Goal: Task Accomplishment & Management: Complete application form

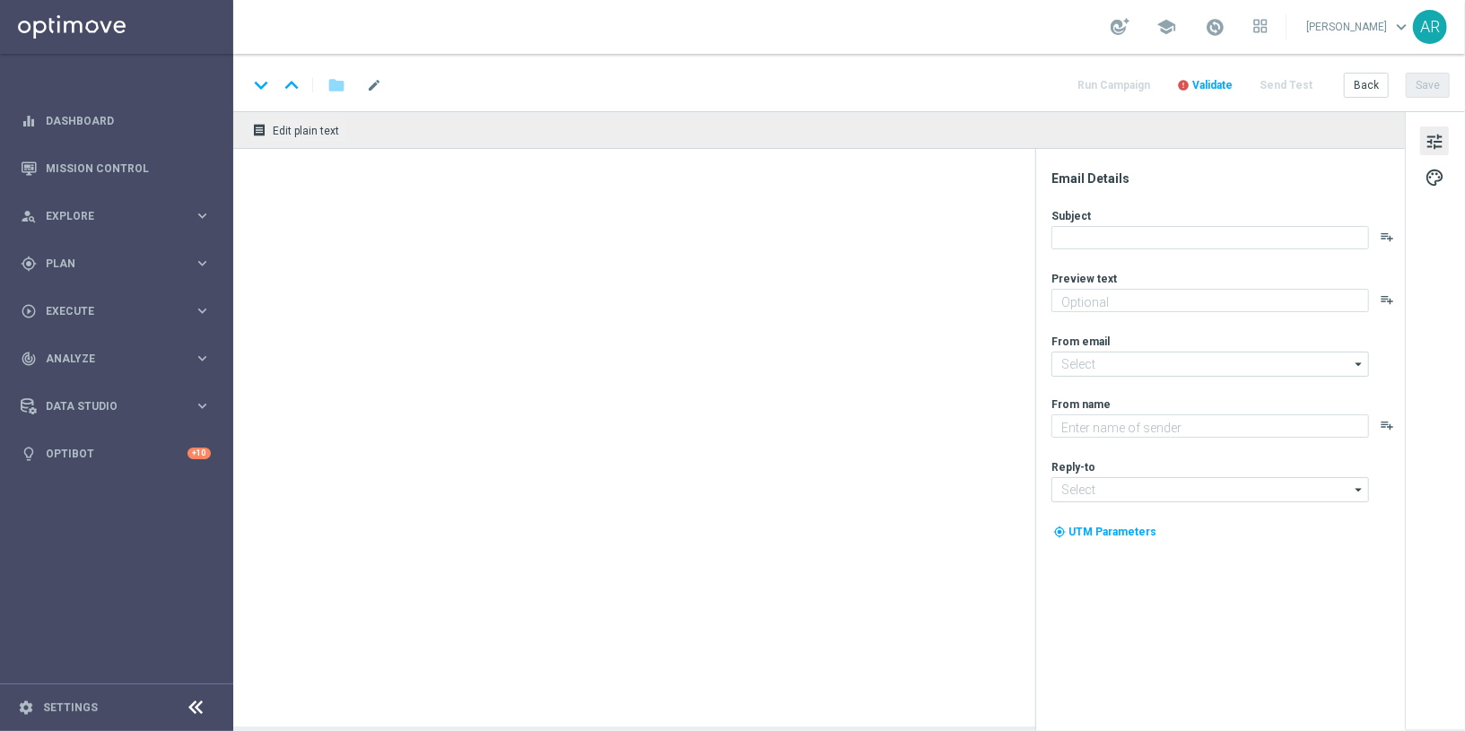
type textarea "Aproveite um R$100 por nossa conta!"
type textarea "Lottoland"
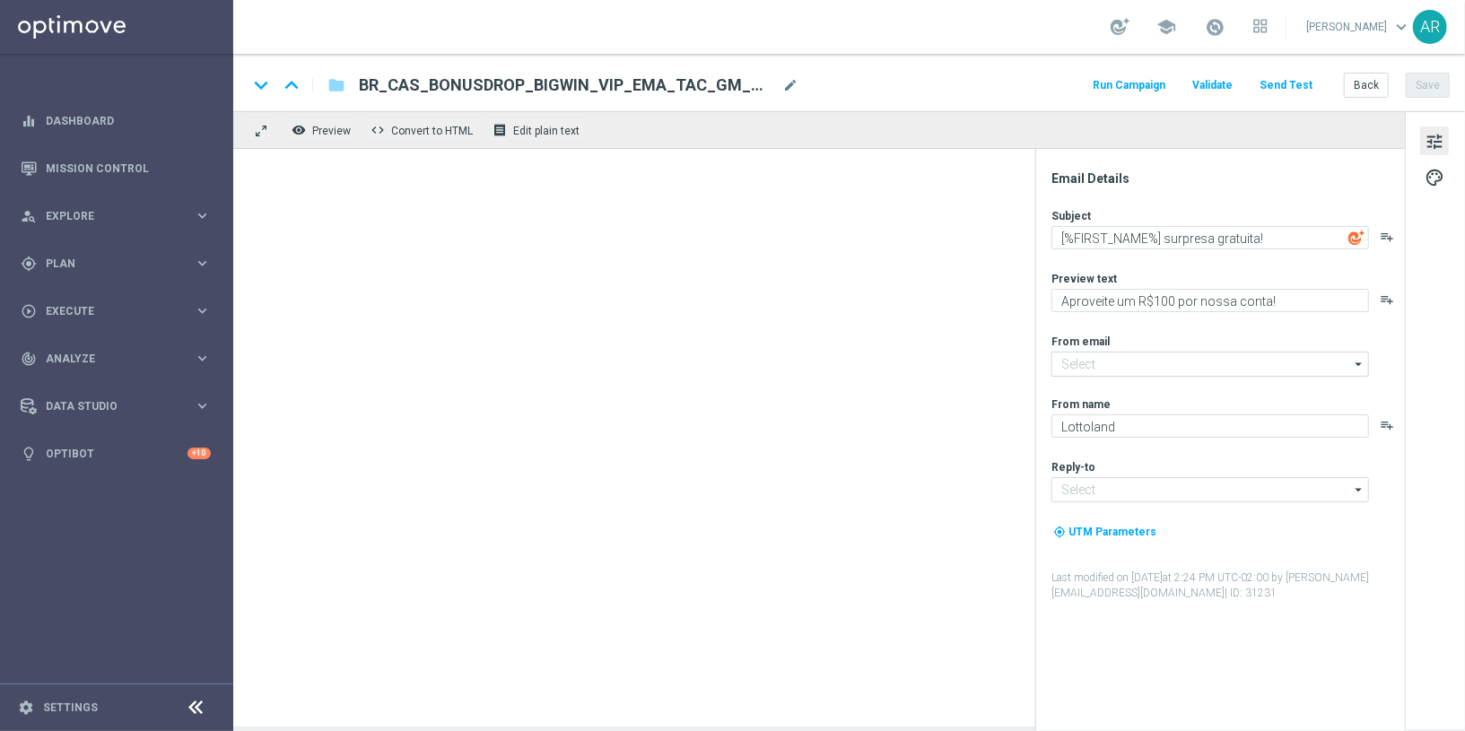
type input "[EMAIL_ADDRESS][DOMAIN_NAME]"
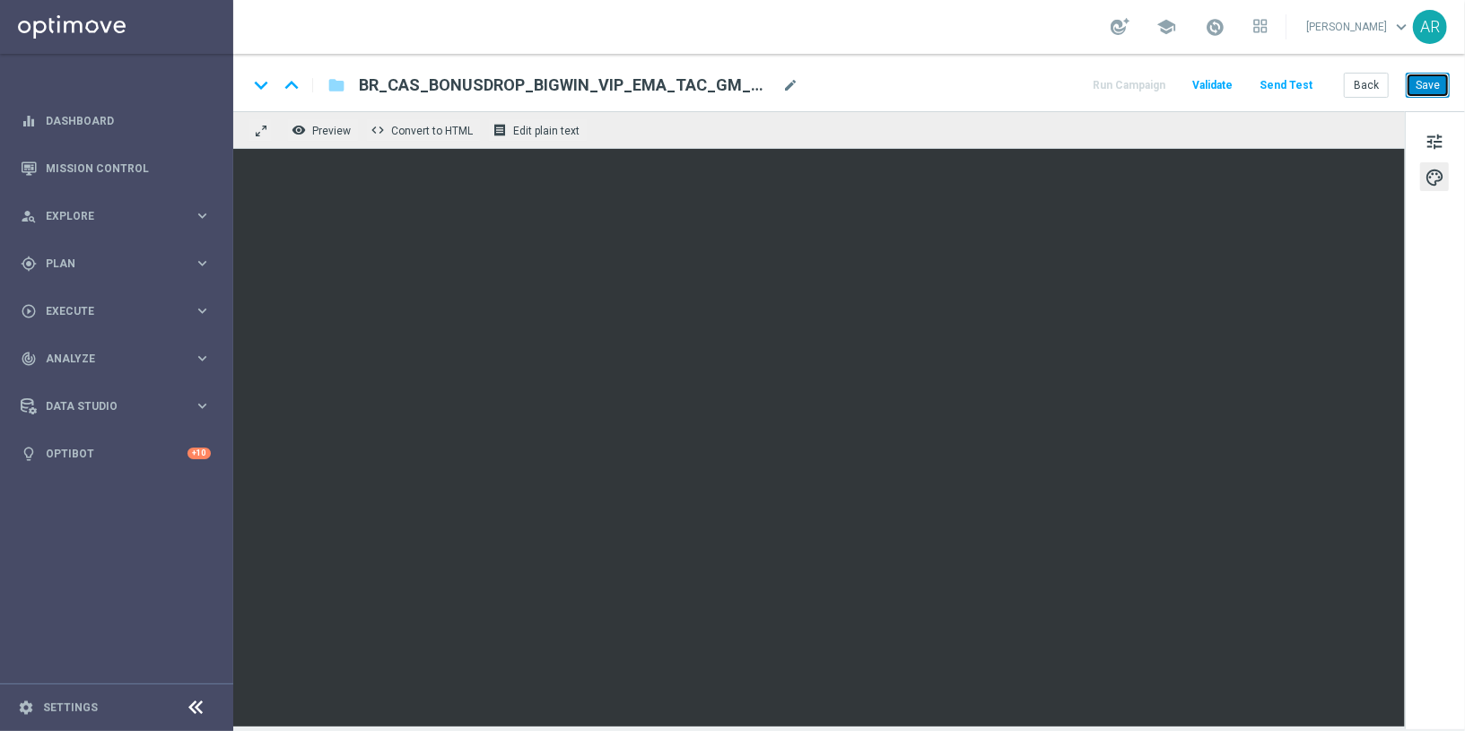
click at [1437, 83] on button "Save" at bounding box center [1428, 85] width 44 height 25
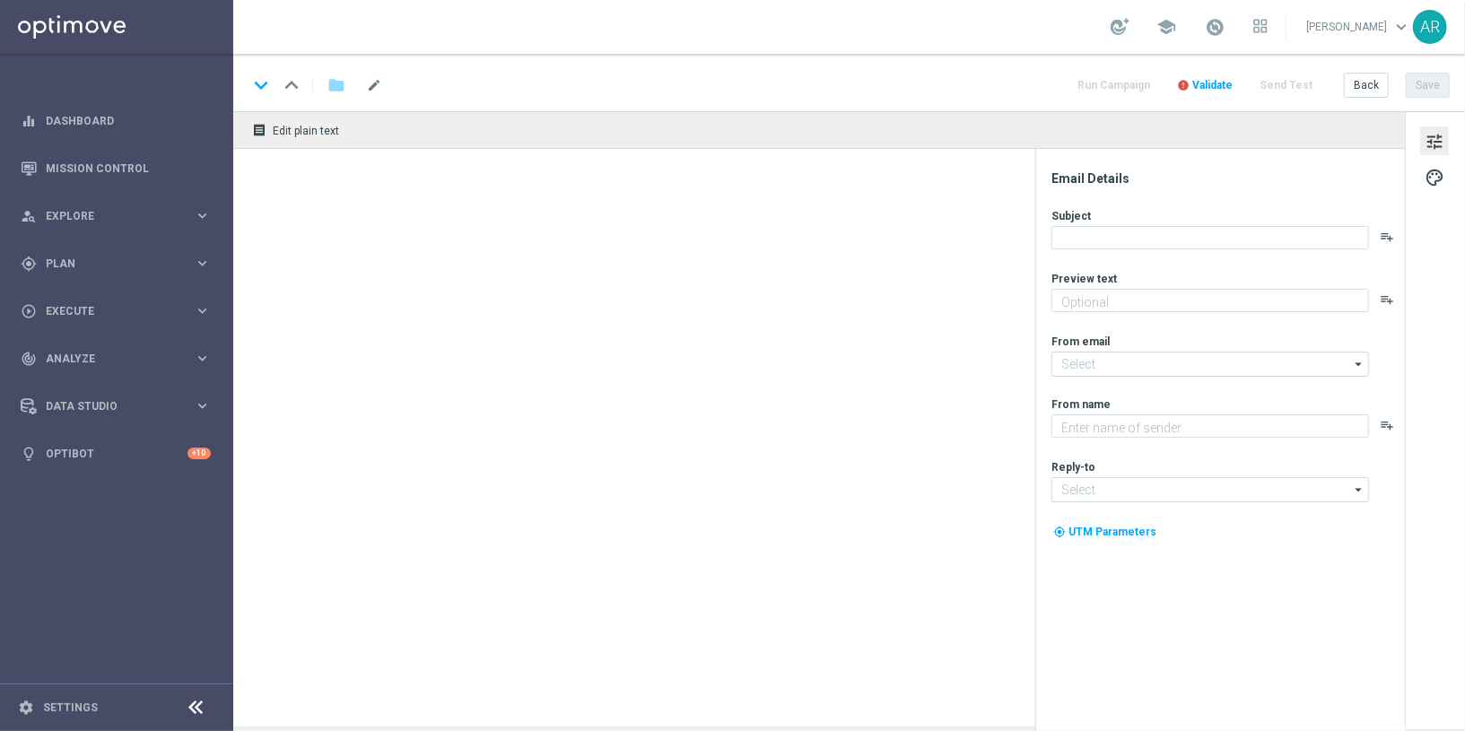
type textarea "Aproveite um R$100 por nossa conta!"
type textarea "Lottoland"
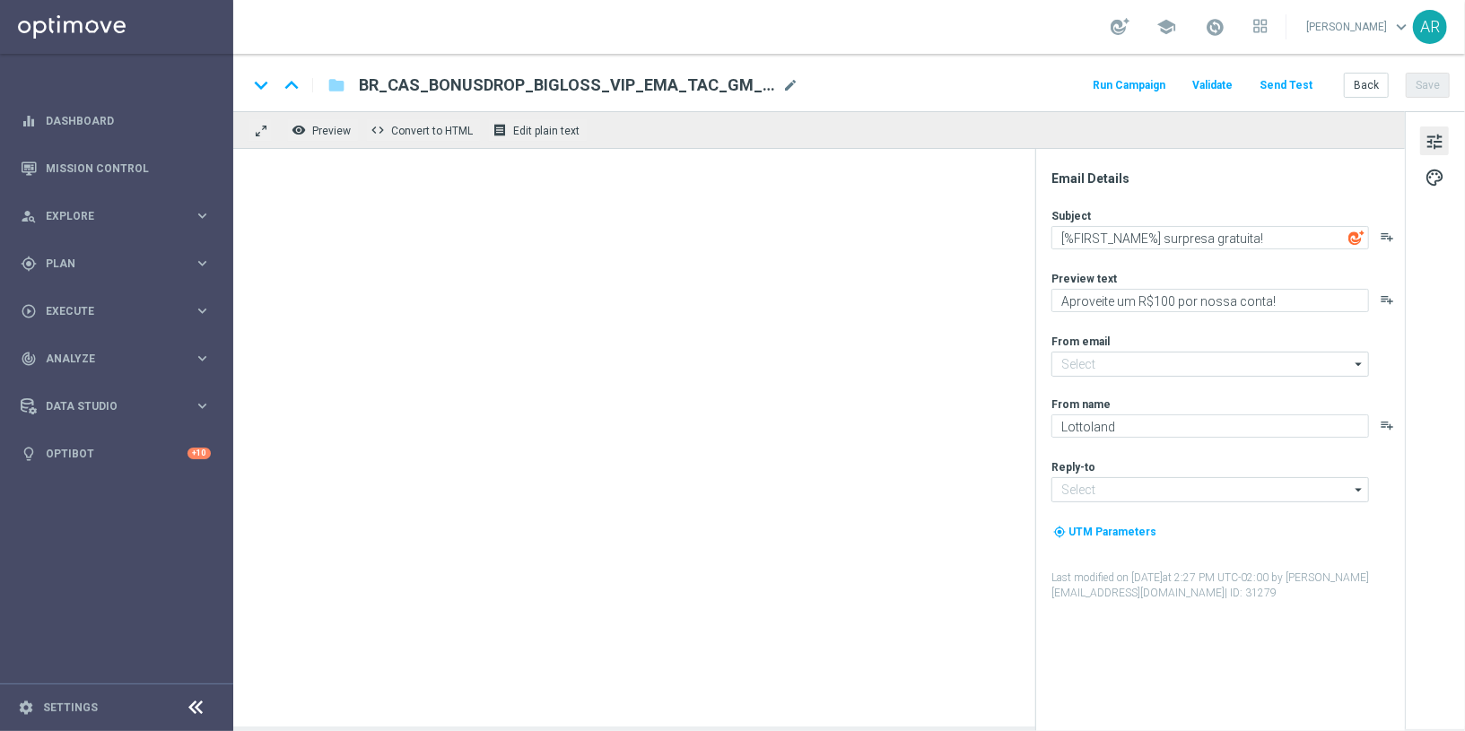
type input "mail@crm.lottoland.bet.br"
type input "contato@lottoland.bet.br"
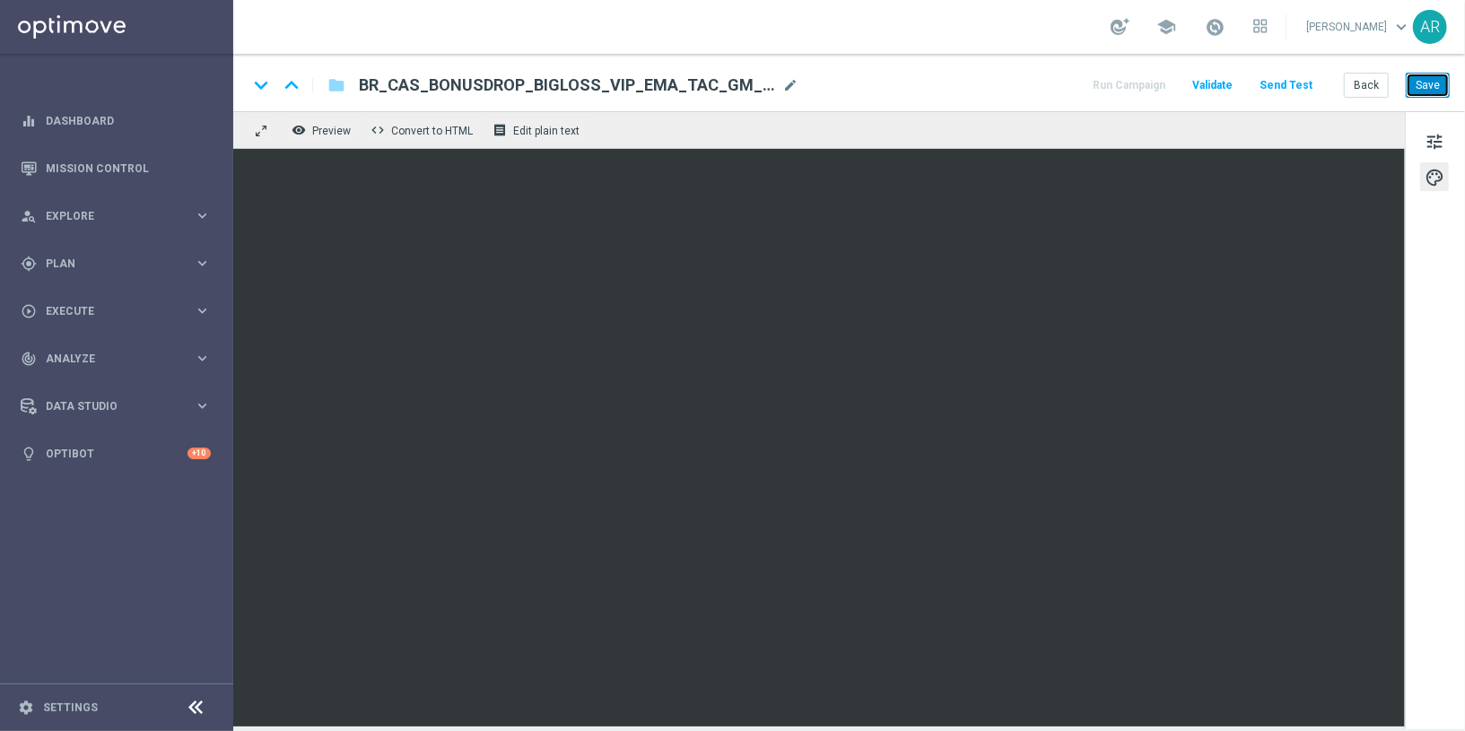
click at [1431, 80] on button "Save" at bounding box center [1428, 85] width 44 height 25
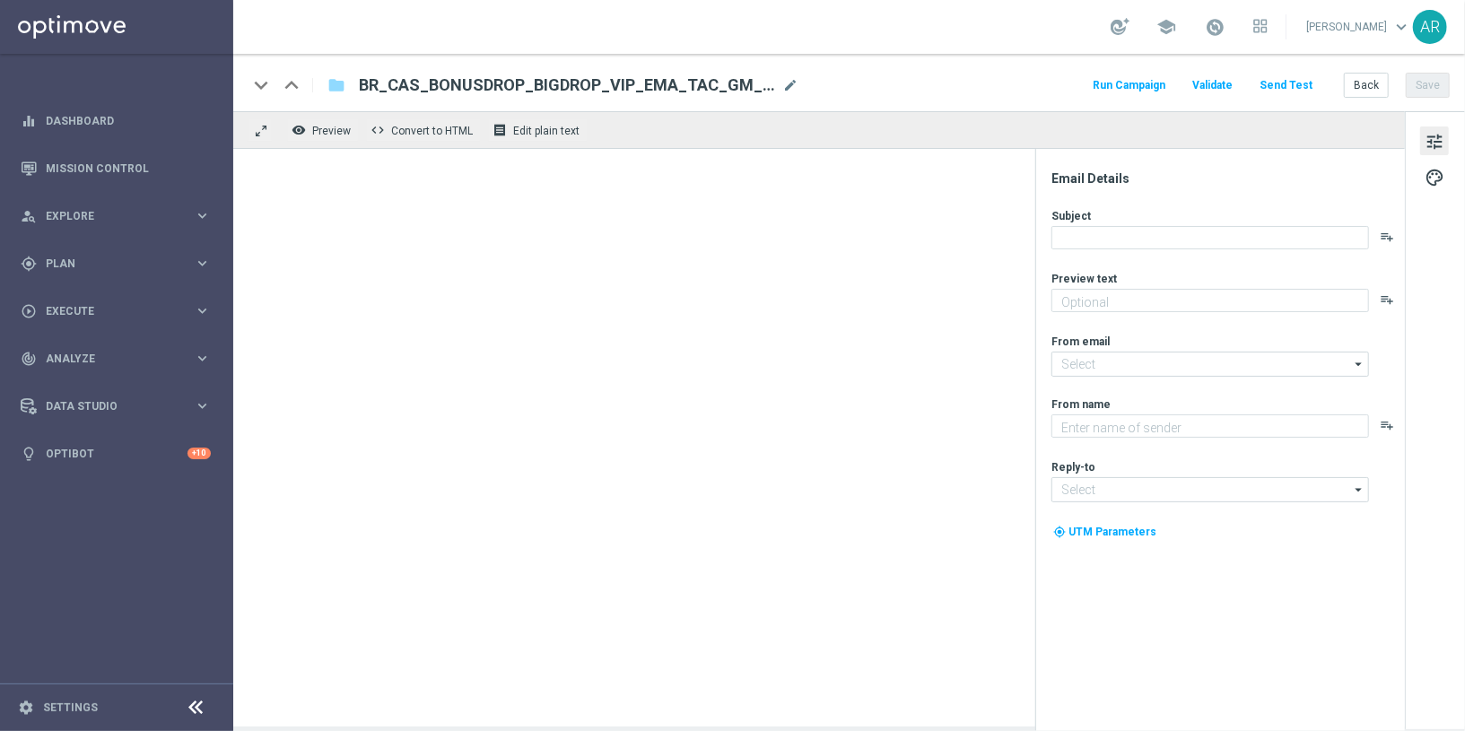
type textarea "Aproveite um R$100 por nossa conta!"
type input "[EMAIL_ADDRESS][DOMAIN_NAME]"
type textarea "Lottoland"
type input "[EMAIL_ADDRESS][DOMAIN_NAME]"
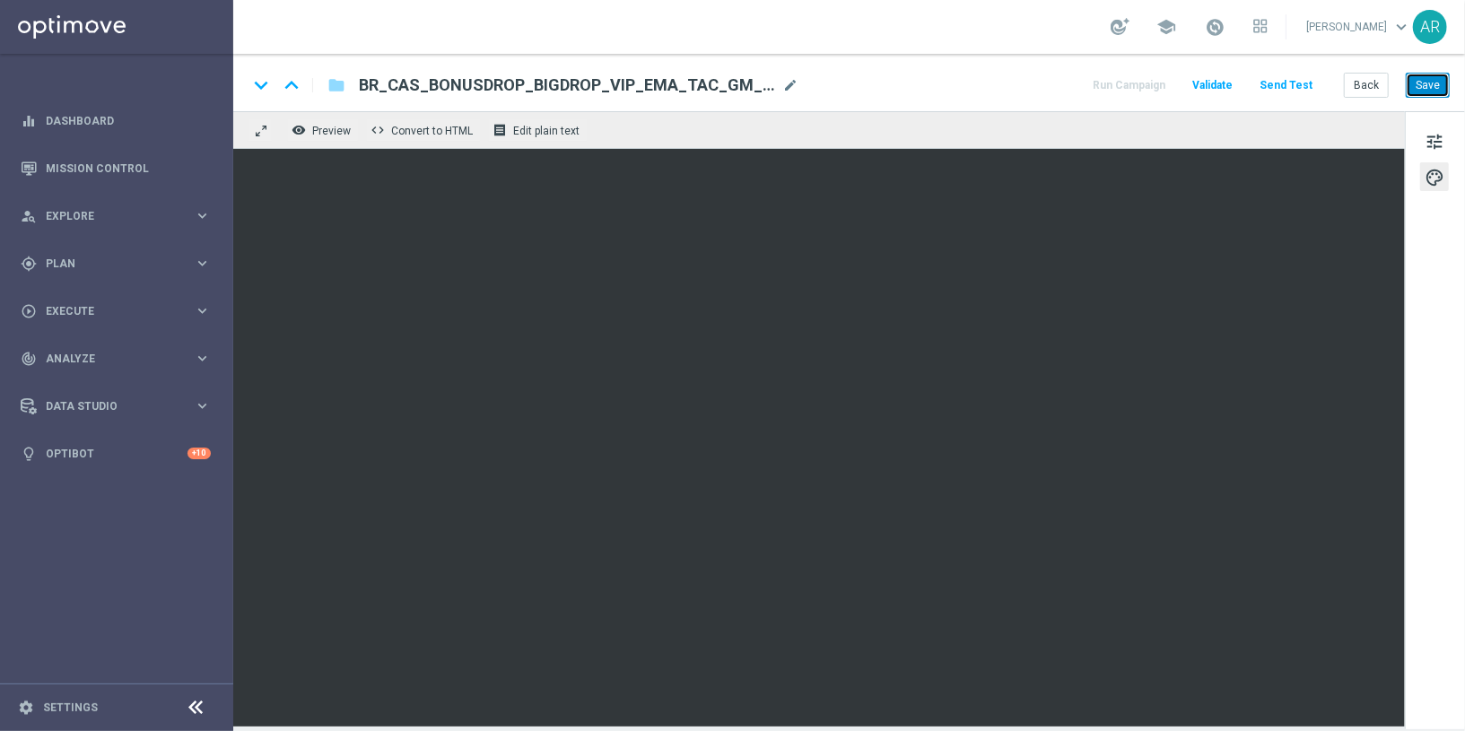
click at [1432, 88] on button "Save" at bounding box center [1428, 85] width 44 height 25
click at [1429, 88] on button "Save" at bounding box center [1428, 85] width 44 height 25
click at [147, 256] on div "gps_fixed Plan" at bounding box center [107, 264] width 173 height 16
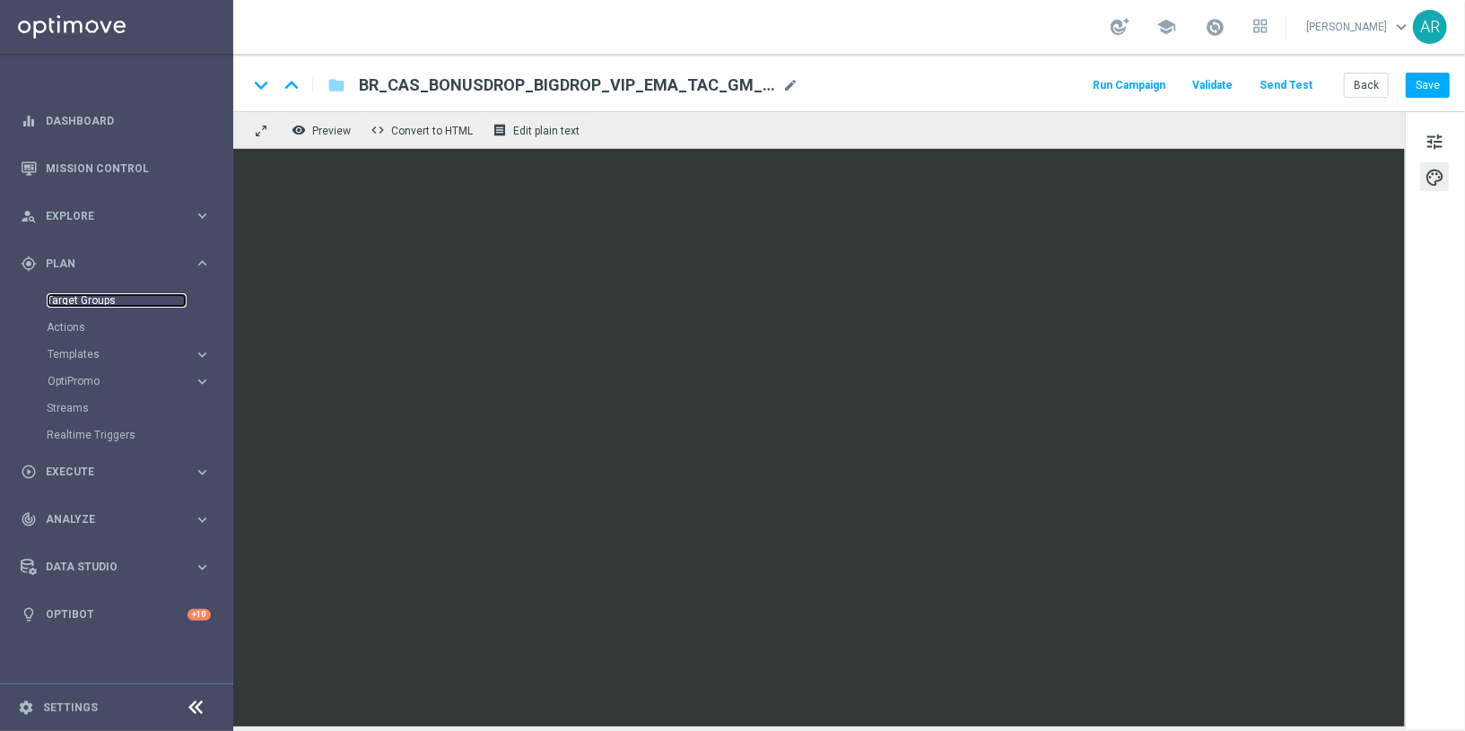
click at [106, 296] on link "Target Groups" at bounding box center [117, 300] width 140 height 14
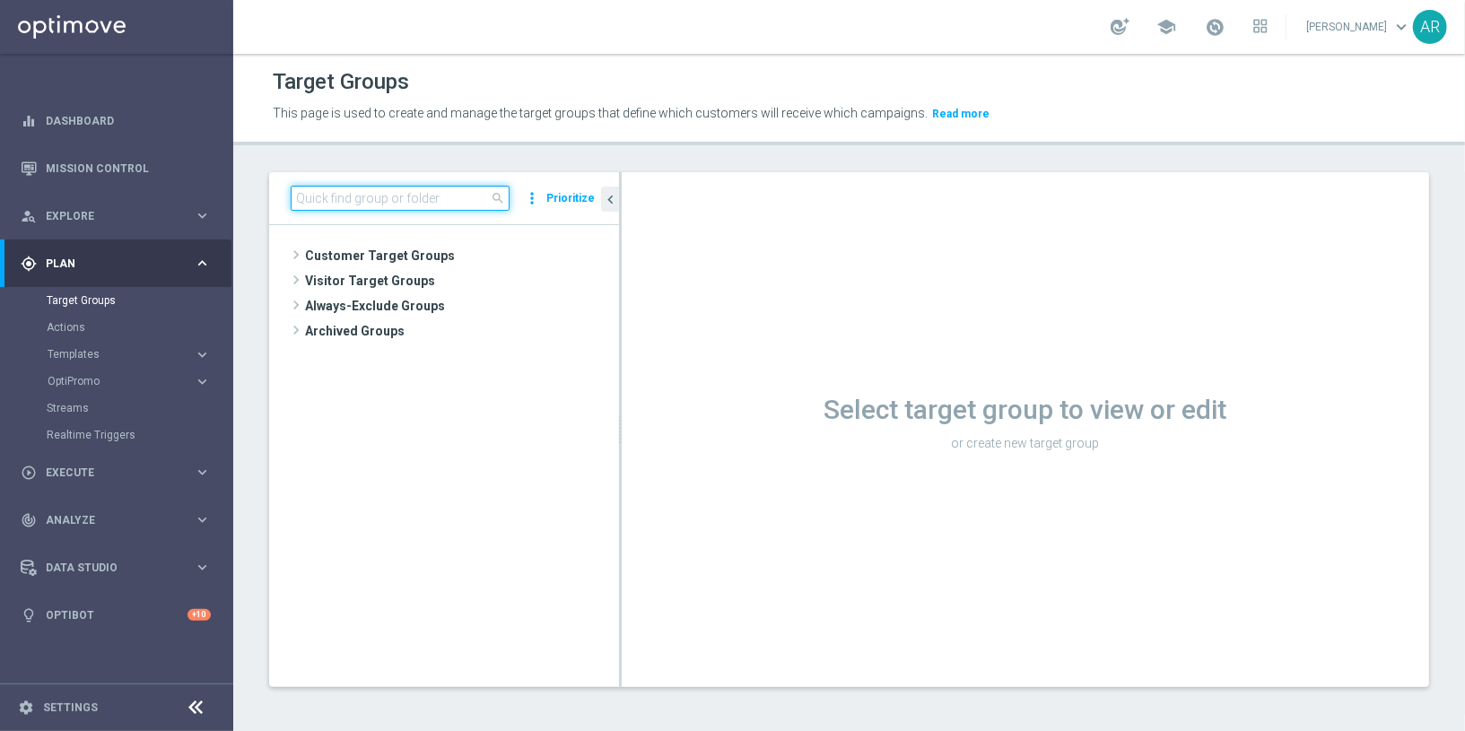
click at [401, 199] on input at bounding box center [400, 198] width 219 height 25
paste input "BR_CAS_VIP_HVC_PlayerIdentification_BigWin_TARGET"
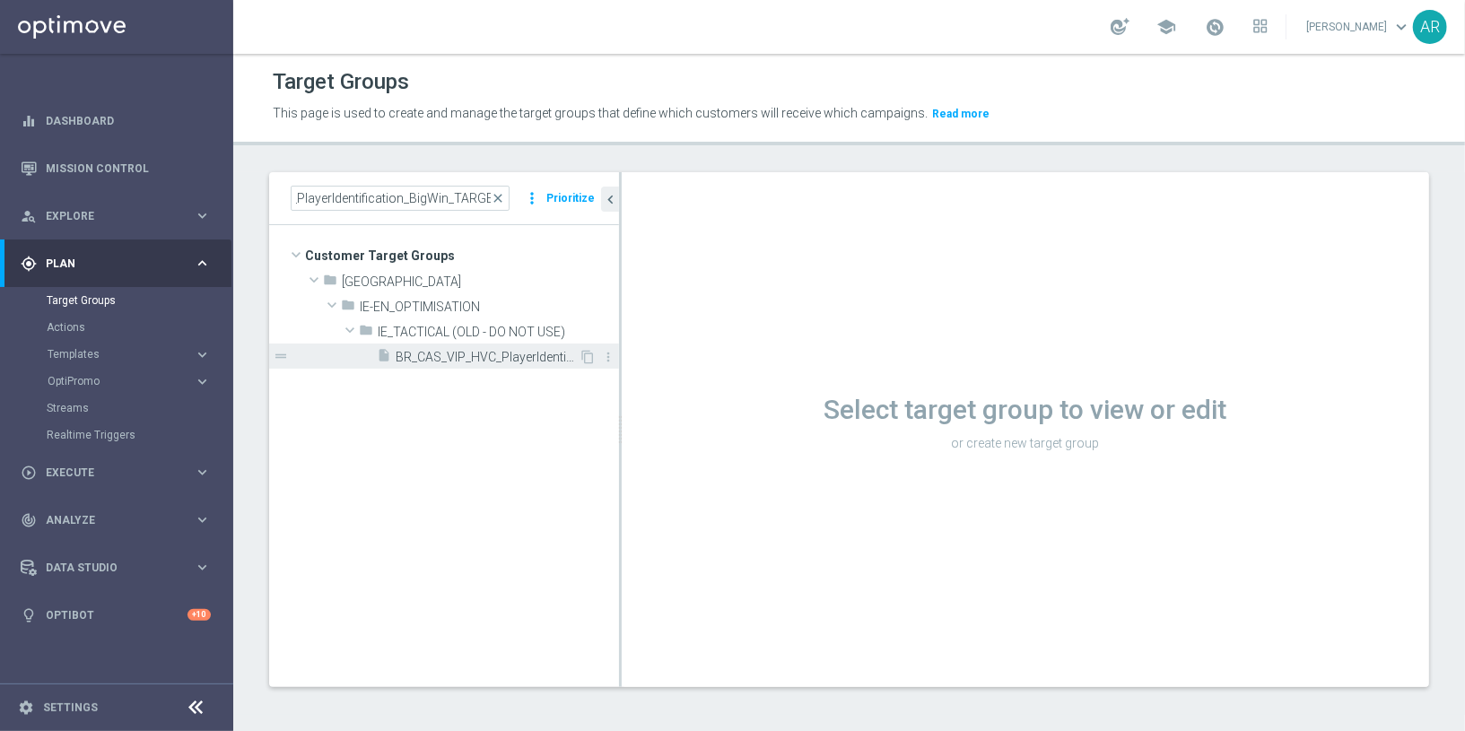
click at [532, 352] on span "BR_CAS_VIP_HVC_PlayerIdentification_BigWin_TARGET" at bounding box center [487, 357] width 183 height 15
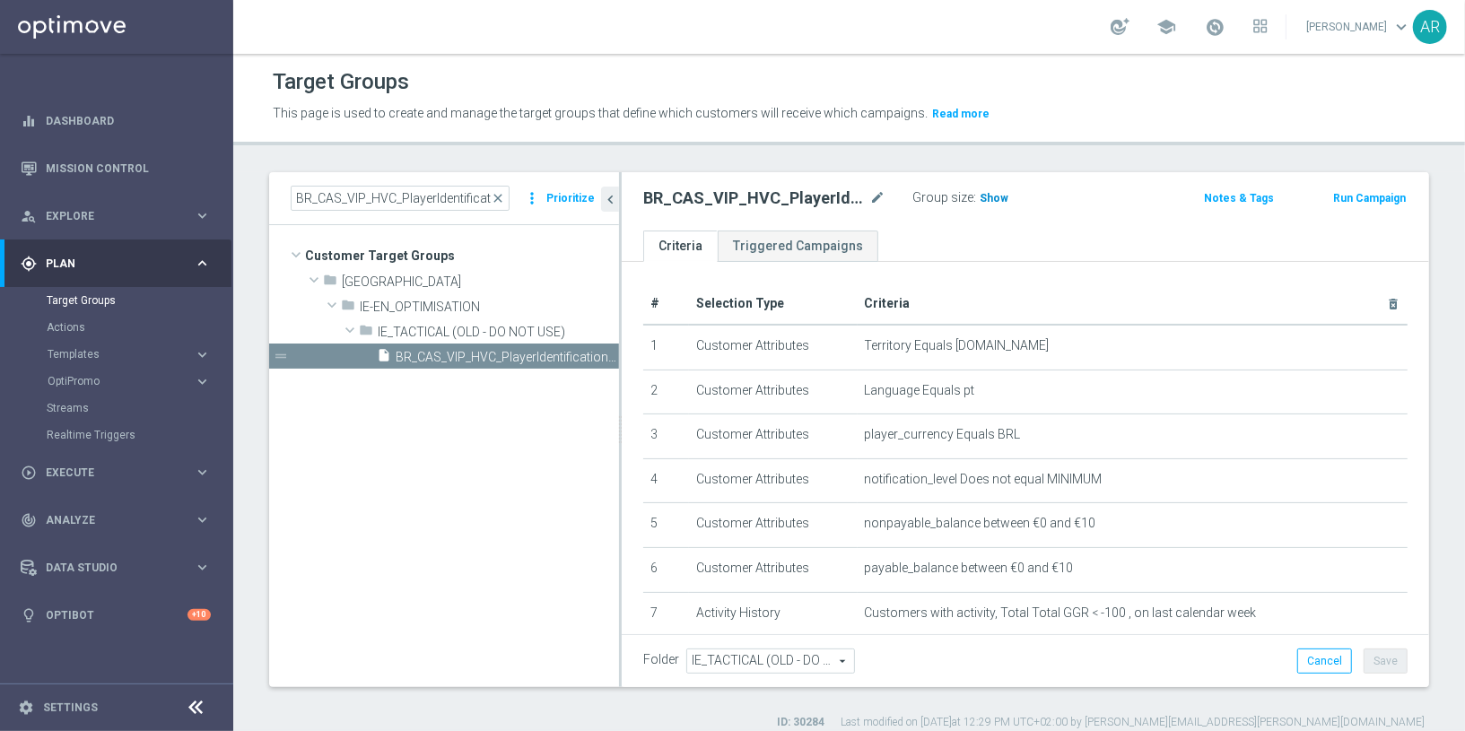
click at [991, 197] on span "Show" at bounding box center [994, 198] width 29 height 13
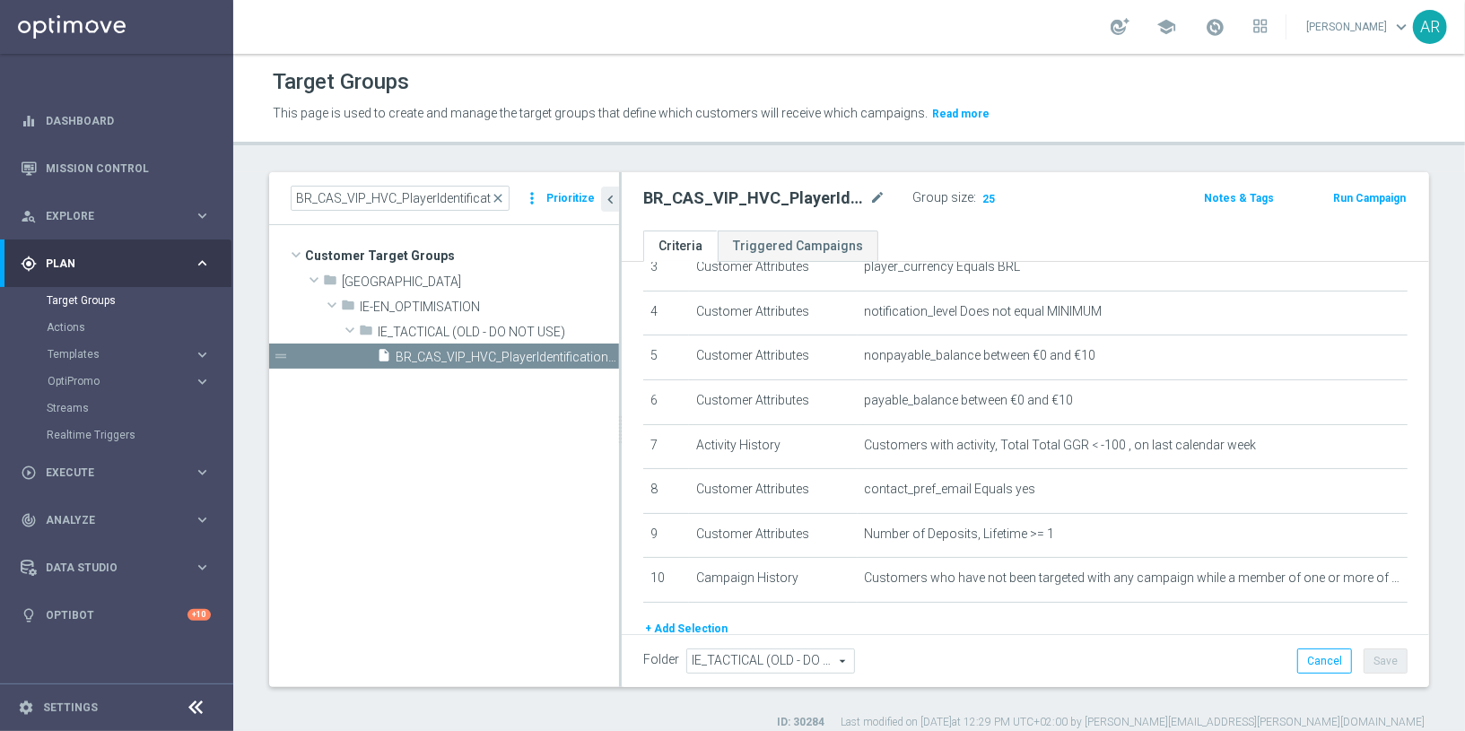
scroll to position [232, 0]
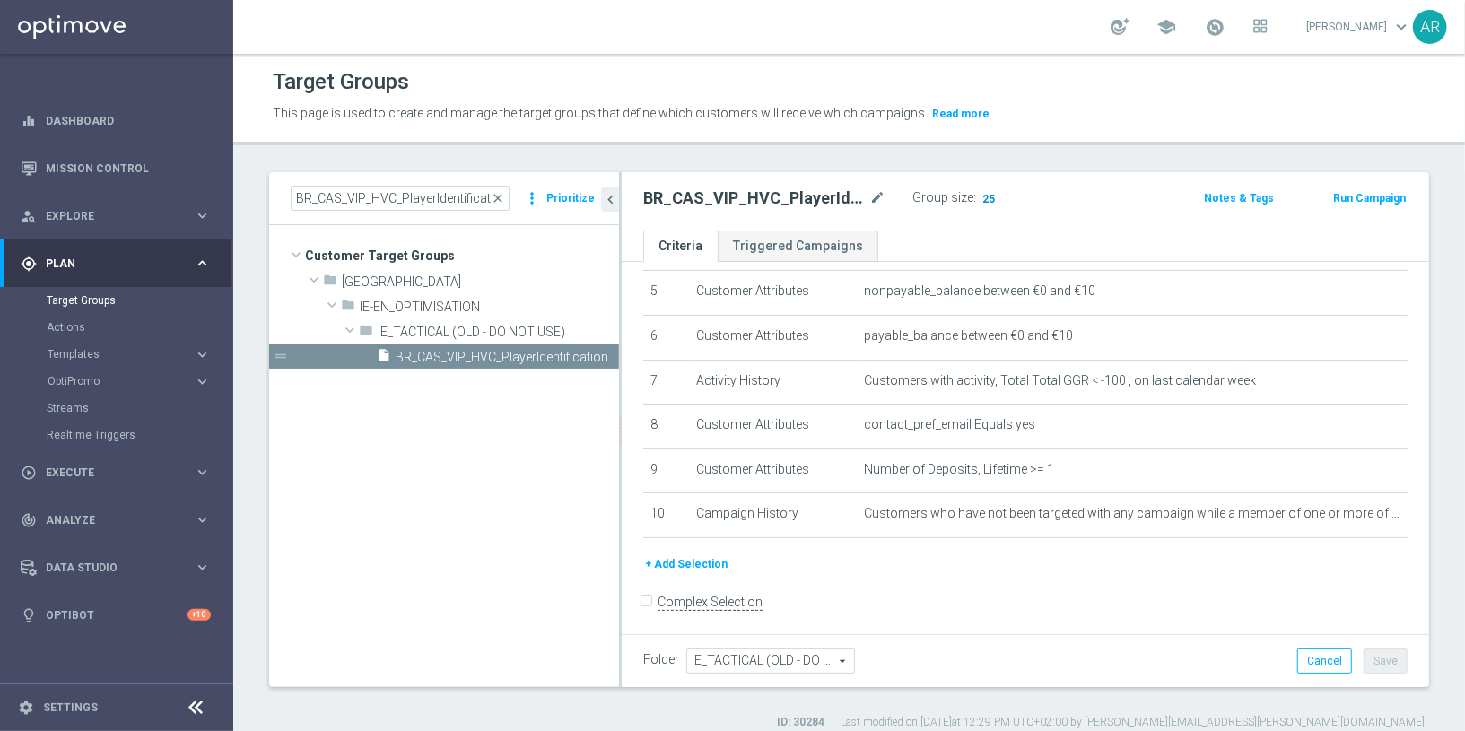
click at [984, 192] on span "25" at bounding box center [989, 200] width 16 height 17
click at [437, 191] on input "BR_CAS_VIP_HVC_PlayerIdentification_BigWin_TARGET" at bounding box center [400, 198] width 219 height 25
paste input "Loss_BigDeps"
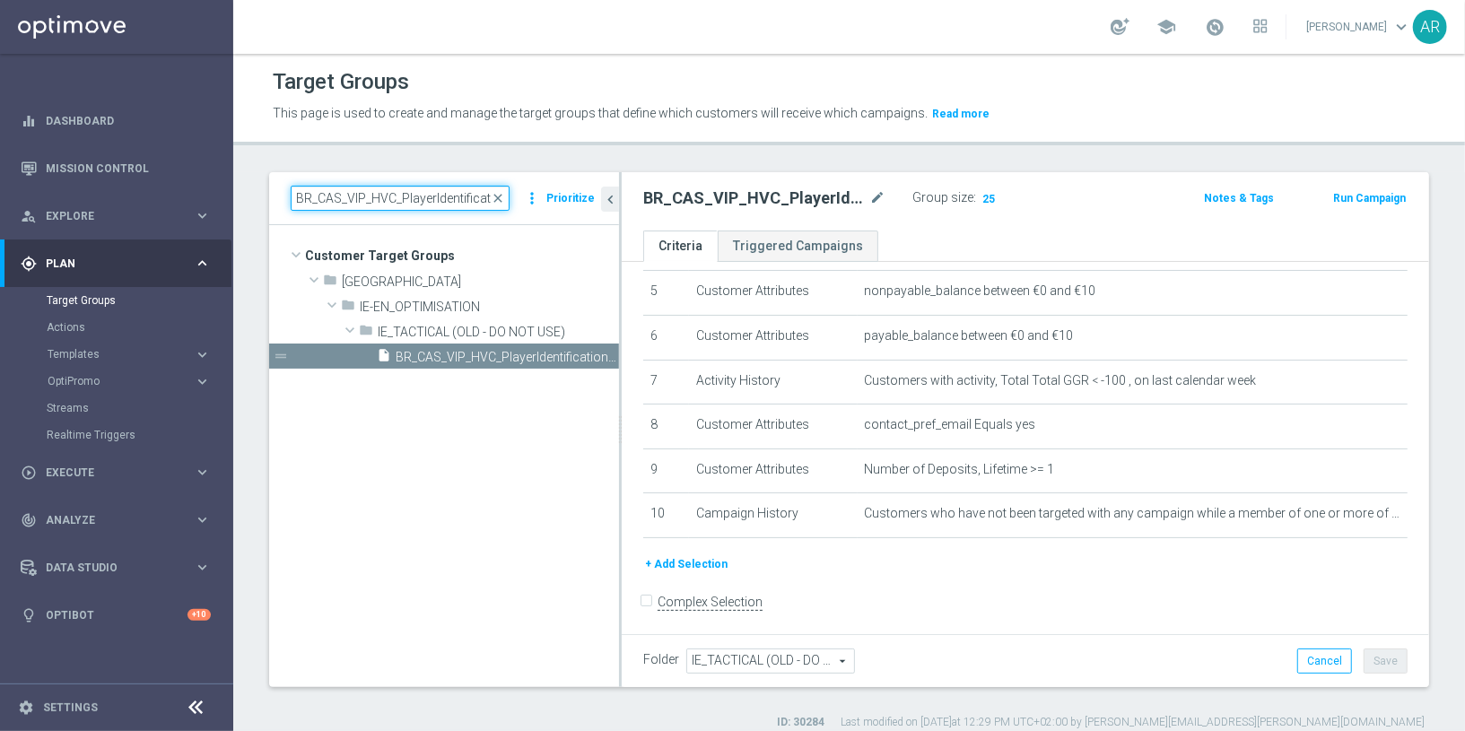
scroll to position [0, 164]
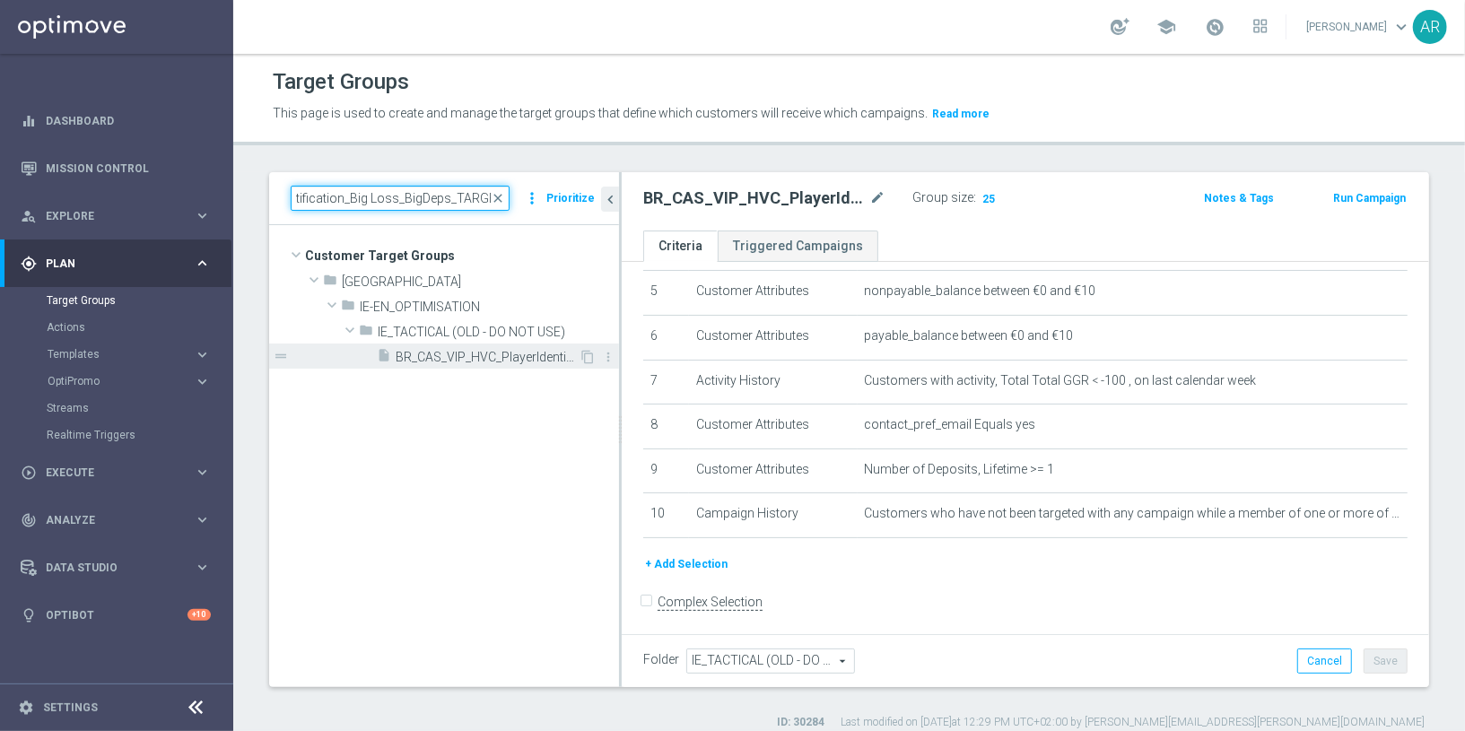
type input "BR_CAS_VIP_HVC_PlayerIdentification_Big Loss_BigDeps_TARGET"
click at [499, 355] on span "BR_CAS_VIP_HVC_PlayerIdentification_Big Loss_BigDeps_TARGET" at bounding box center [487, 357] width 183 height 15
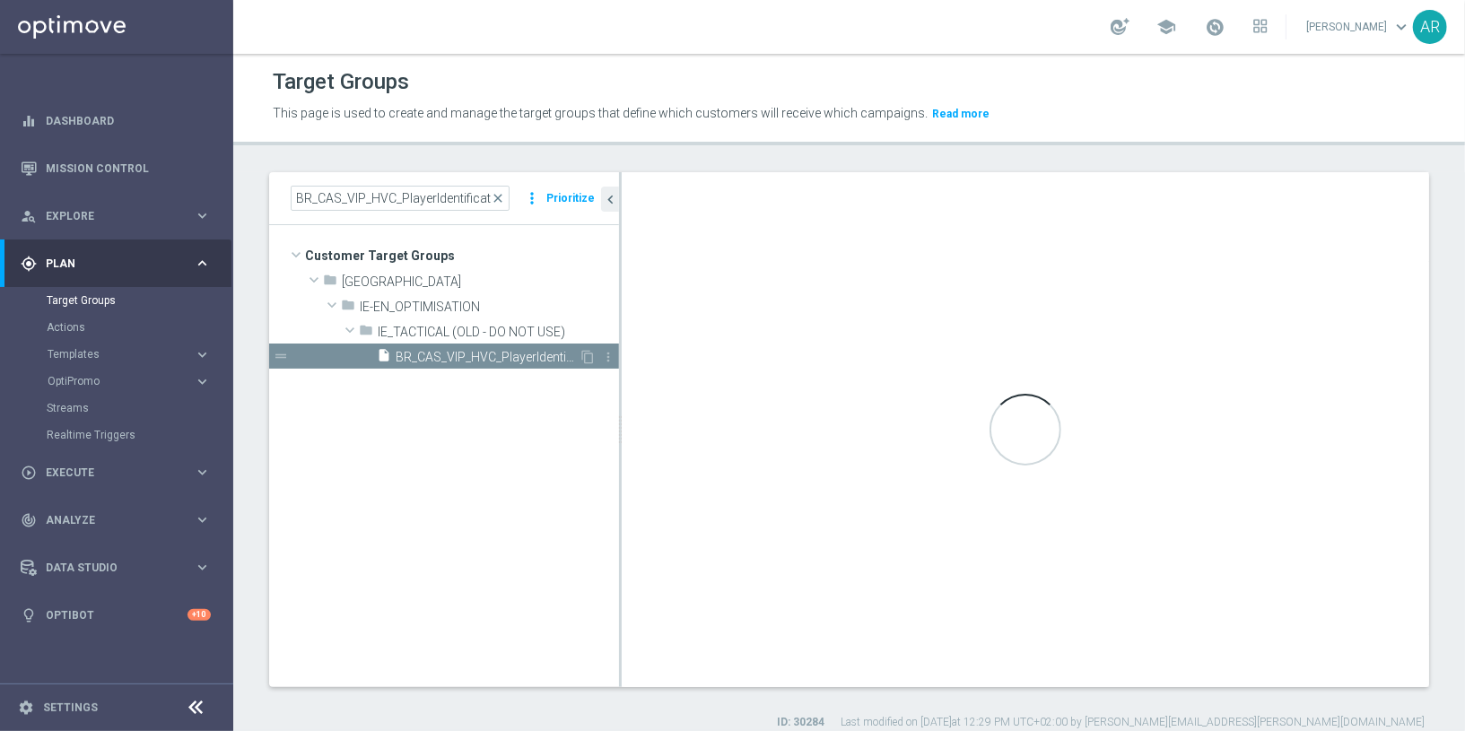
checkbox input "true"
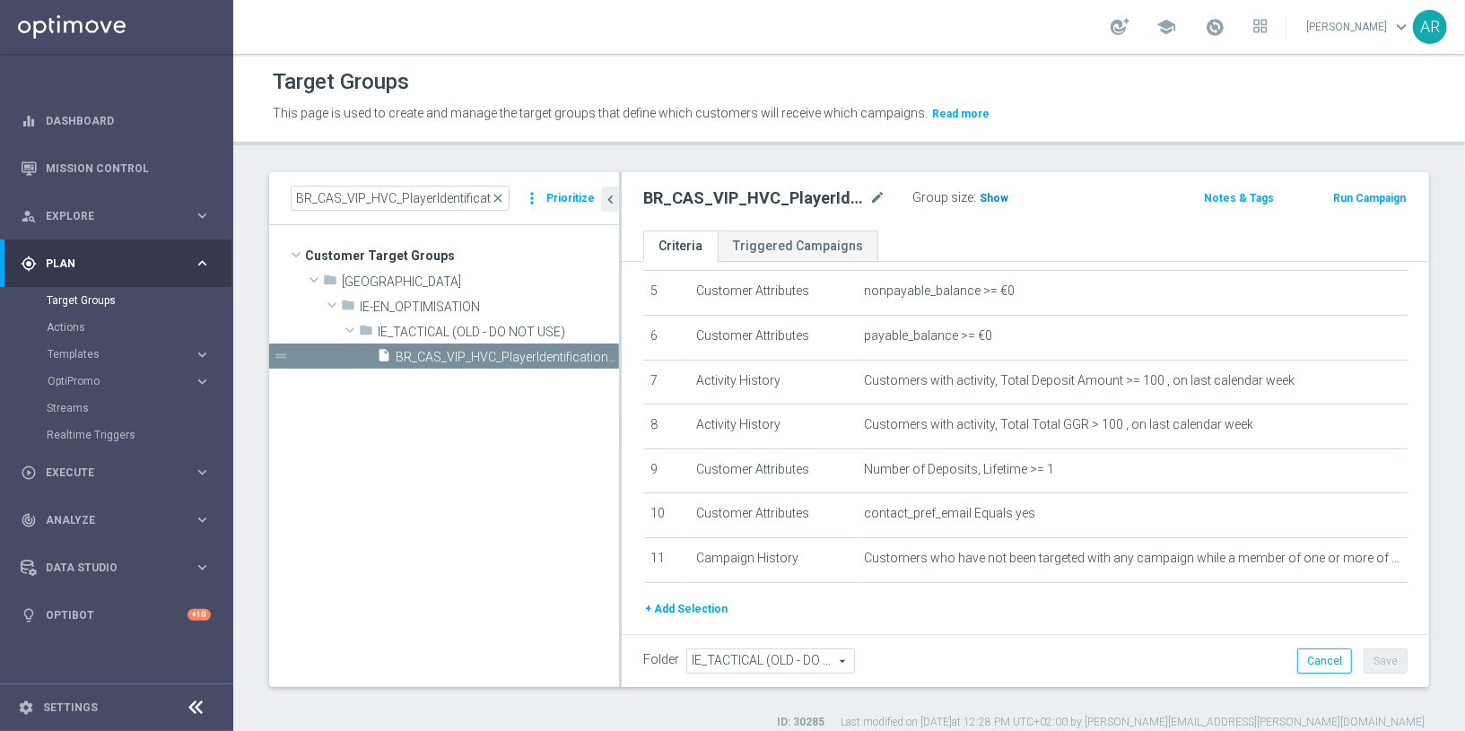
click at [996, 197] on span "Show" at bounding box center [994, 198] width 29 height 13
click at [987, 196] on span "119" at bounding box center [992, 200] width 22 height 17
click at [427, 191] on input "BR_CAS_VIP_HVC_PlayerIdentification_Big Loss_BigDeps_TARGET" at bounding box center [400, 198] width 219 height 25
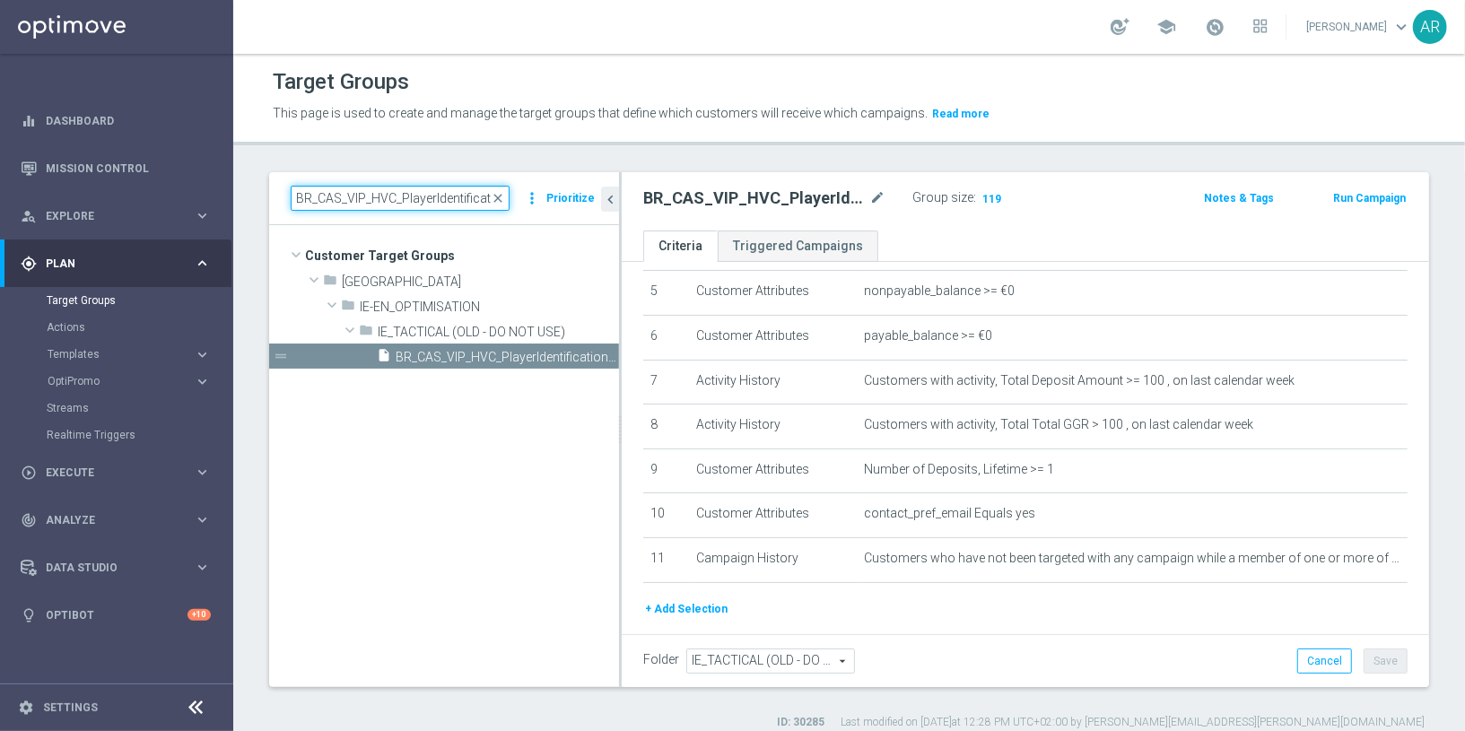
paste input "Drop"
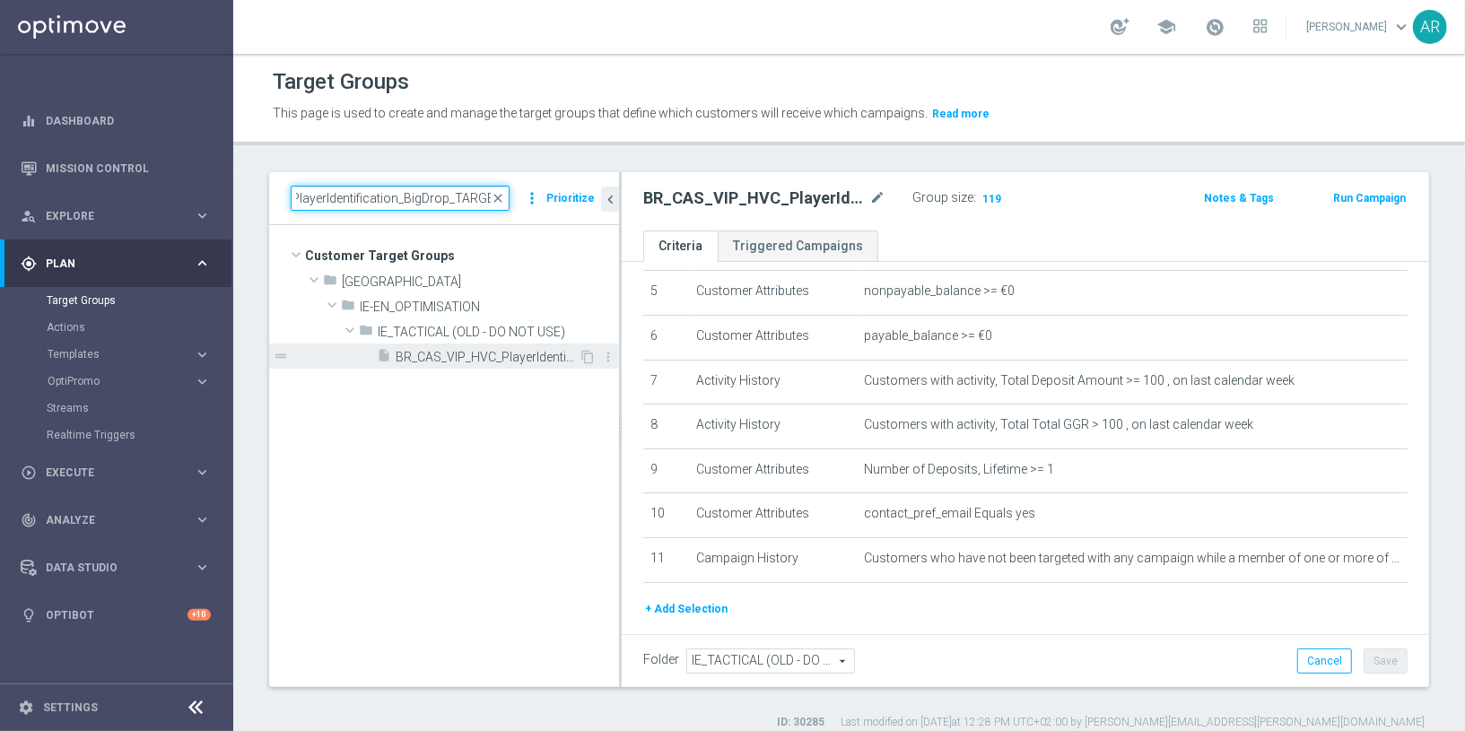
type input "BR_CAS_VIP_HVC_PlayerIdentification_BigDrop_TARGET"
click at [470, 358] on span "BR_CAS_VIP_HVC_PlayerIdentification_BigDrop_TARGET" at bounding box center [487, 357] width 183 height 15
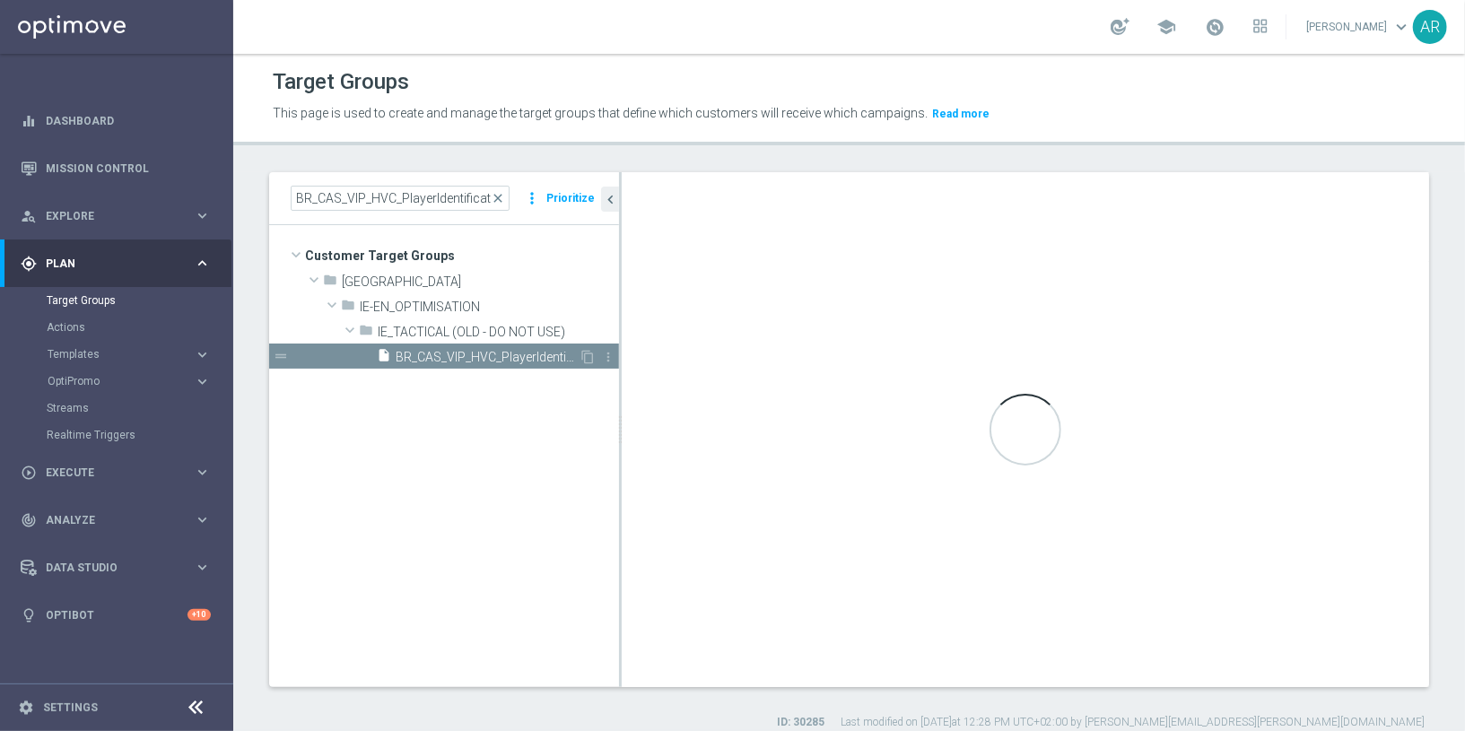
checkbox input "false"
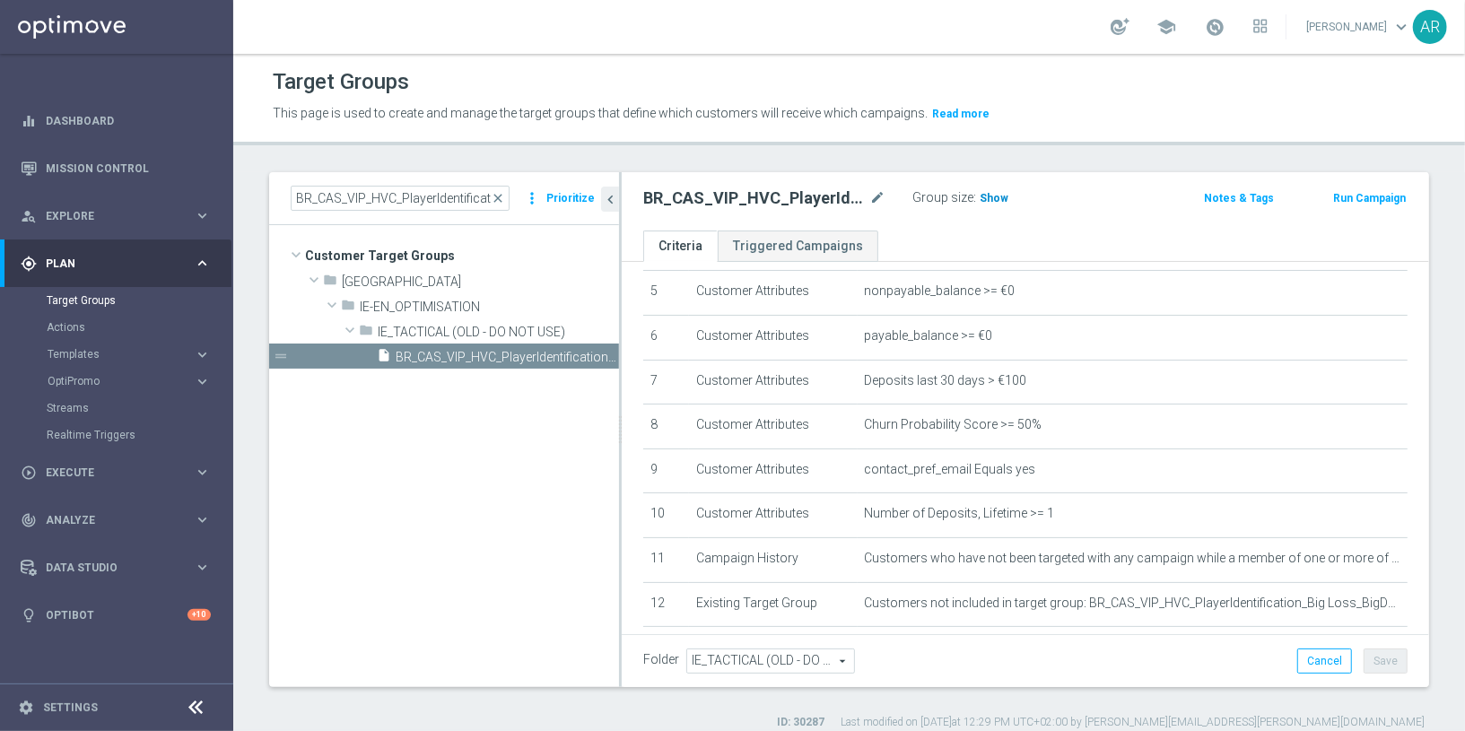
click at [992, 204] on h3 "Show" at bounding box center [994, 198] width 32 height 20
click at [989, 195] on span "109" at bounding box center [992, 200] width 22 height 17
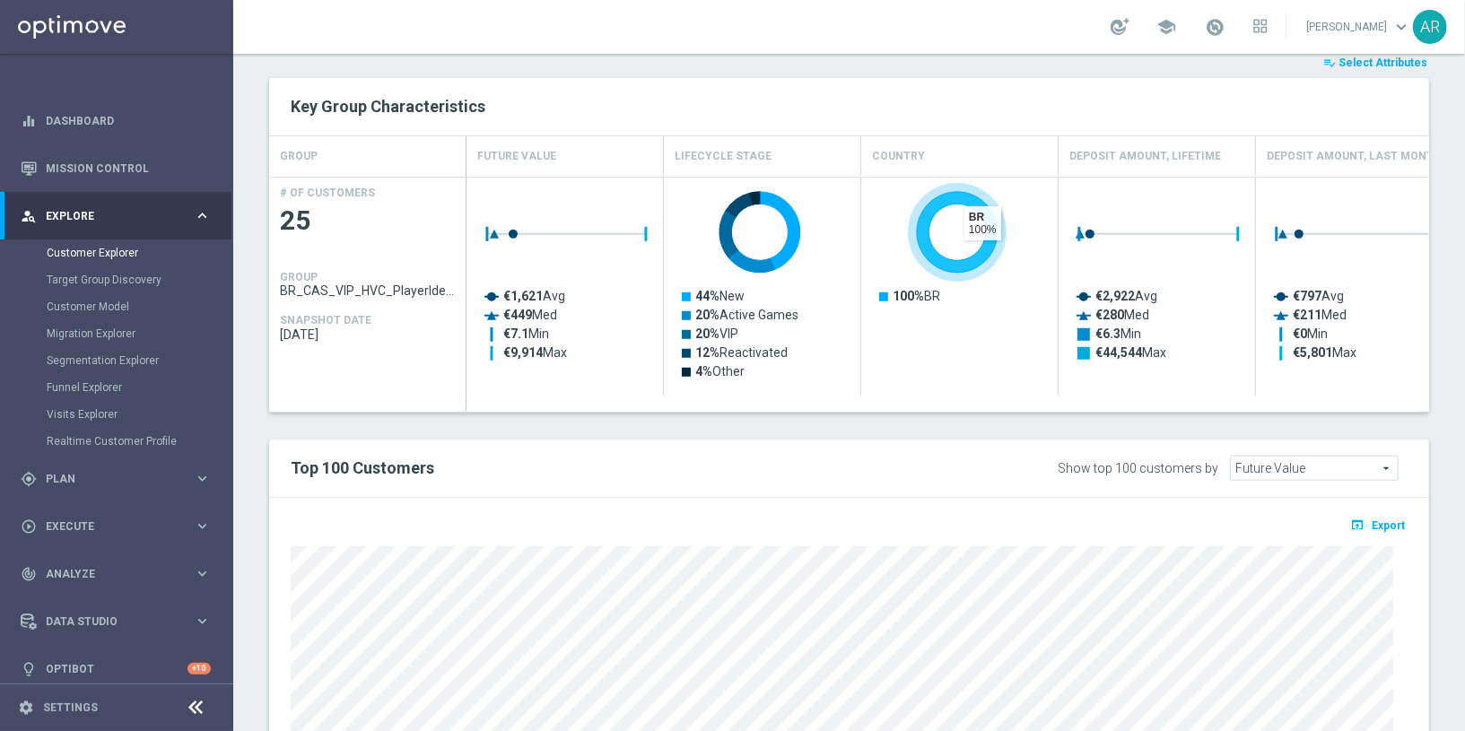
scroll to position [714, 0]
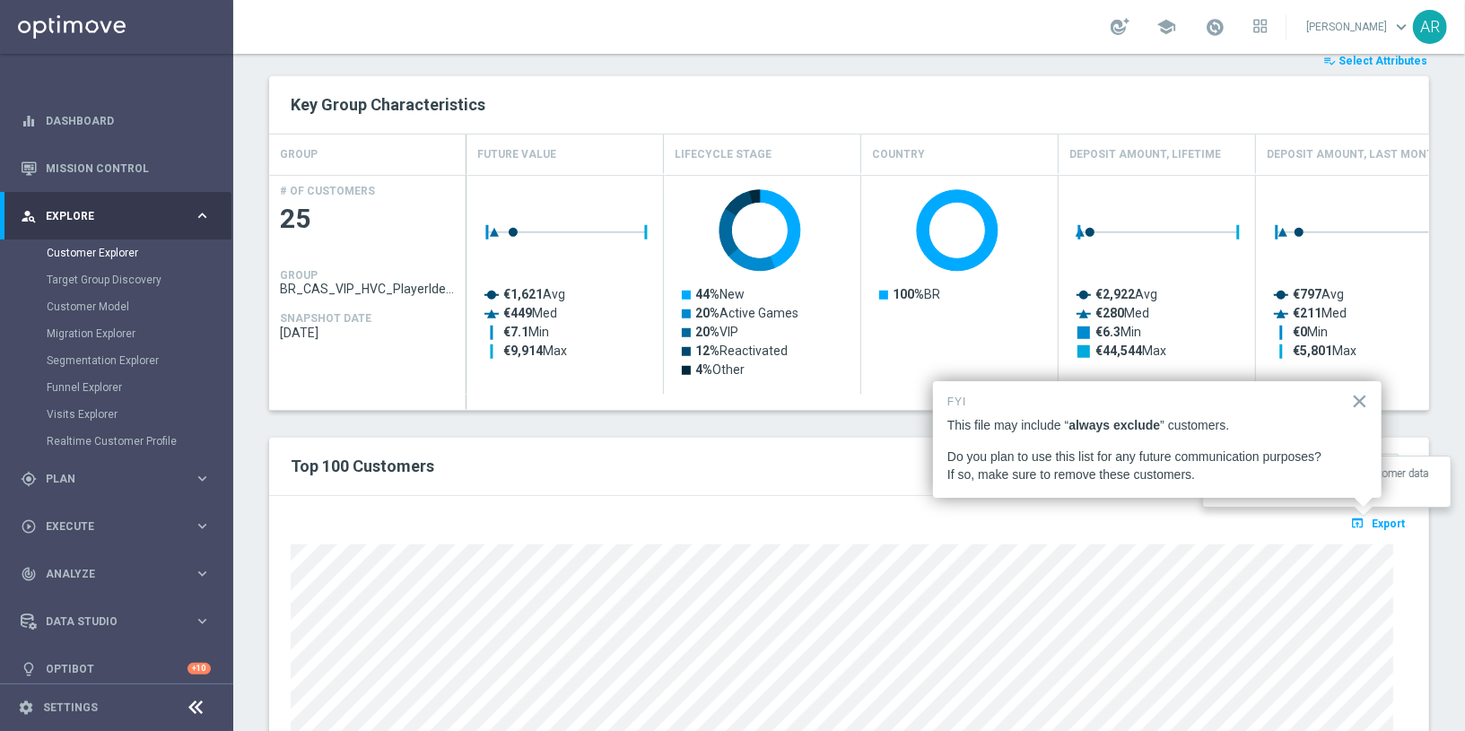
click at [1375, 518] on span "Export" at bounding box center [1388, 524] width 33 height 13
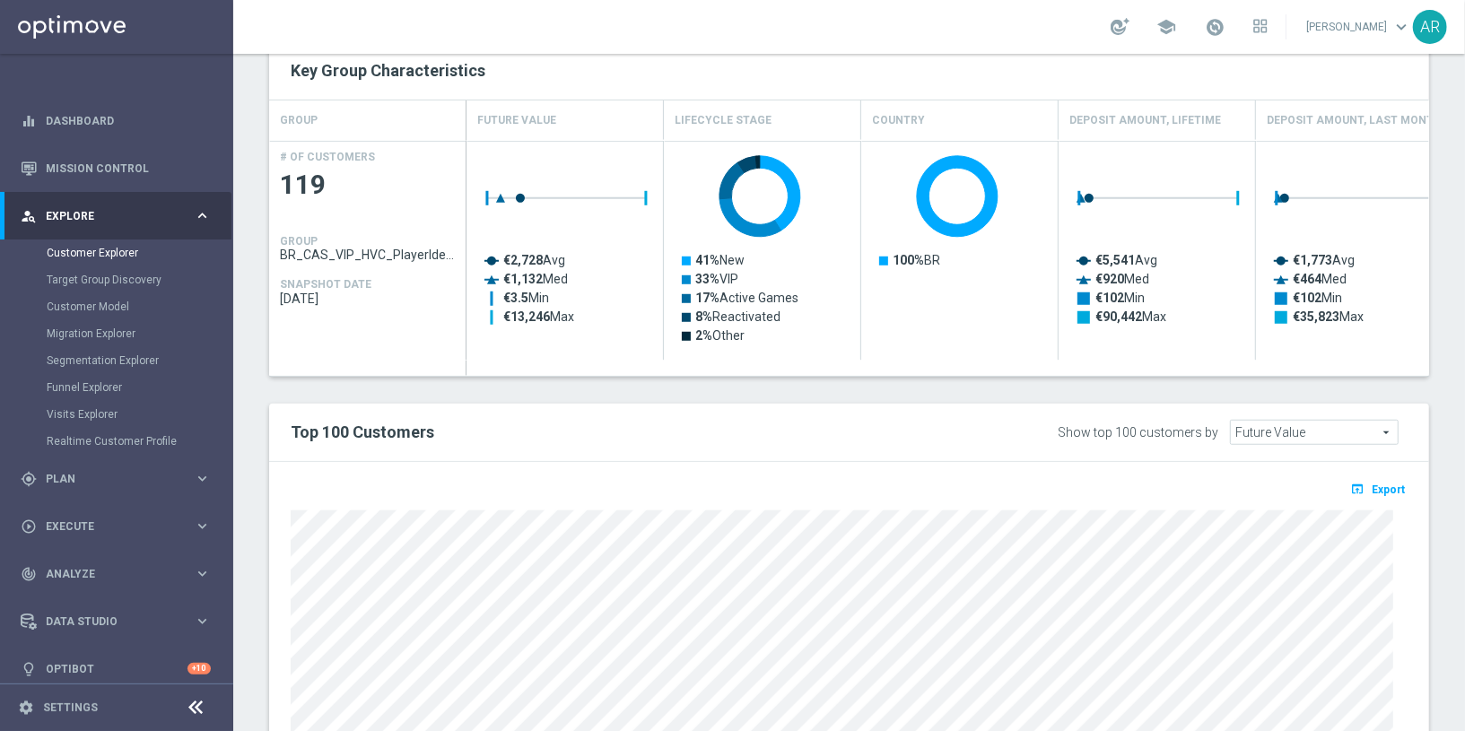
scroll to position [752, 0]
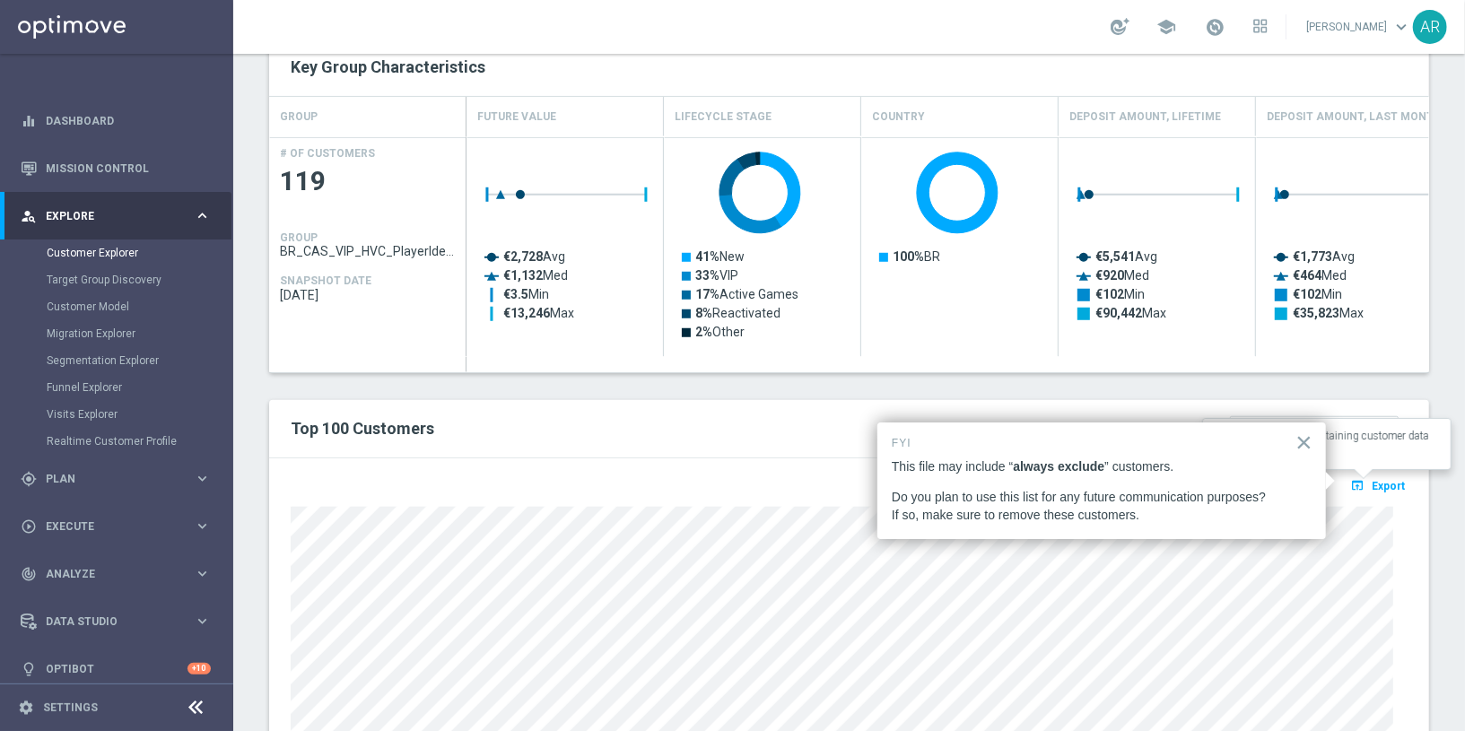
click at [1375, 480] on span "Export" at bounding box center [1388, 486] width 33 height 13
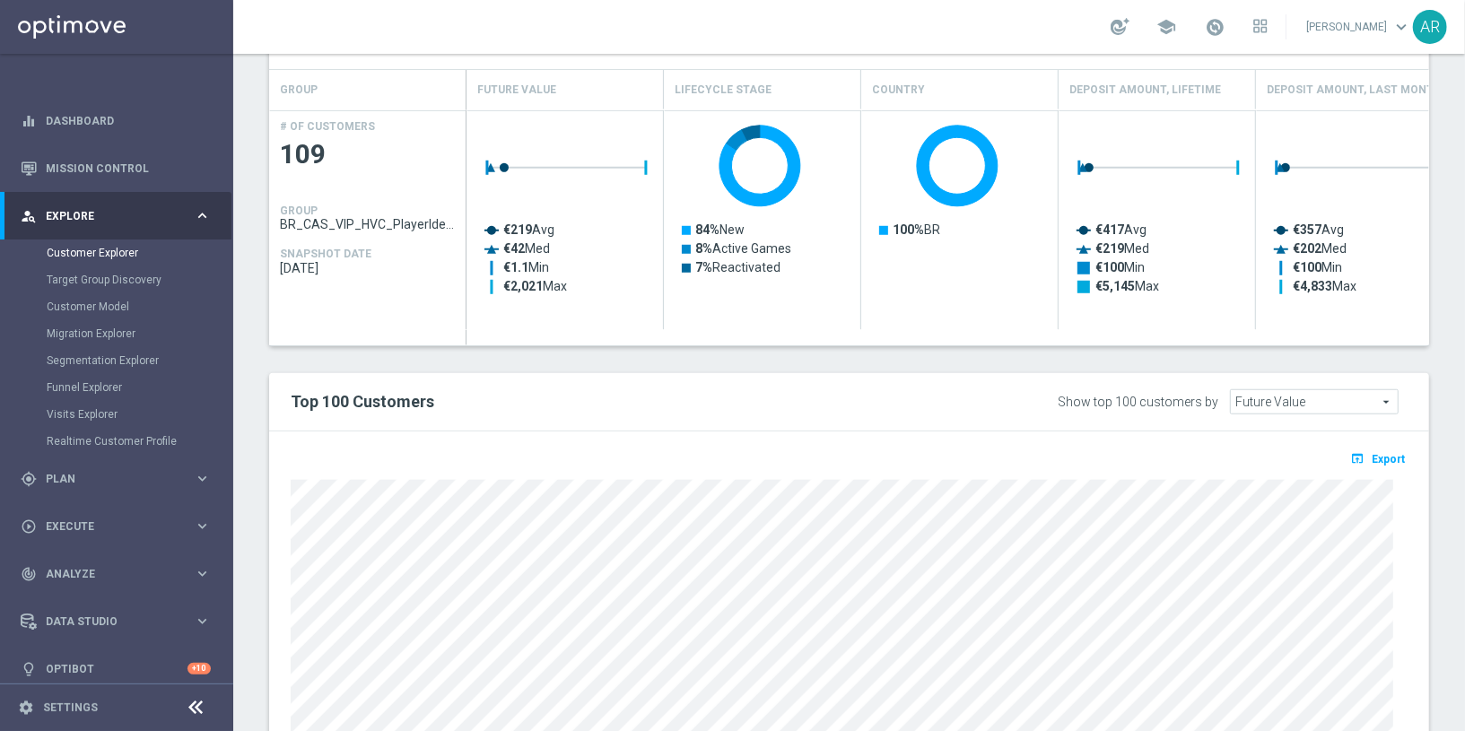
scroll to position [788, 0]
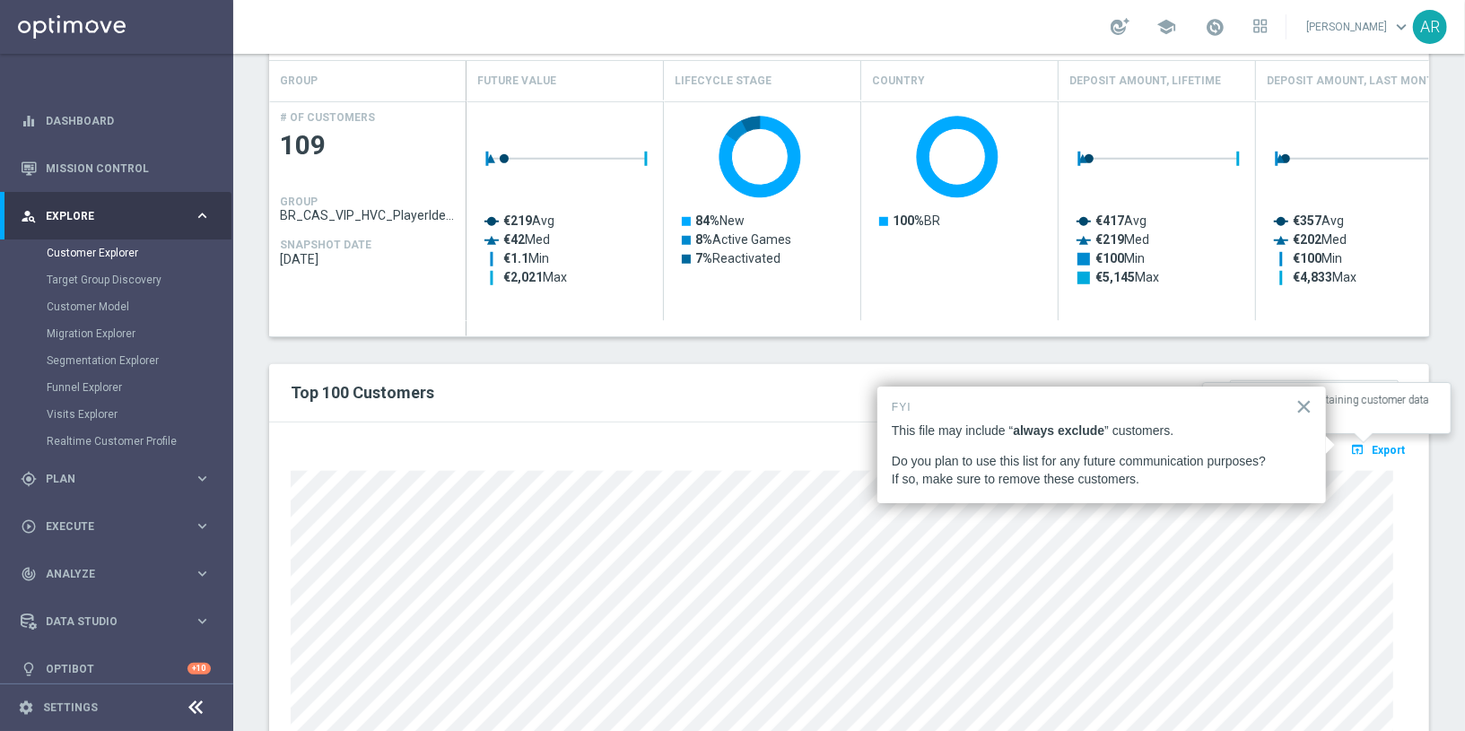
click at [1375, 444] on span "Export" at bounding box center [1388, 450] width 33 height 13
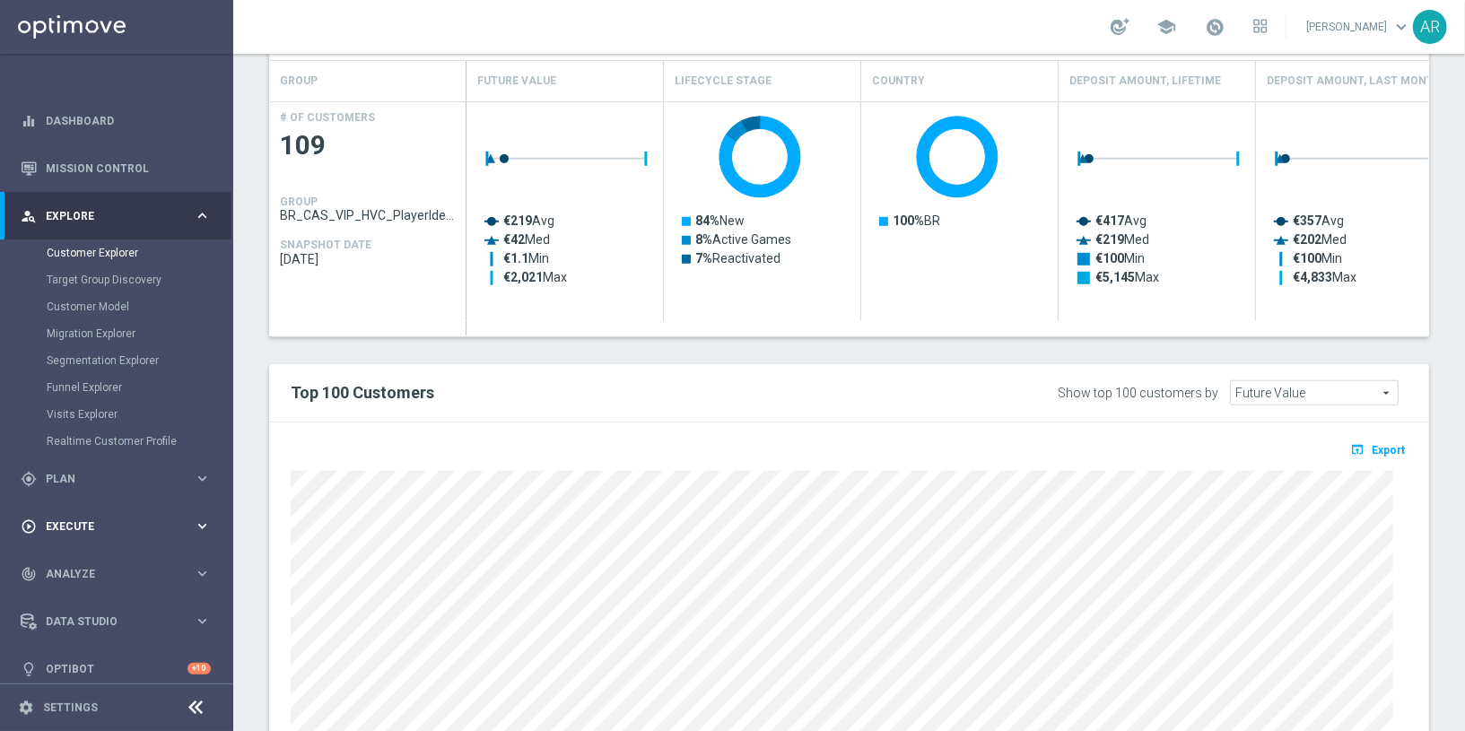
click at [94, 531] on span "Execute" at bounding box center [120, 526] width 148 height 11
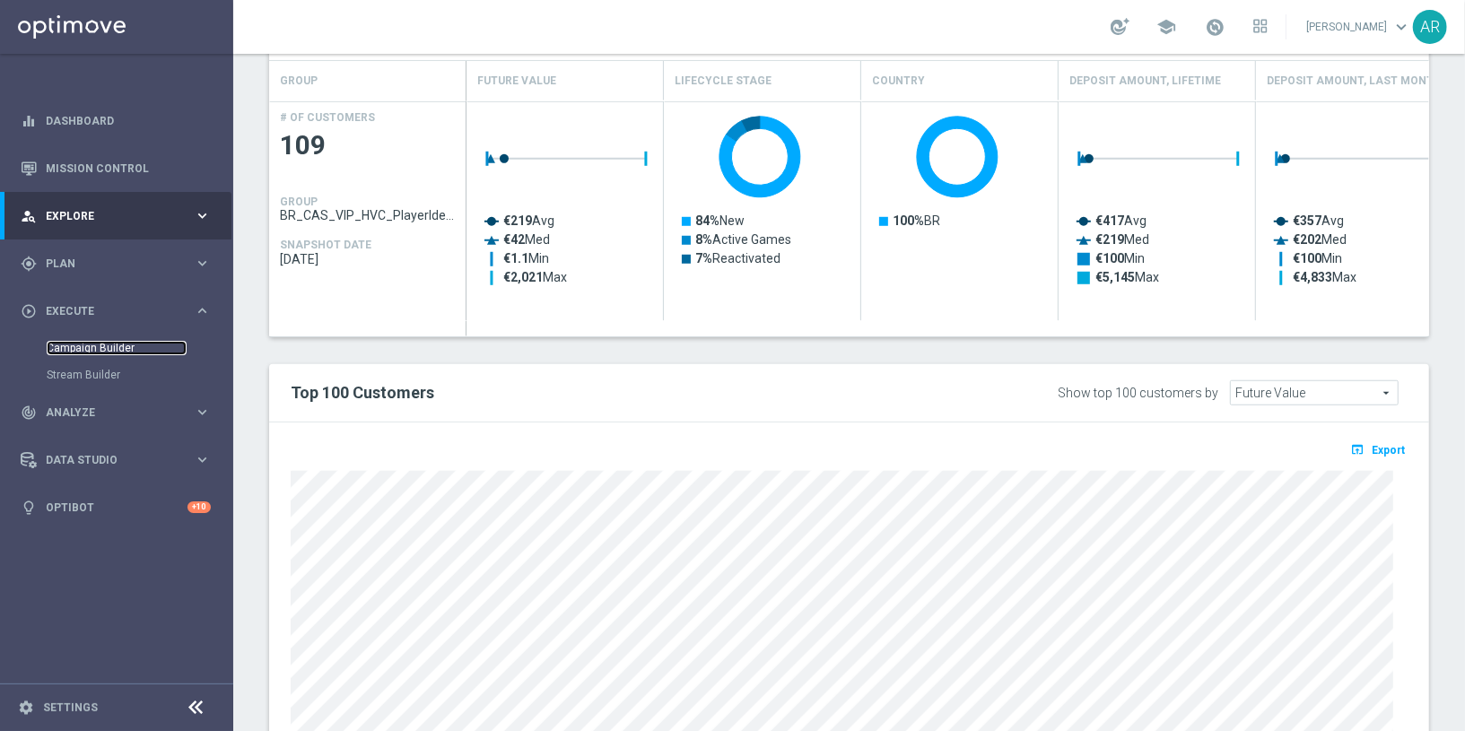
click at [115, 348] on link "Campaign Builder" at bounding box center [117, 348] width 140 height 14
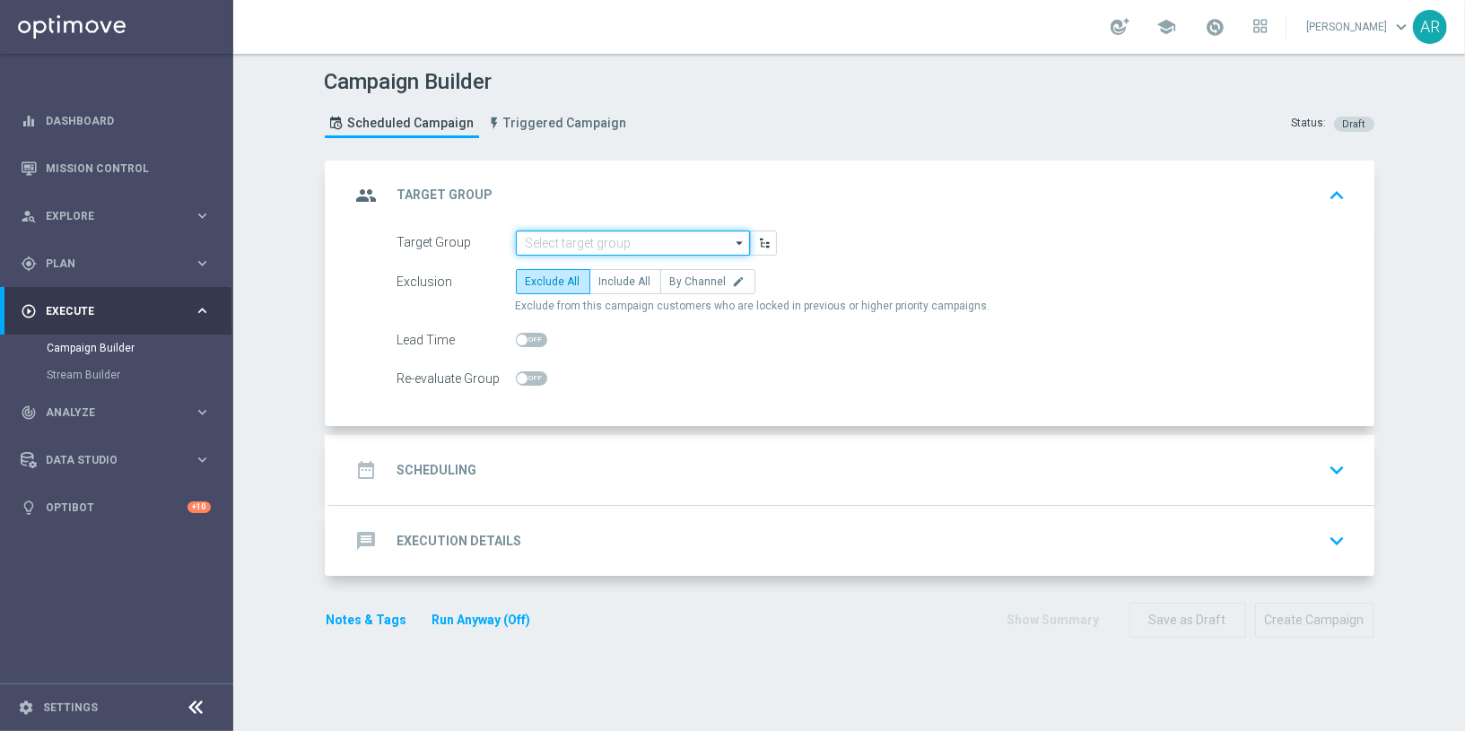
click at [584, 242] on input at bounding box center [633, 243] width 234 height 25
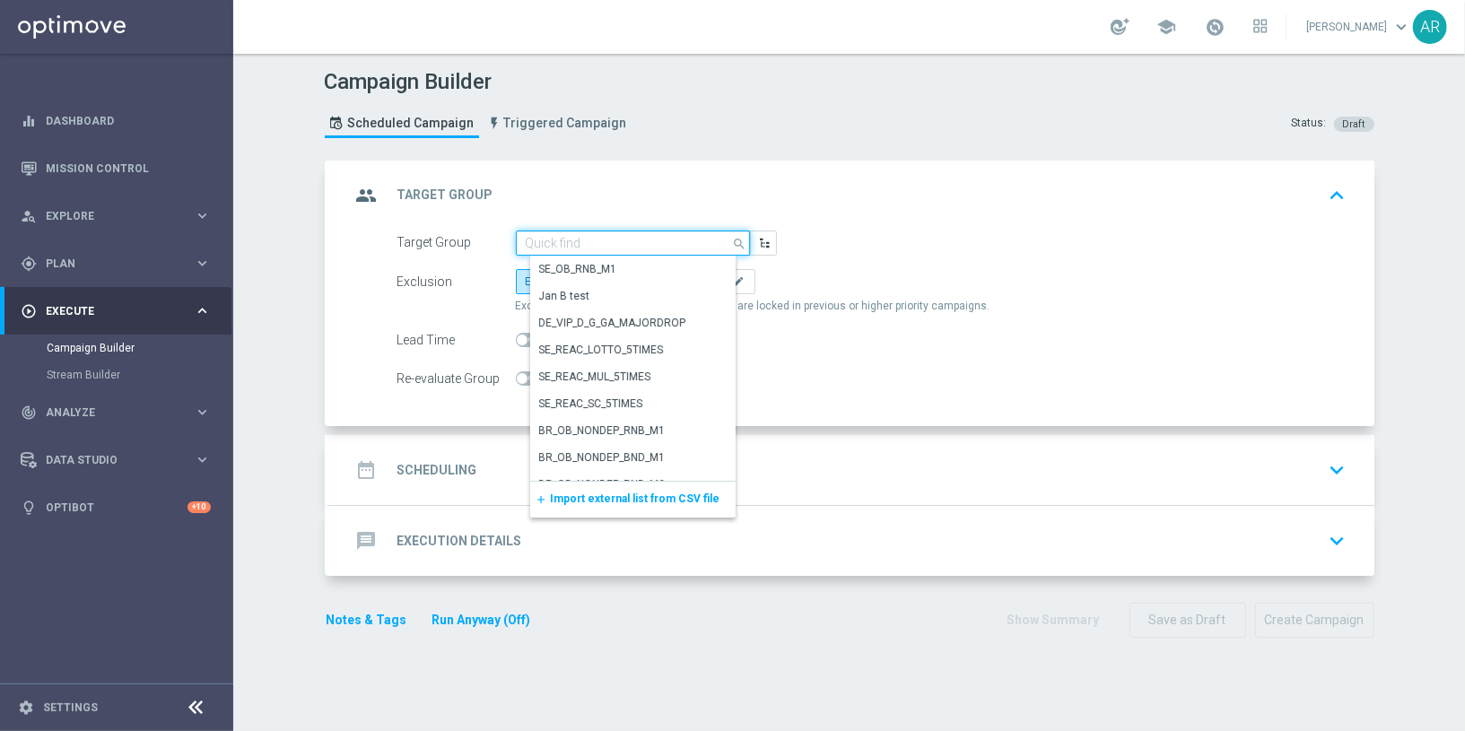
paste input "BR_CAS_VIP_HVC_PlayerIdentification_BigWin_TARGET"
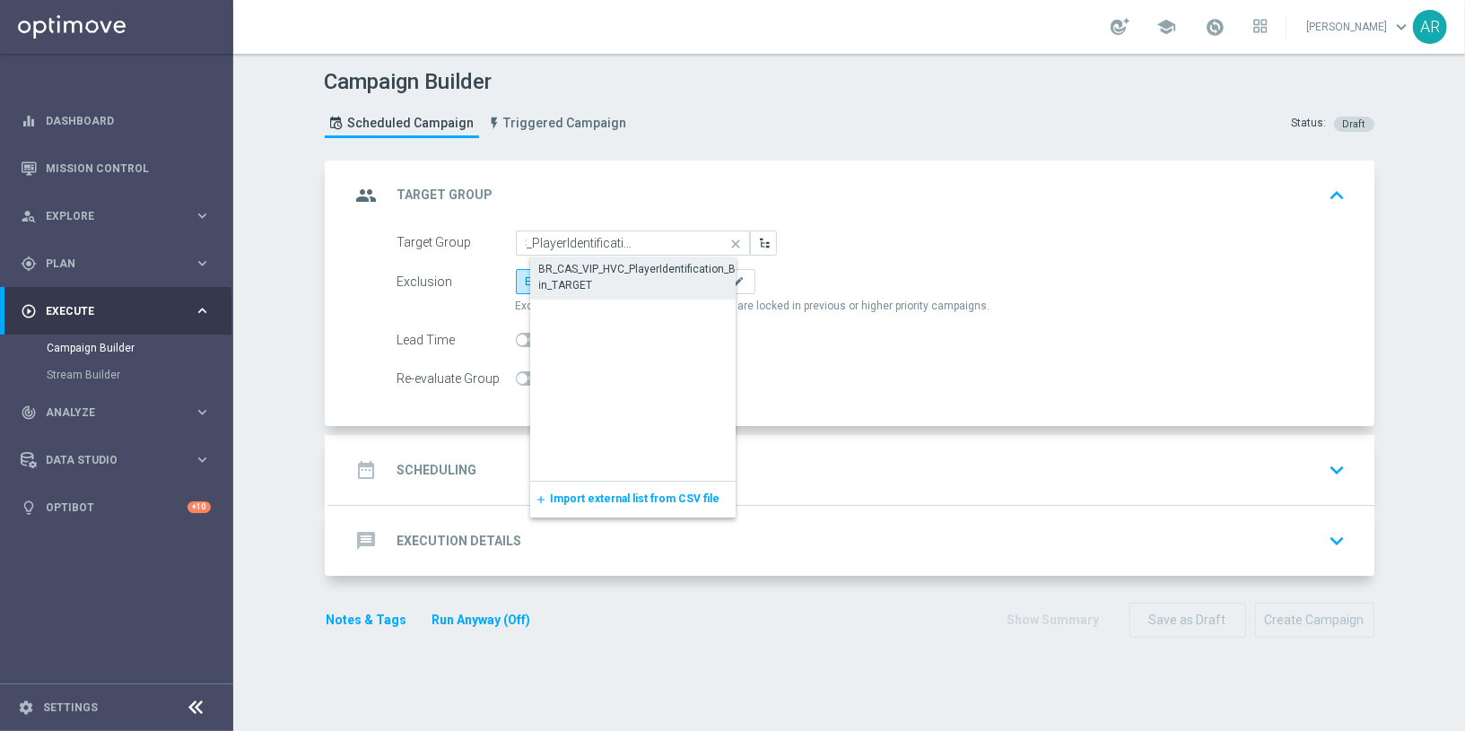
click at [626, 276] on div "BR_CAS_VIP_HVC_PlayerIdentification_BigWin_TARGET" at bounding box center [647, 277] width 216 height 32
type input "BR_CAS_VIP_HVC_PlayerIdentification_BigWin_TARGET"
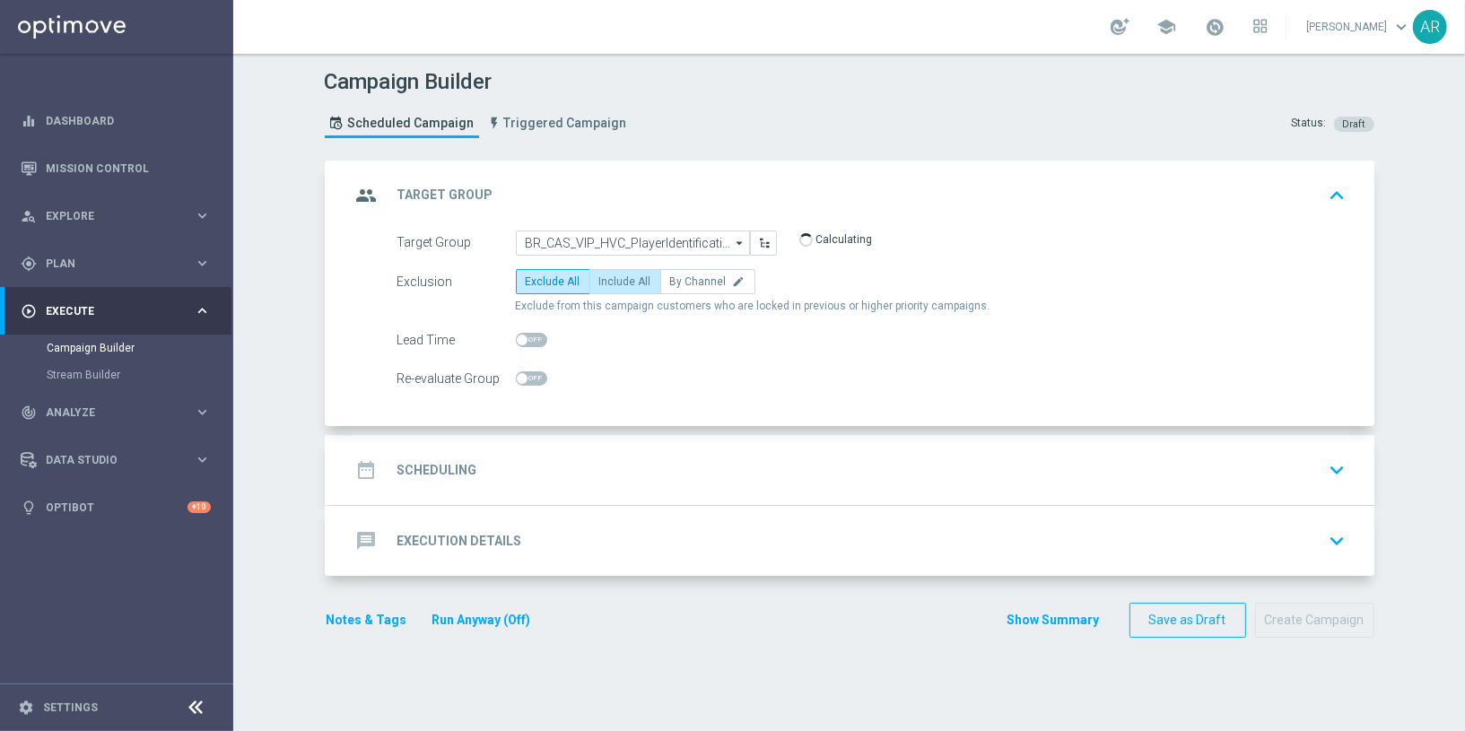
click at [613, 279] on span "Include All" at bounding box center [625, 281] width 52 height 13
click at [611, 279] on input "Include All" at bounding box center [605, 285] width 12 height 12
radio input "true"
click at [520, 335] on span at bounding box center [531, 340] width 31 height 14
click at [520, 335] on input "checkbox" at bounding box center [531, 340] width 31 height 14
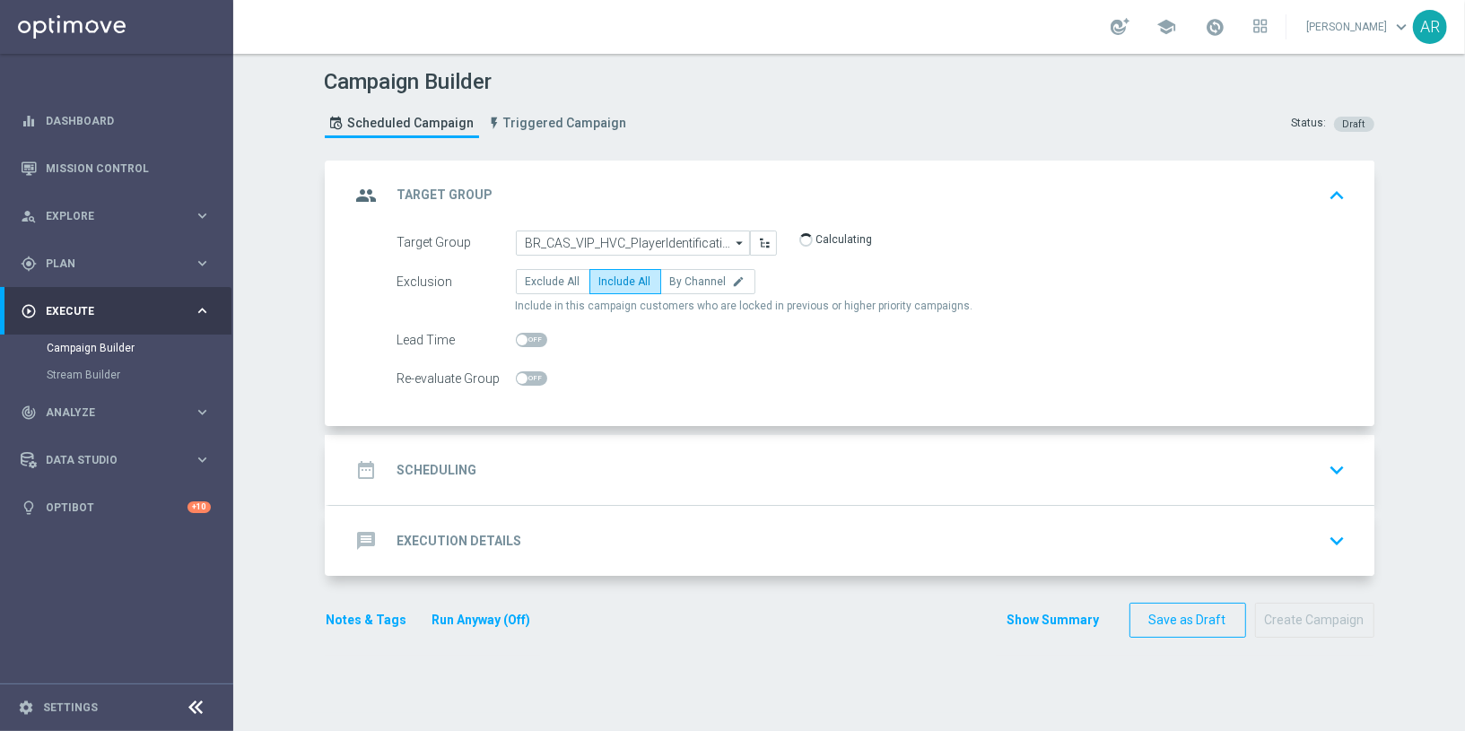
checkbox input "true"
click at [703, 474] on div "date_range Scheduling keyboard_arrow_down" at bounding box center [852, 470] width 1002 height 34
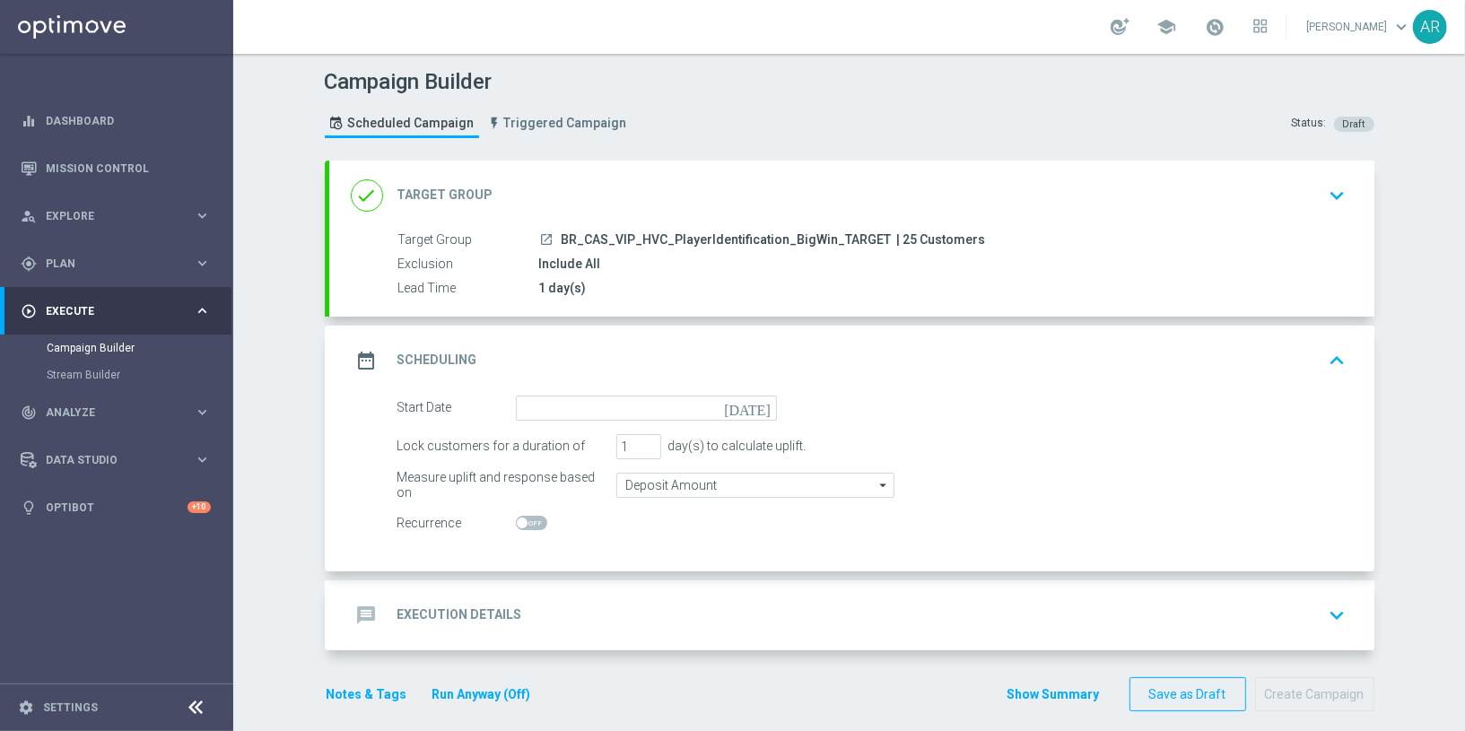
click at [754, 404] on icon "today" at bounding box center [750, 406] width 53 height 20
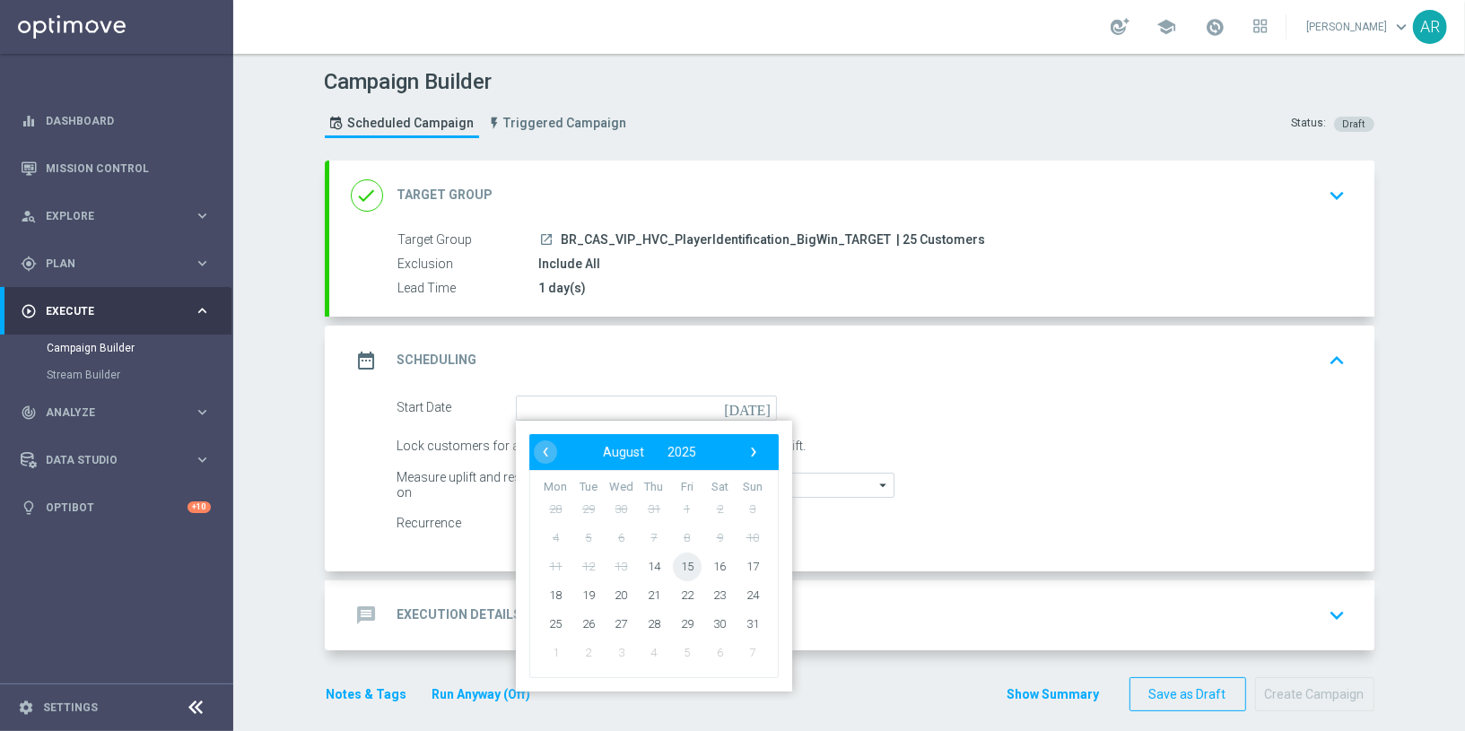
click at [677, 562] on span "15" at bounding box center [686, 566] width 29 height 29
type input "15 Aug 2025"
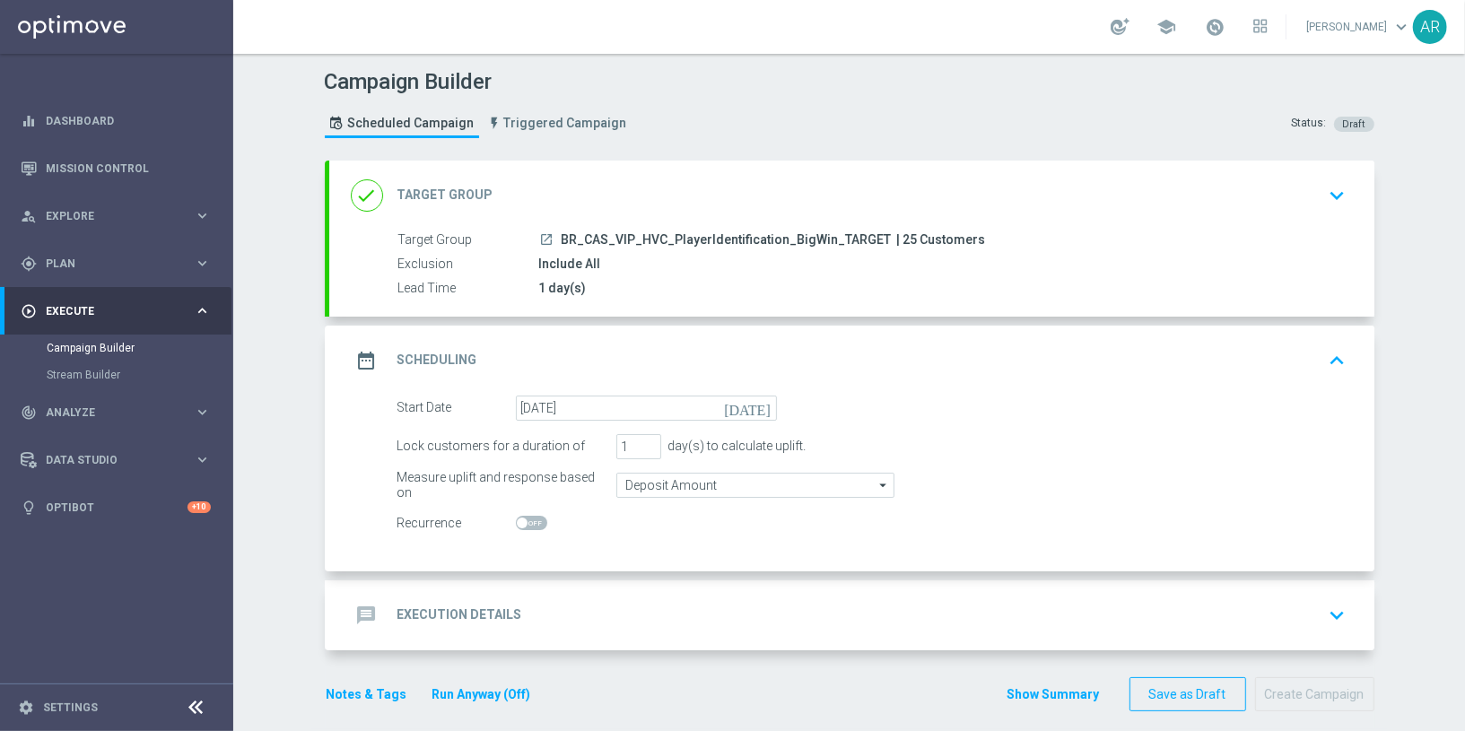
scroll to position [12, 0]
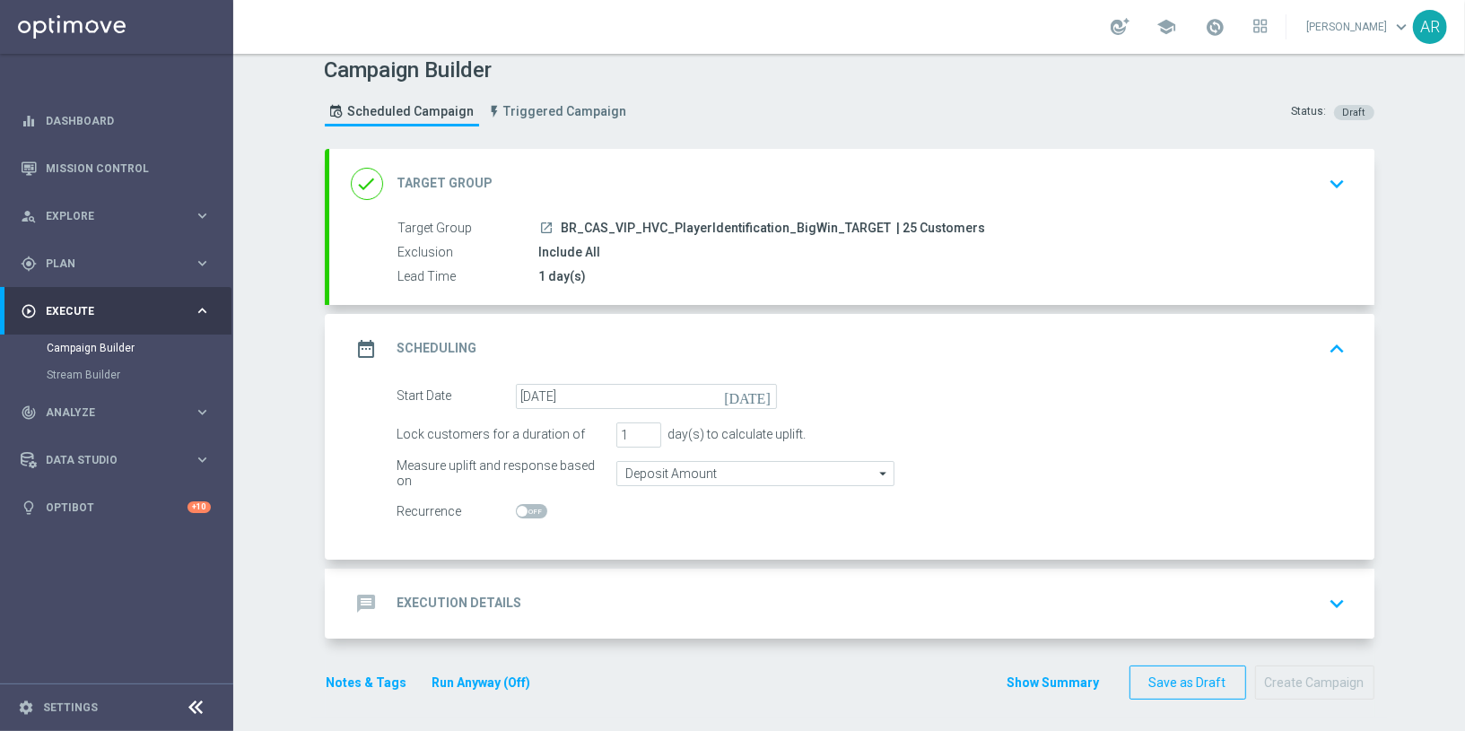
click at [579, 592] on div "message Execution Details keyboard_arrow_down" at bounding box center [852, 604] width 1002 height 34
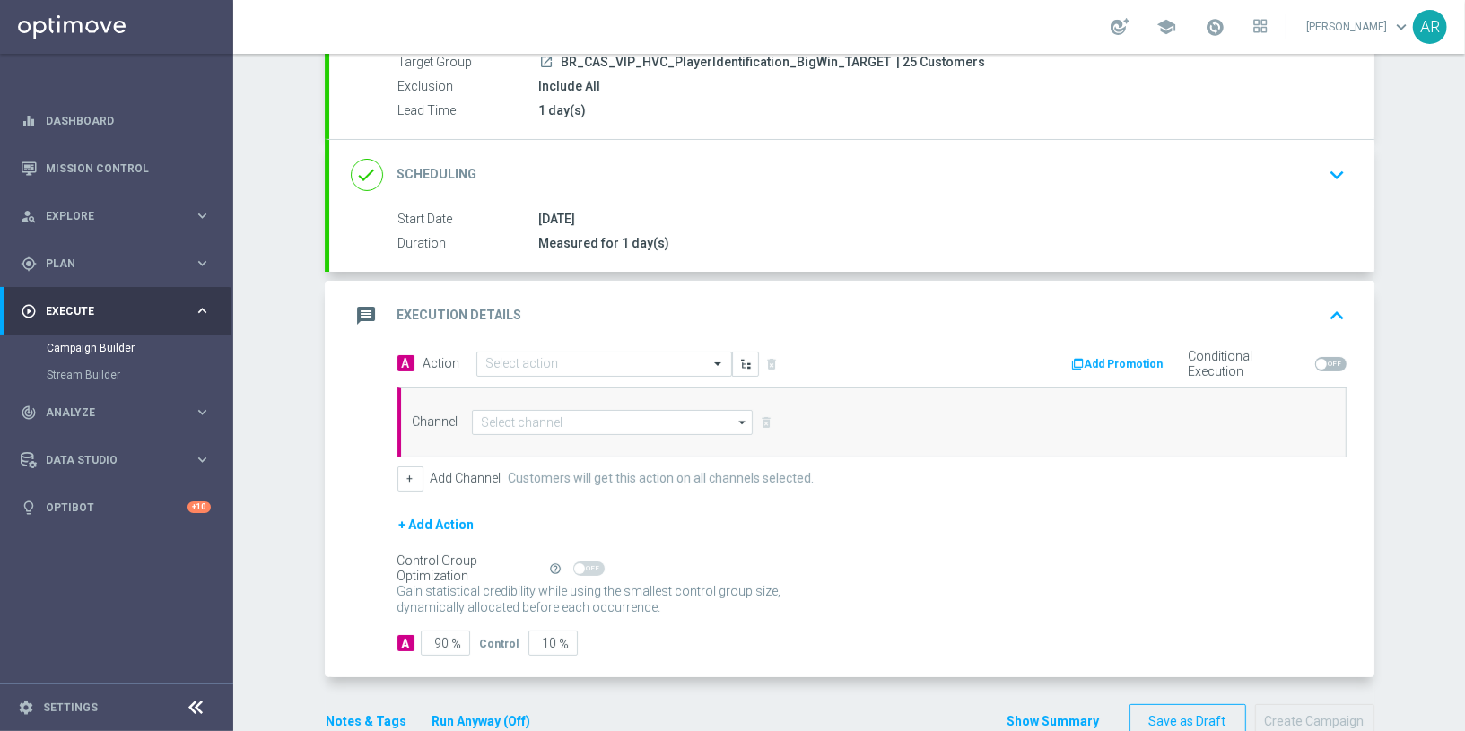
scroll to position [197, 0]
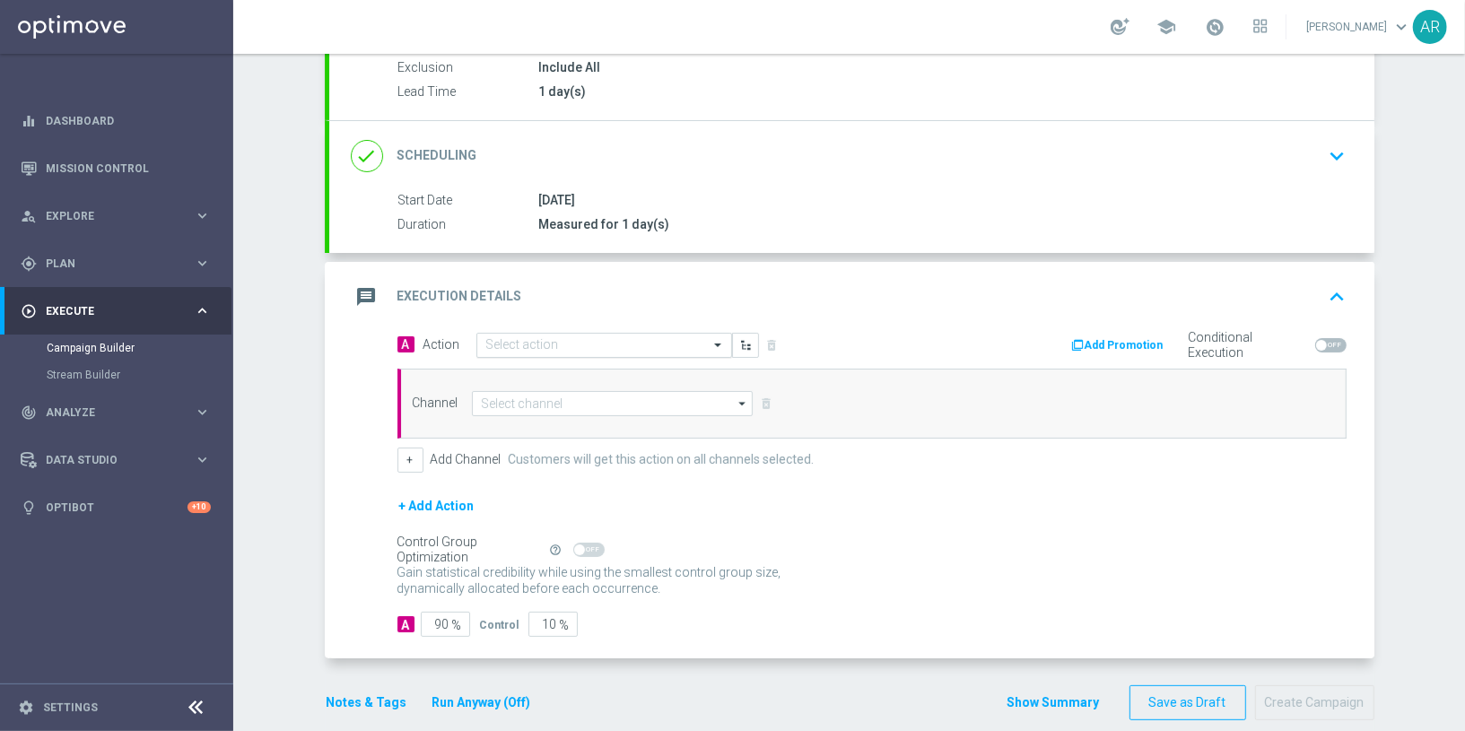
click at [521, 339] on input "text" at bounding box center [586, 345] width 200 height 15
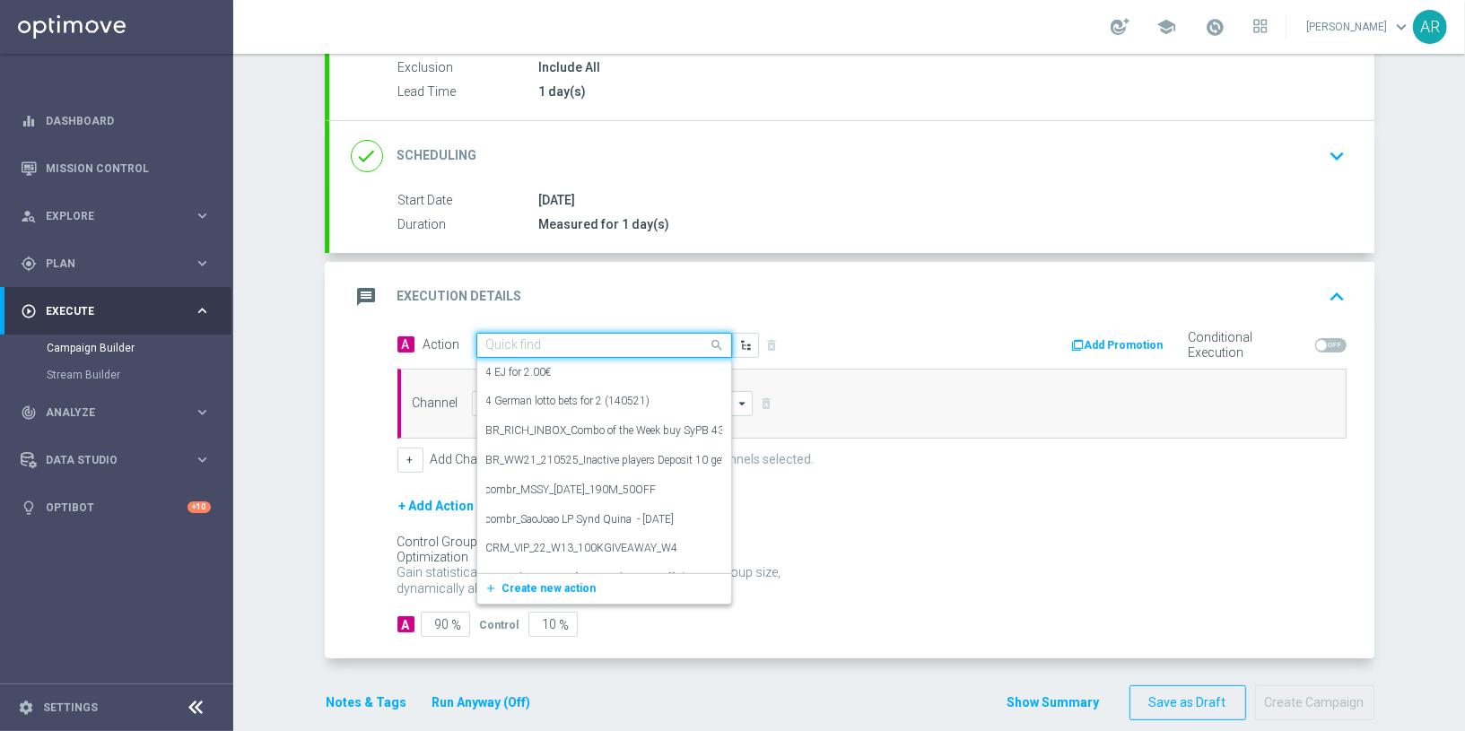
paste input "BR_CAS_BONUSDROP_BIGWIN_VIP_EMA_TAC_GM_W30"
type input "BR_CAS_BONUSDROP_BIGWIN_VIP_EMA_TAC_GM_W30"
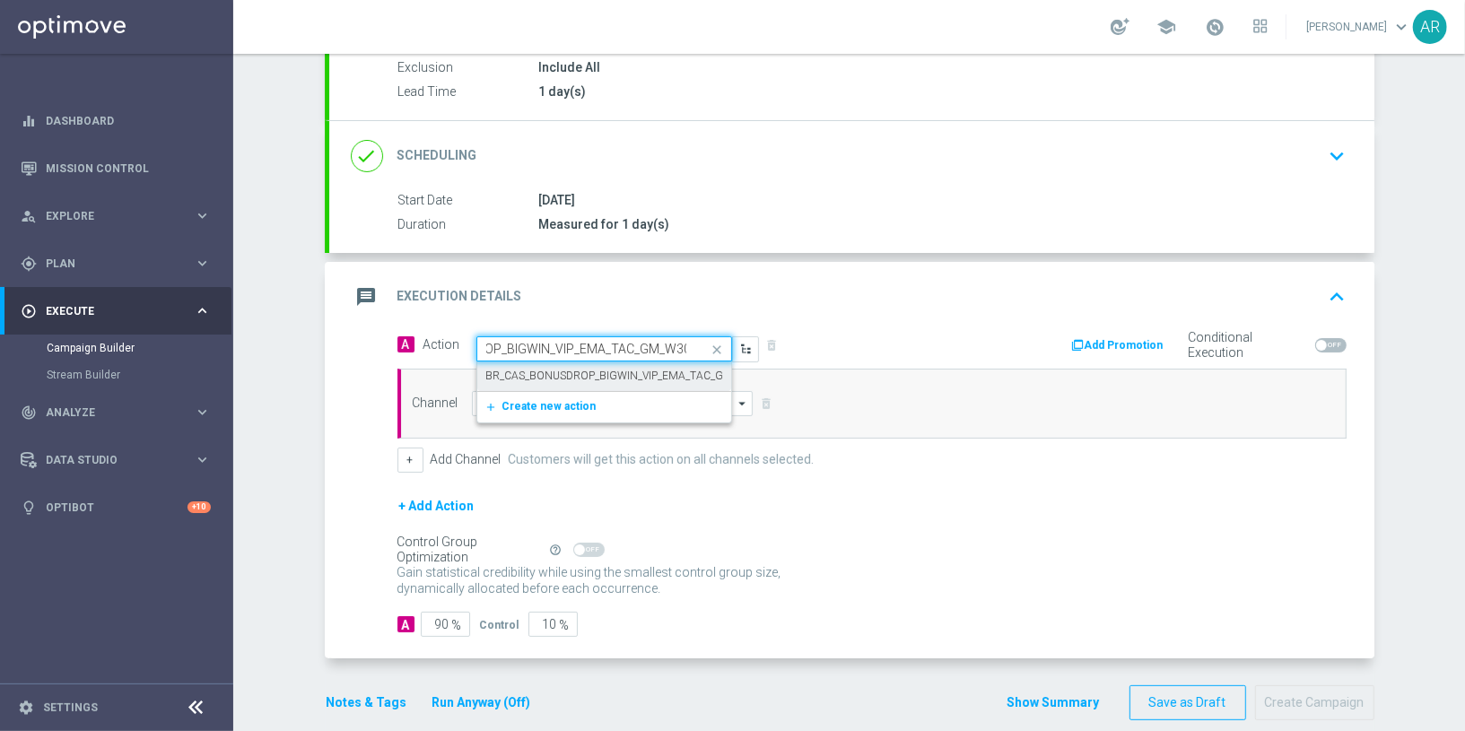
click at [577, 374] on label "BR_CAS_BONUSDROP_BIGWIN_VIP_EMA_TAC_GM_W30" at bounding box center [623, 376] width 275 height 15
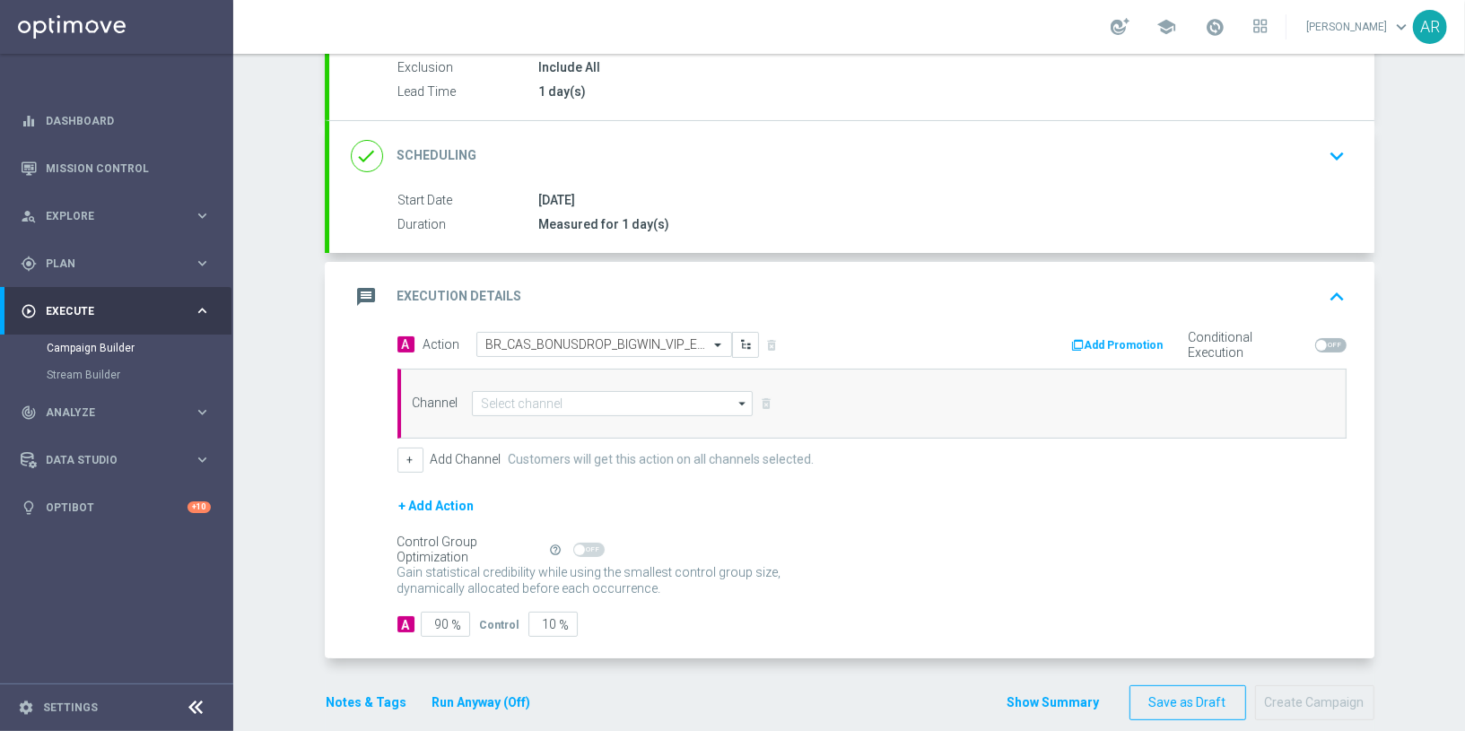
scroll to position [0, 0]
click at [546, 404] on input at bounding box center [613, 403] width 282 height 25
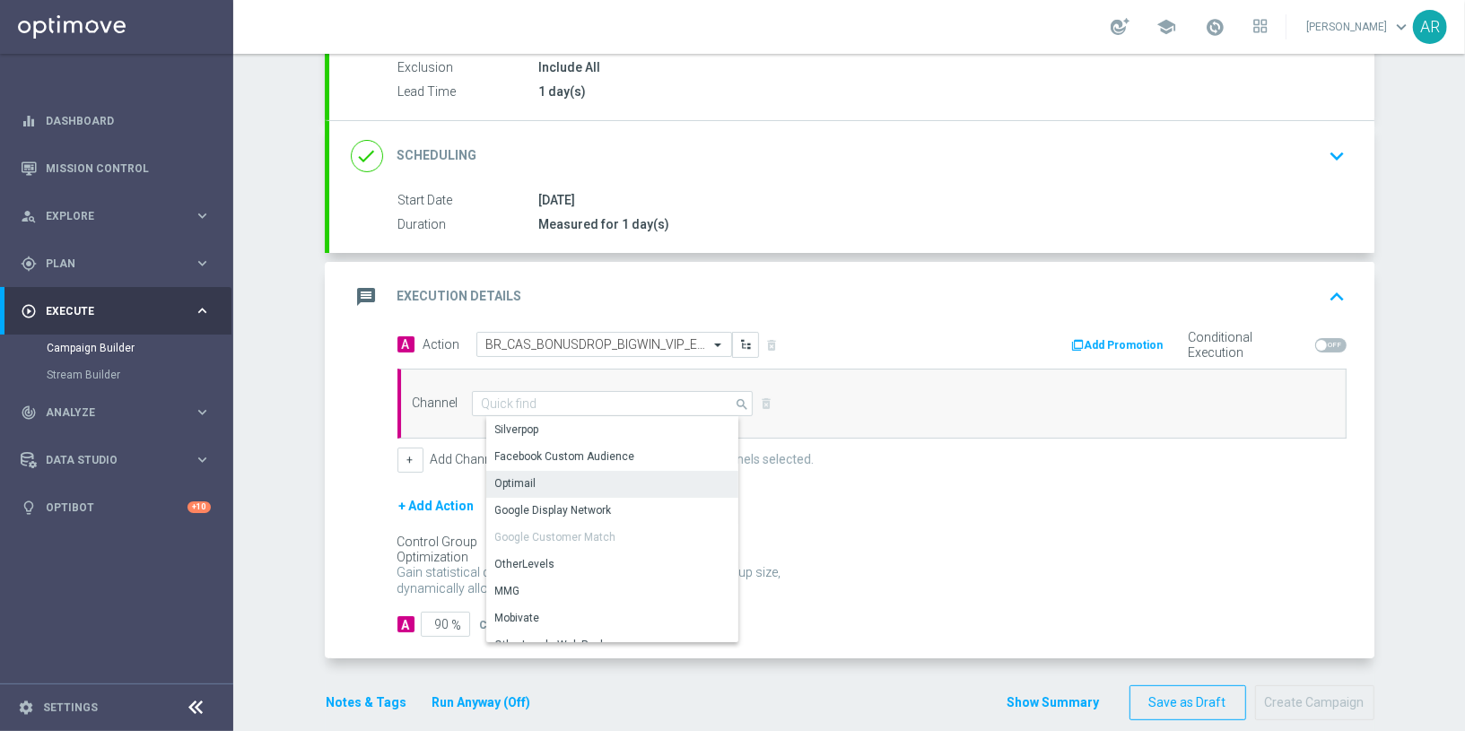
click at [552, 479] on div "Optimail" at bounding box center [620, 483] width 268 height 25
type input "Optimail"
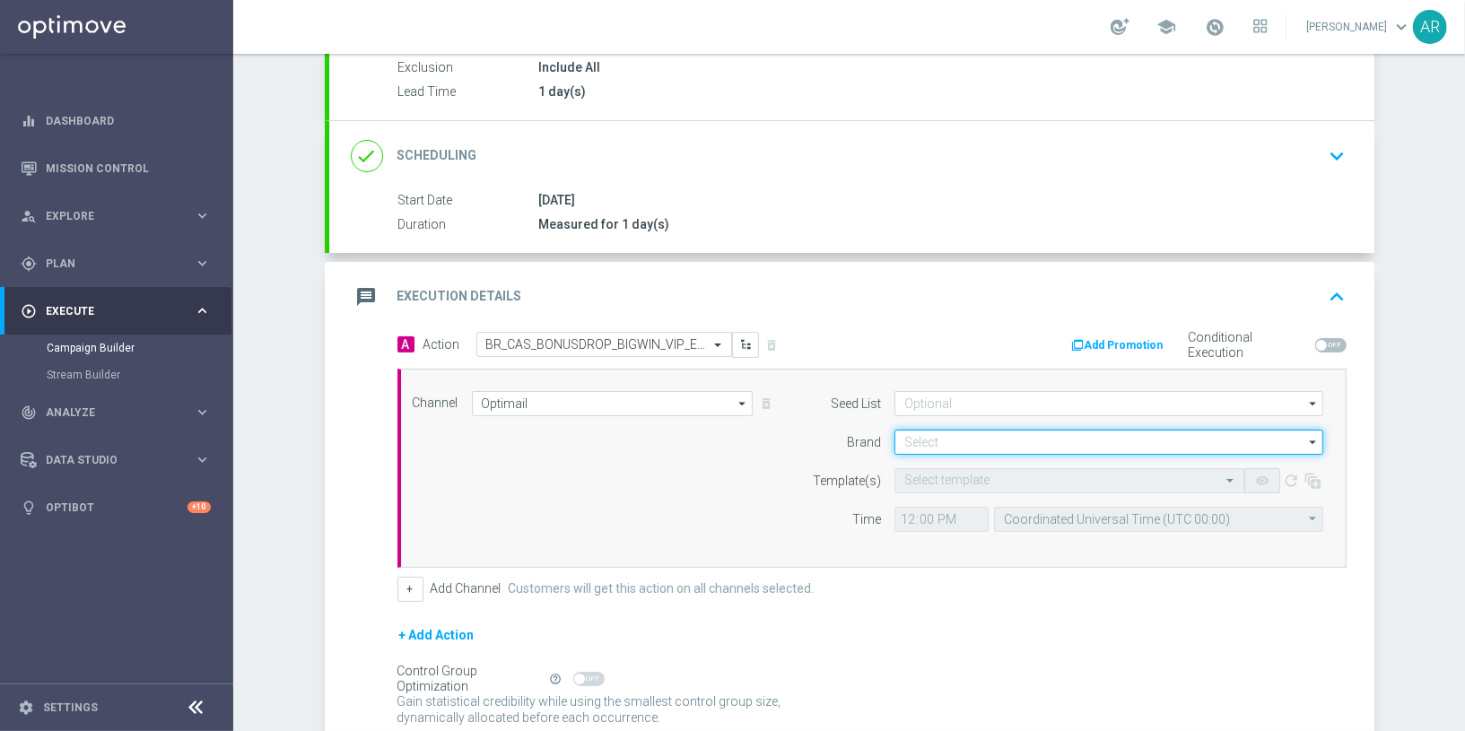
click at [945, 433] on input at bounding box center [1109, 442] width 429 height 25
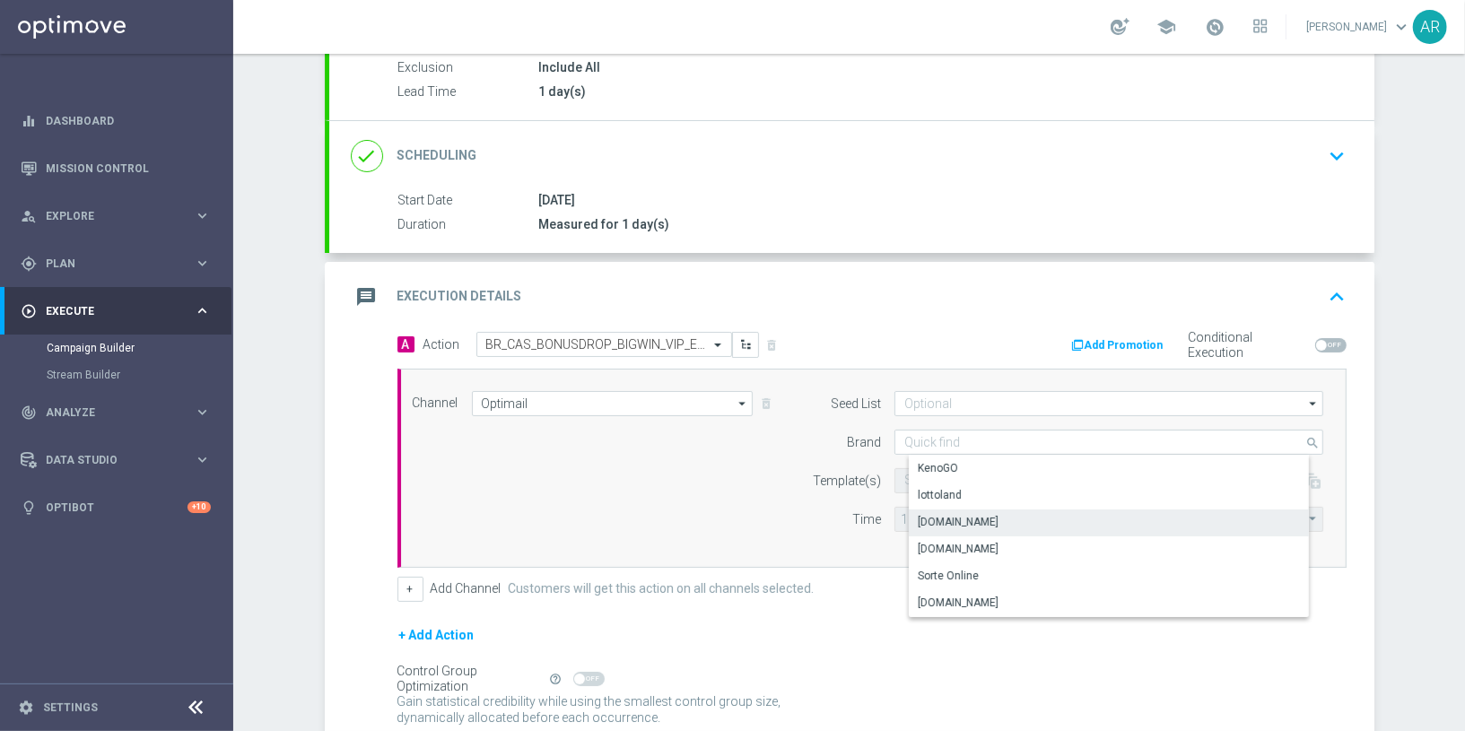
click at [1024, 519] on div "Lottoland.bet.br" at bounding box center [1124, 522] width 430 height 25
type input "Lottoland.bet.br"
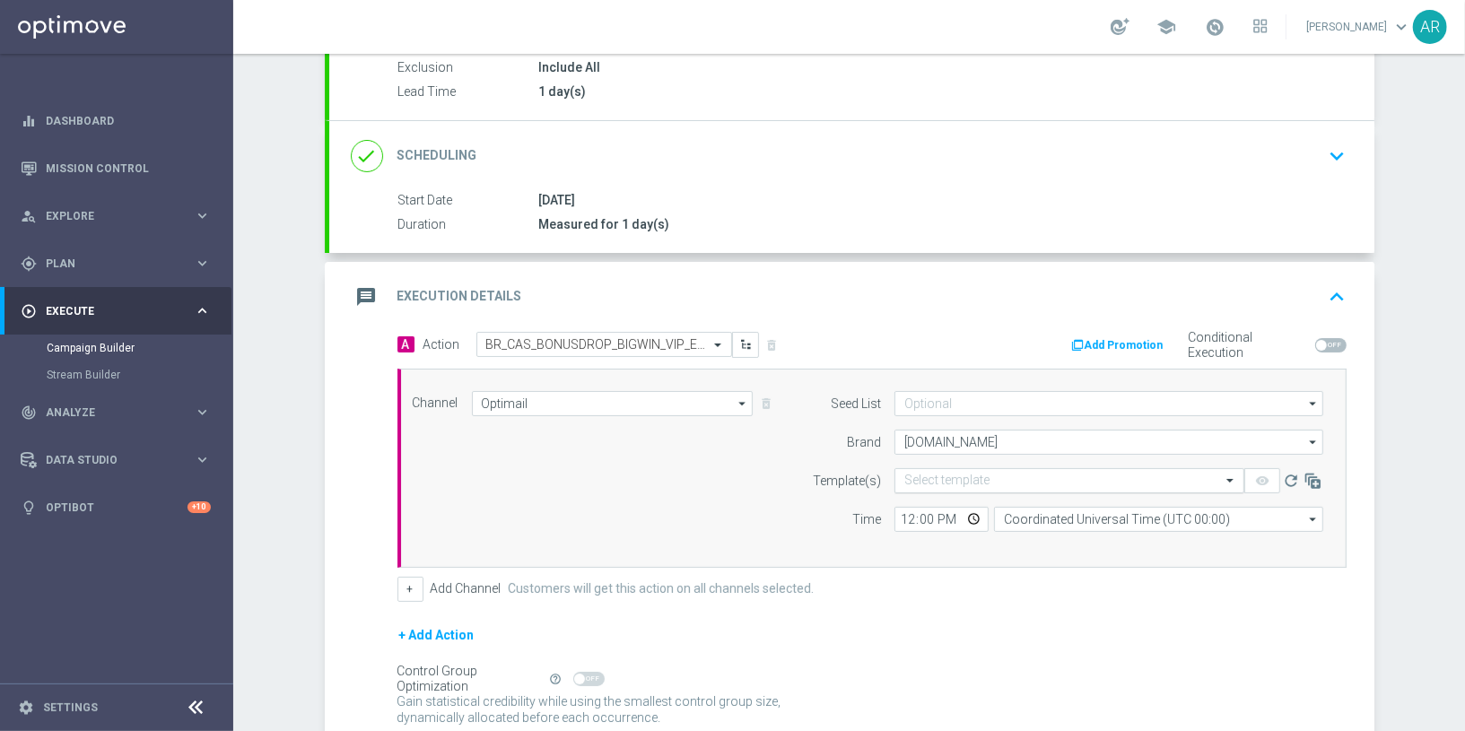
click at [939, 477] on input "text" at bounding box center [1051, 481] width 294 height 15
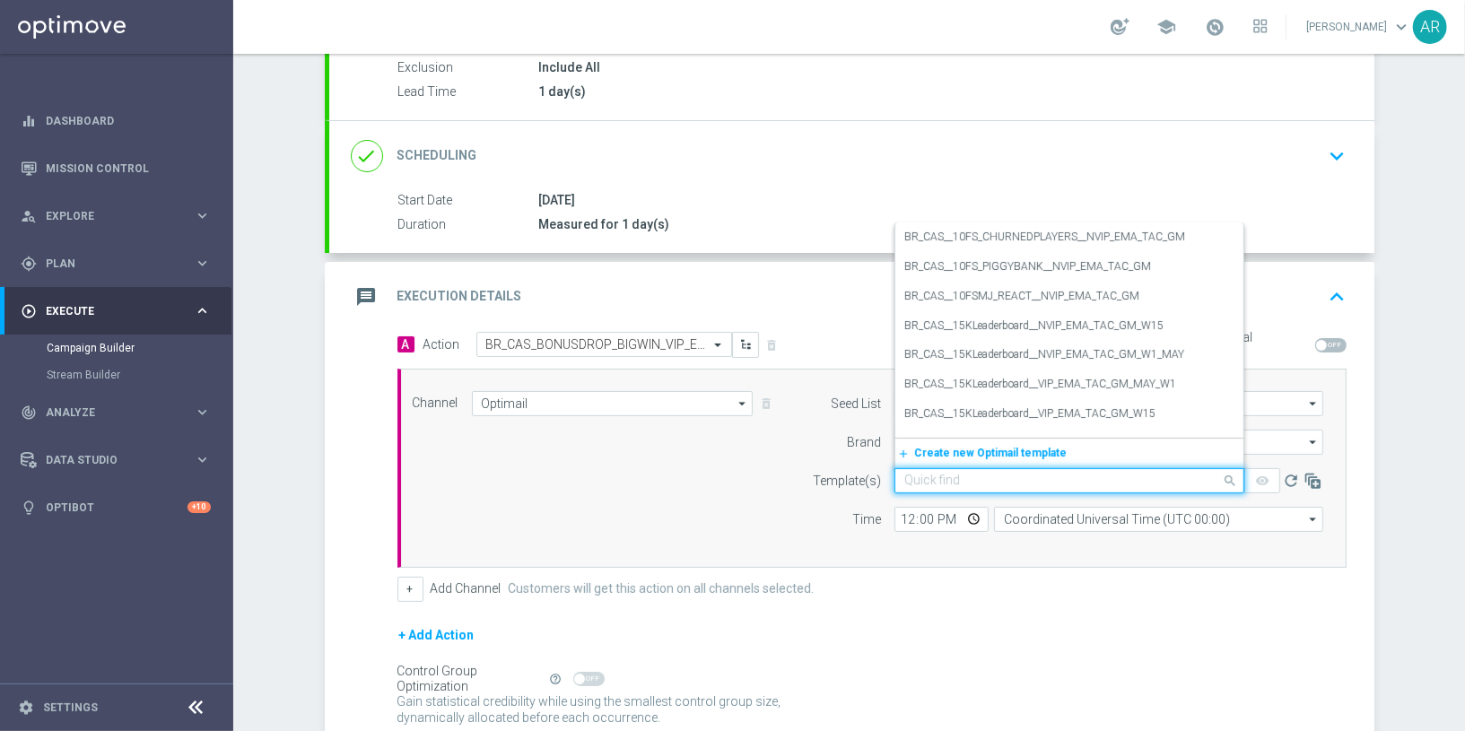
paste input "BR_CAS_BONUSDROP_BIGWIN_VIP_EMA_TAC_GM_W30"
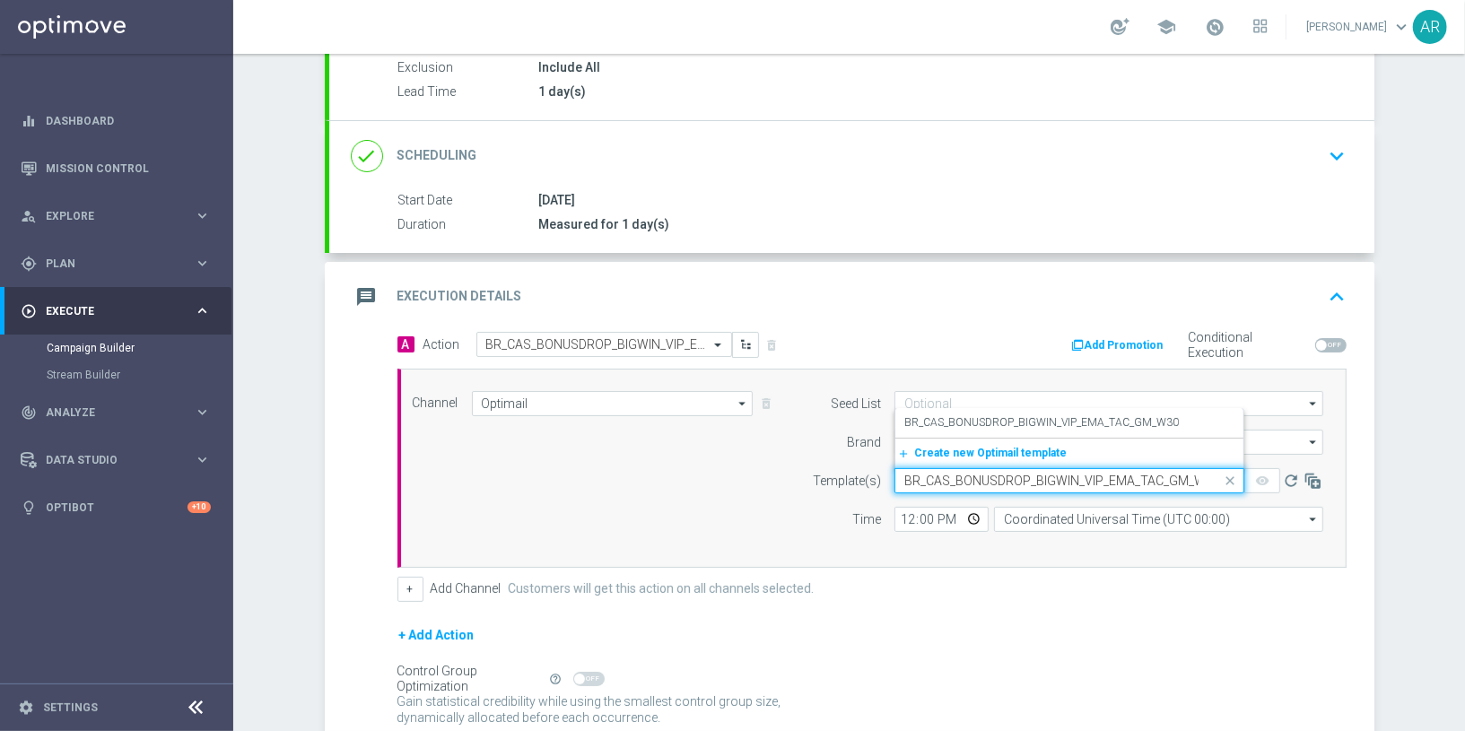
scroll to position [0, 13]
click at [1049, 425] on label "BR_CAS_BONUSDROP_BIGWIN_VIP_EMA_TAC_GM_W30" at bounding box center [1041, 422] width 275 height 15
type input "BR_CAS_BONUSDROP_BIGWIN_VIP_EMA_TAC_GM_W30"
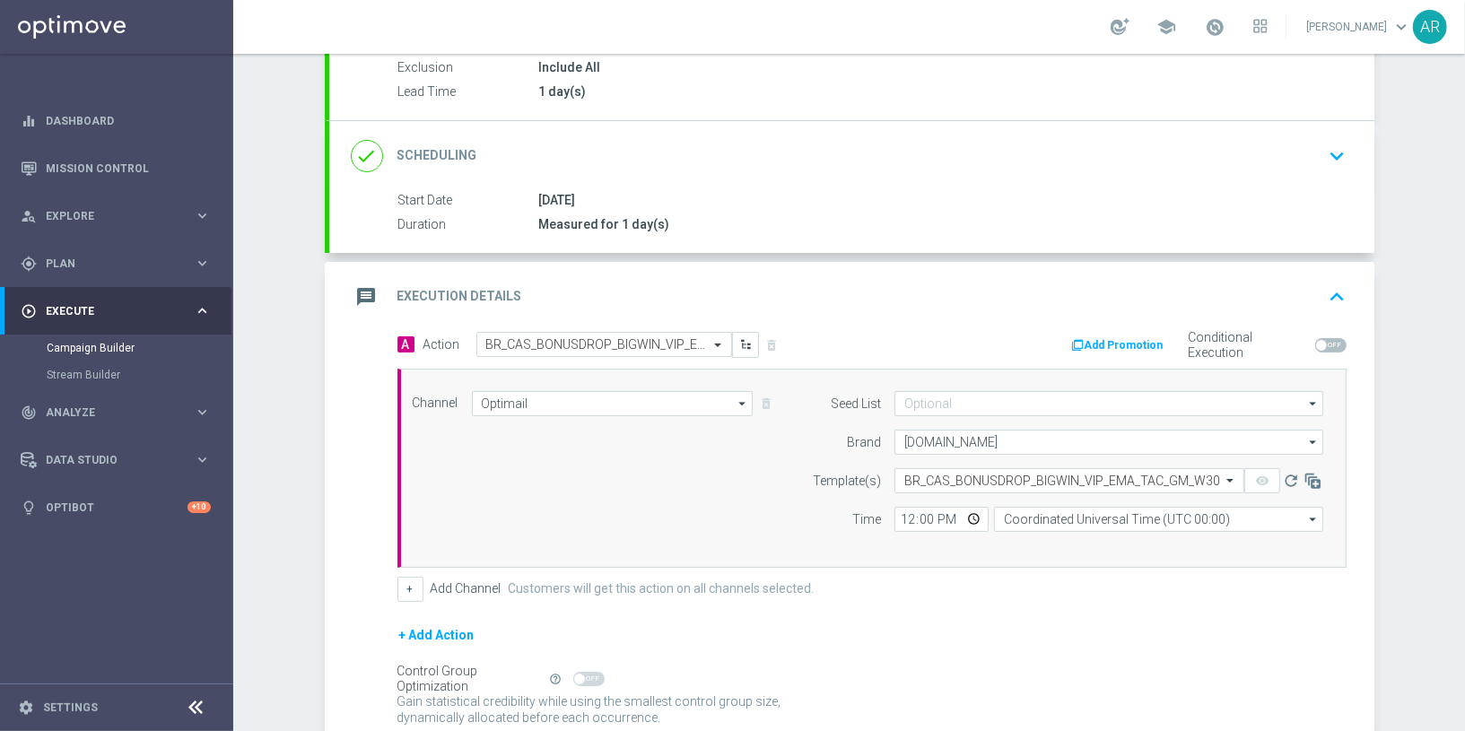
scroll to position [0, 0]
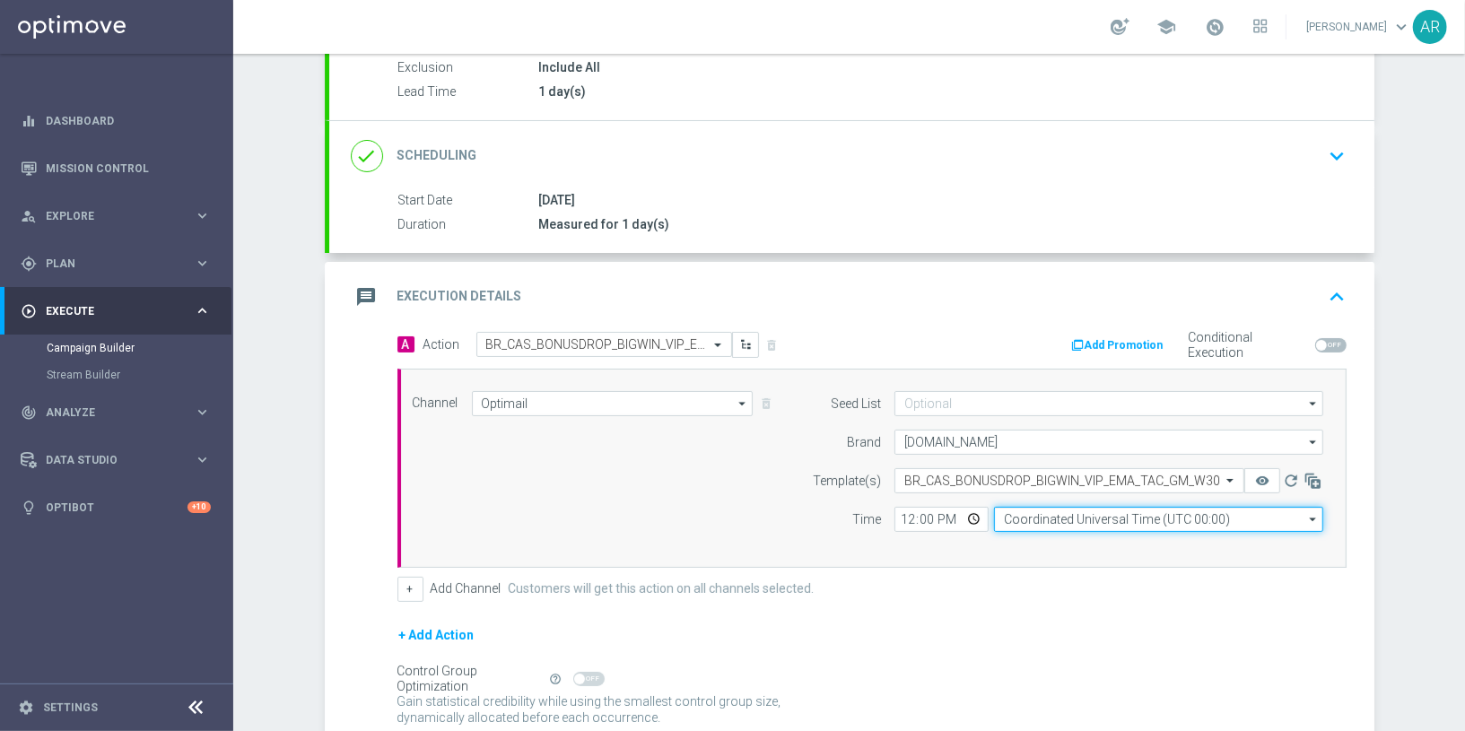
click at [1053, 513] on input "Coordinated Universal Time (UTC 00:00)" at bounding box center [1158, 519] width 329 height 25
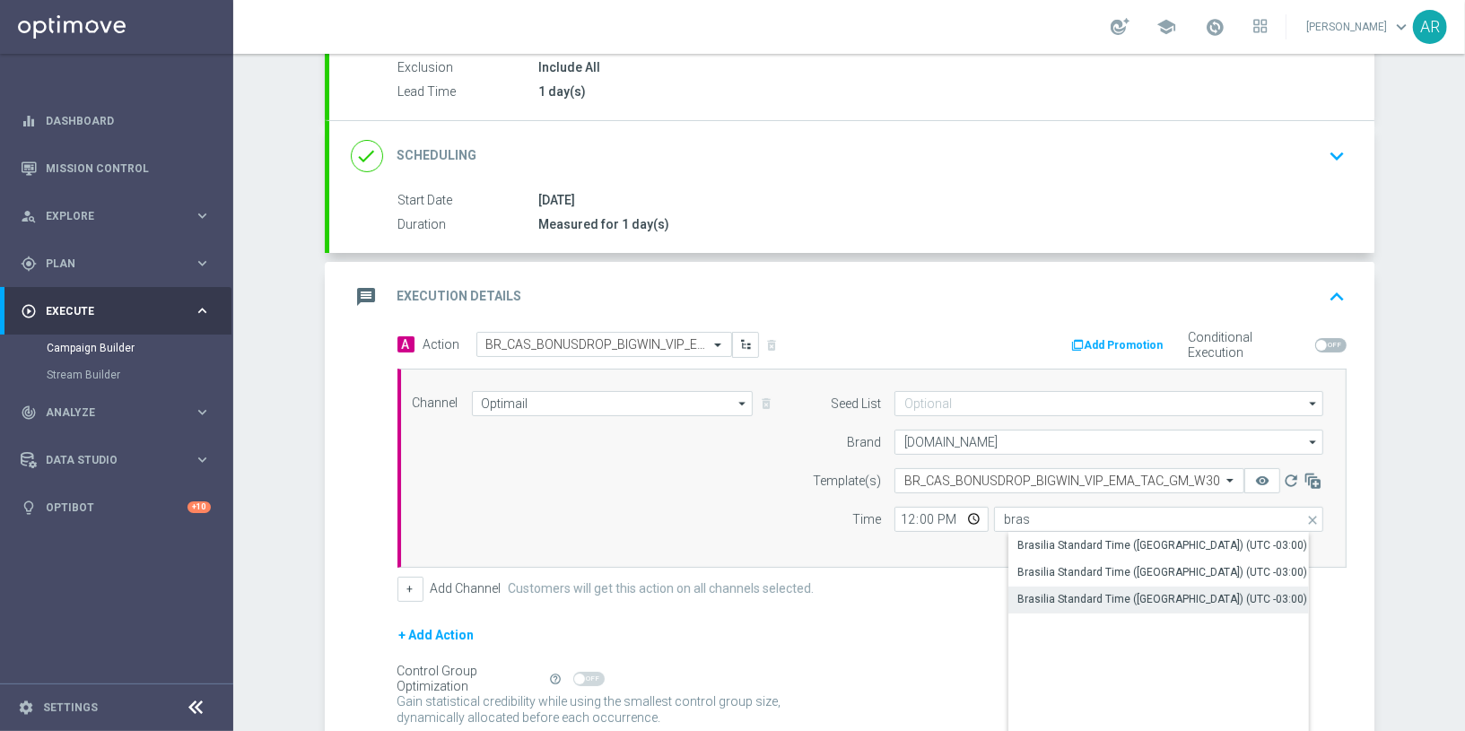
click at [1157, 594] on div "Brasilia Standard Time (Sao Paulo) (UTC -03:00)" at bounding box center [1163, 599] width 290 height 16
type input "Brasilia Standard Time (Sao Paulo) (UTC -03:00)"
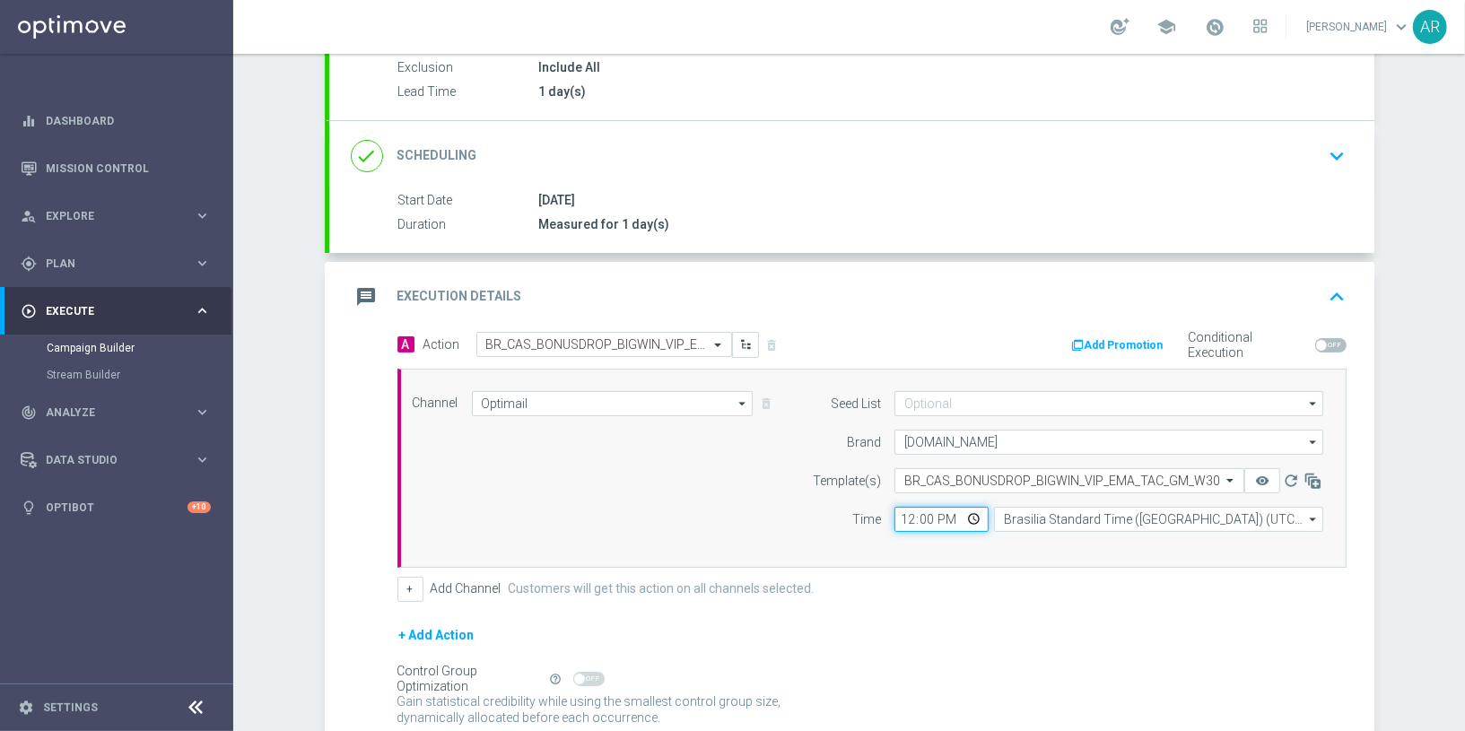
click at [965, 513] on input "12:00" at bounding box center [942, 519] width 94 height 25
click at [729, 488] on div "Channel Optimail Optimail arrow_drop_down Show Selected 1 of 26 Silverpop" at bounding box center [868, 468] width 939 height 154
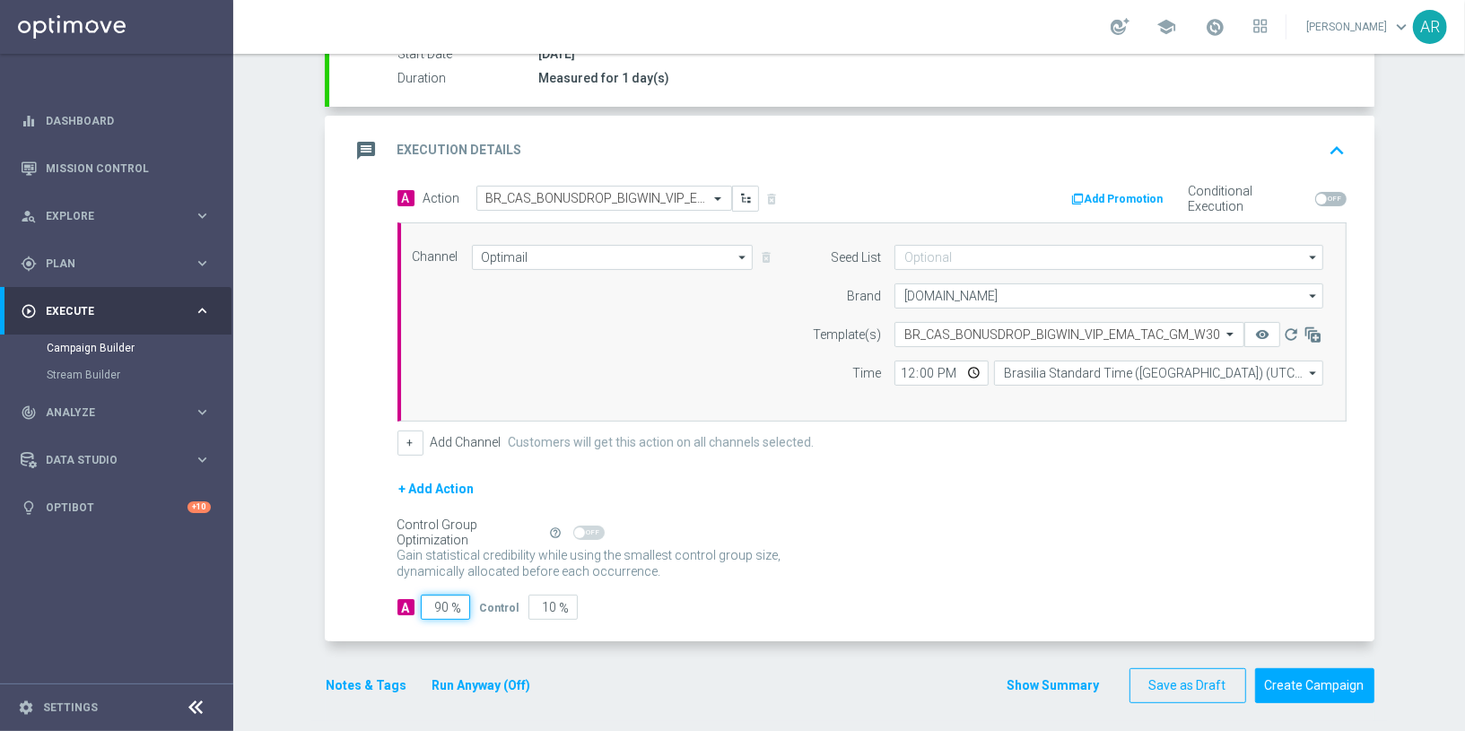
click at [435, 595] on input "90" at bounding box center [445, 607] width 49 height 25
type input "5"
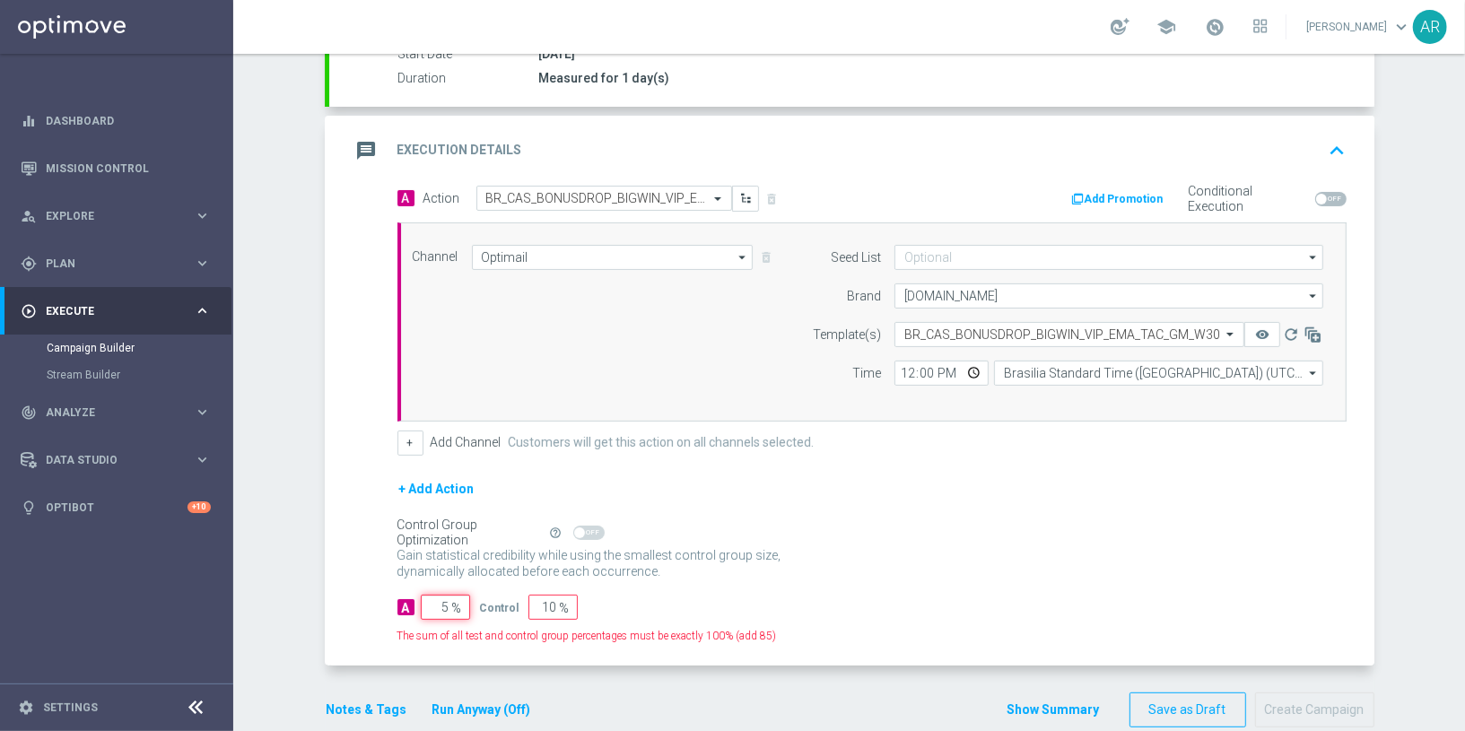
type input "95"
type input "50"
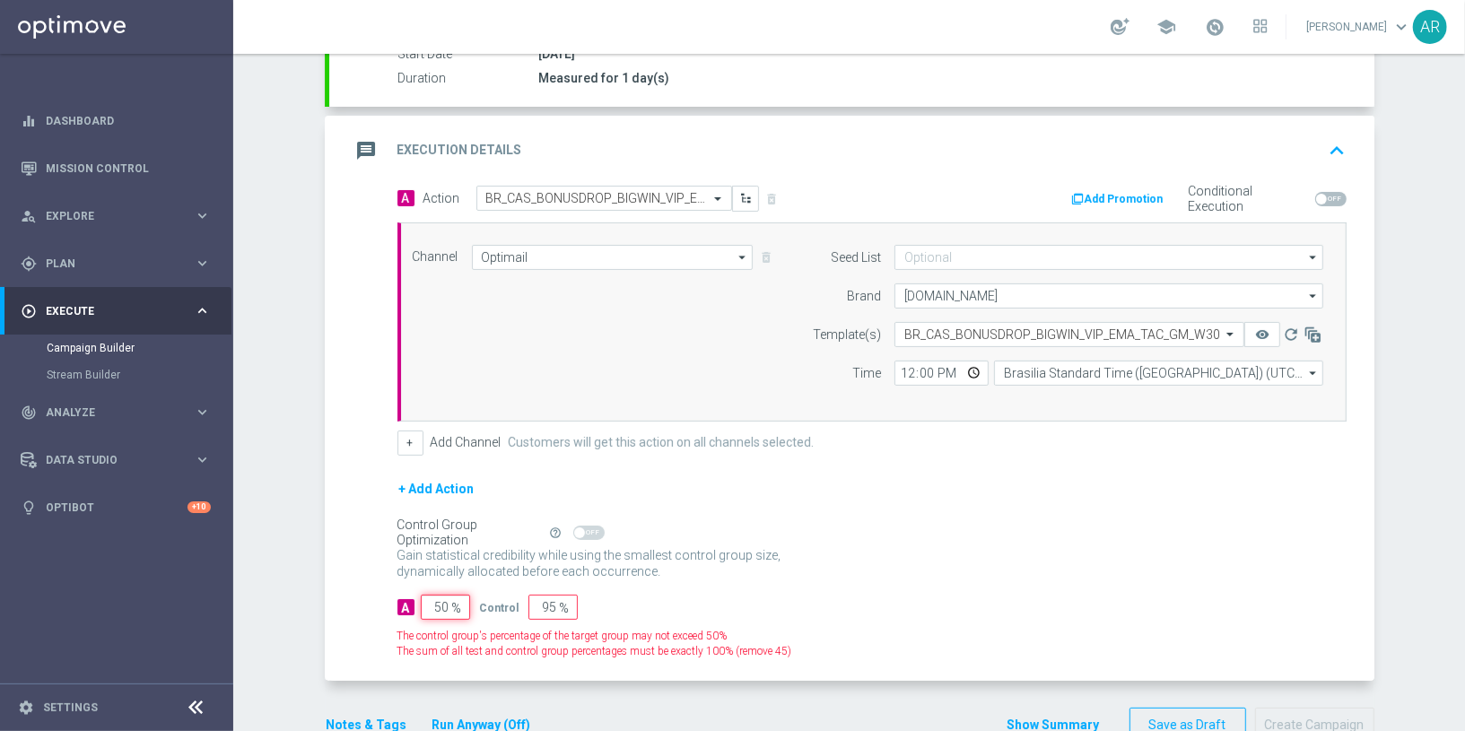
type input "50"
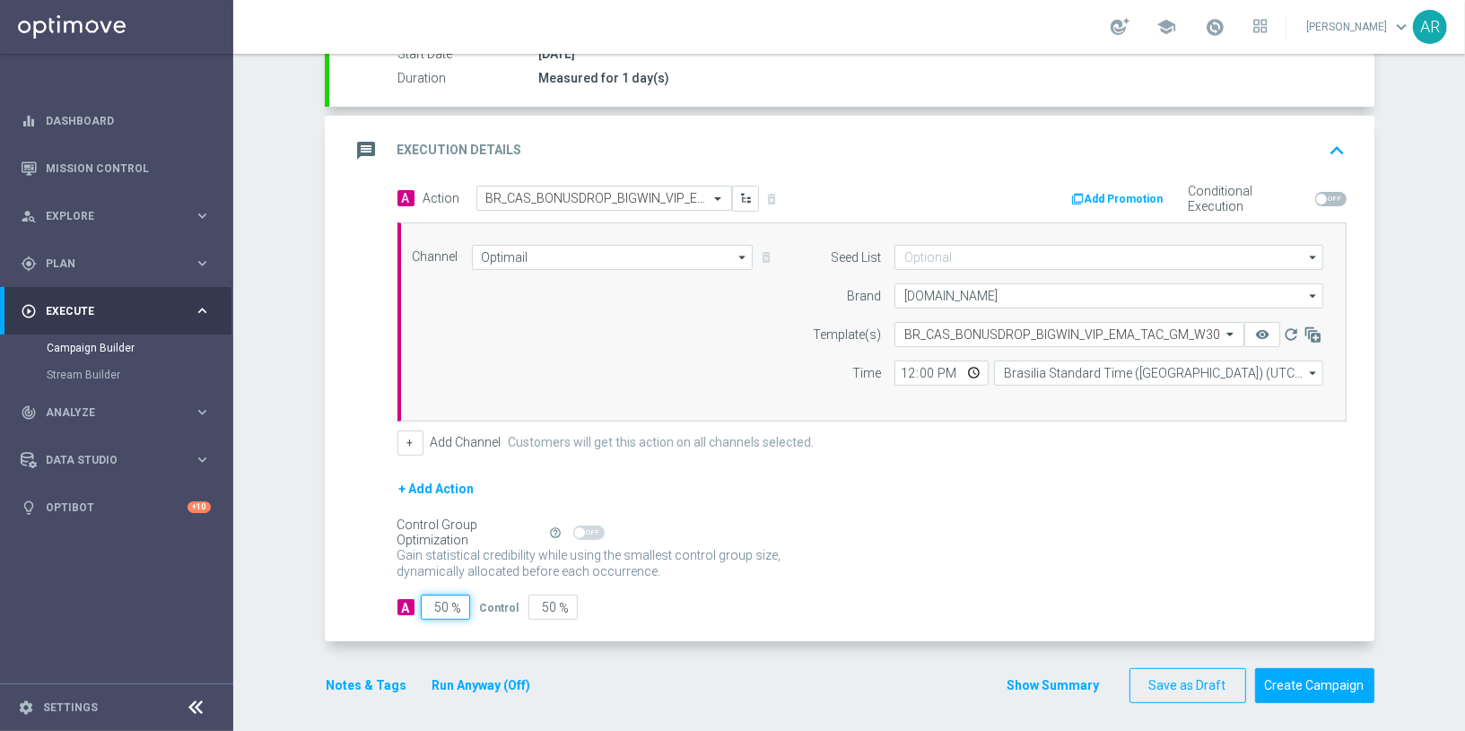
type input "50"
click at [694, 608] on div "A 50 % Control 50 %" at bounding box center [871, 607] width 949 height 25
click at [787, 605] on div "A 50 % Control 50 %" at bounding box center [871, 607] width 949 height 25
click at [1306, 682] on button "Create Campaign" at bounding box center [1314, 685] width 119 height 35
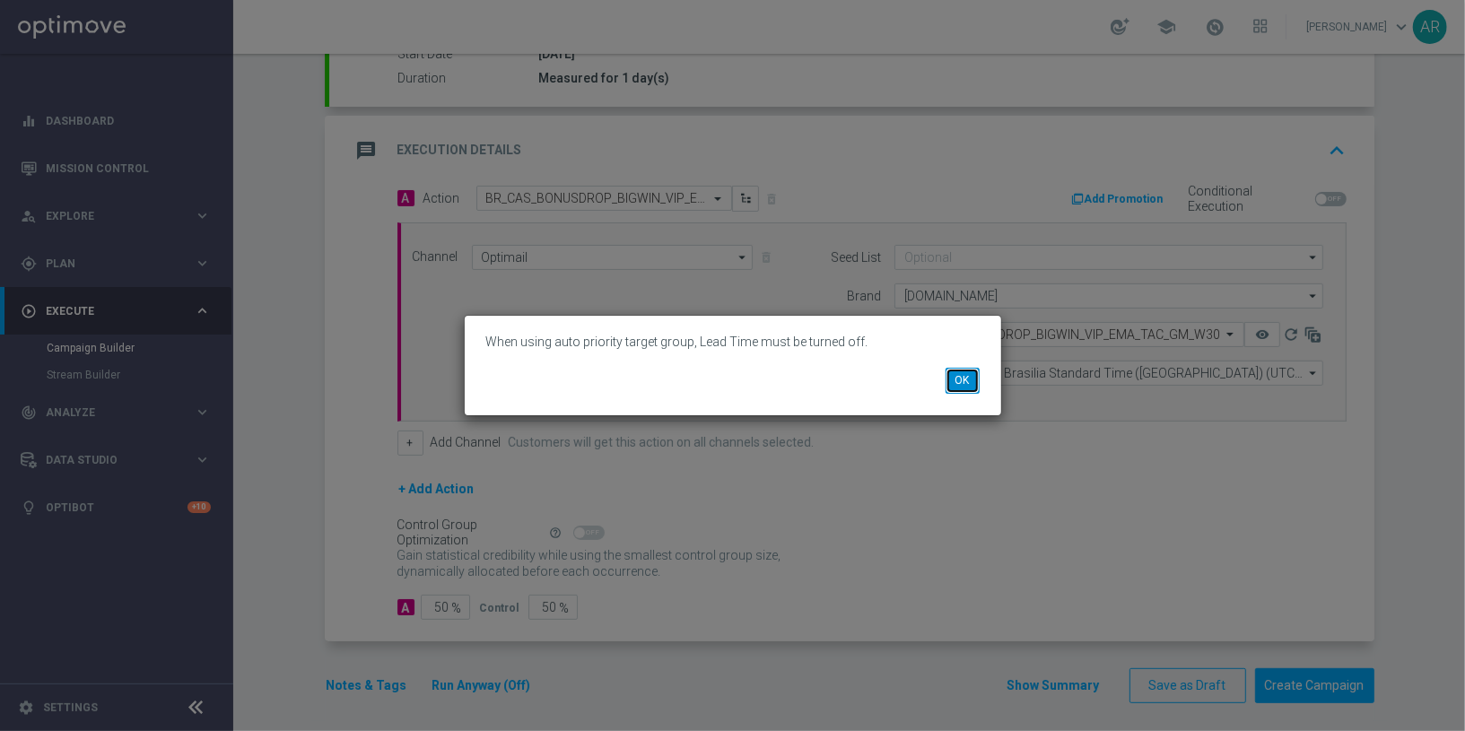
click at [965, 378] on button "OK" at bounding box center [963, 380] width 34 height 25
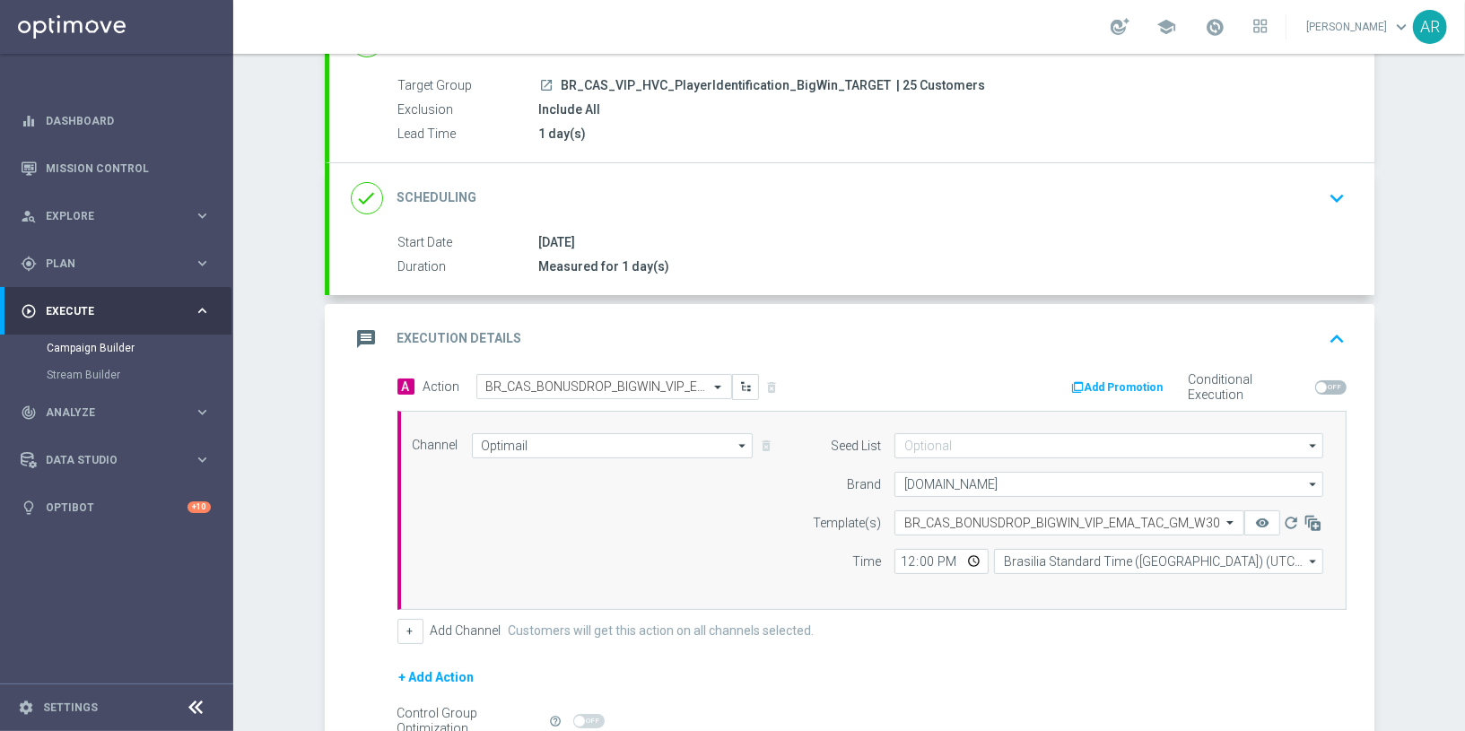
scroll to position [0, 0]
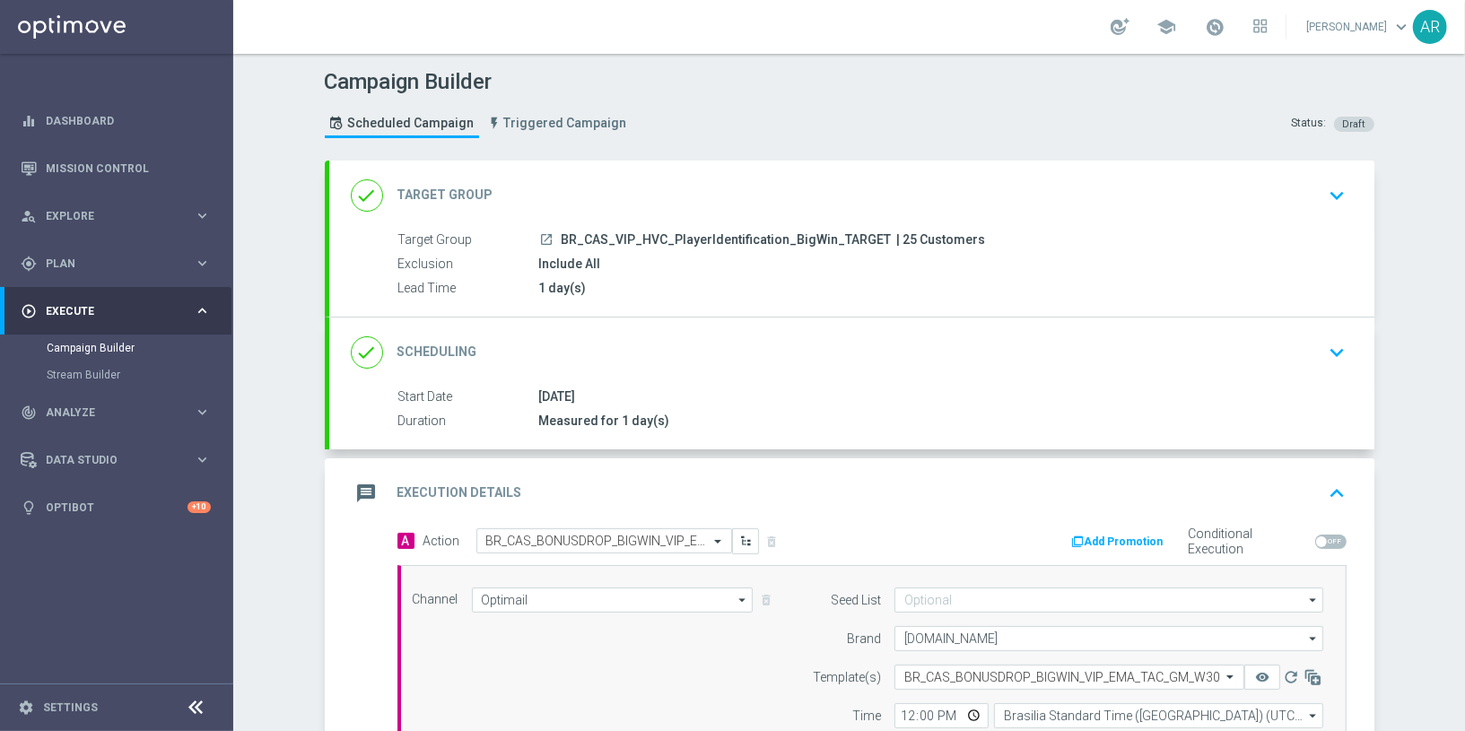
click at [703, 290] on div "1 day(s)" at bounding box center [939, 288] width 800 height 18
click at [1336, 197] on icon "keyboard_arrow_down" at bounding box center [1337, 195] width 27 height 27
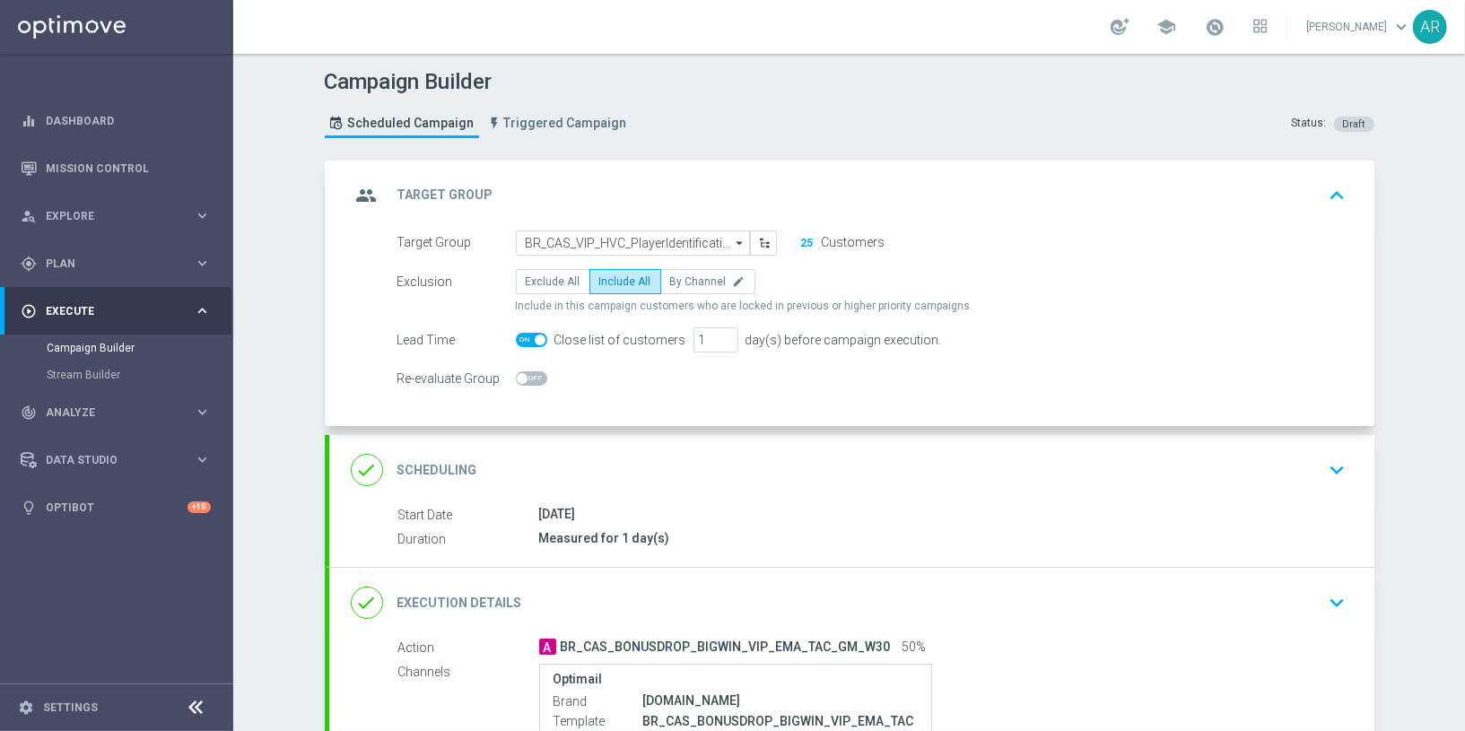
click at [519, 336] on span at bounding box center [531, 340] width 31 height 14
click at [519, 336] on input "checkbox" at bounding box center [531, 340] width 31 height 14
checkbox input "false"
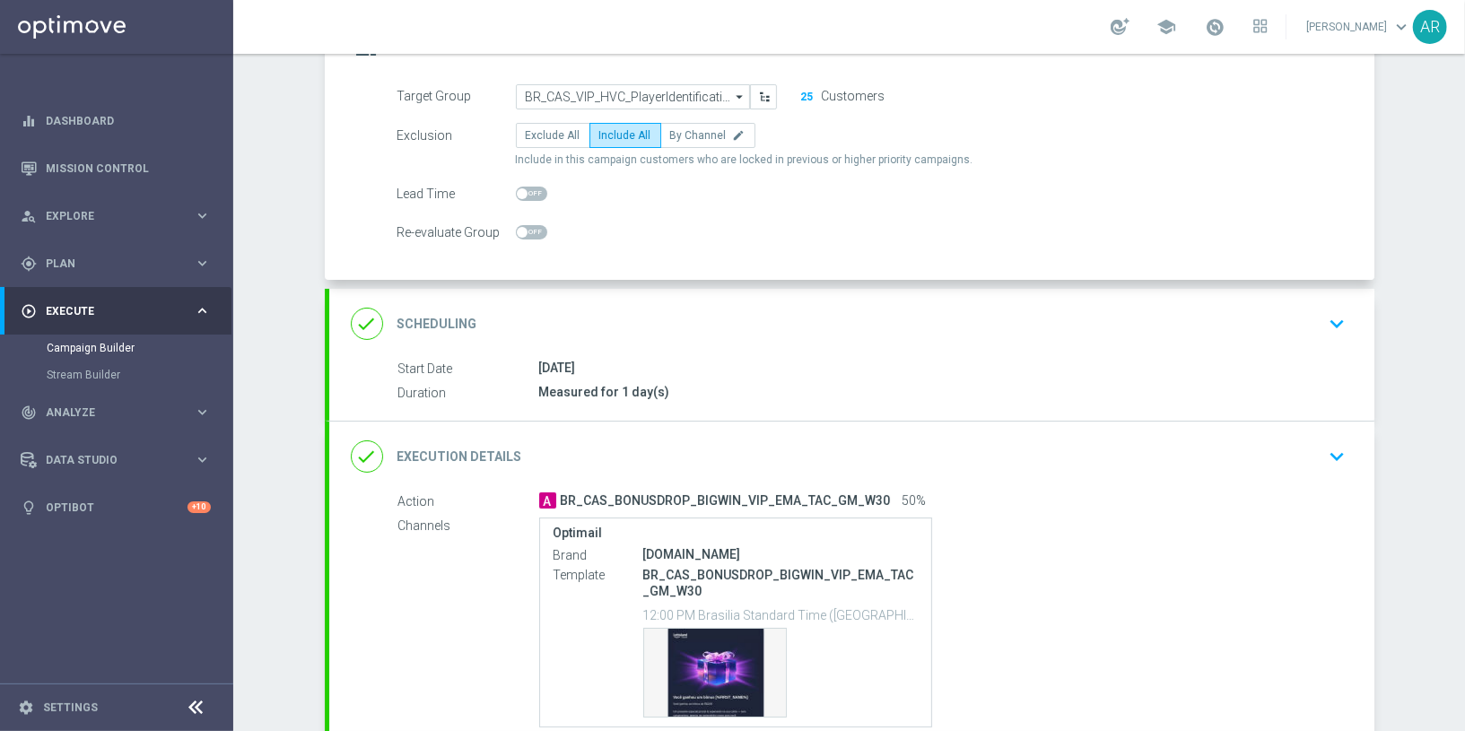
scroll to position [296, 0]
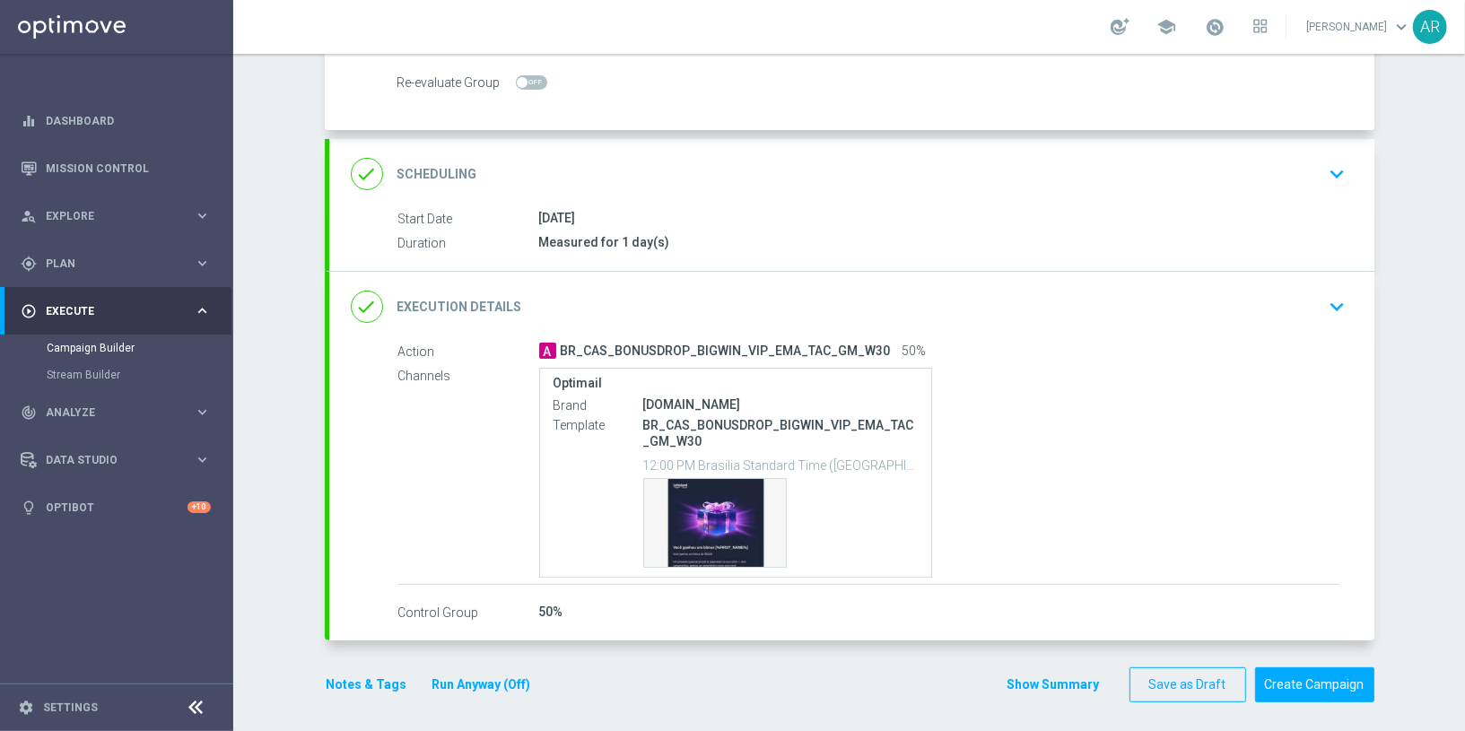
click at [1330, 301] on icon "keyboard_arrow_down" at bounding box center [1337, 306] width 27 height 27
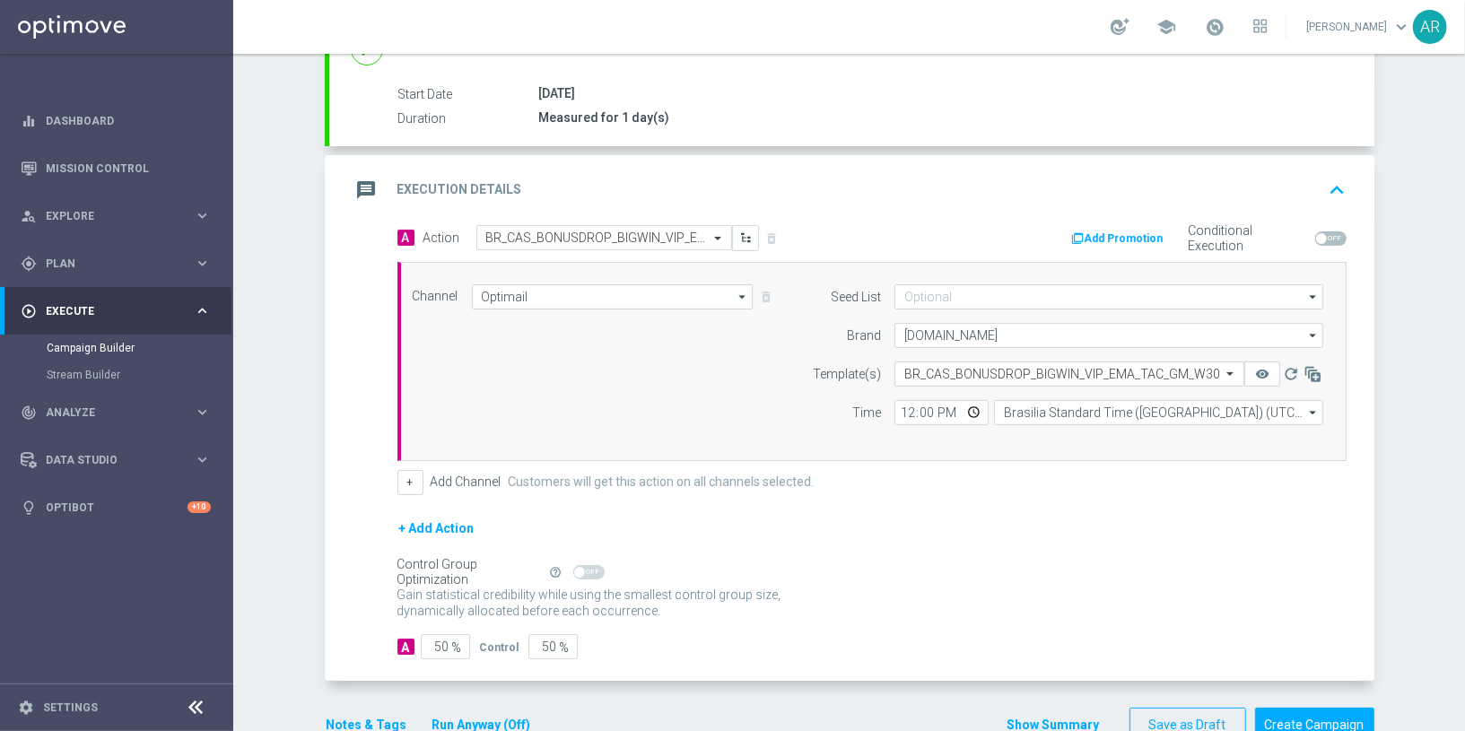
scroll to position [319, 0]
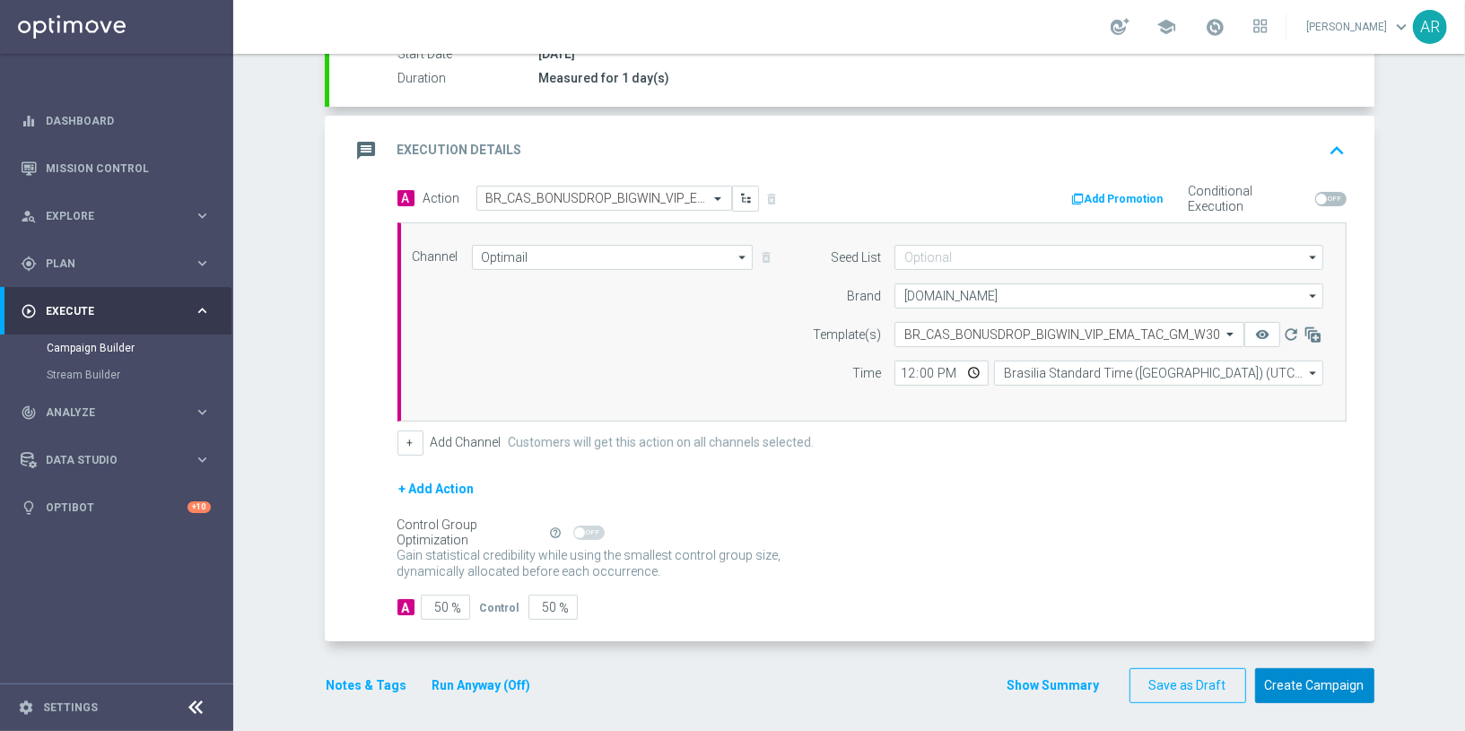
click at [1315, 681] on button "Create Campaign" at bounding box center [1314, 685] width 119 height 35
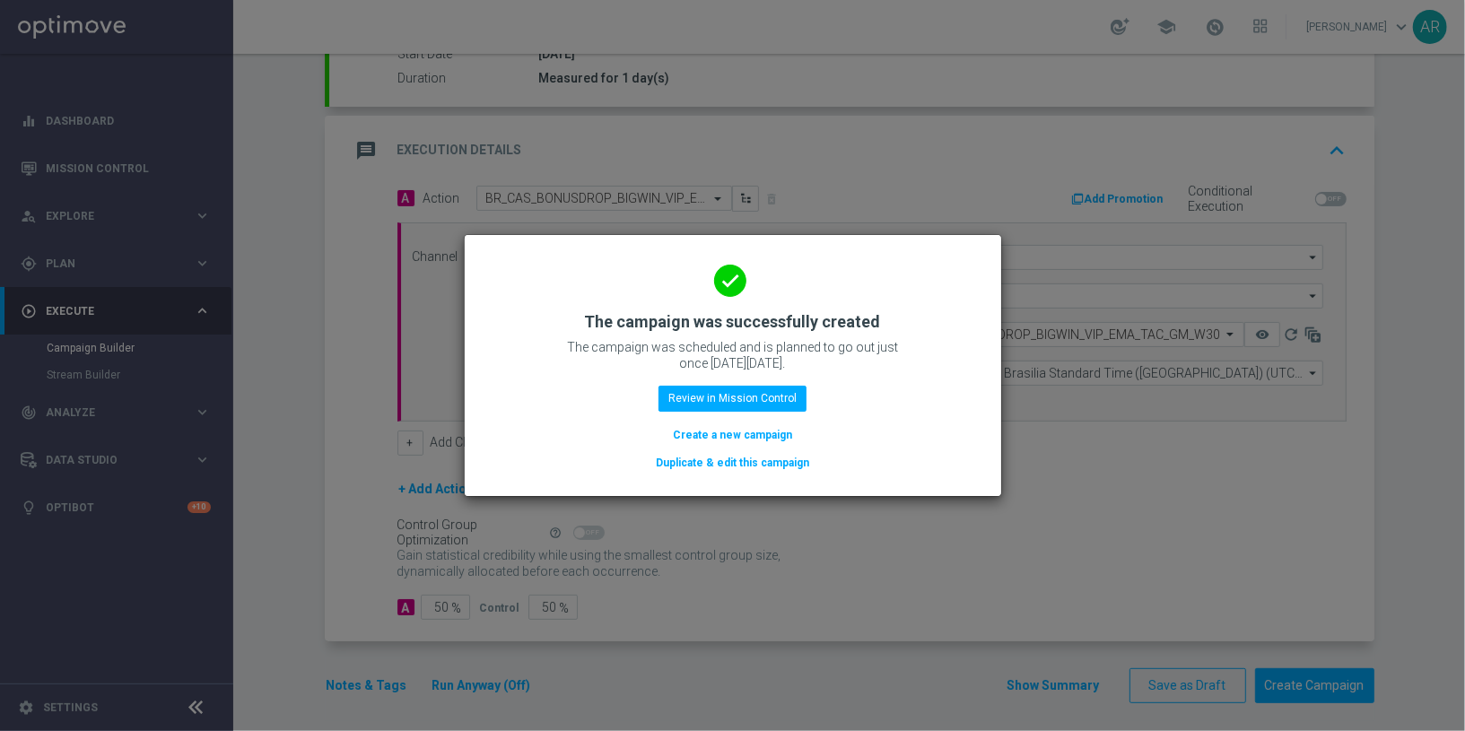
click at [711, 432] on button "Create a new campaign" at bounding box center [732, 435] width 123 height 20
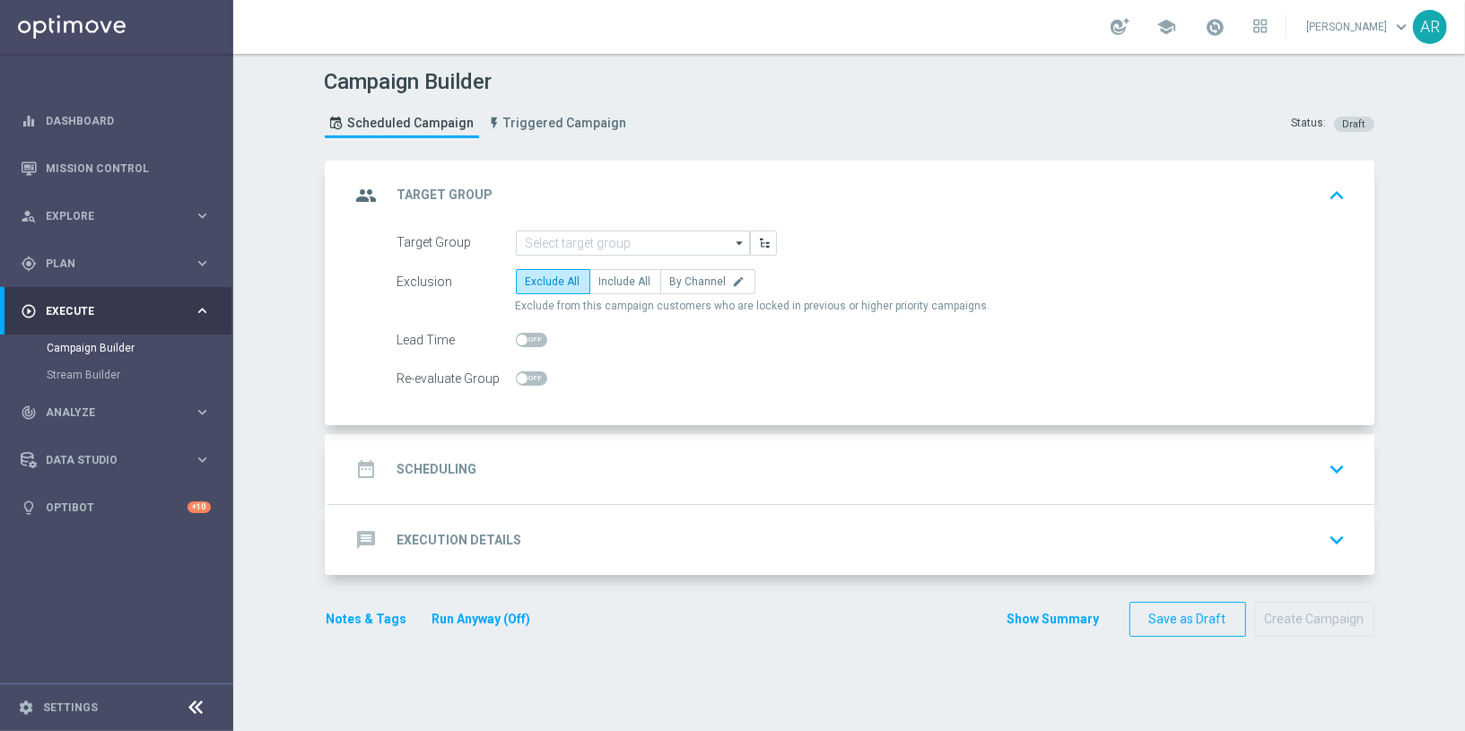
scroll to position [0, 0]
click at [579, 241] on input at bounding box center [633, 243] width 234 height 25
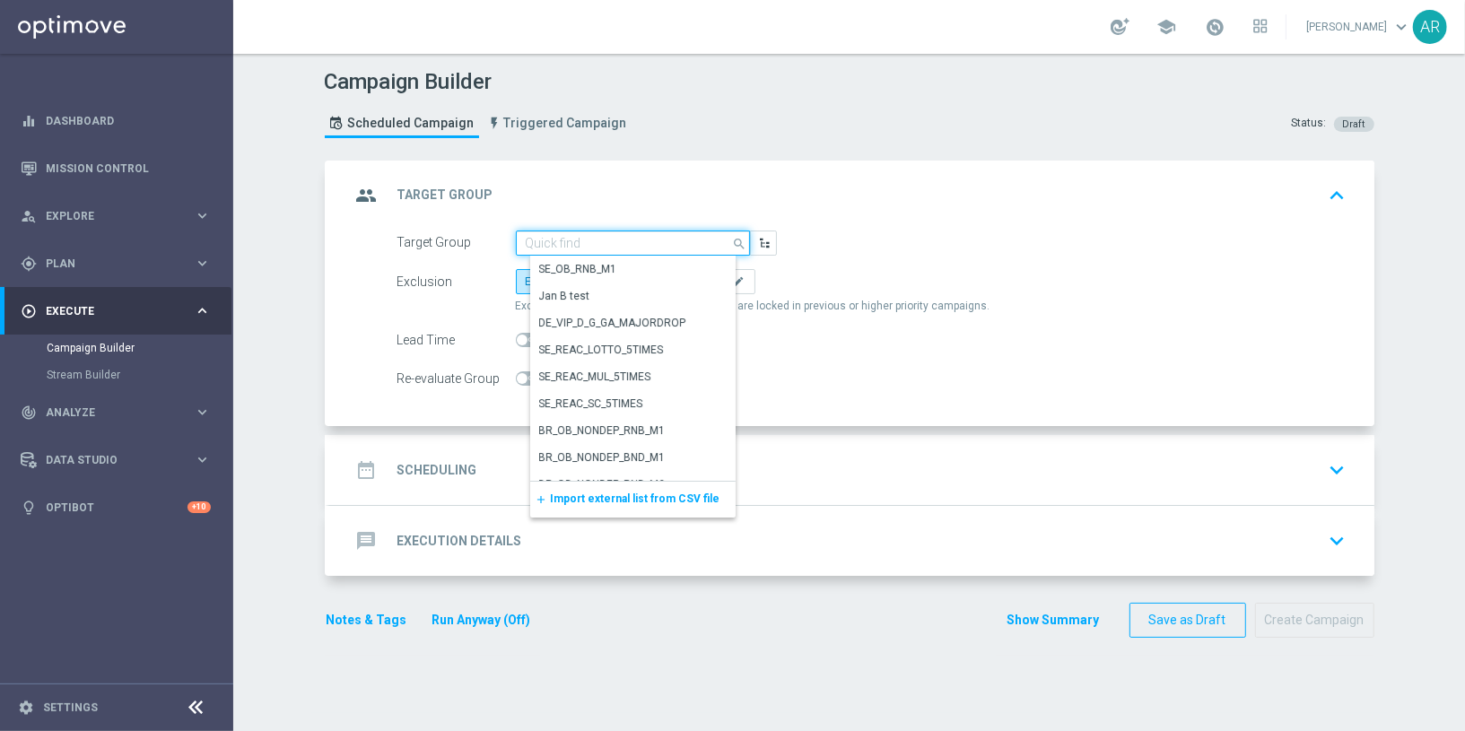
click at [579, 241] on input at bounding box center [633, 243] width 234 height 25
paste input "BR_CAS_VIP_HVC_PlayerIdentification_Big Loss_BigDeps_TARGET"
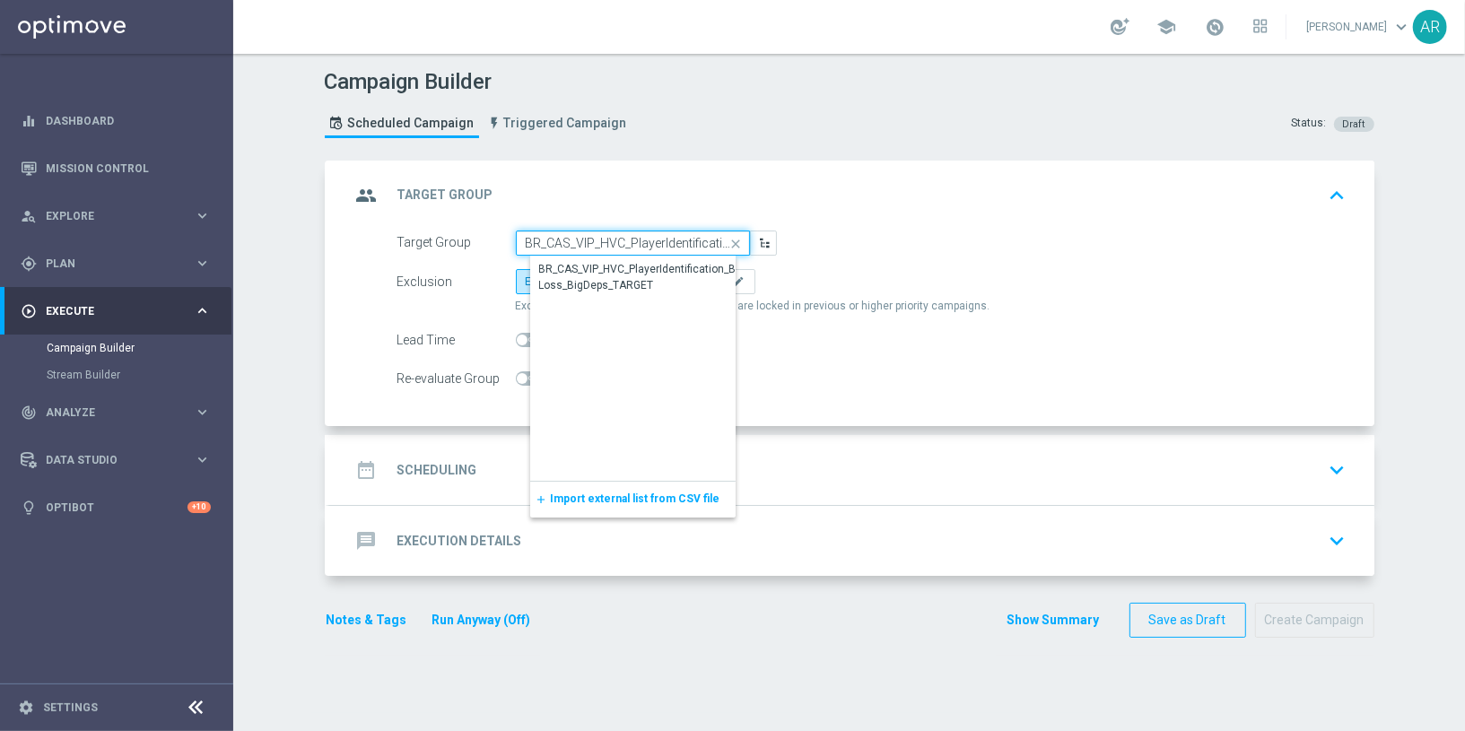
scroll to position [0, 158]
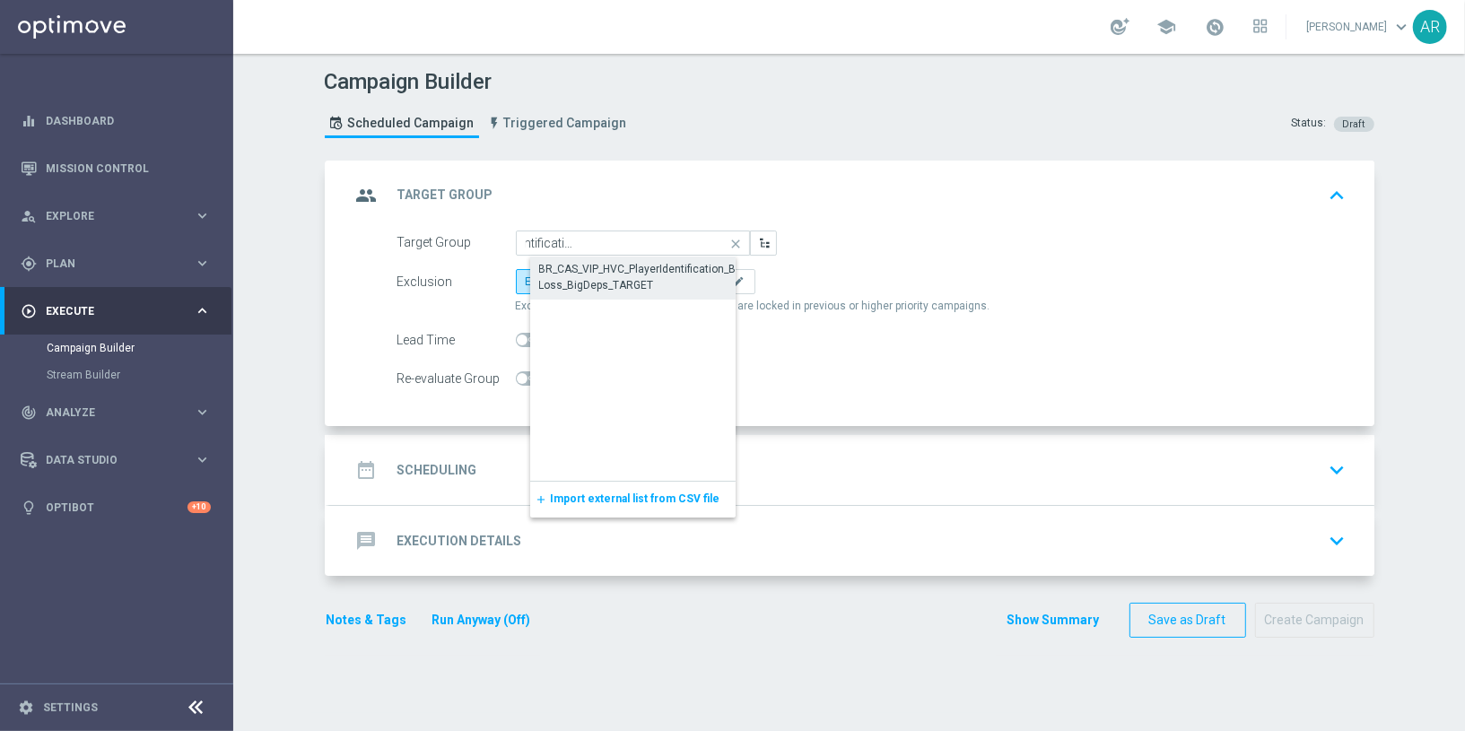
click at [616, 270] on div "BR_CAS_VIP_HVC_PlayerIdentification_Big Loss_BigDeps_TARGET" at bounding box center [647, 277] width 216 height 32
type input "BR_CAS_VIP_HVC_PlayerIdentification_Big Loss_BigDeps_TARGET"
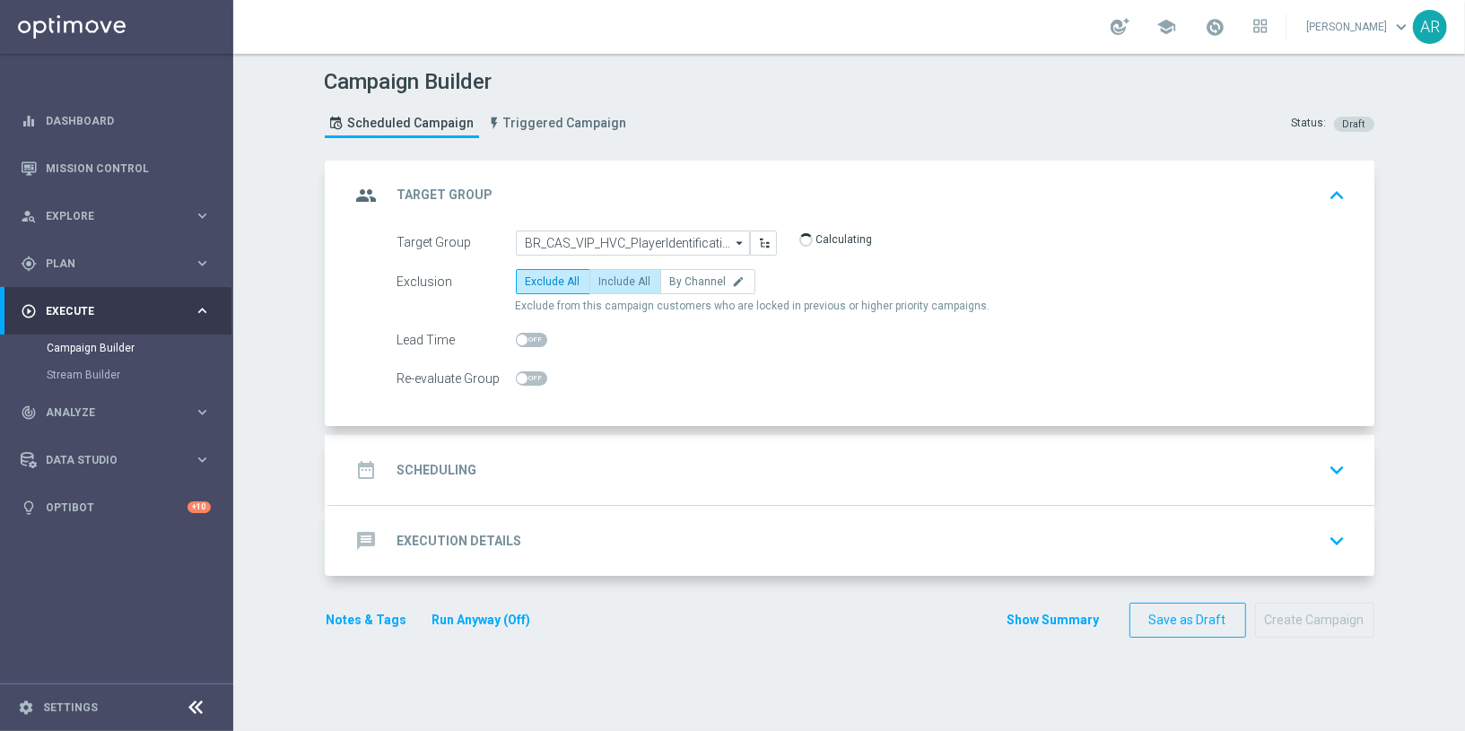
click at [614, 279] on span "Include All" at bounding box center [625, 281] width 52 height 13
click at [611, 279] on input "Include All" at bounding box center [605, 285] width 12 height 12
radio input "true"
click at [510, 481] on div "date_range Scheduling keyboard_arrow_down" at bounding box center [852, 470] width 1002 height 34
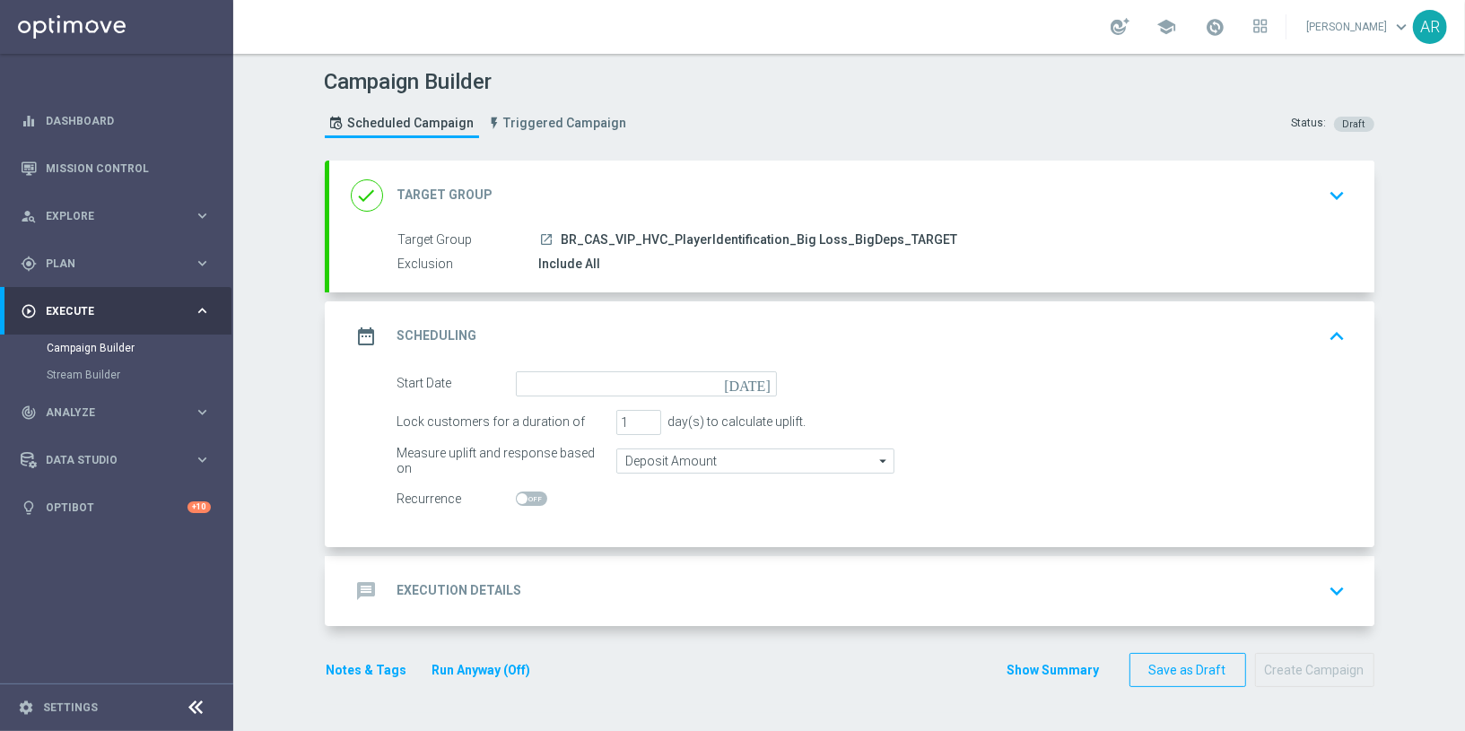
click at [755, 379] on icon "today" at bounding box center [750, 381] width 53 height 20
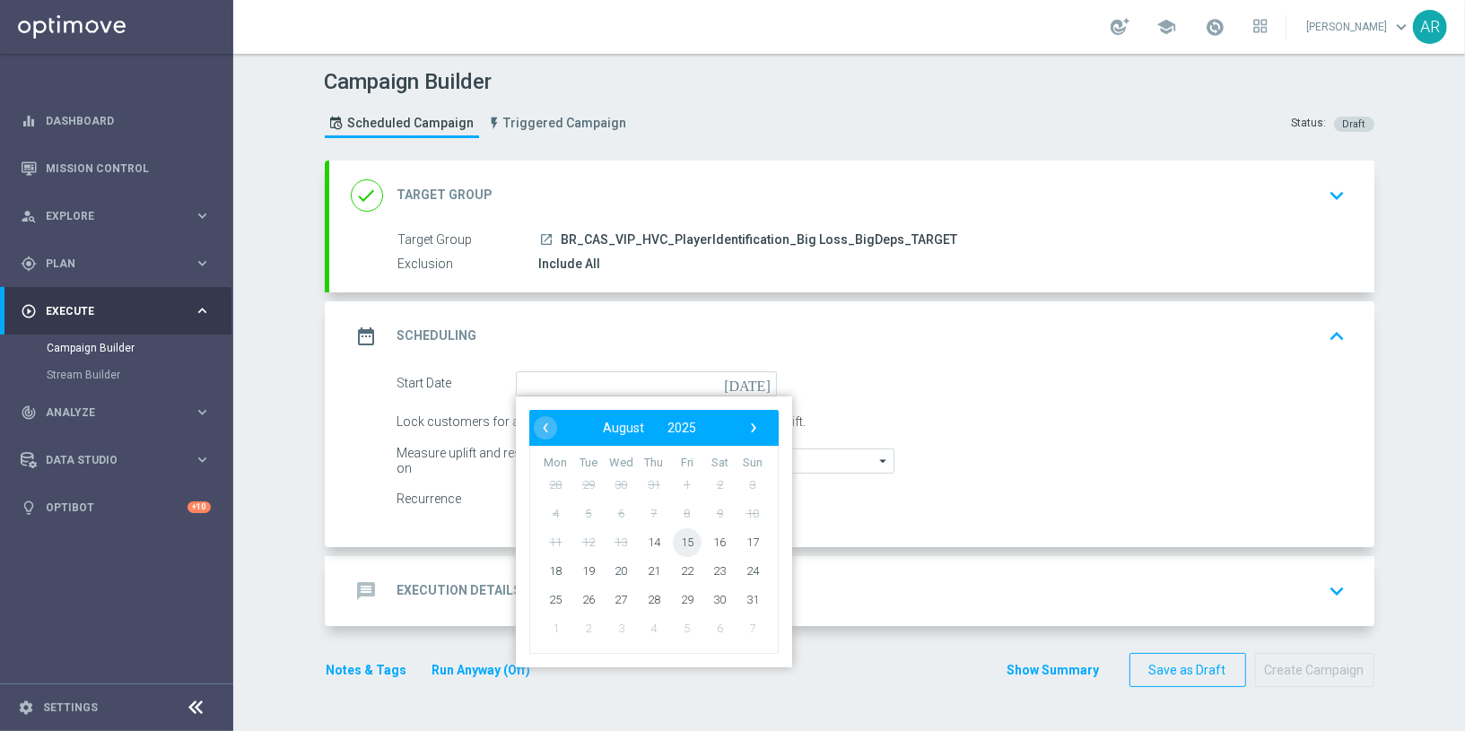
click at [672, 544] on span "15" at bounding box center [686, 542] width 29 height 29
type input "15 Aug 2025"
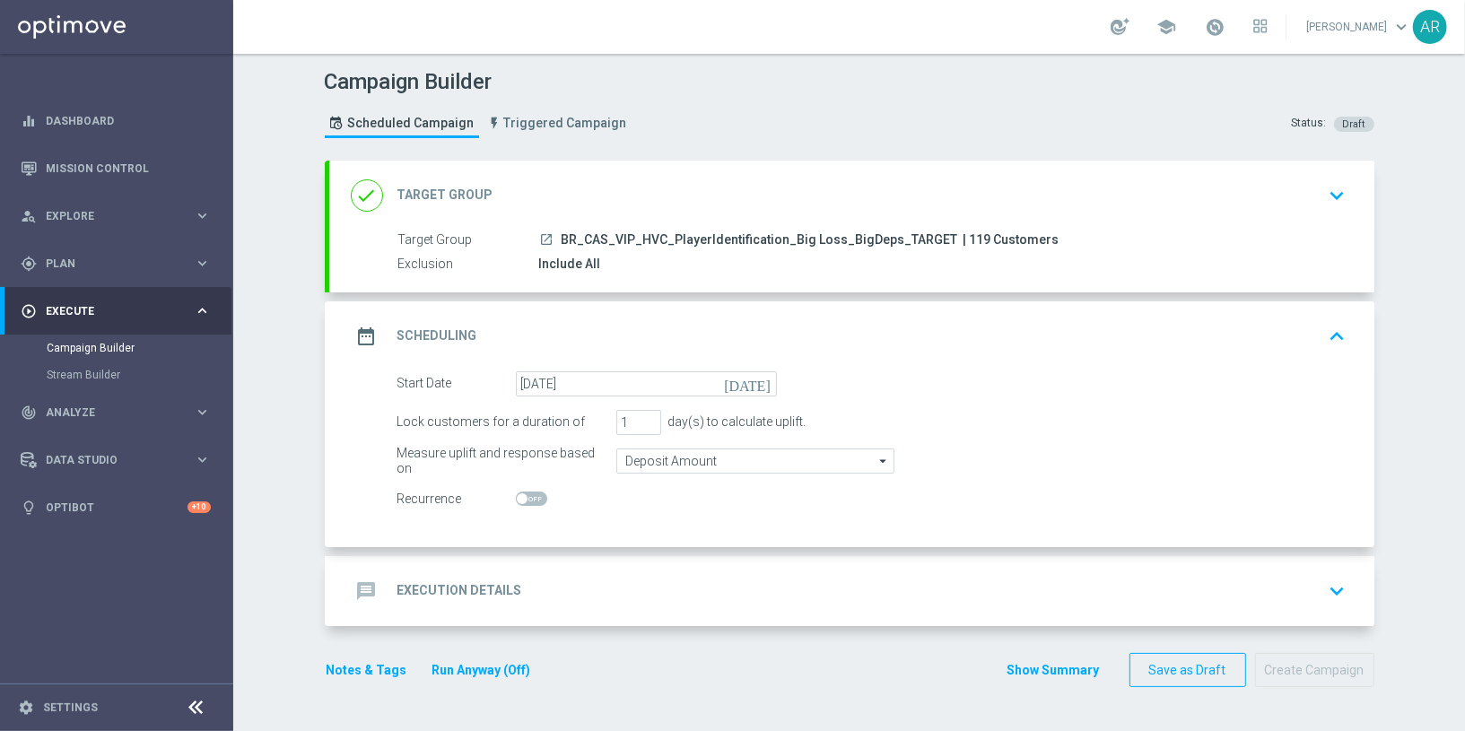
click at [530, 577] on div "message Execution Details keyboard_arrow_down" at bounding box center [852, 591] width 1002 height 34
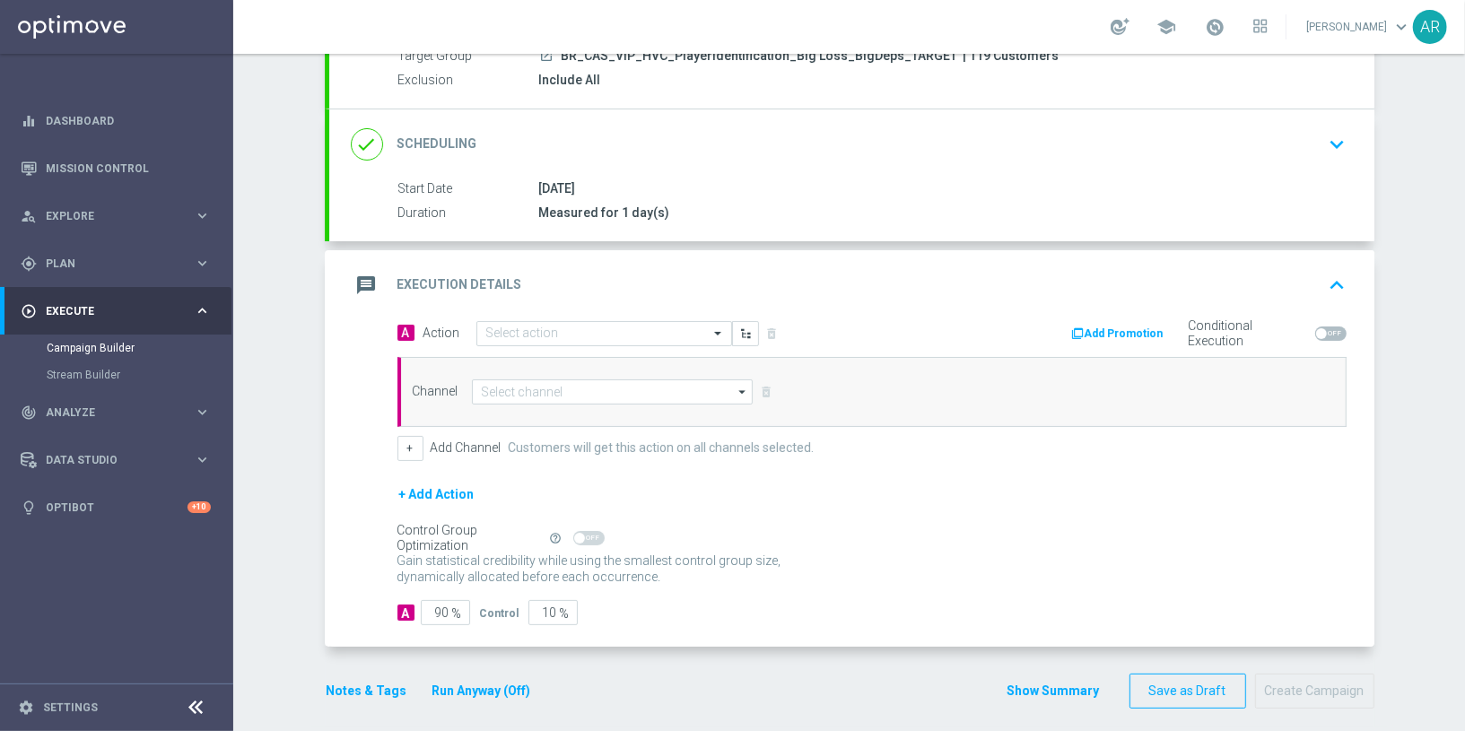
scroll to position [188, 0]
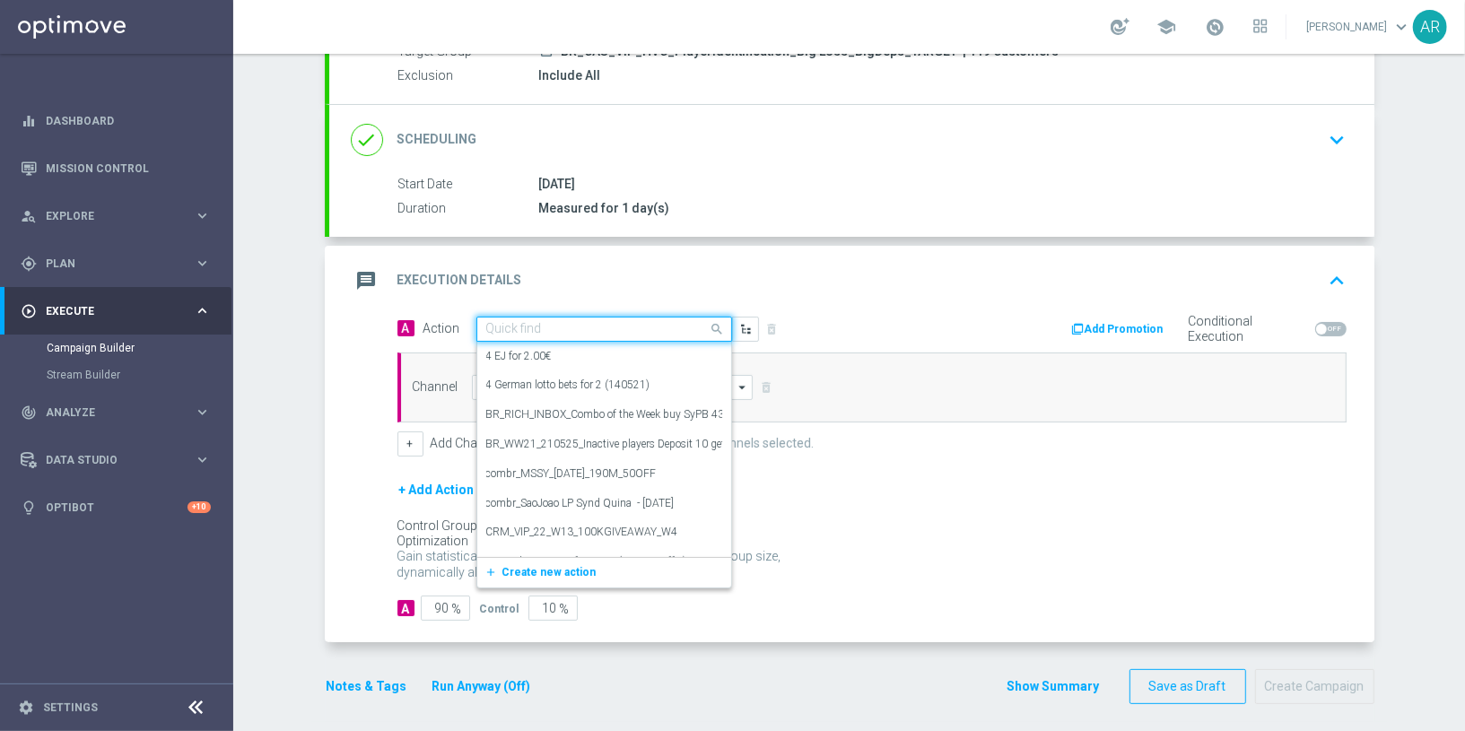
click at [535, 323] on input "text" at bounding box center [586, 329] width 200 height 15
paste input "BR_CAS_BONUSDROP_BIGLOSS_VIP_EMA_TAC_GM_W30"
type input "BR_CAS_BONUSDROP_BIGLOSS_VIP_EMA_TAC_GM_W30"
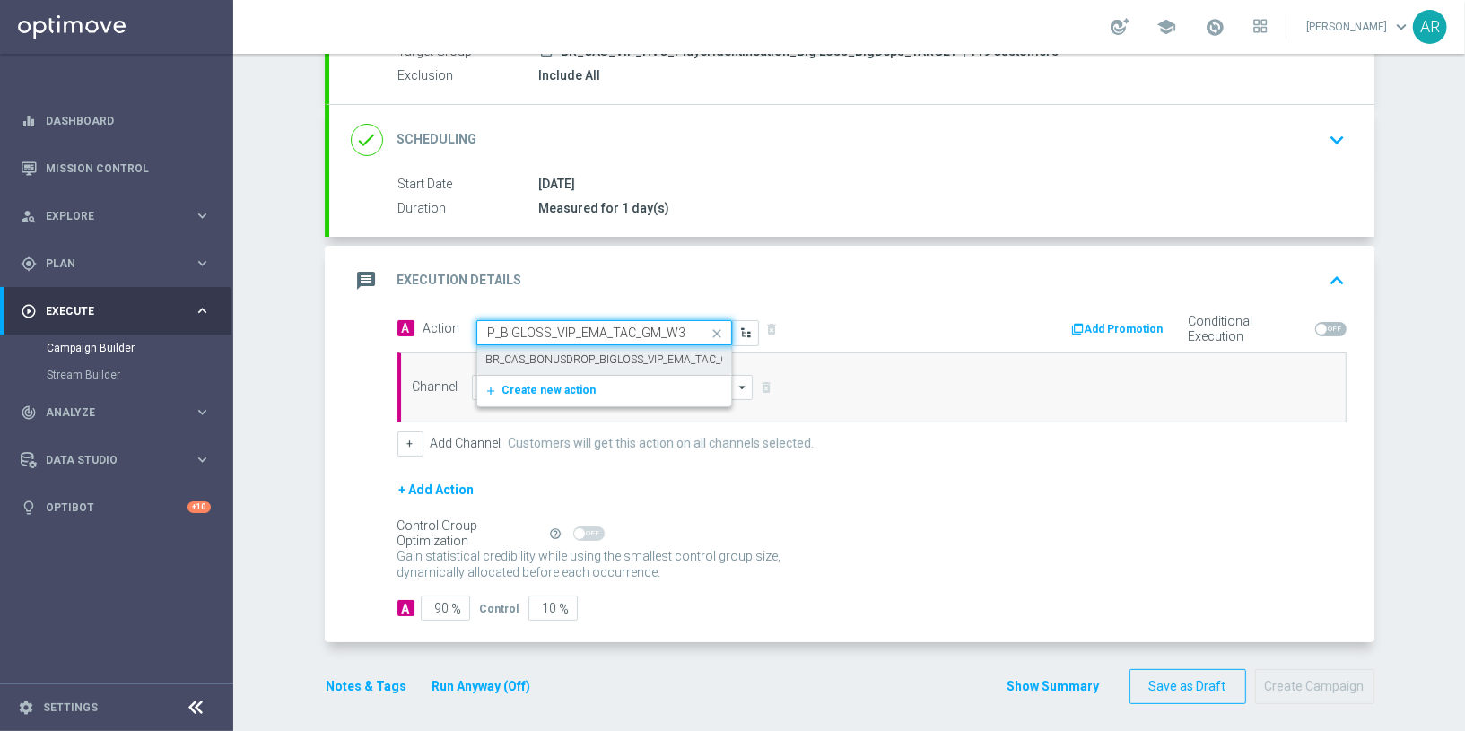
click at [590, 353] on label "BR_CAS_BONUSDROP_BIGLOSS_VIP_EMA_TAC_GM_W30" at bounding box center [626, 360] width 280 height 15
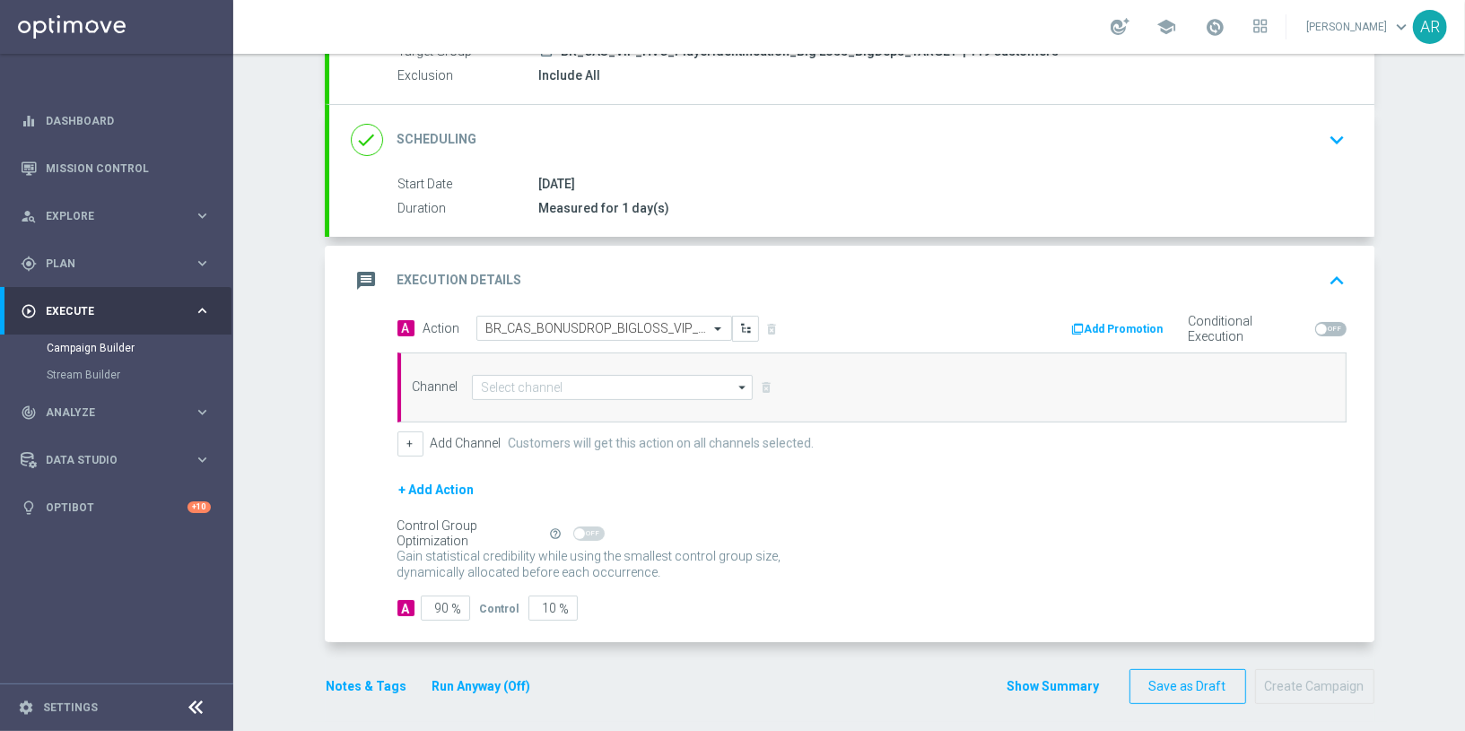
scroll to position [0, 0]
click at [569, 386] on input at bounding box center [613, 387] width 282 height 25
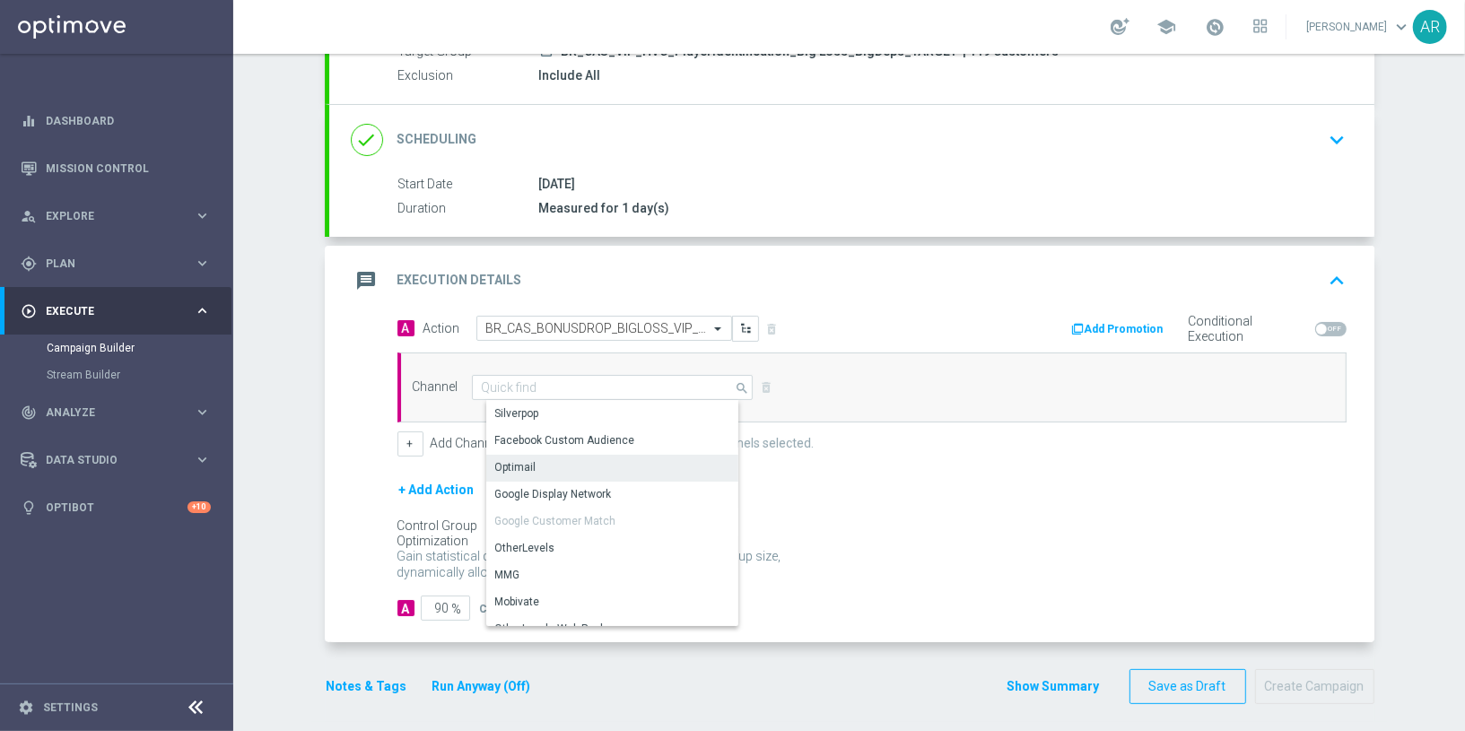
click at [575, 467] on div "Optimail" at bounding box center [620, 467] width 268 height 25
type input "Optimail"
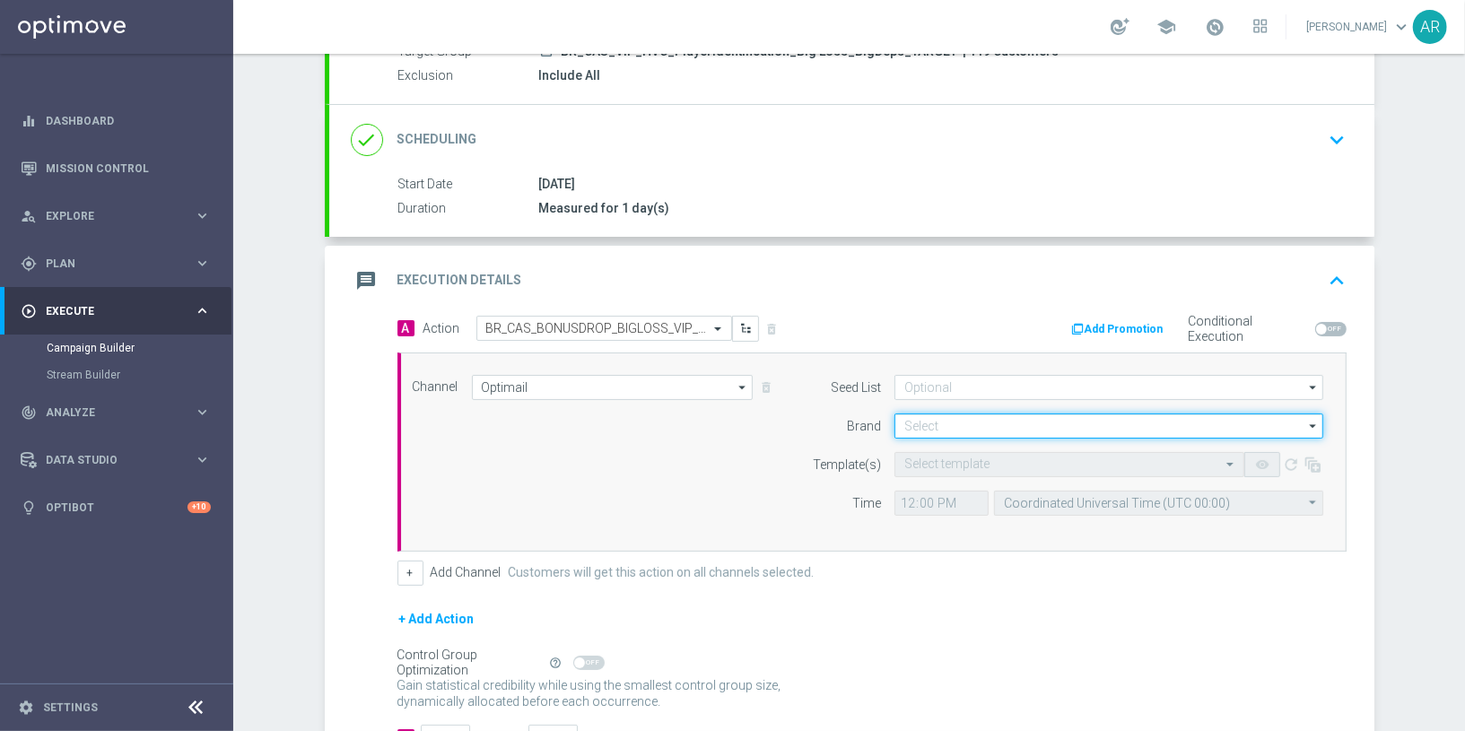
click at [938, 414] on input at bounding box center [1109, 426] width 429 height 25
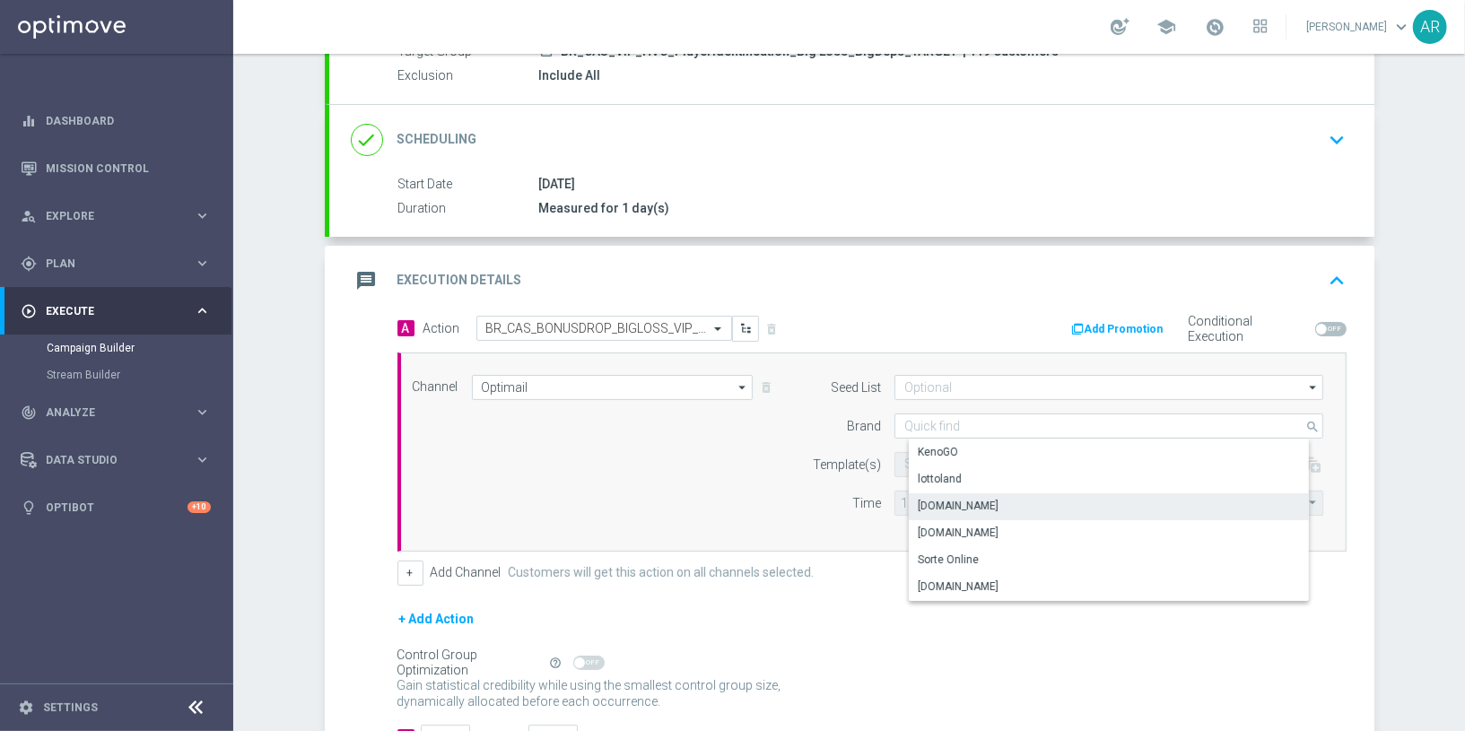
click at [1004, 505] on div "Lottoland.bet.br" at bounding box center [1124, 505] width 430 height 25
type input "Lottoland.bet.br"
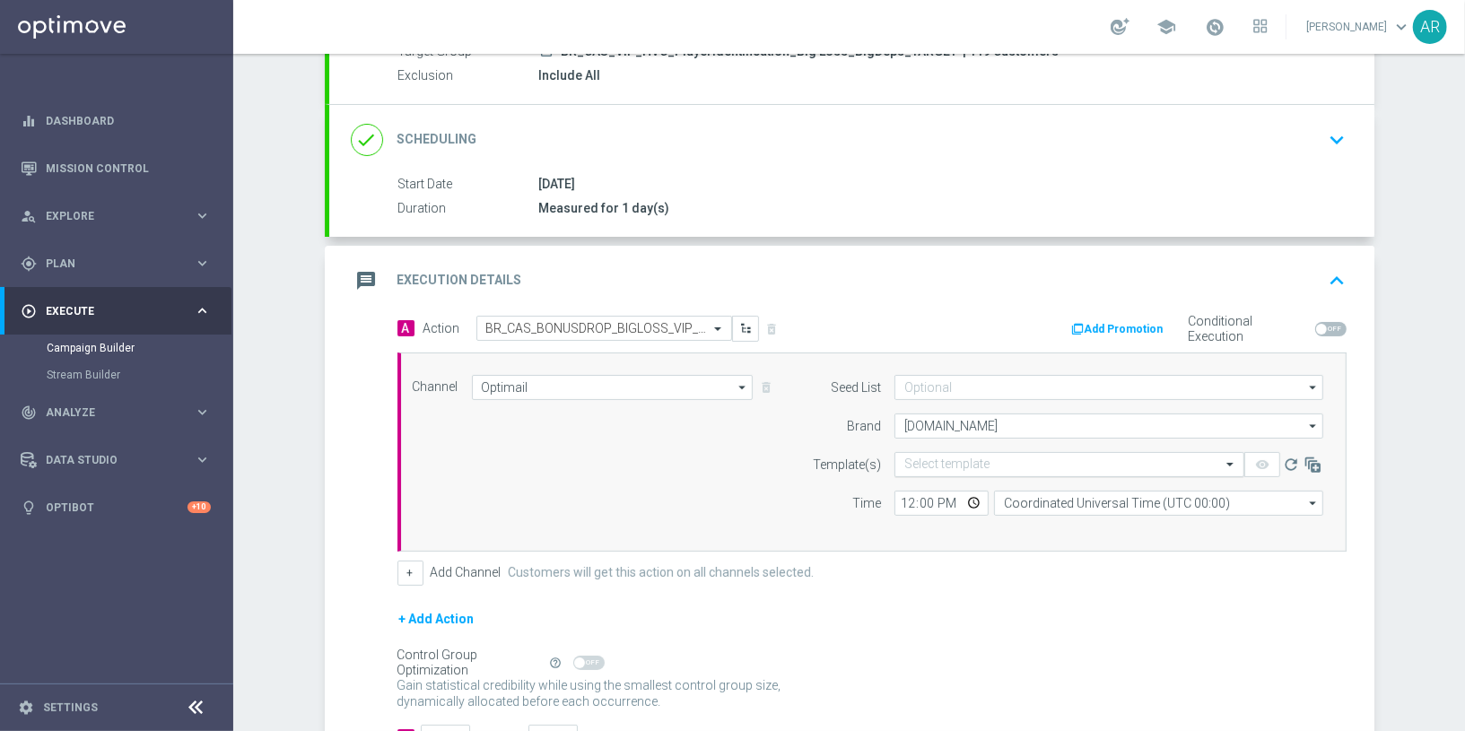
click at [949, 465] on input "text" at bounding box center [1051, 465] width 294 height 15
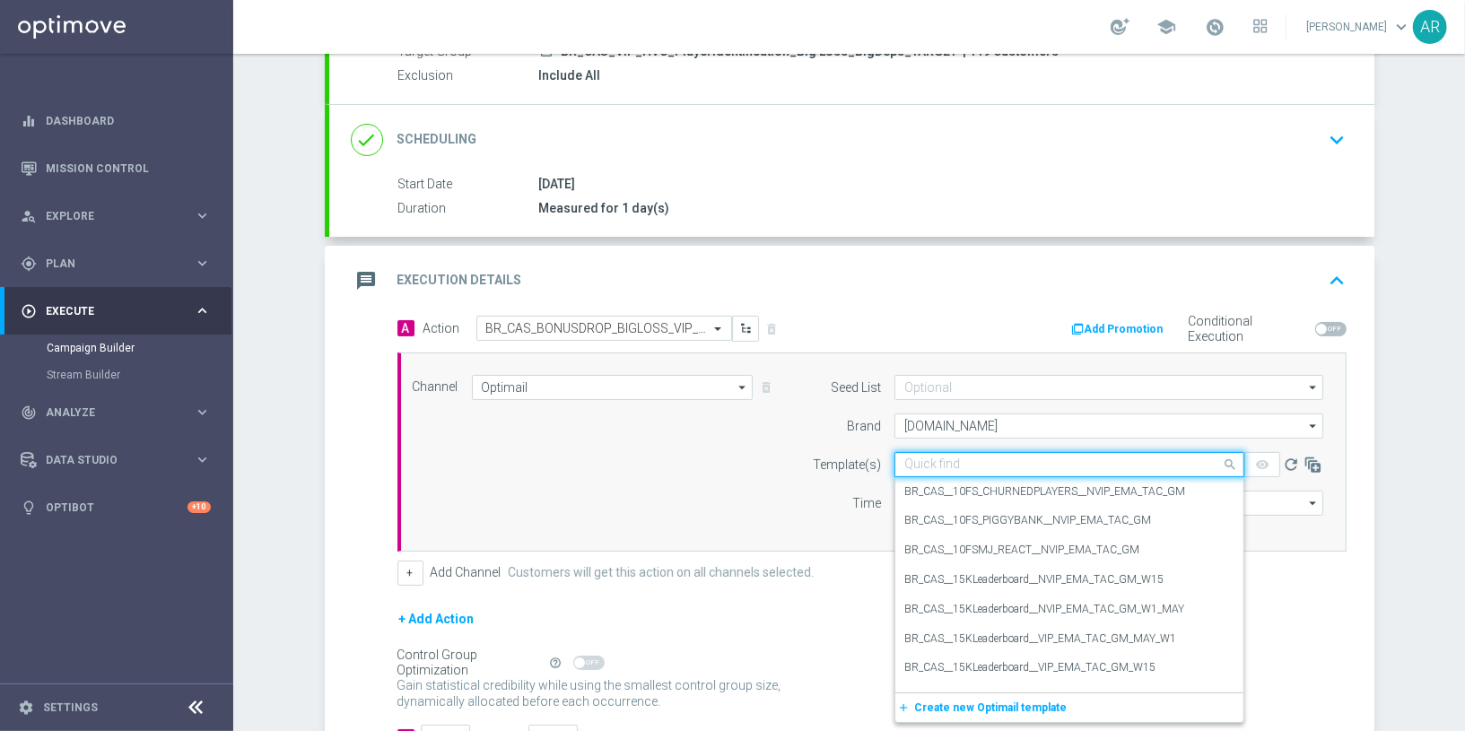
paste input "BR_CAS_BONUSDROP_BIGLOSS_VIP_EMA_TAC_GM_W30"
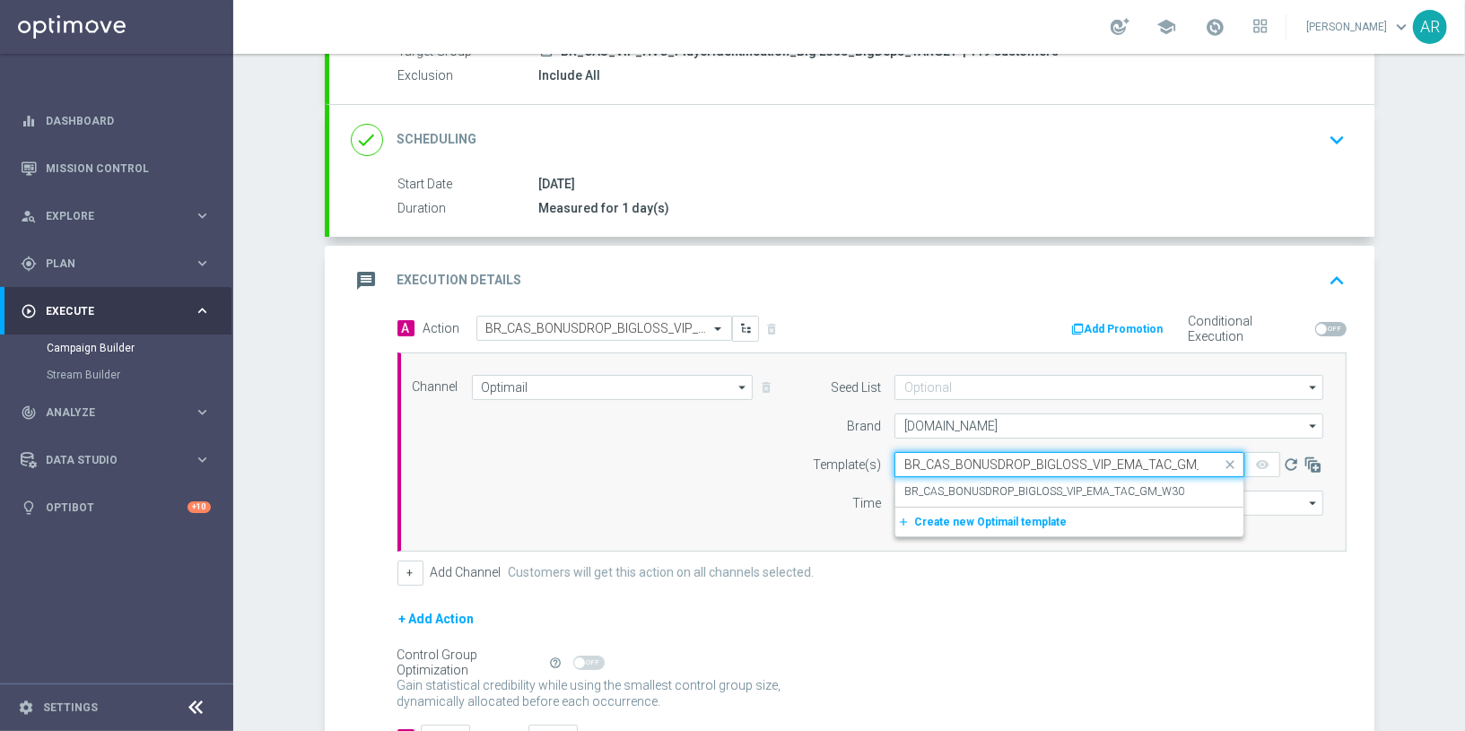
scroll to position [0, 20]
click at [1015, 491] on label "BR_CAS_BONUSDROP_BIGLOSS_VIP_EMA_TAC_GM_W30" at bounding box center [1044, 492] width 280 height 15
type input "BR_CAS_BONUSDROP_BIGLOSS_VIP_EMA_TAC_GM_W30"
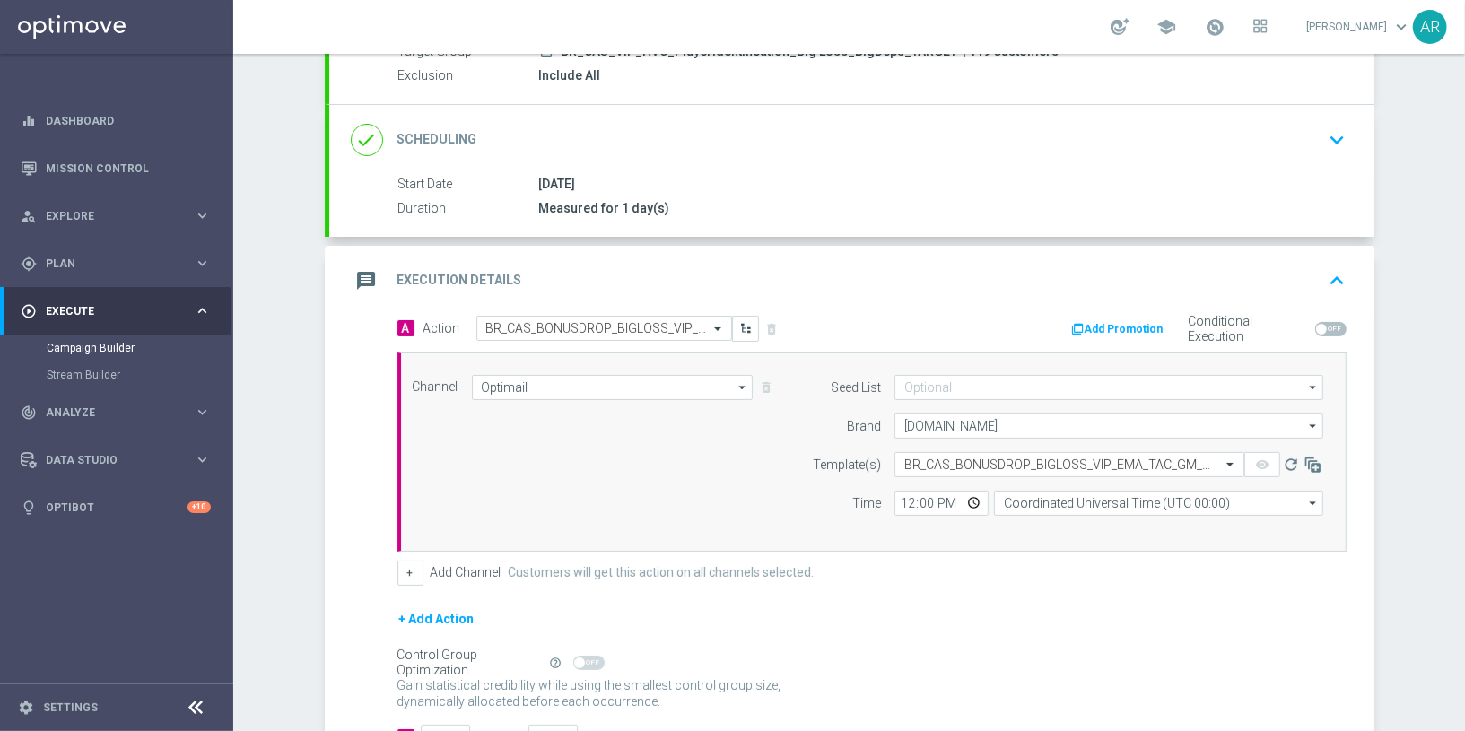
scroll to position [0, 0]
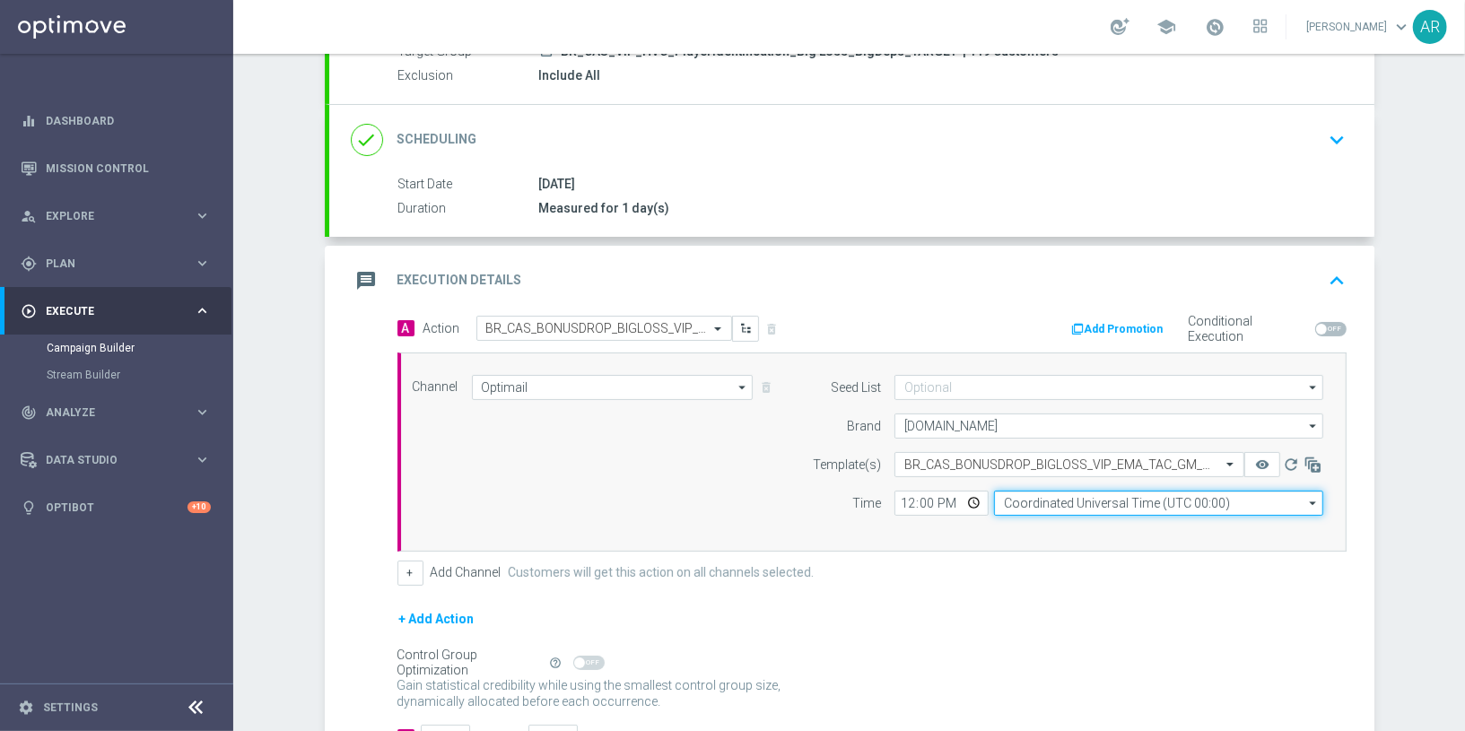
click at [1052, 504] on input "Coordinated Universal Time (UTC 00:00)" at bounding box center [1158, 503] width 329 height 25
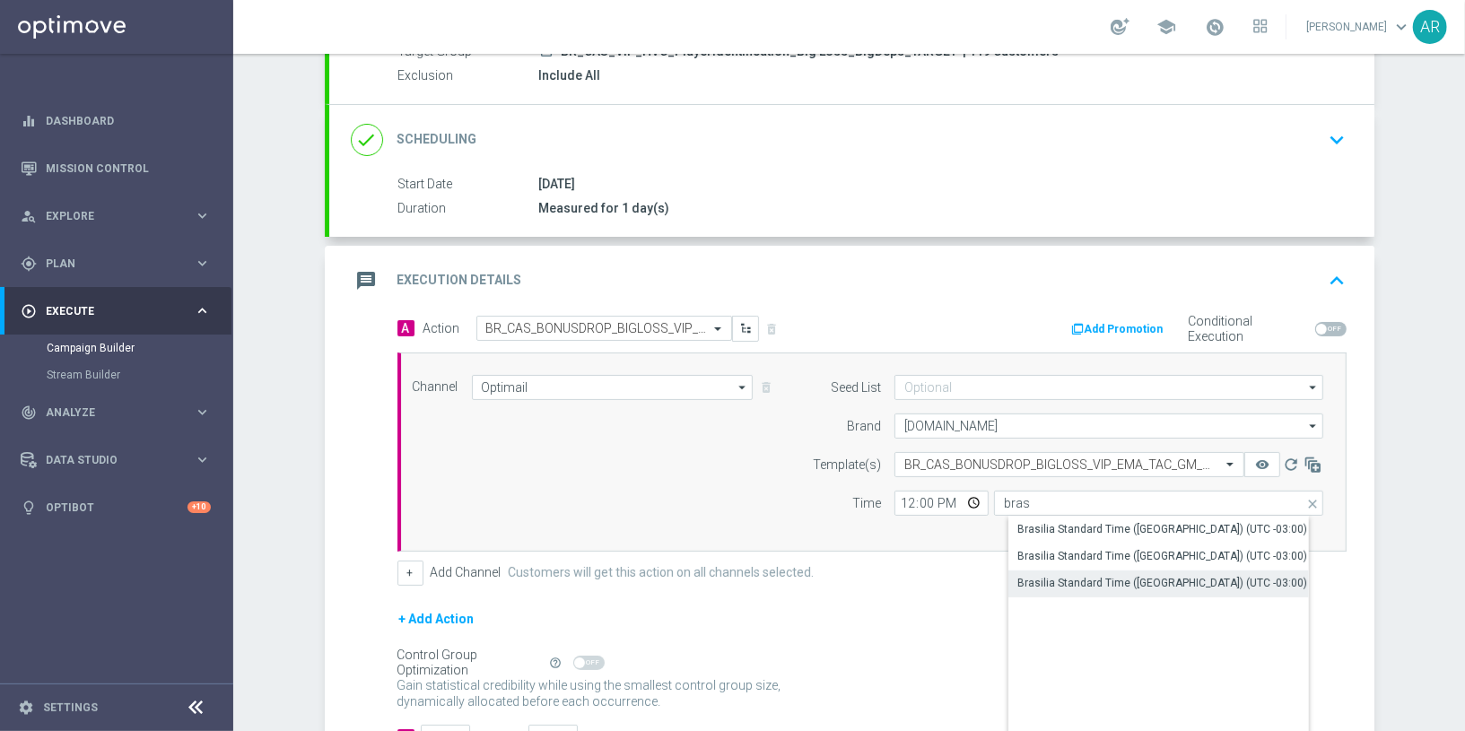
click at [1137, 579] on div "Brasilia Standard Time (Sao Paulo) (UTC -03:00)" at bounding box center [1163, 583] width 290 height 16
type input "Brasilia Standard Time (Sao Paulo) (UTC -03:00)"
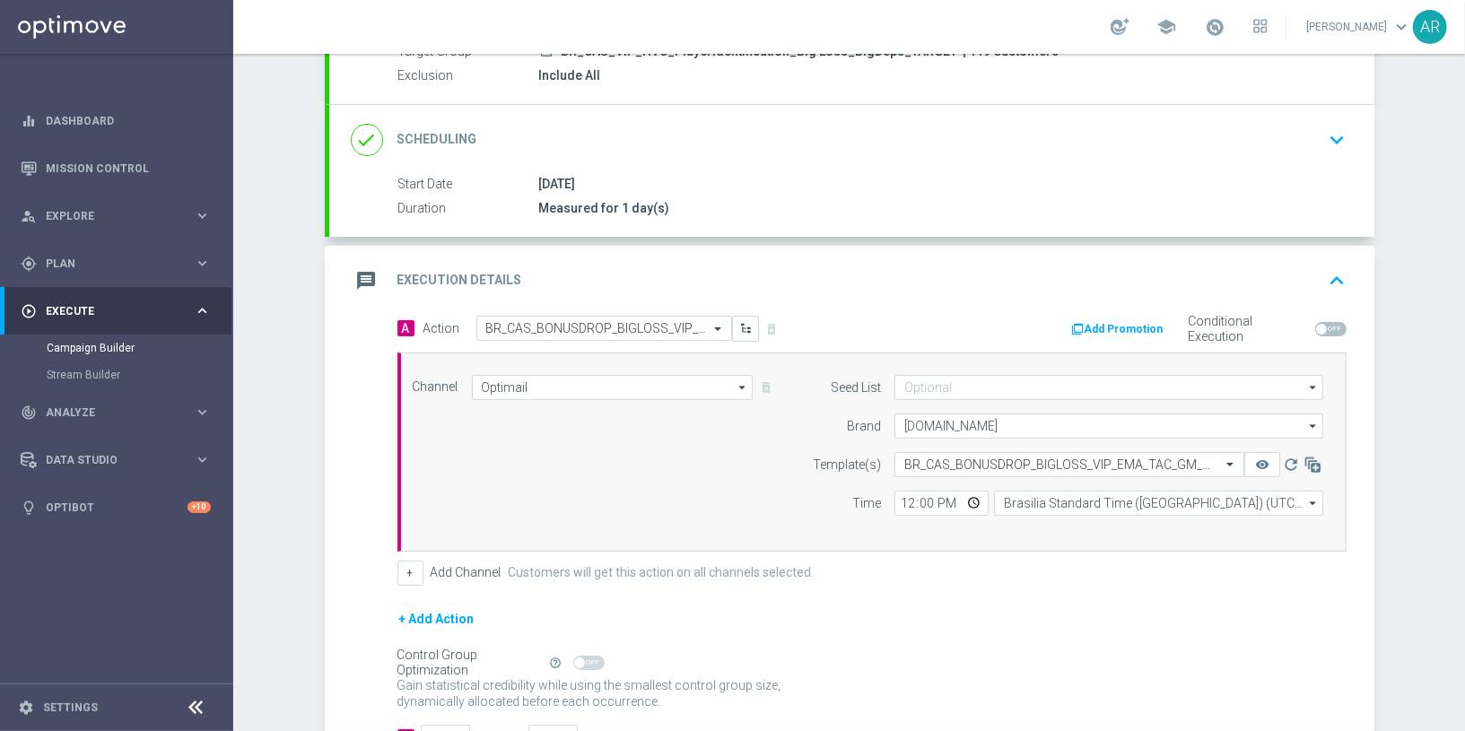
click at [653, 478] on div "Channel Optimail Optimail arrow_drop_down Show Selected 1 of 26 Silverpop" at bounding box center [868, 452] width 939 height 154
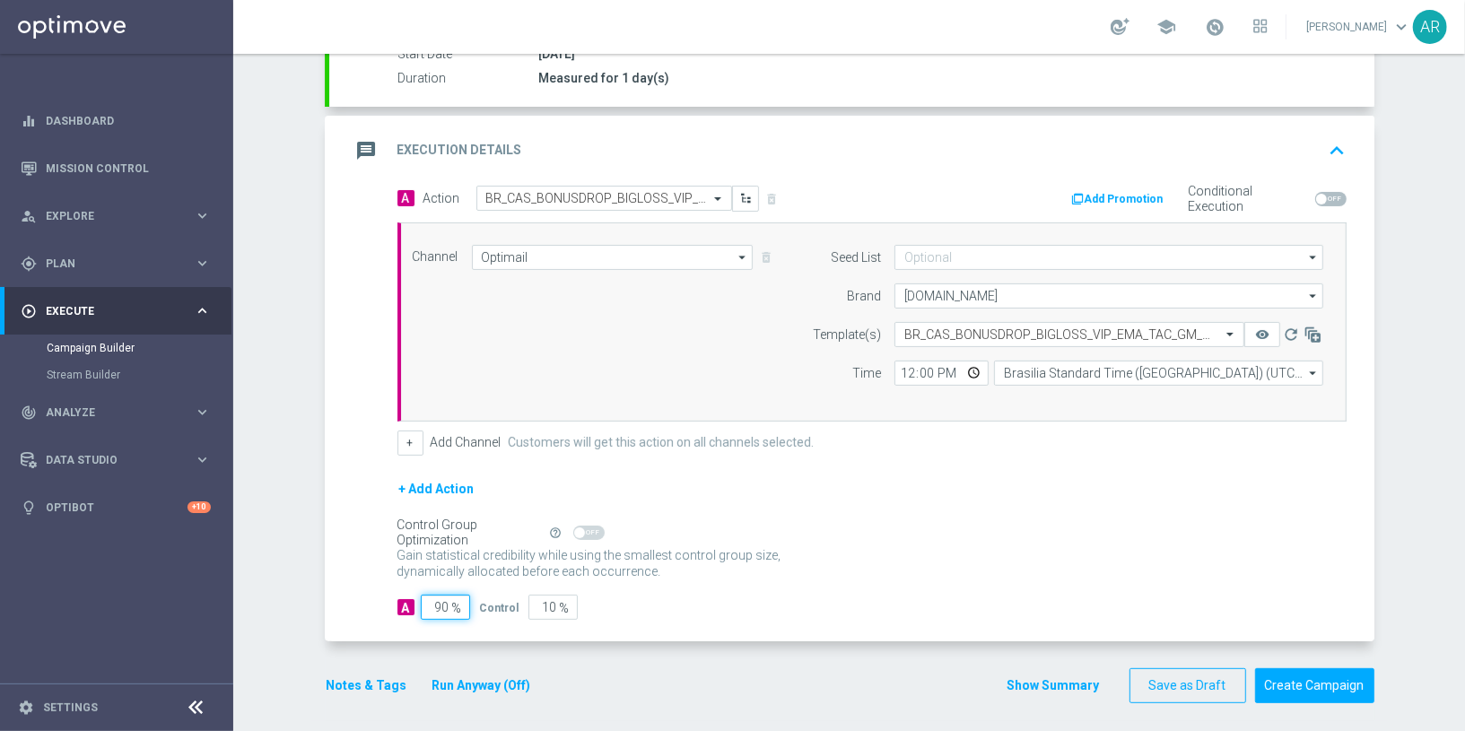
click at [435, 598] on input "90" at bounding box center [445, 607] width 49 height 25
type input "5"
type input "95"
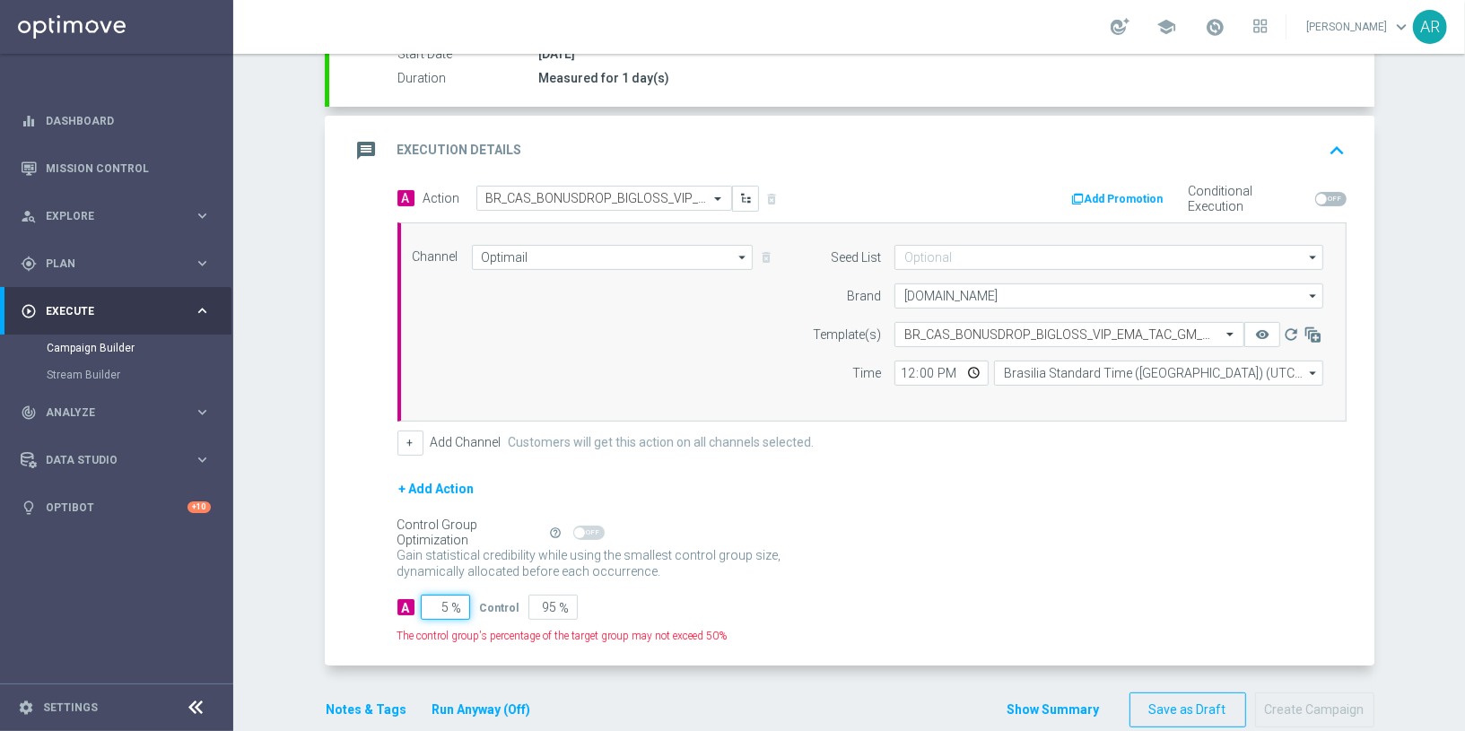
type input "50"
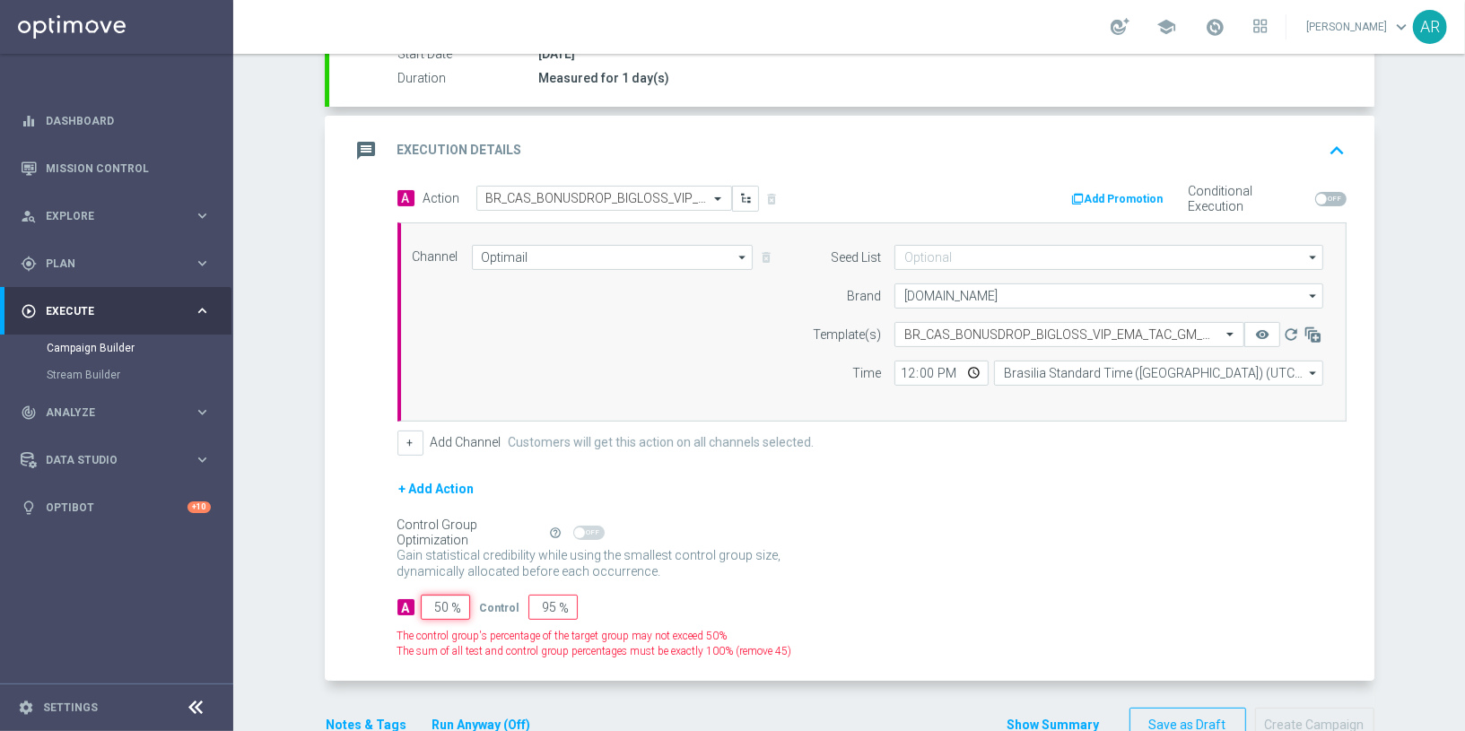
type input "50"
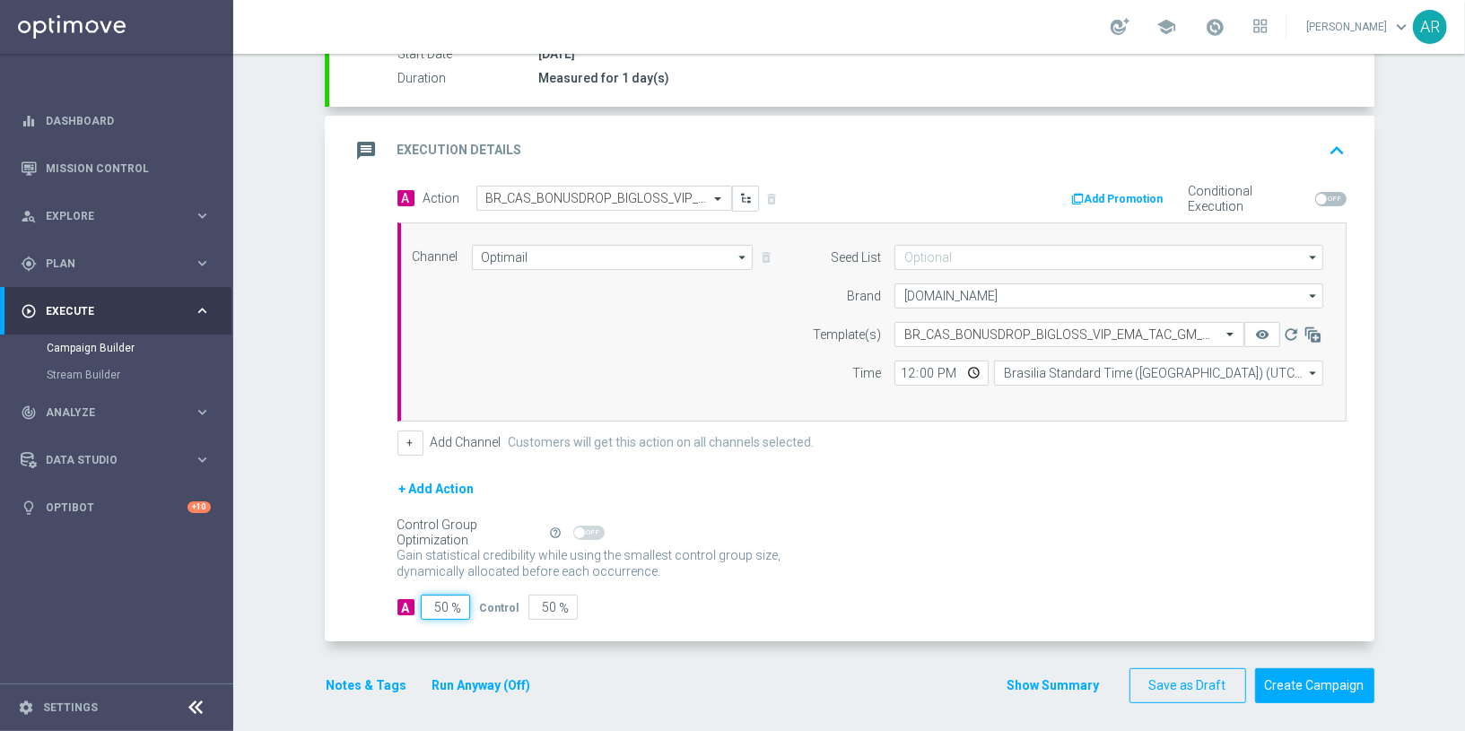
type input "50"
click at [937, 595] on div "A 50 % Control 50 %" at bounding box center [871, 607] width 949 height 25
click at [1336, 682] on button "Create Campaign" at bounding box center [1314, 685] width 119 height 35
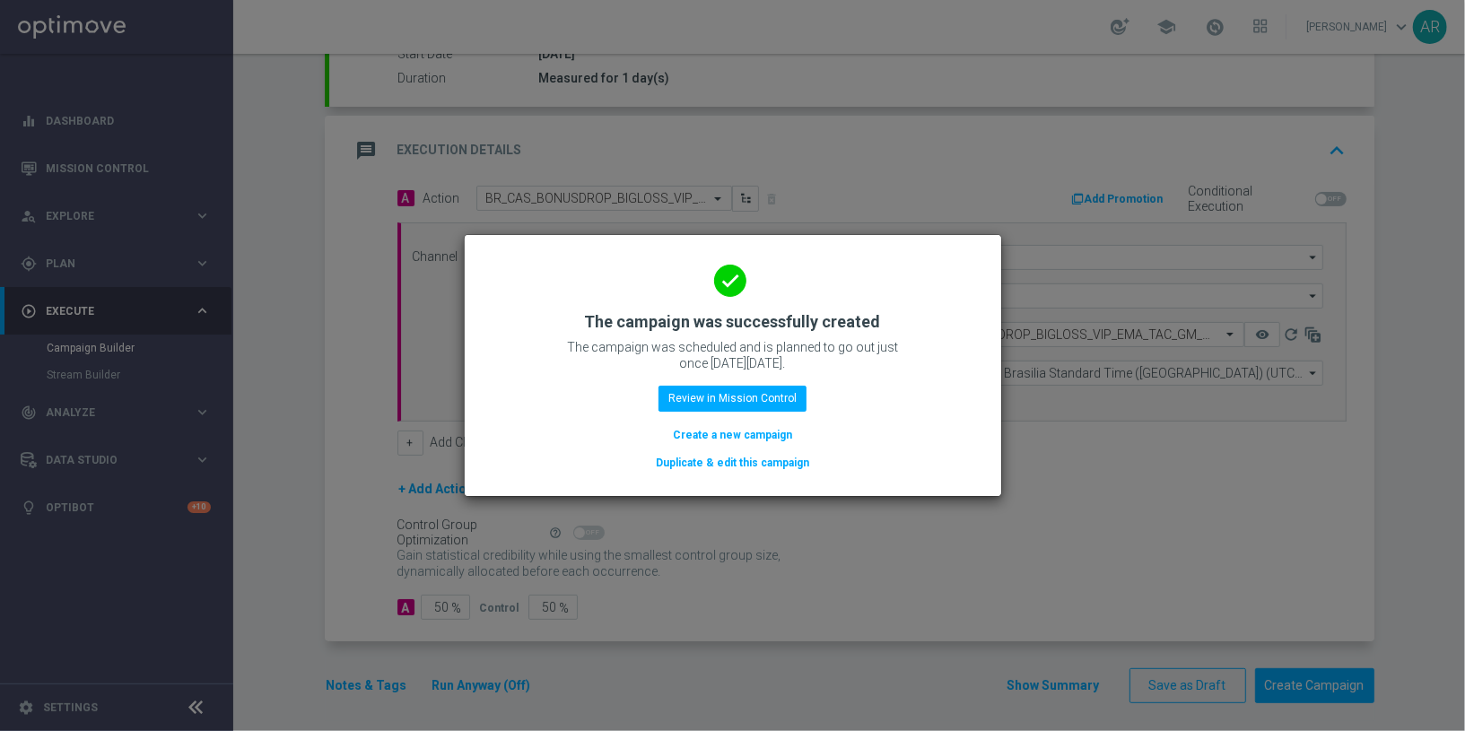
click at [760, 435] on button "Create a new campaign" at bounding box center [732, 435] width 123 height 20
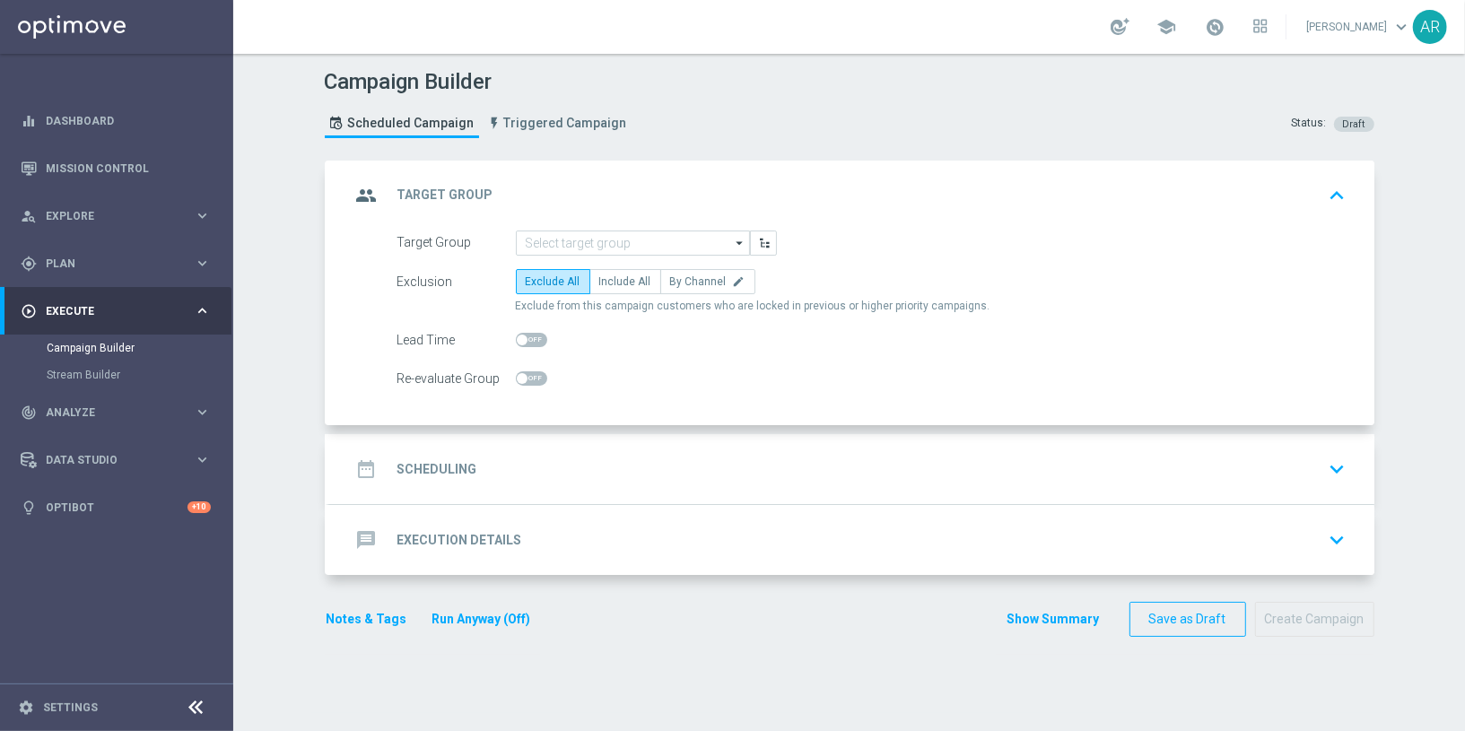
scroll to position [0, 0]
click at [561, 242] on input at bounding box center [633, 243] width 234 height 25
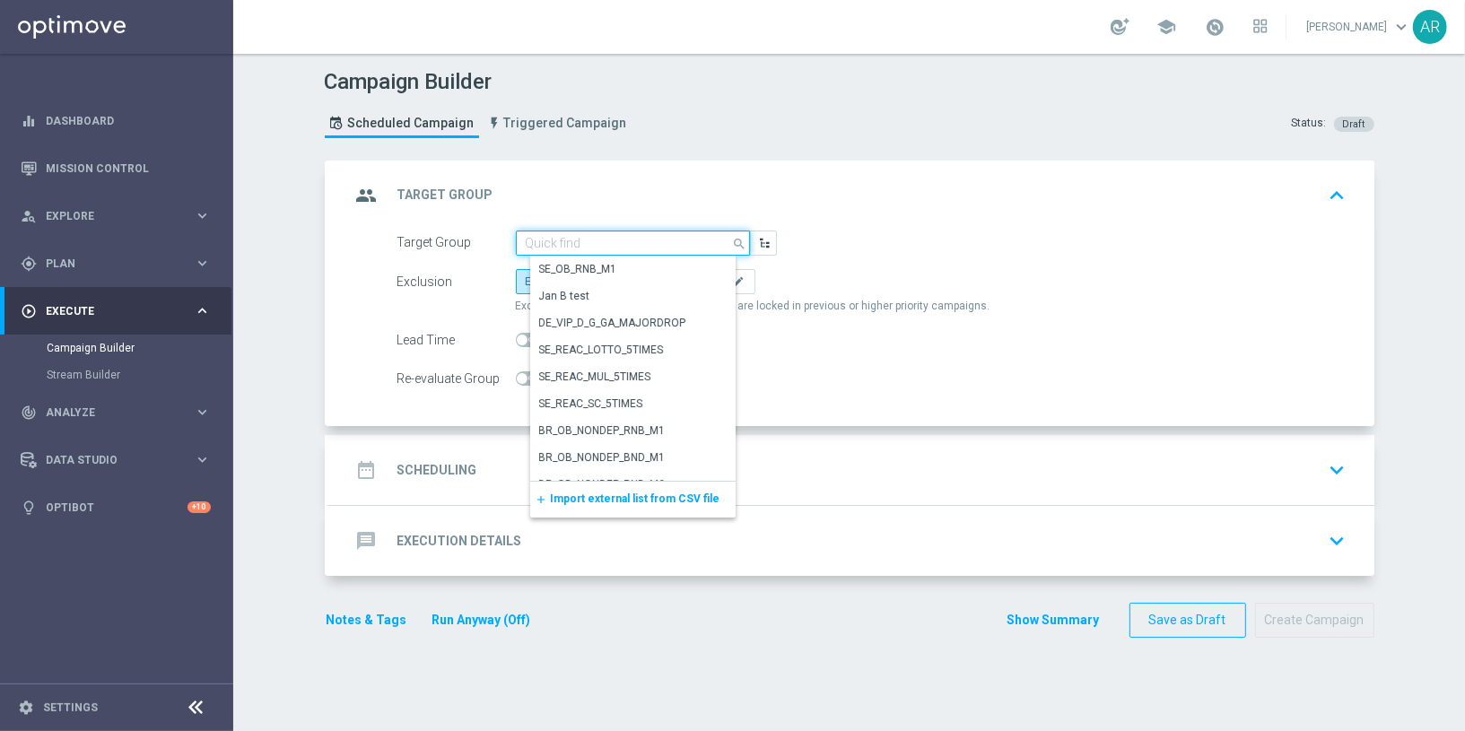
click at [561, 242] on input at bounding box center [633, 243] width 234 height 25
paste input "BR_CAS_VIP_HVC_PlayerIdentification_BigDrop_TARGET"
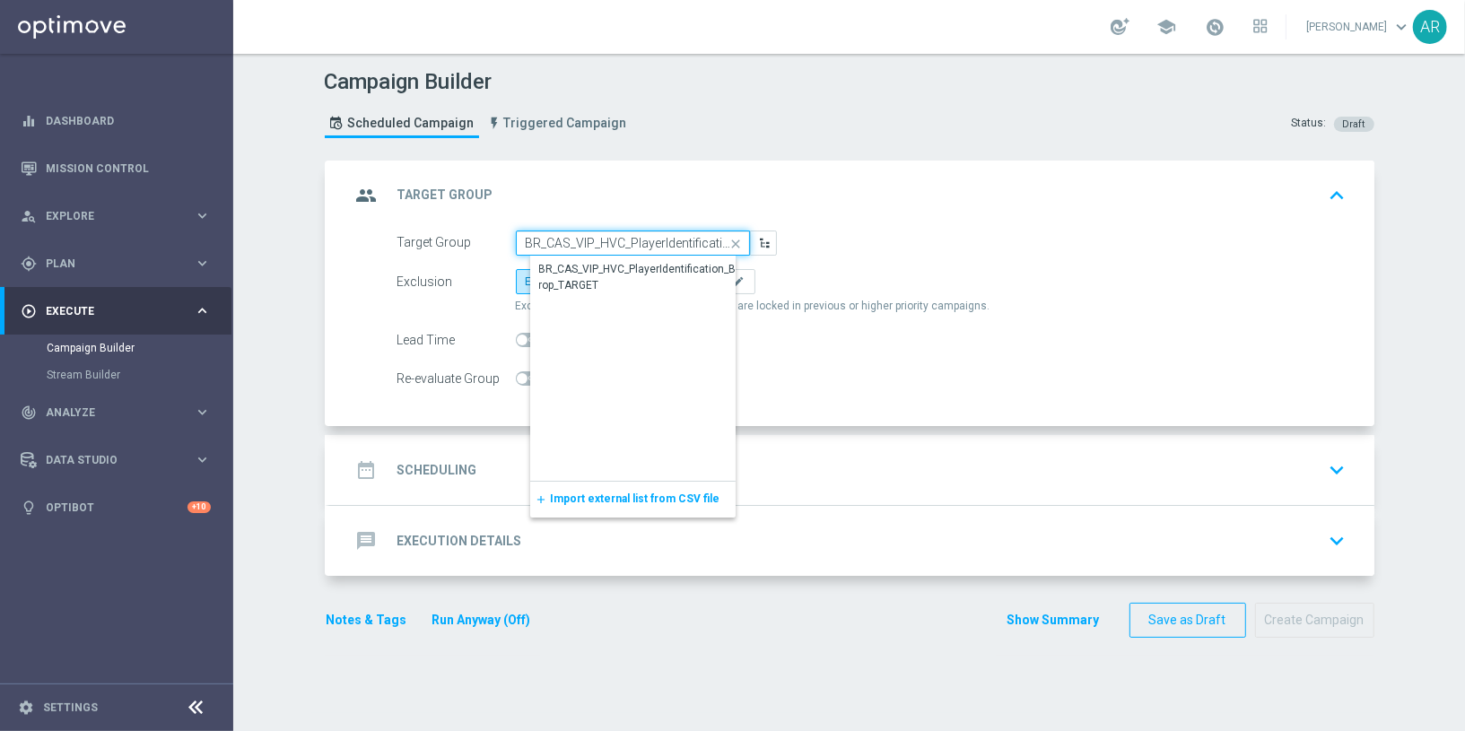
scroll to position [0, 103]
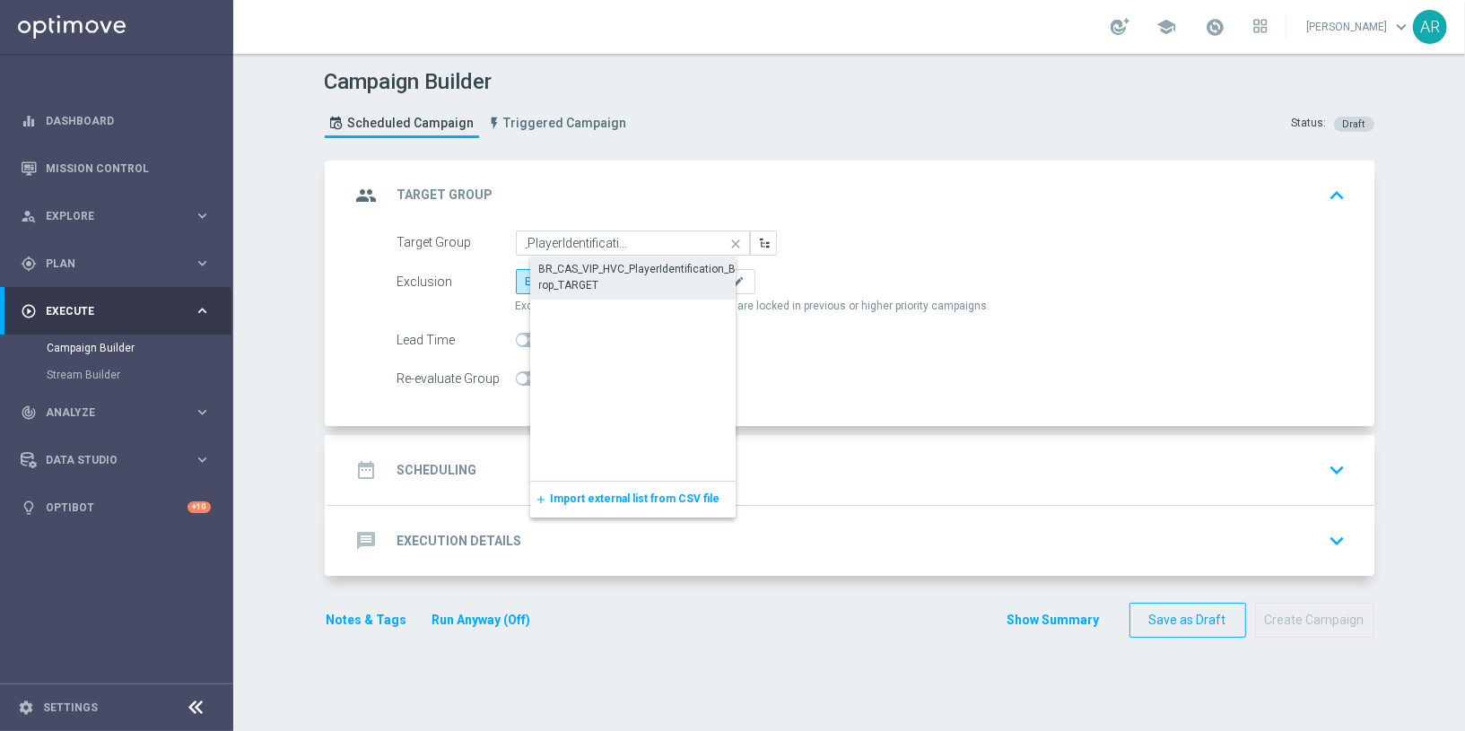
click at [623, 268] on div "BR_CAS_VIP_HVC_PlayerIdentification_BigDrop_TARGET" at bounding box center [647, 277] width 216 height 32
type input "BR_CAS_VIP_HVC_PlayerIdentification_BigDrop_TARGET"
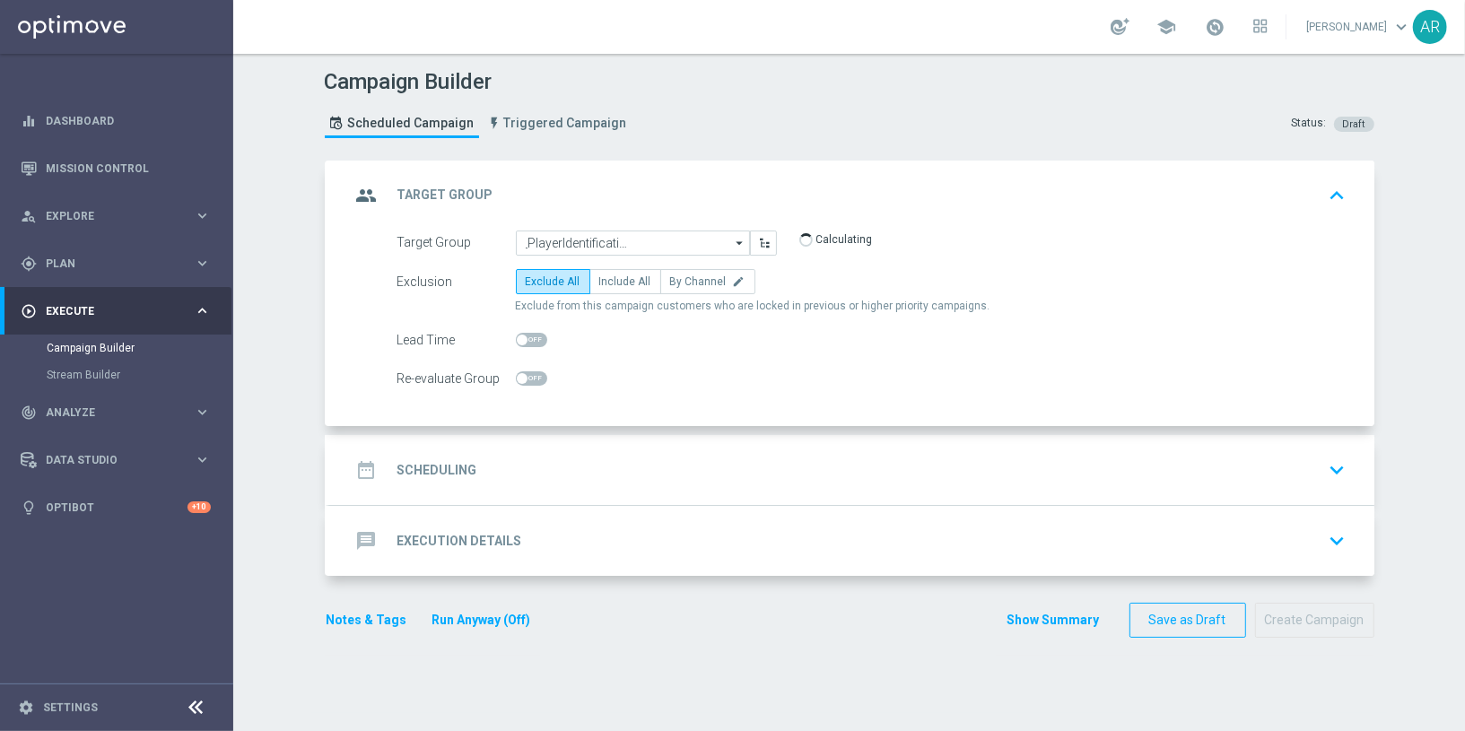
scroll to position [0, 0]
click at [616, 276] on span "Include All" at bounding box center [625, 281] width 52 height 13
click at [611, 279] on input "Include All" at bounding box center [605, 285] width 12 height 12
radio input "true"
click at [532, 485] on div "date_range Scheduling keyboard_arrow_down" at bounding box center [851, 470] width 1045 height 70
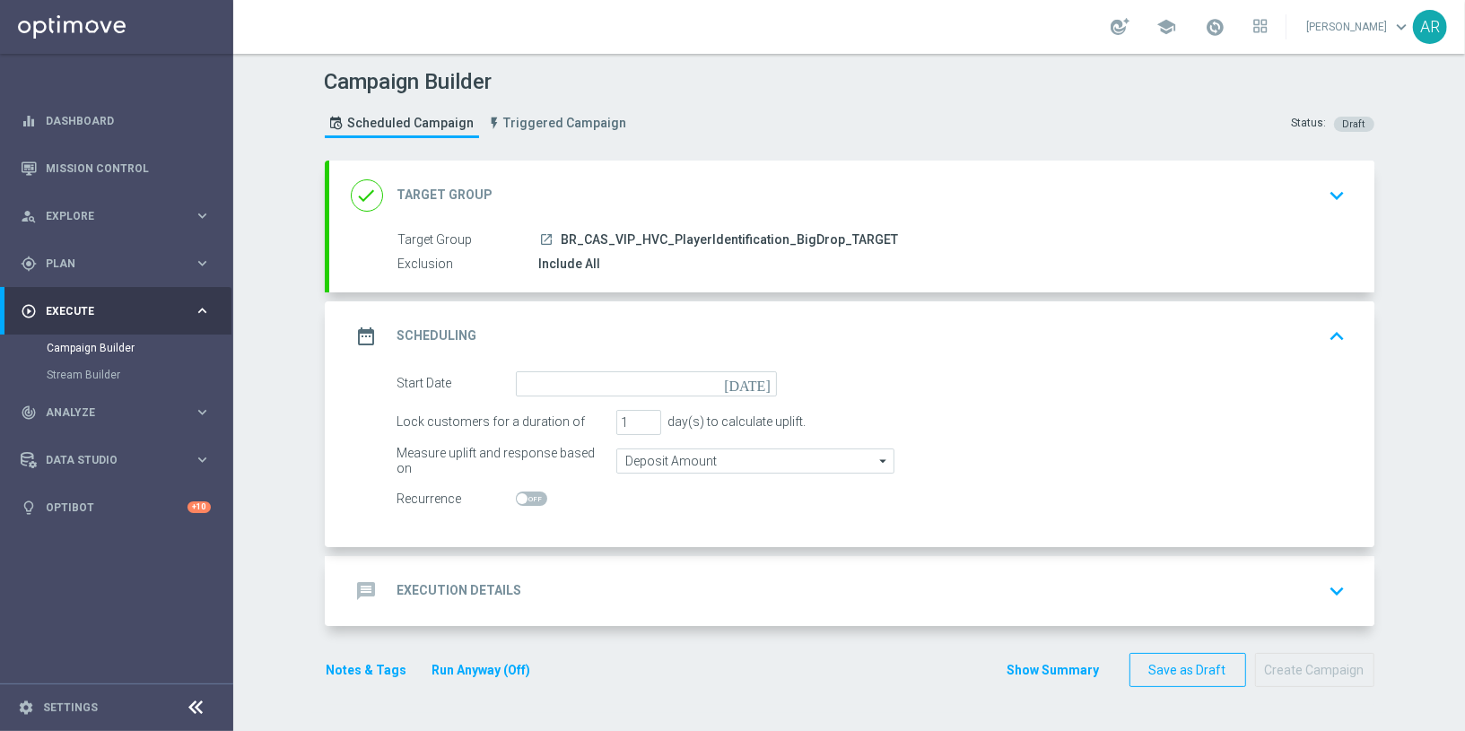
click at [755, 374] on icon "today" at bounding box center [750, 381] width 53 height 20
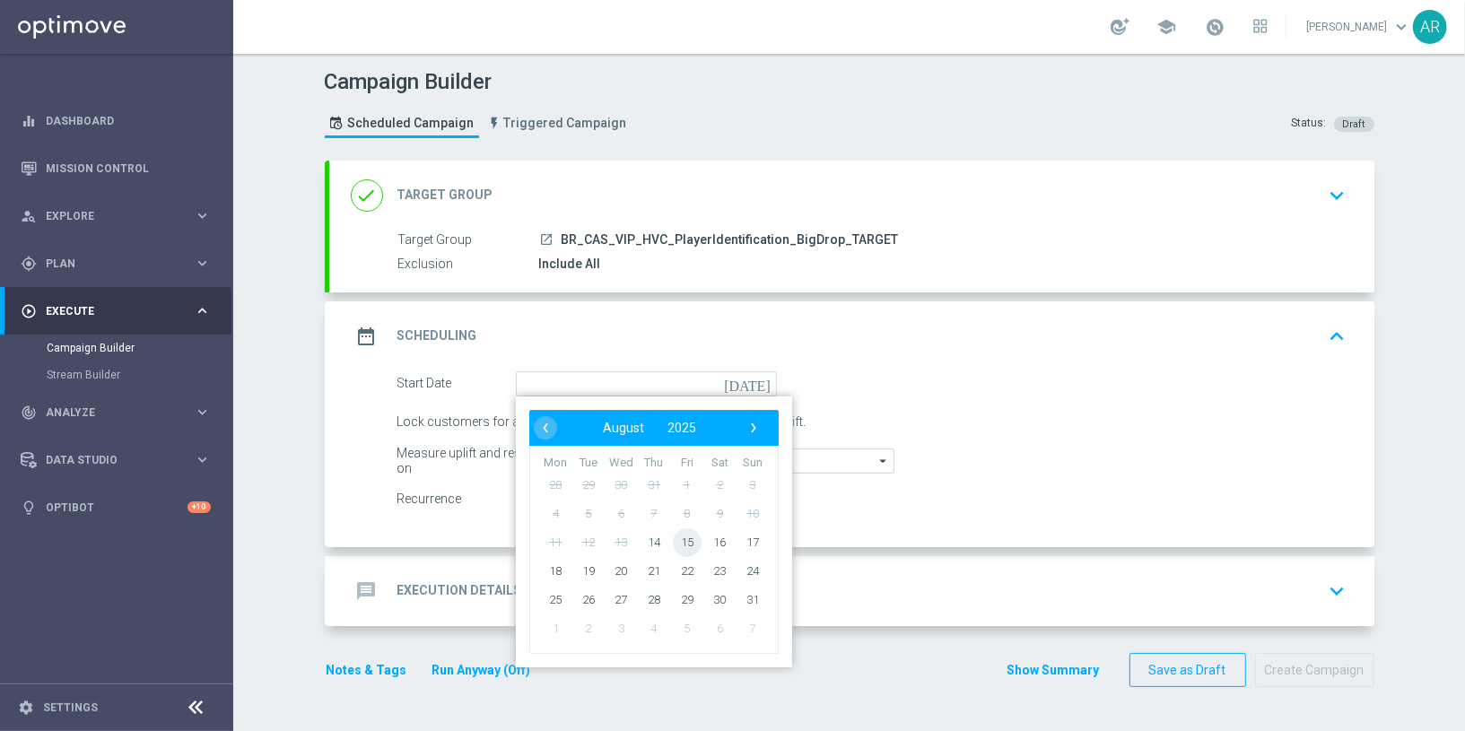
click at [674, 537] on span "15" at bounding box center [686, 542] width 29 height 29
type input "15 Aug 2025"
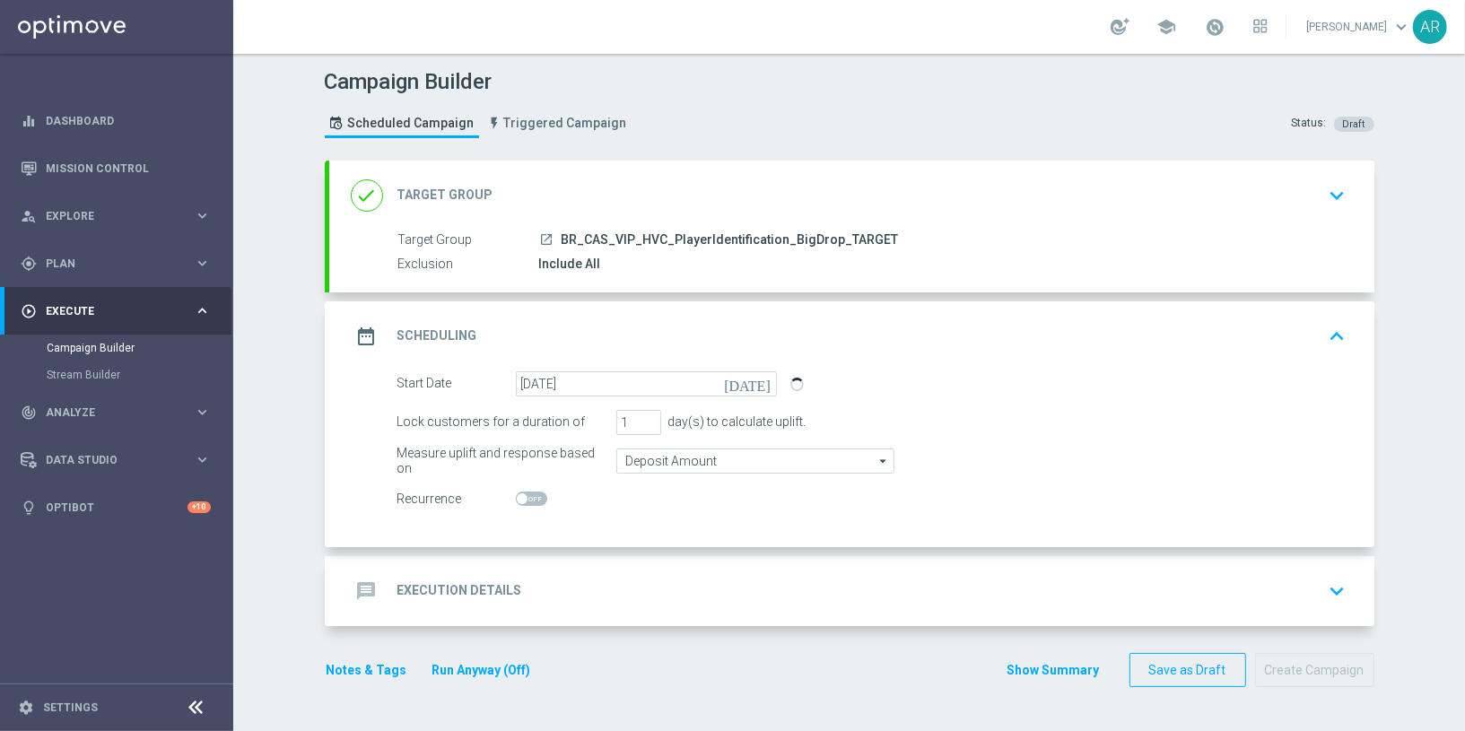
click at [555, 579] on div "message Execution Details keyboard_arrow_down" at bounding box center [852, 591] width 1002 height 34
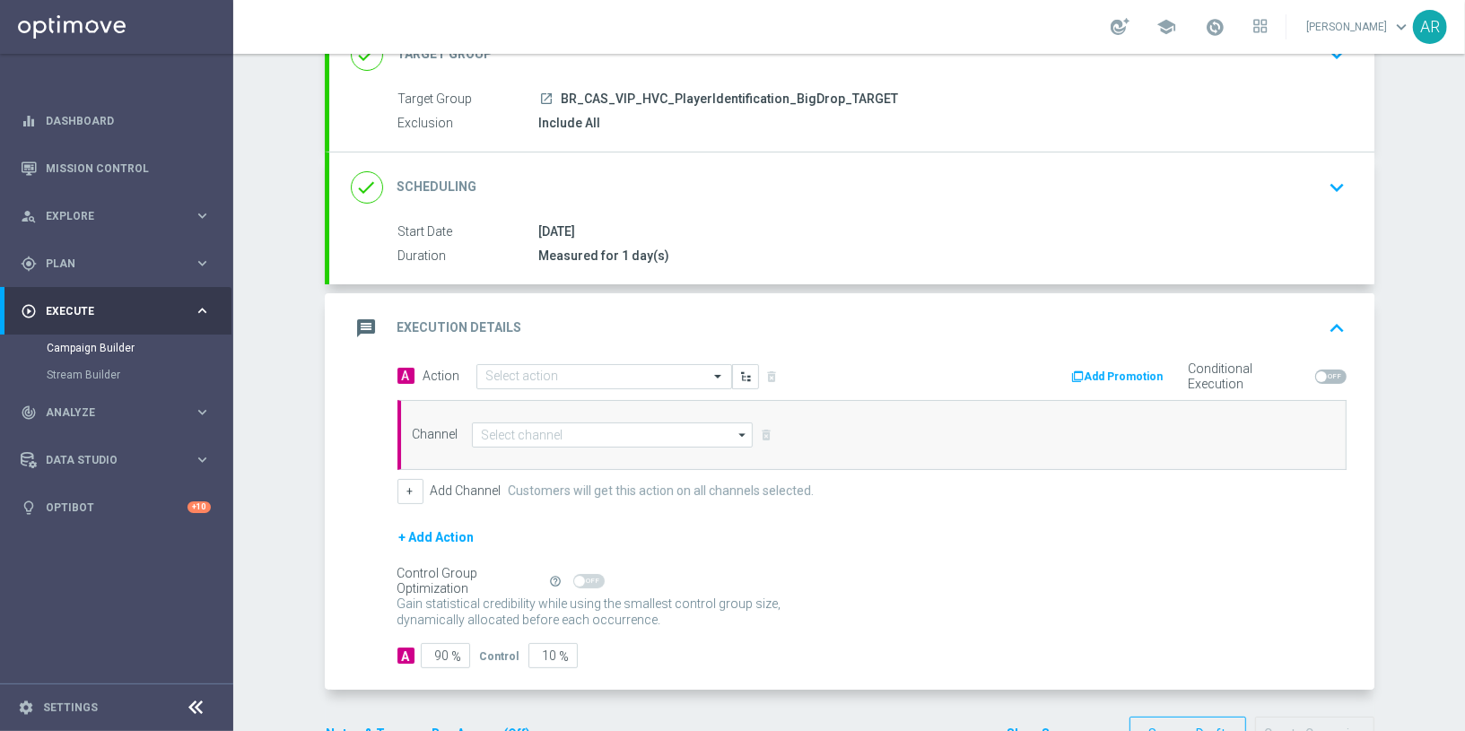
scroll to position [189, 0]
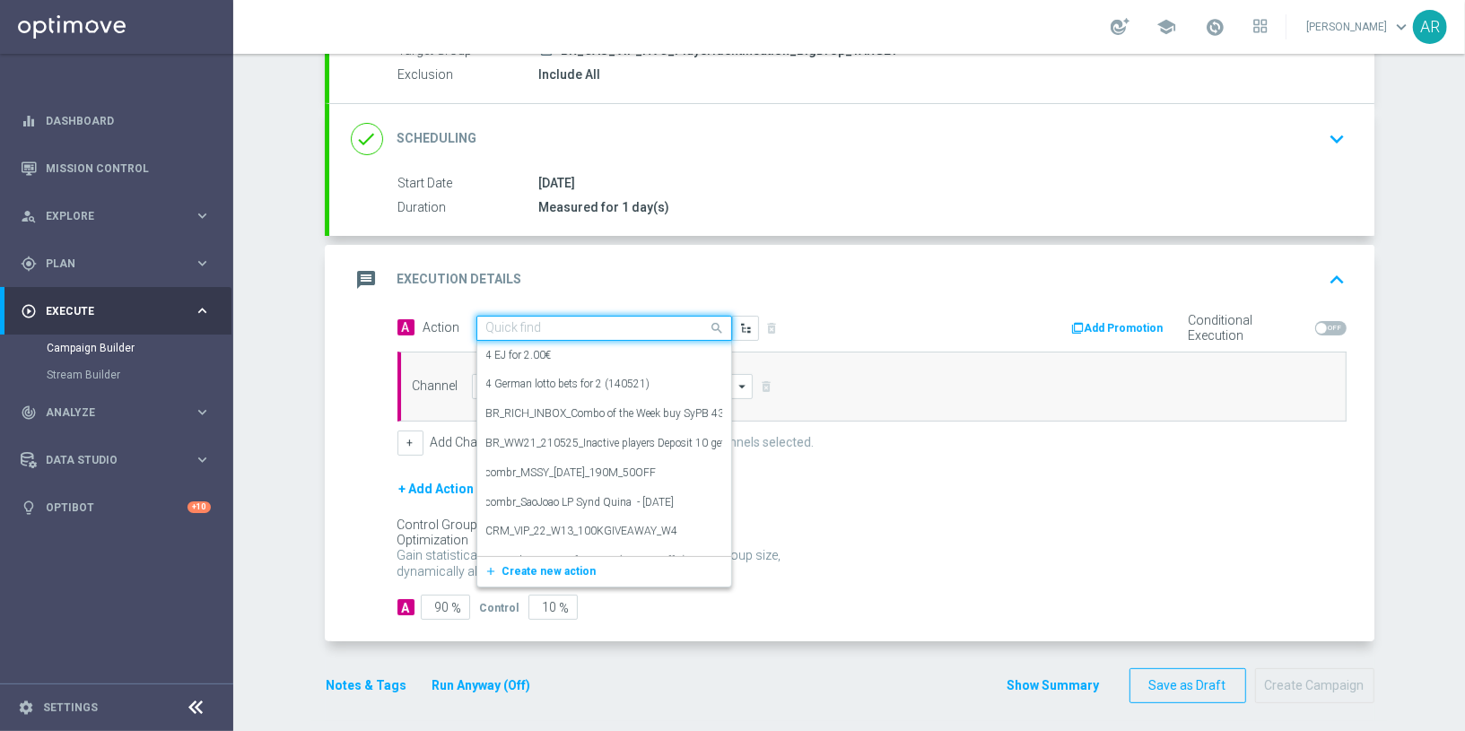
click at [528, 321] on input "text" at bounding box center [586, 328] width 200 height 15
paste input "BR_CAS_BONUSDROP_BIGDROP_VIP_EMA_TAC_GM_W30"
type input "BR_CAS_BONUSDROP_BIGDROP_VIP_EMA_TAC_GM_W30"
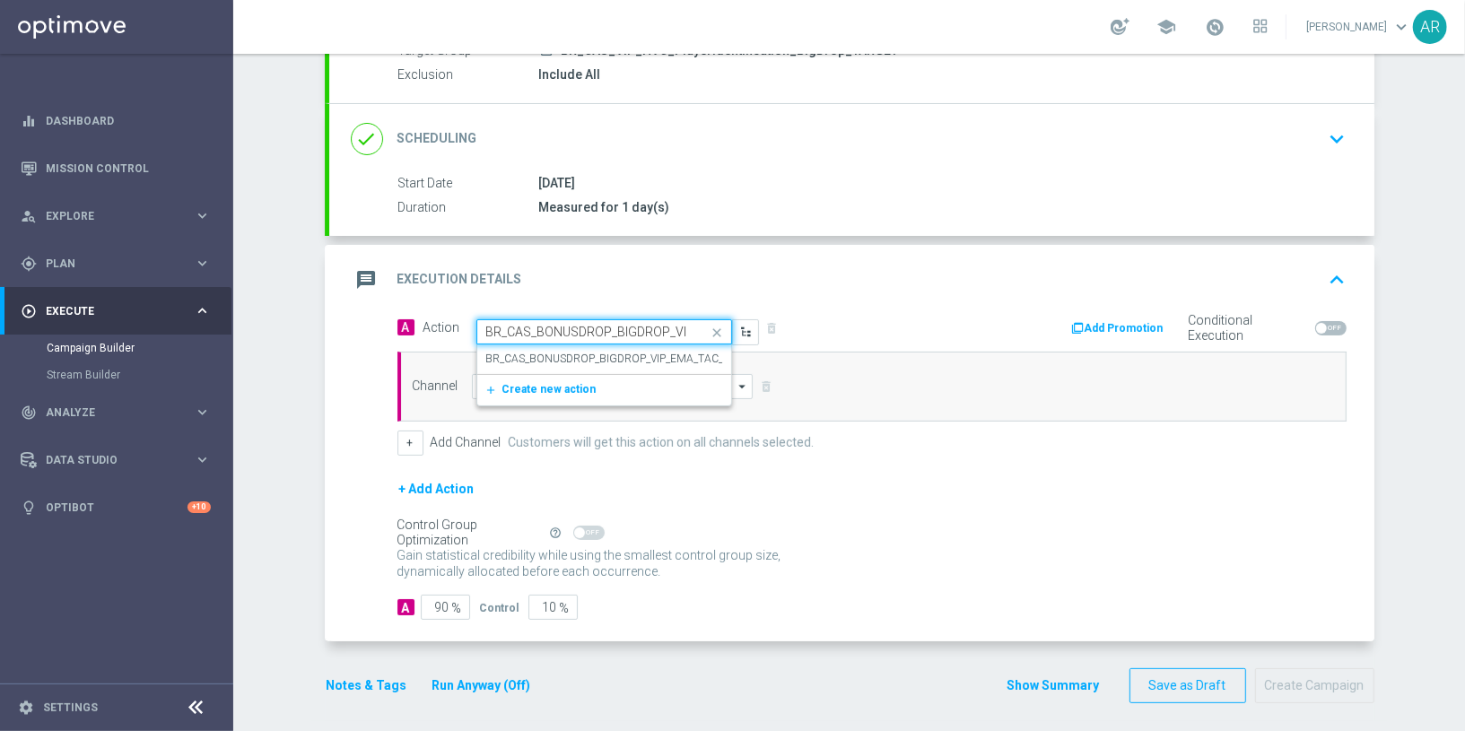
scroll to position [0, 119]
click at [580, 354] on label "BR_CAS_BONUSDROP_BIGDROP_VIP_EMA_TAC_GM_W30" at bounding box center [627, 359] width 283 height 15
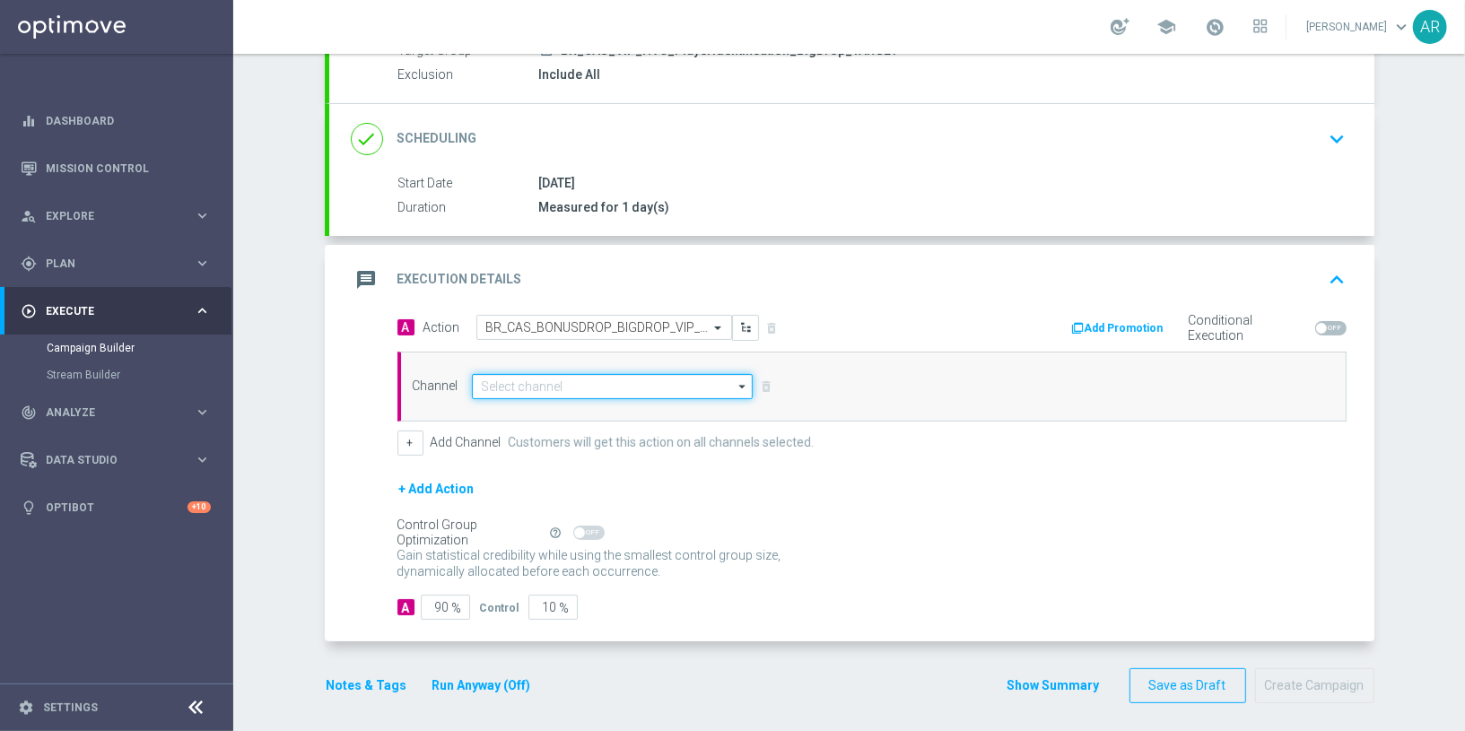
click at [572, 386] on input at bounding box center [613, 386] width 282 height 25
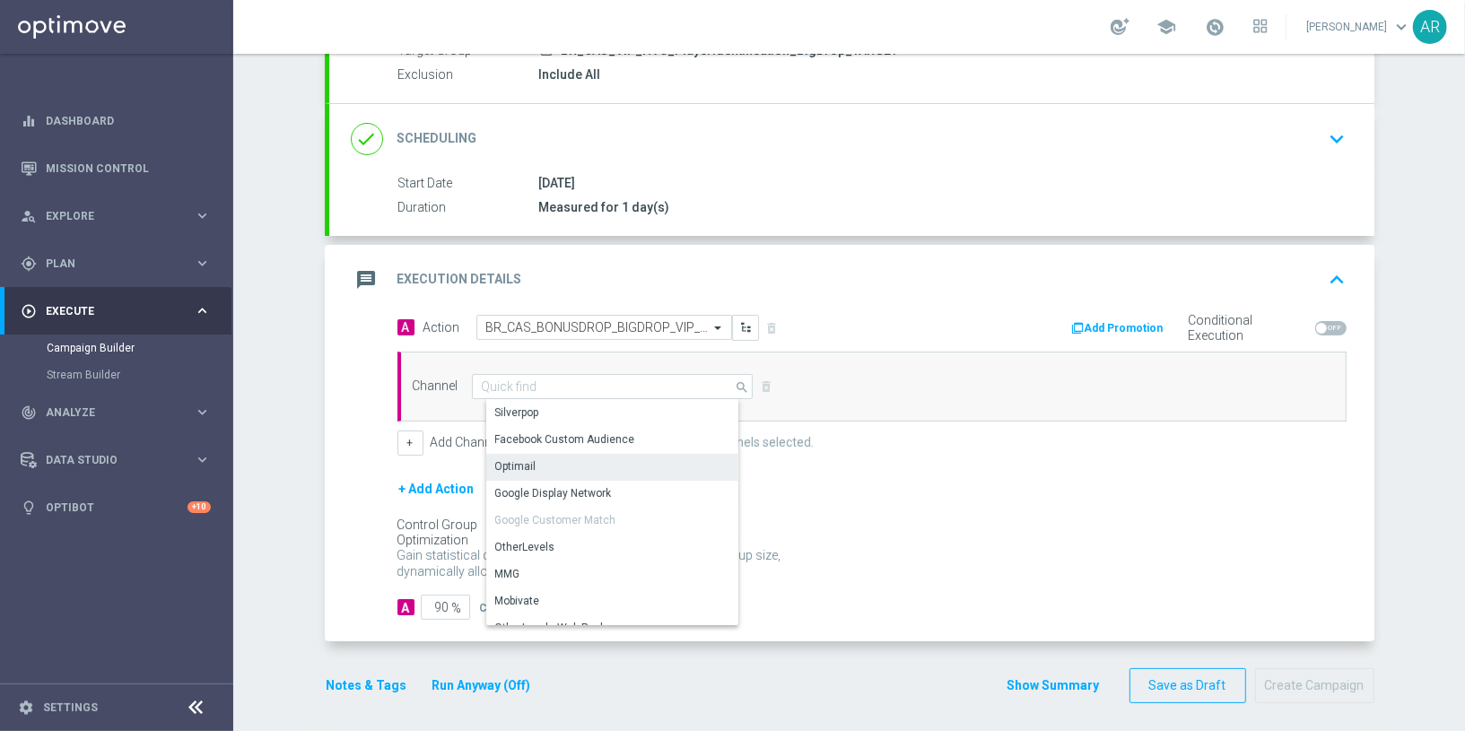
click at [567, 464] on div "Optimail" at bounding box center [620, 466] width 268 height 25
type input "Optimail"
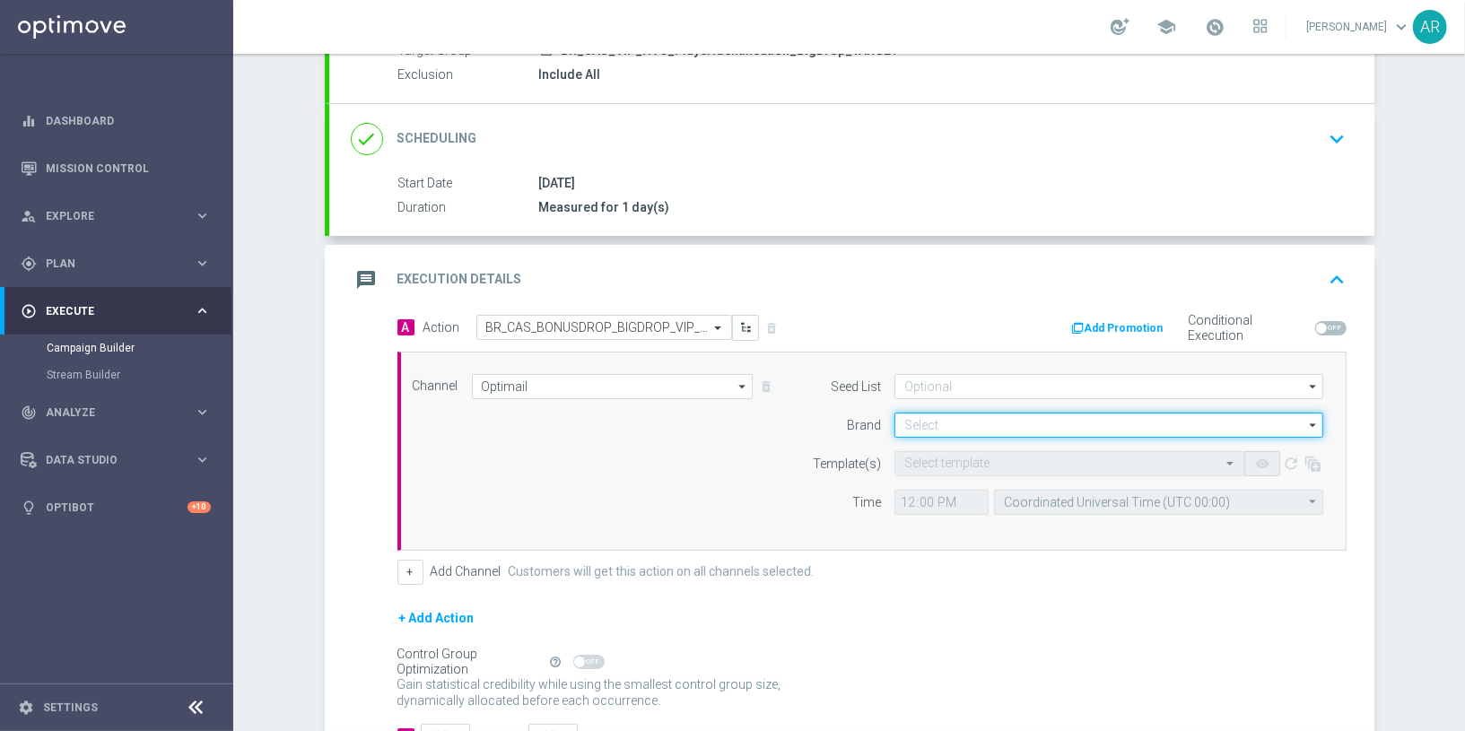
click at [932, 424] on input at bounding box center [1109, 425] width 429 height 25
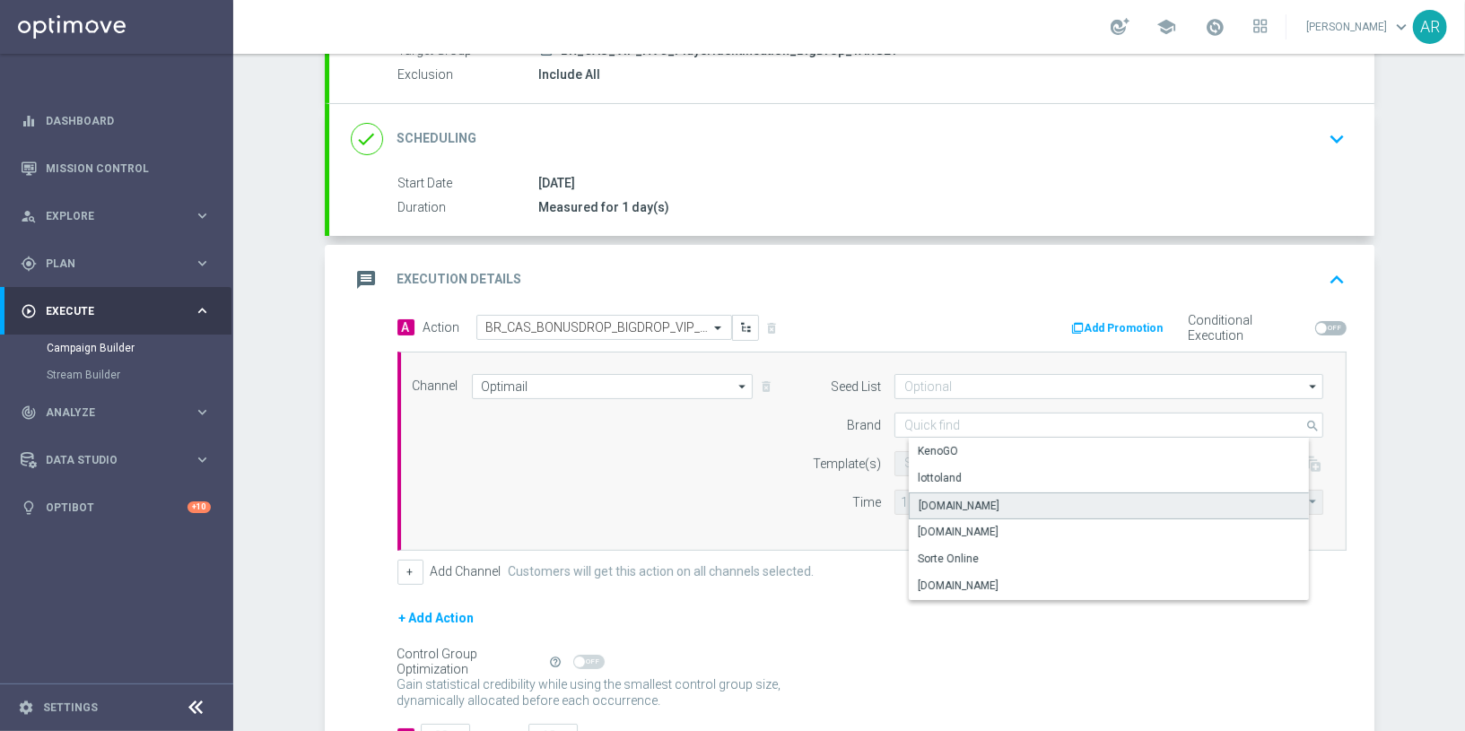
click at [1016, 500] on div "Lottoland.bet.br" at bounding box center [1124, 506] width 430 height 27
type input "Lottoland.bet.br"
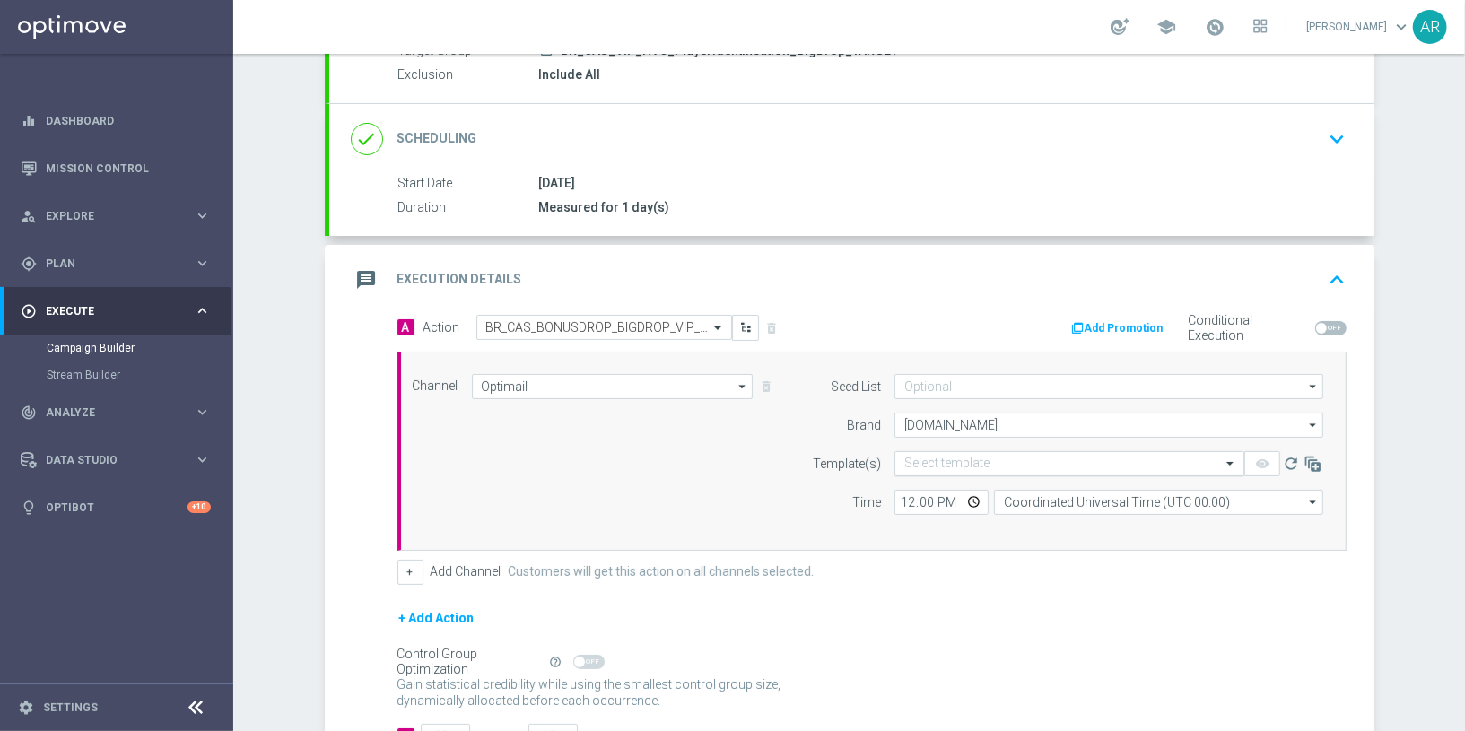
click at [948, 460] on input "text" at bounding box center [1051, 464] width 294 height 15
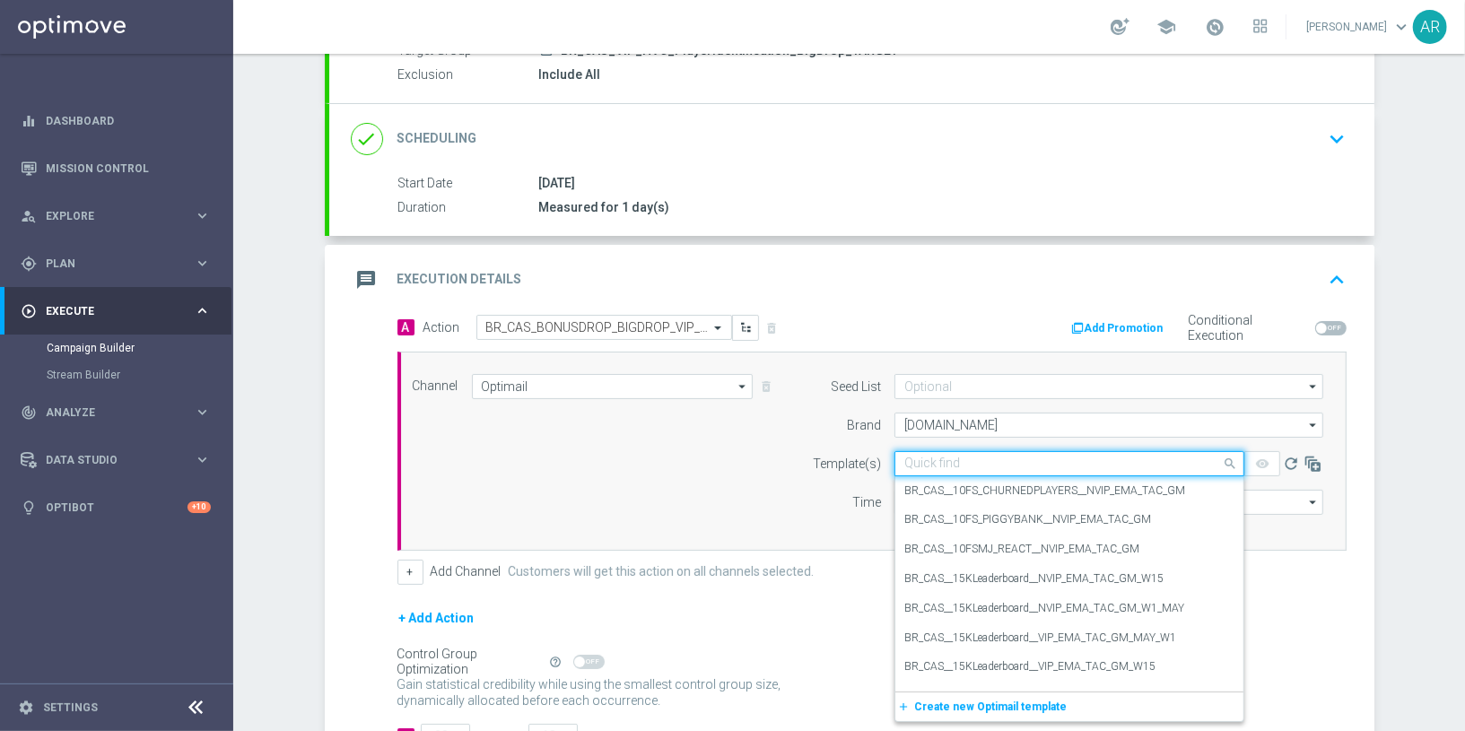
paste input "BR_CAS_BONUSDROP_BIGDROP_VIP_EMA_TAC_GM_W30"
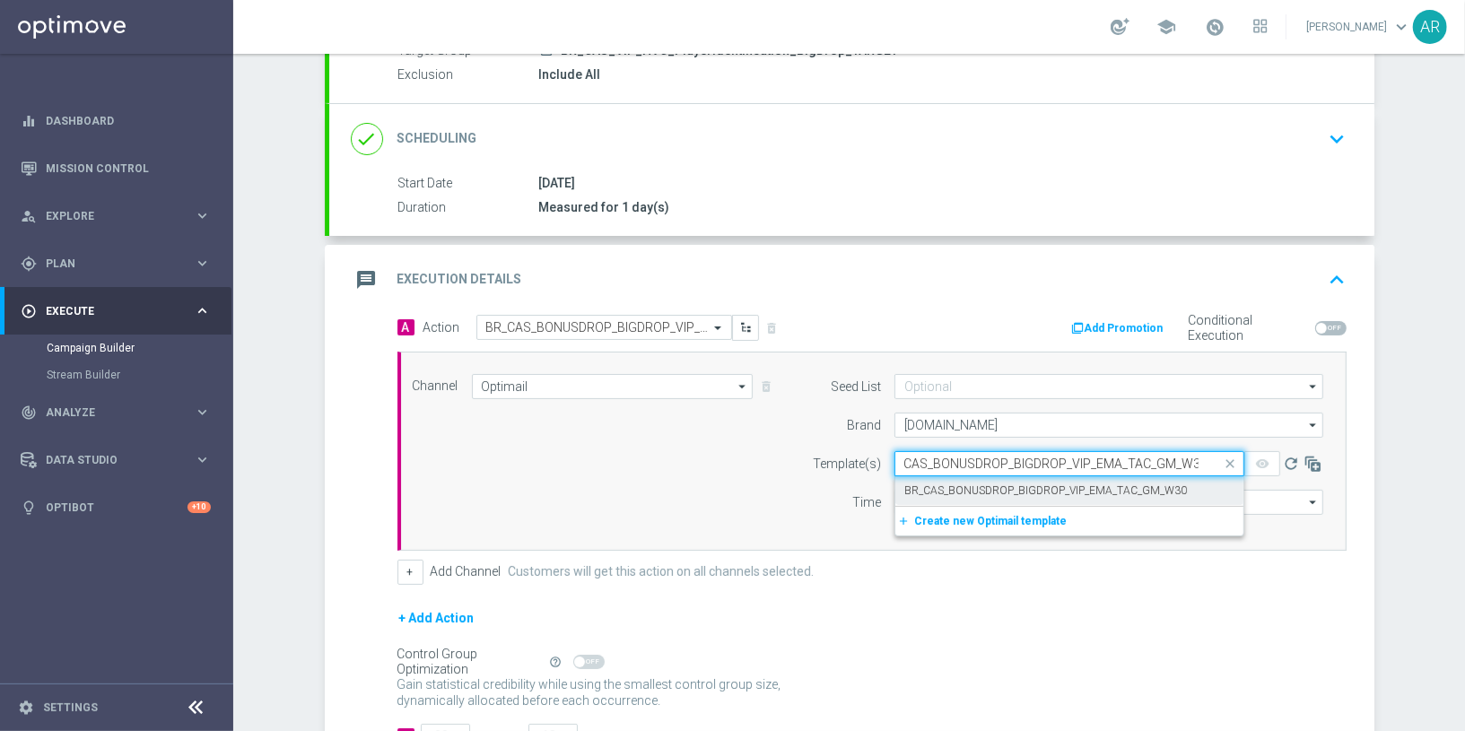
click at [1010, 491] on label "BR_CAS_BONUSDROP_BIGDROP_VIP_EMA_TAC_GM_W30" at bounding box center [1045, 491] width 283 height 15
type input "BR_CAS_BONUSDROP_BIGDROP_VIP_EMA_TAC_GM_W30"
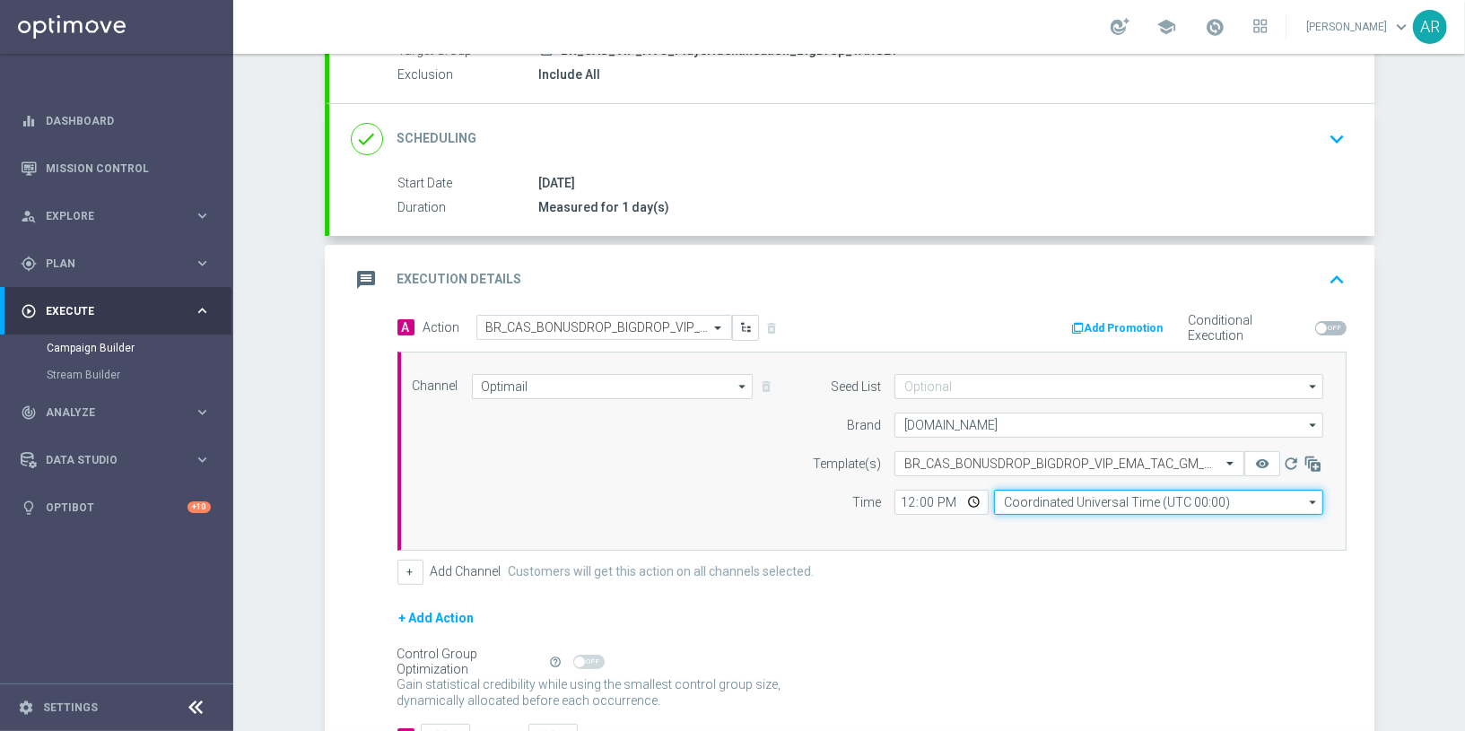
click at [1012, 499] on input "Coordinated Universal Time (UTC 00:00)" at bounding box center [1158, 502] width 329 height 25
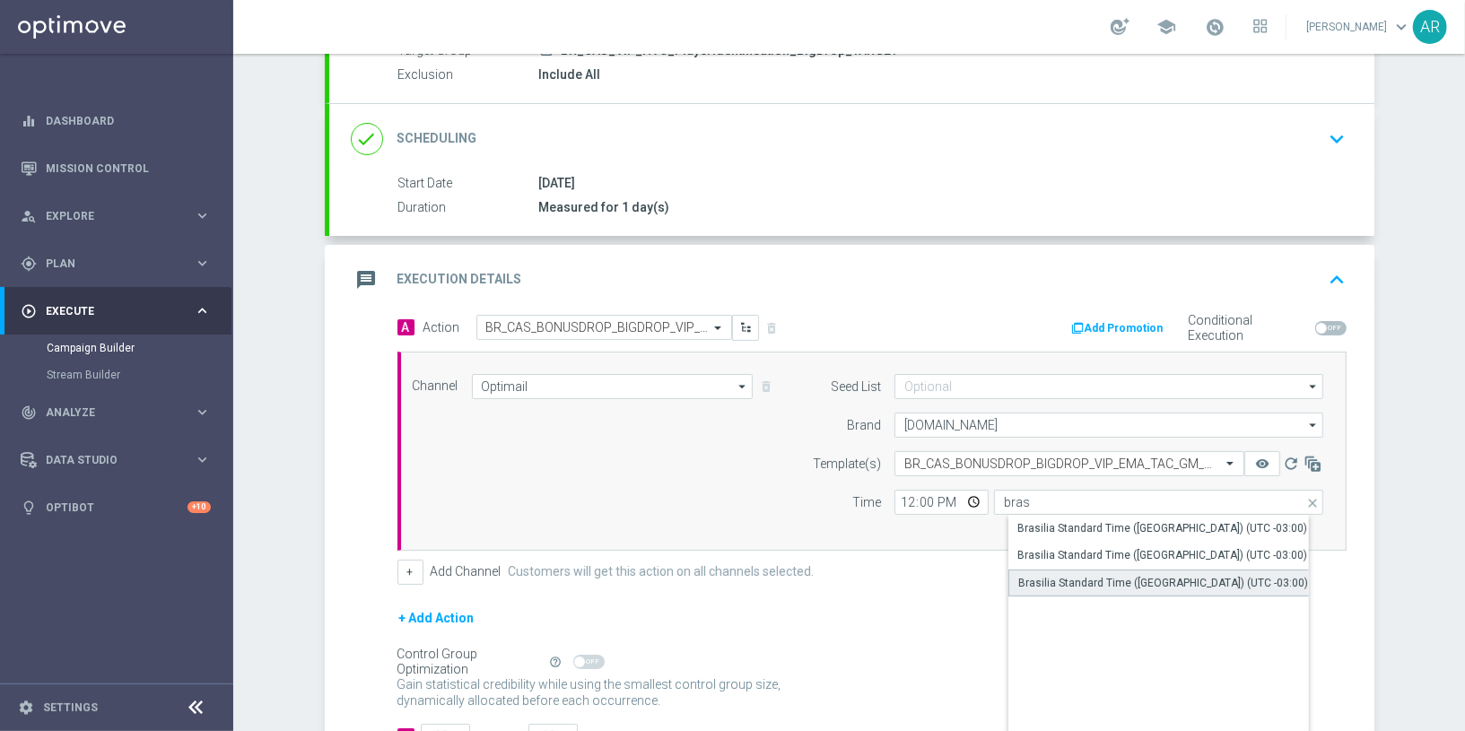
click at [1148, 575] on div "Brasilia Standard Time (Sao Paulo) (UTC -03:00)" at bounding box center [1163, 583] width 290 height 16
type input "Brasilia Standard Time (Sao Paulo) (UTC -03:00)"
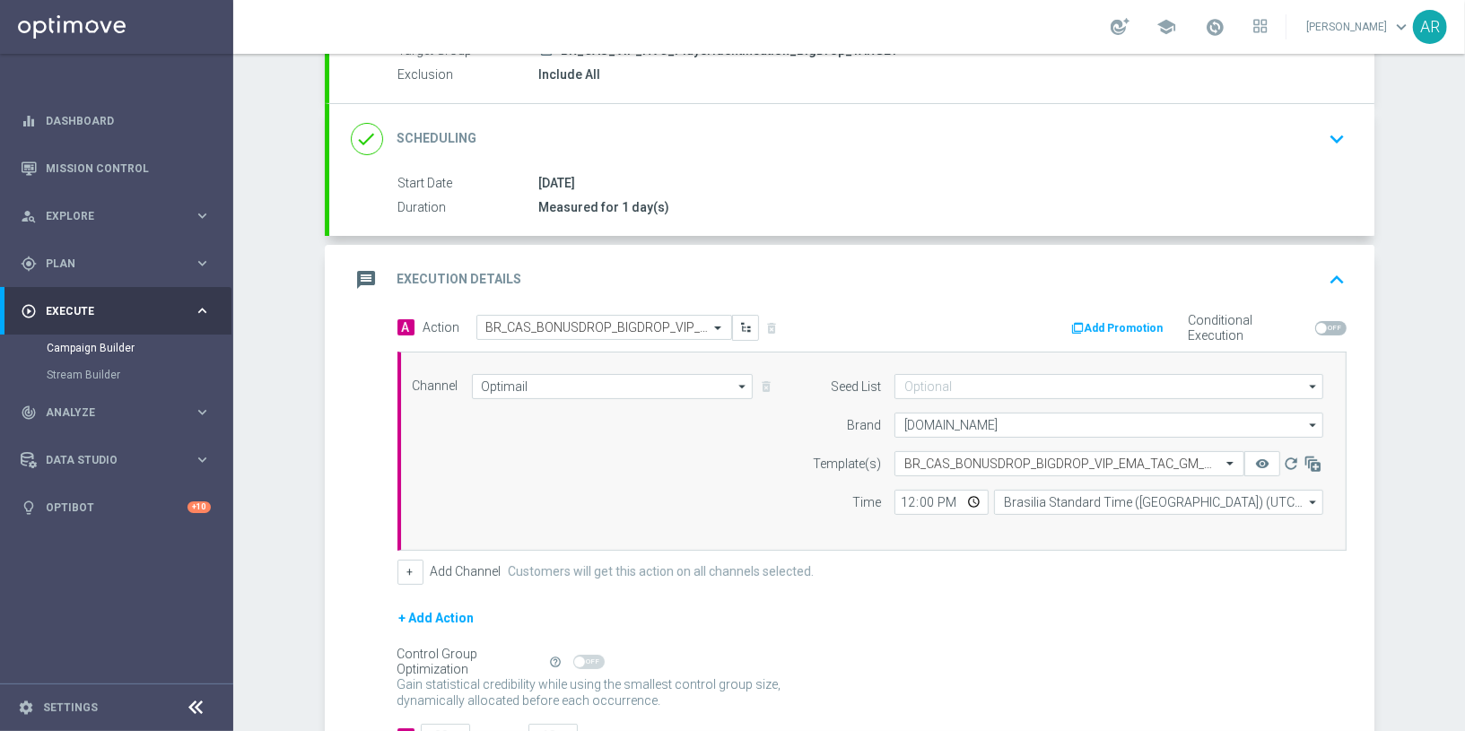
click at [912, 638] on div "+ Add Action" at bounding box center [871, 629] width 949 height 45
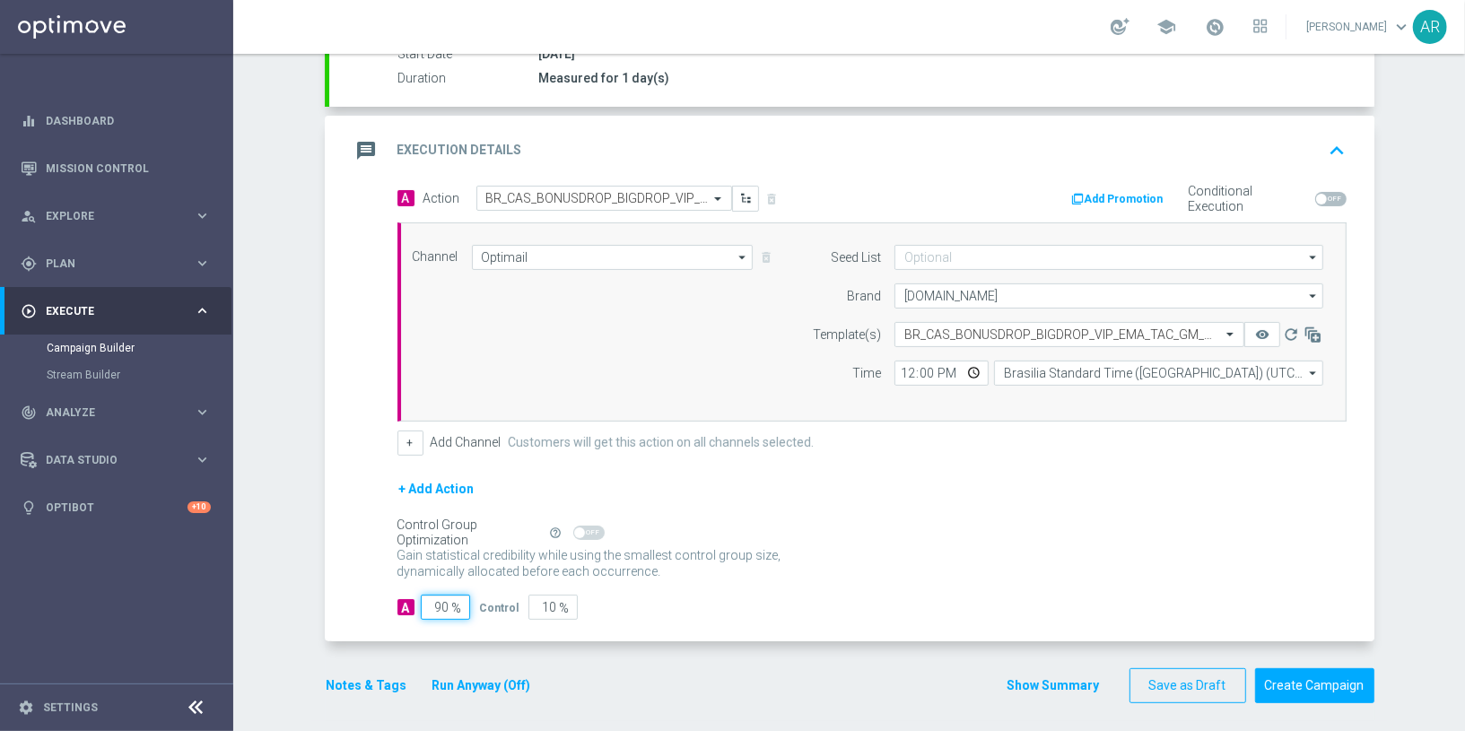
click at [436, 596] on input "90" at bounding box center [445, 607] width 49 height 25
type input "5"
type input "95"
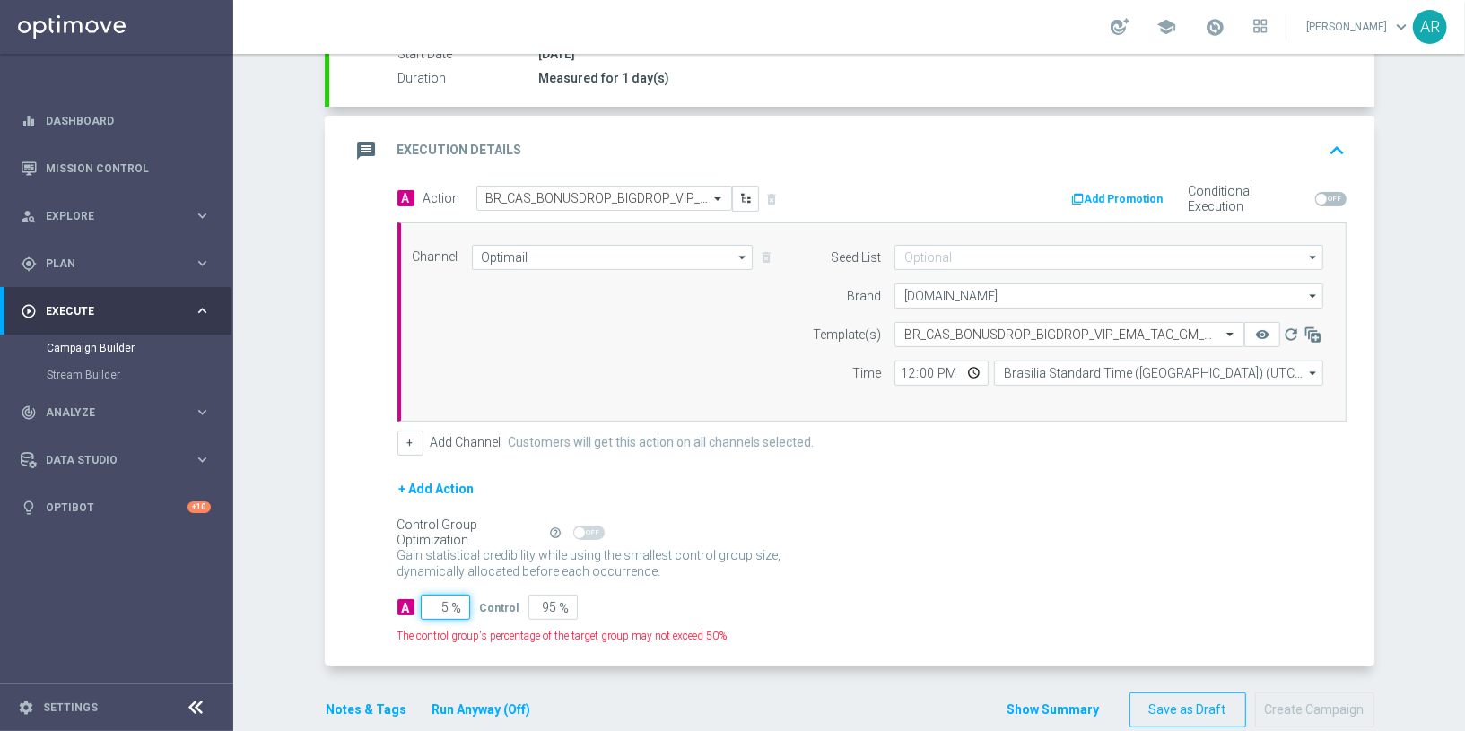
type input "50"
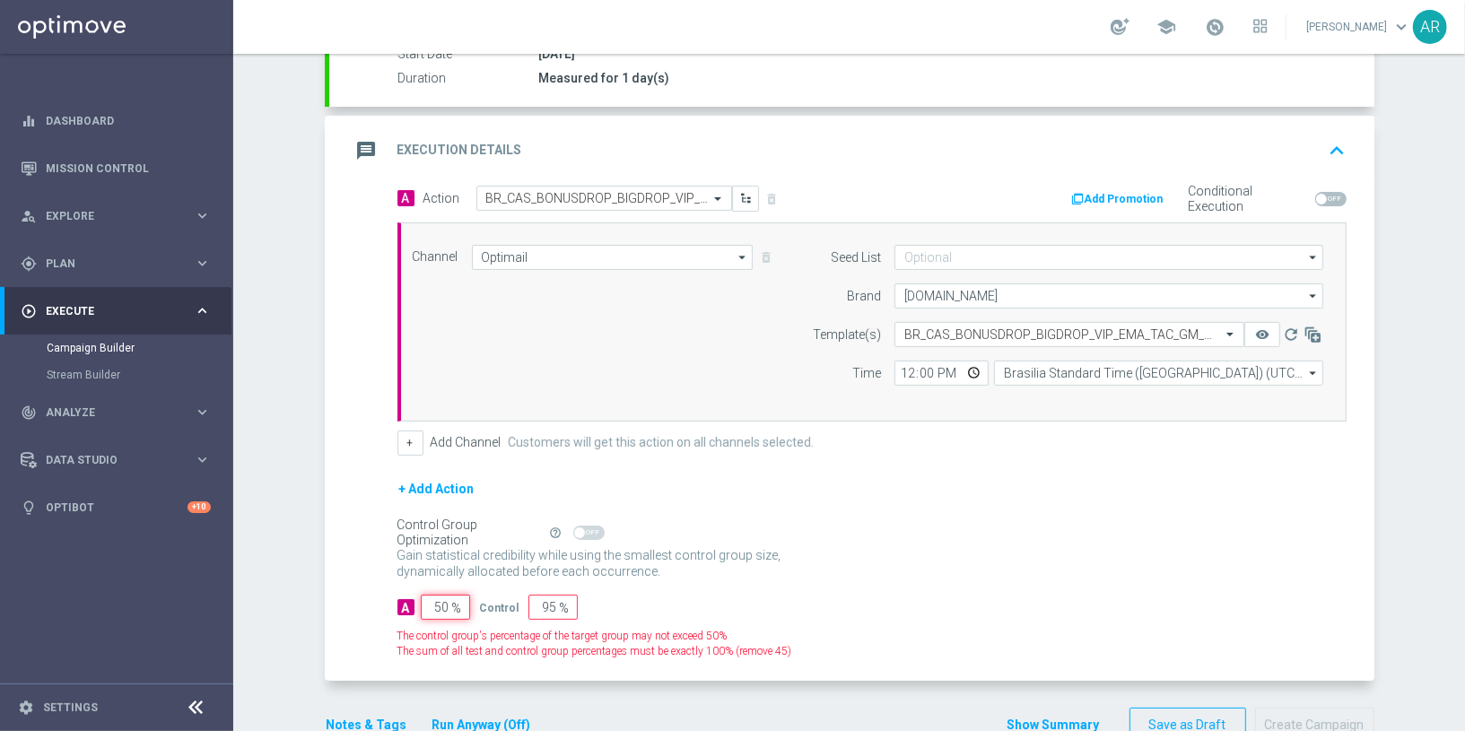
type input "50"
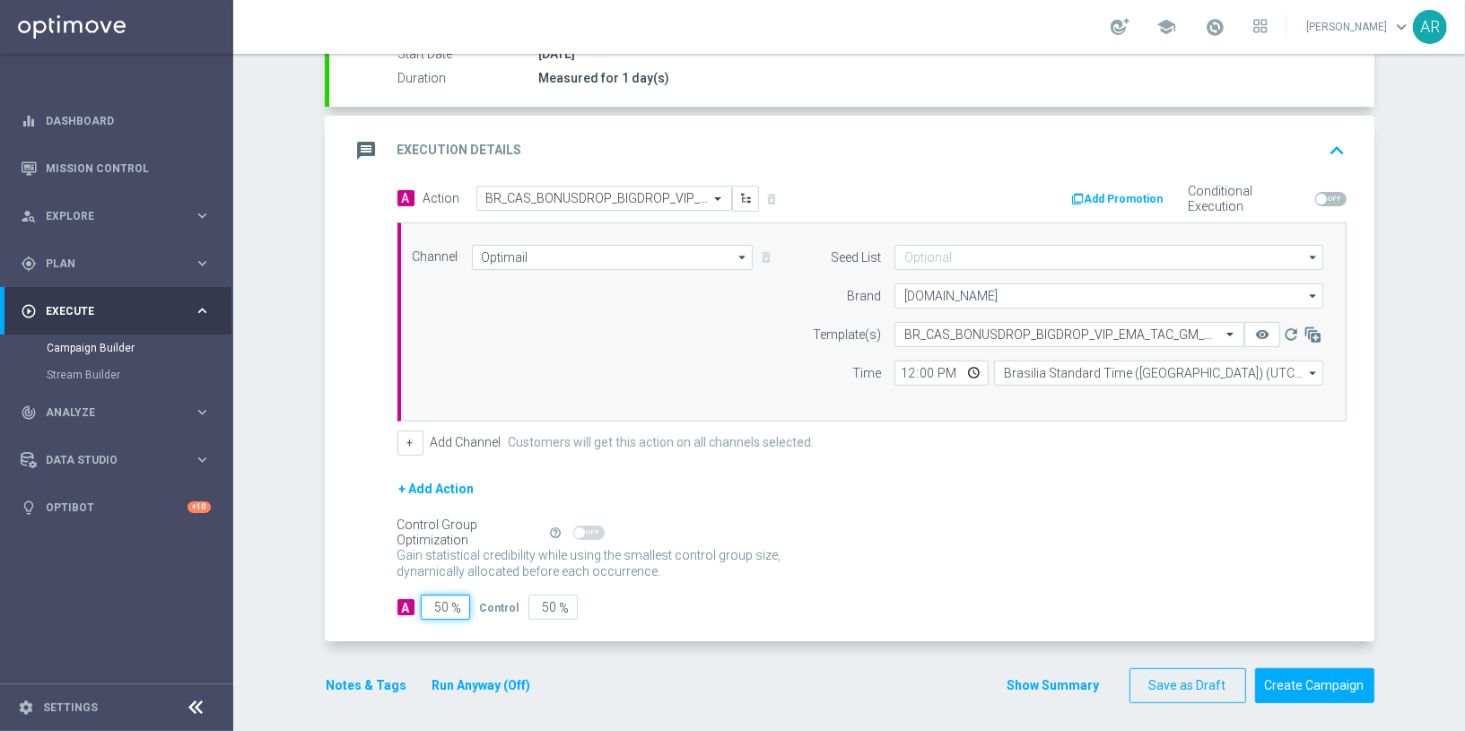
type input "50"
click at [882, 611] on div "A 50 % Control 50 %" at bounding box center [871, 607] width 949 height 25
click at [1308, 673] on button "Create Campaign" at bounding box center [1314, 685] width 119 height 35
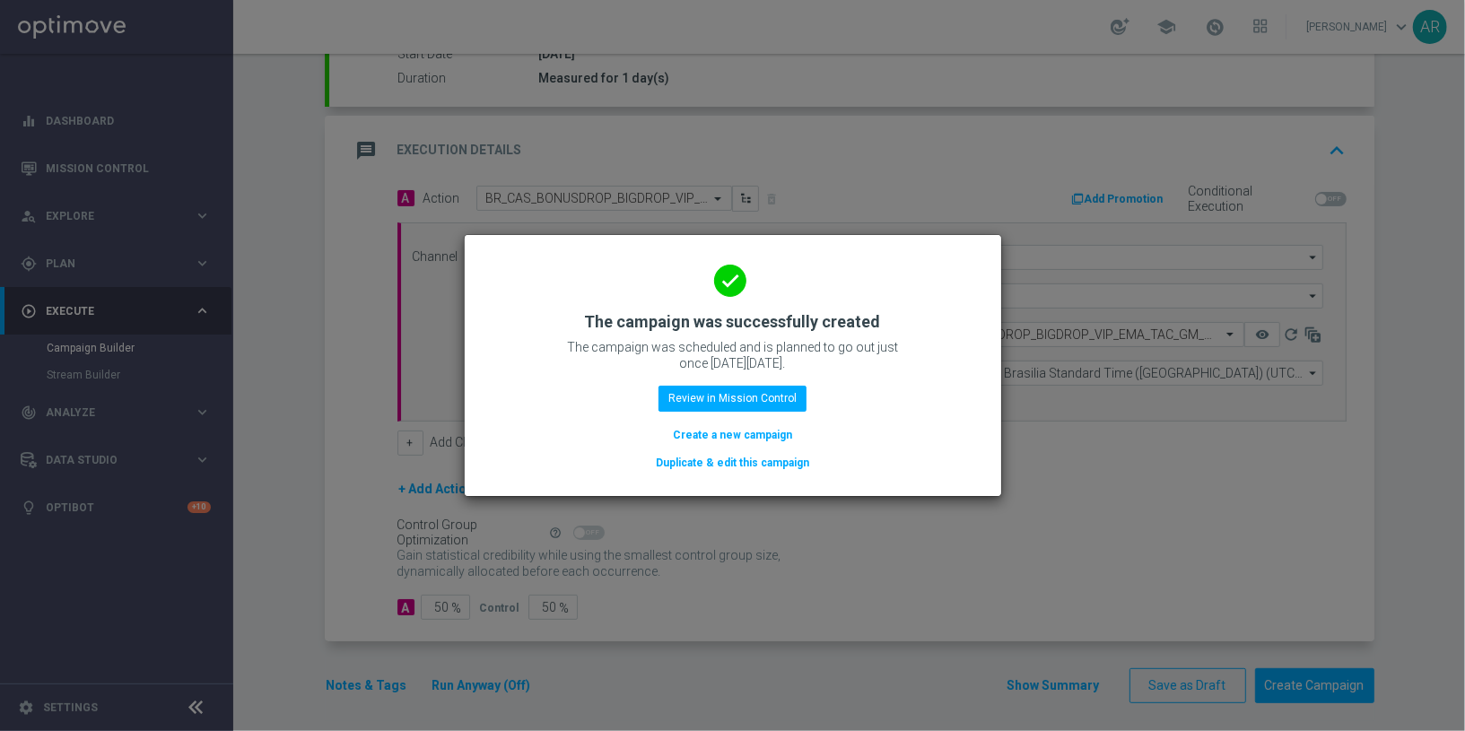
click at [729, 435] on button "Create a new campaign" at bounding box center [732, 435] width 123 height 20
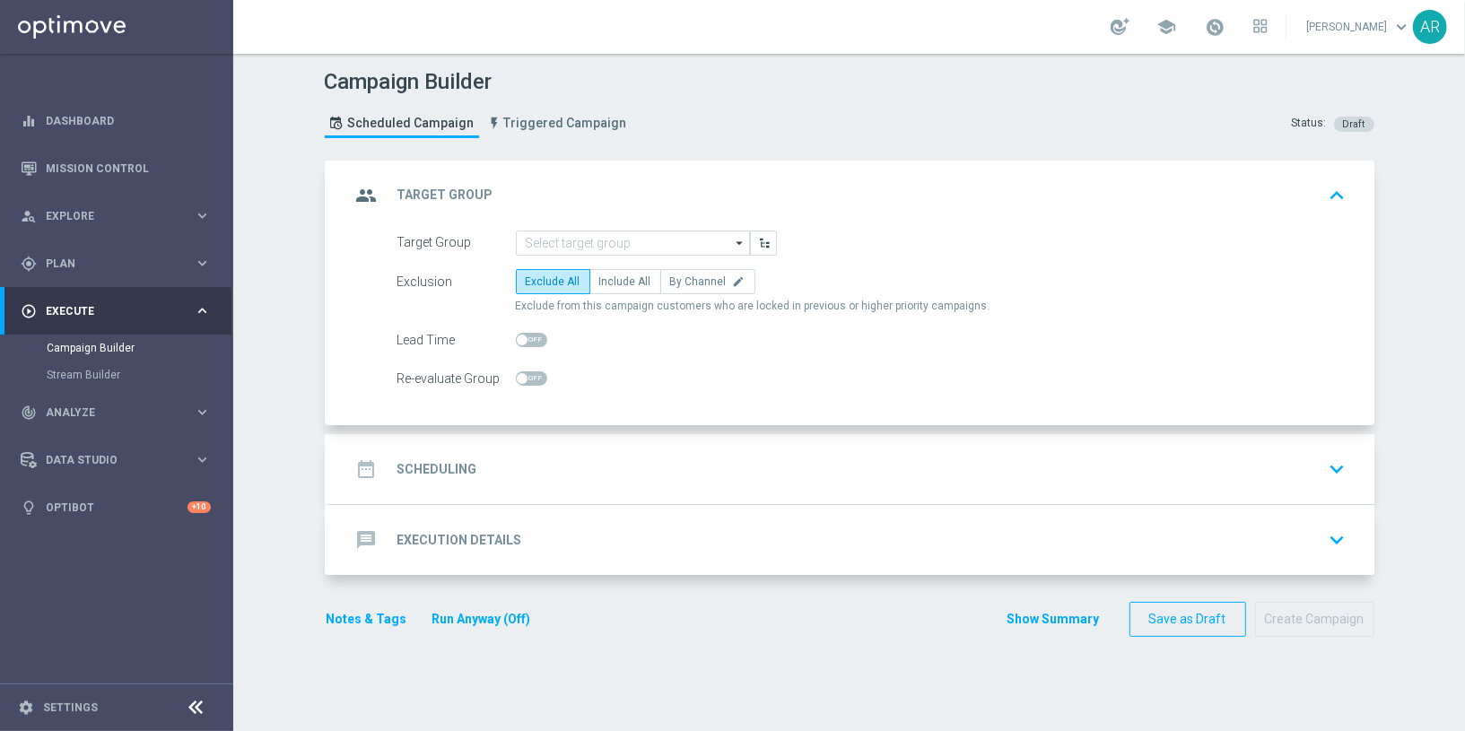
scroll to position [0, 0]
click at [64, 166] on link "Mission Control" at bounding box center [128, 168] width 165 height 48
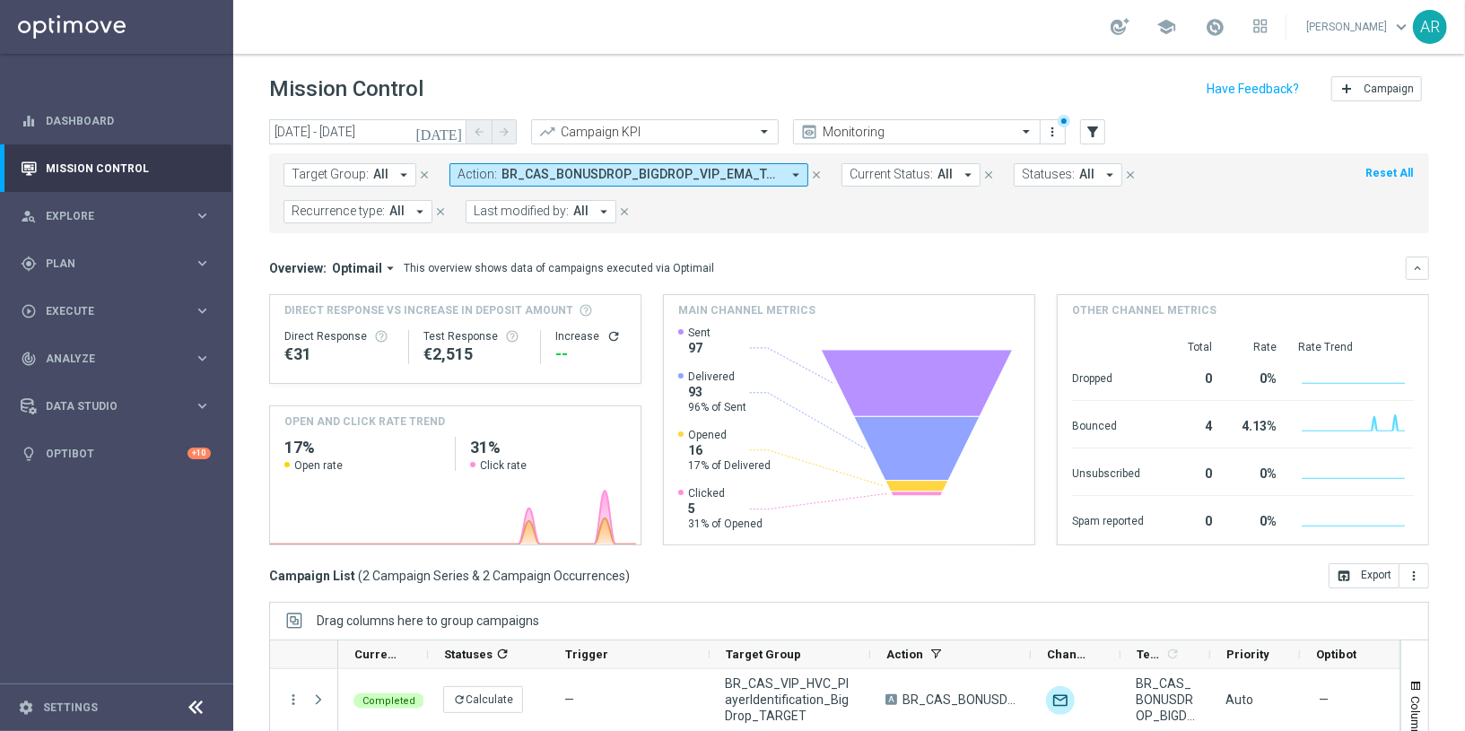
click at [564, 172] on span "BR_CAS_BONUSDROP_BIGDROP_VIP_EMA_TAC_GM_W30" at bounding box center [641, 174] width 279 height 15
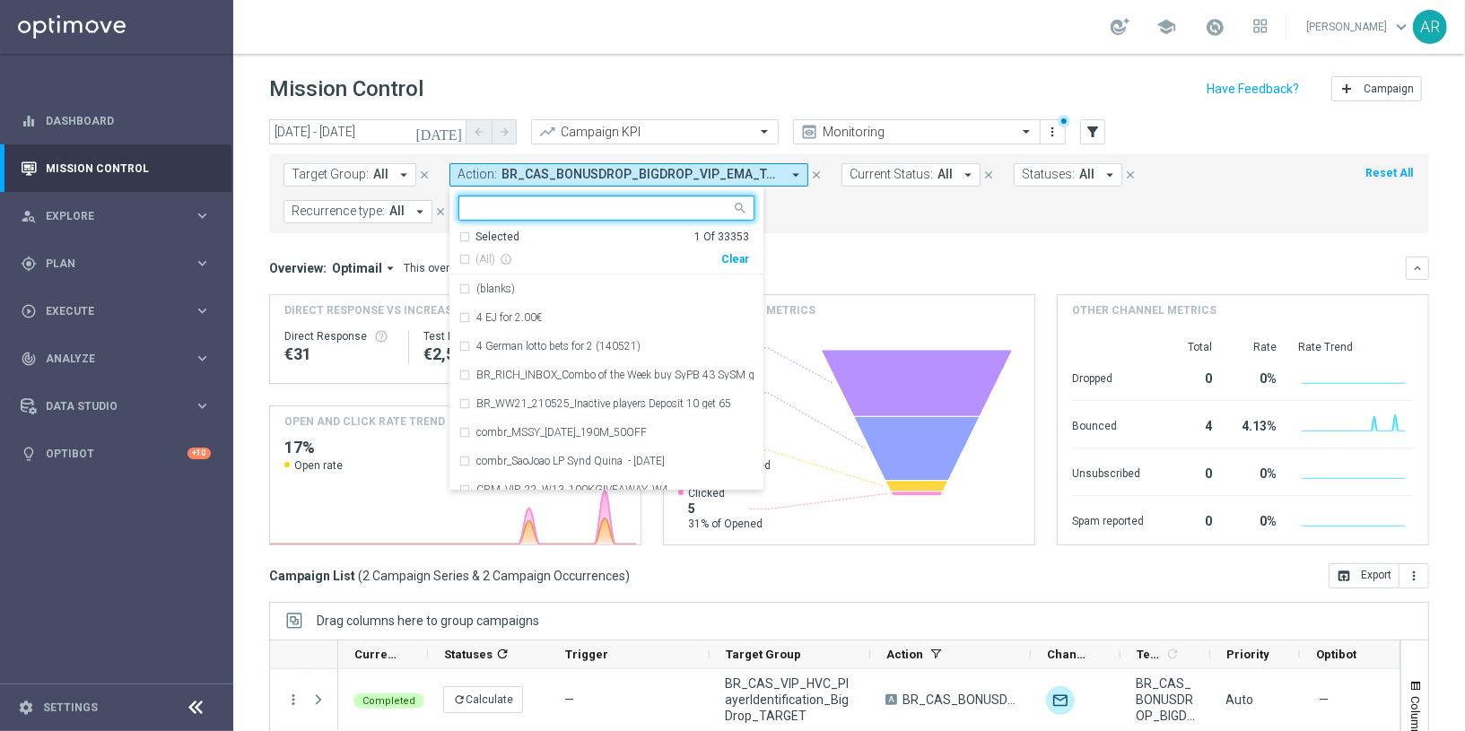
click at [0, 0] on div "Clear" at bounding box center [0, 0] width 0 height 0
click at [583, 206] on input "text" at bounding box center [599, 208] width 263 height 15
paste input "BR_CAS__LP_JOKERSJEWELS_JULY_VIP_EMA_TAC_GM"
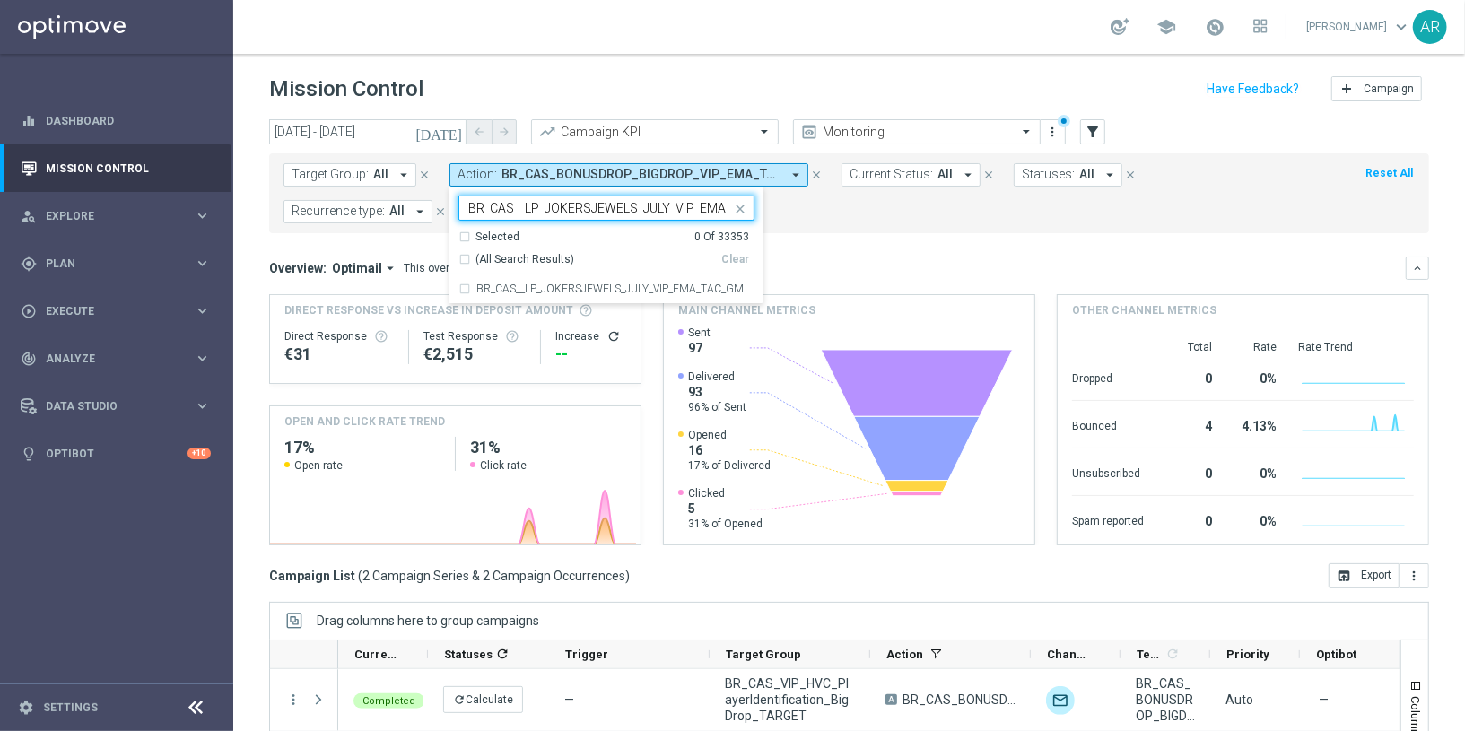
scroll to position [0, 46]
click at [637, 293] on label "BR_CAS__LP_JOKERSJEWELS_JULY_VIP_EMA_TAC_GM" at bounding box center [609, 289] width 267 height 11
type input "BR_CAS__LP_JOKERSJEWELS_JULY_VIP_EMA_TAC_GM"
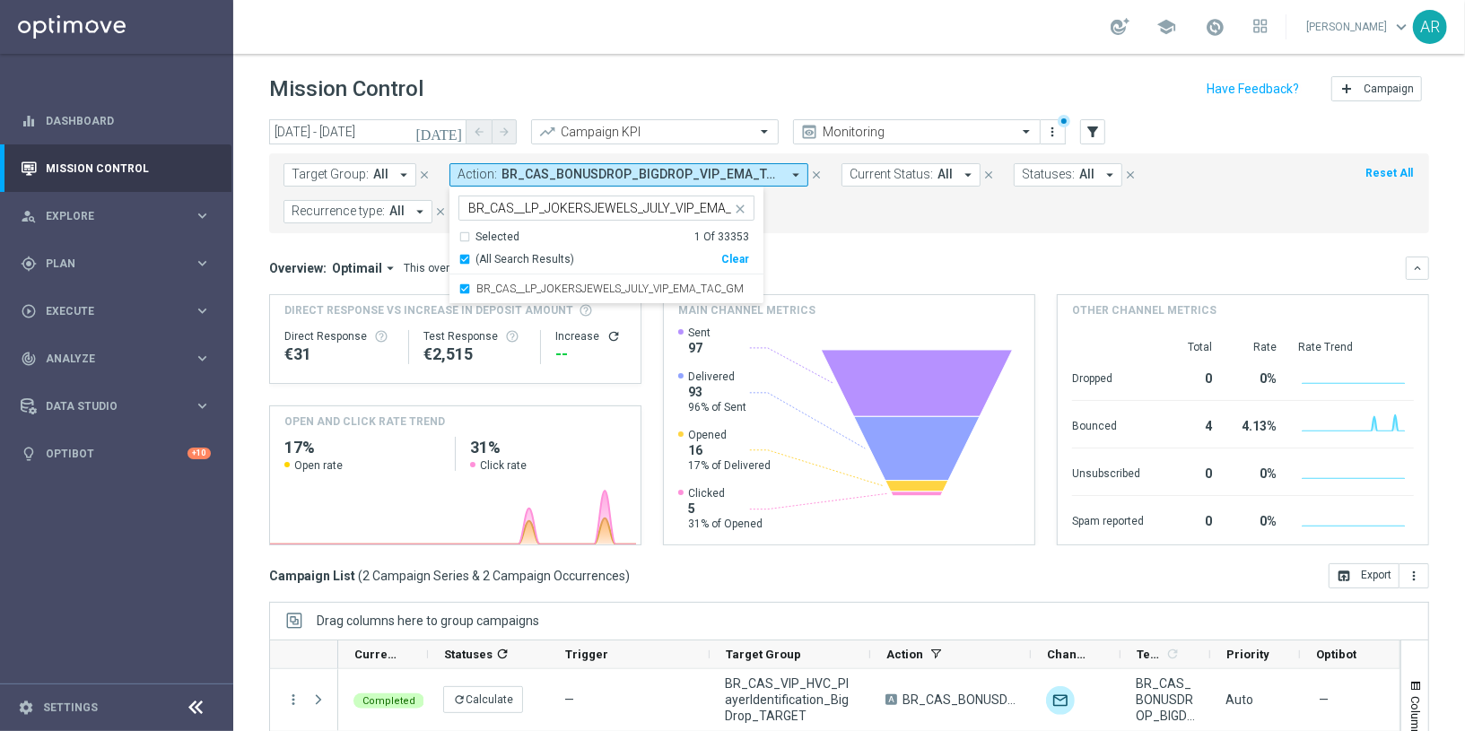
click at [814, 260] on div "Overview: Optimail arrow_drop_down This overview shows data of campaigns execut…" at bounding box center [837, 268] width 1137 height 16
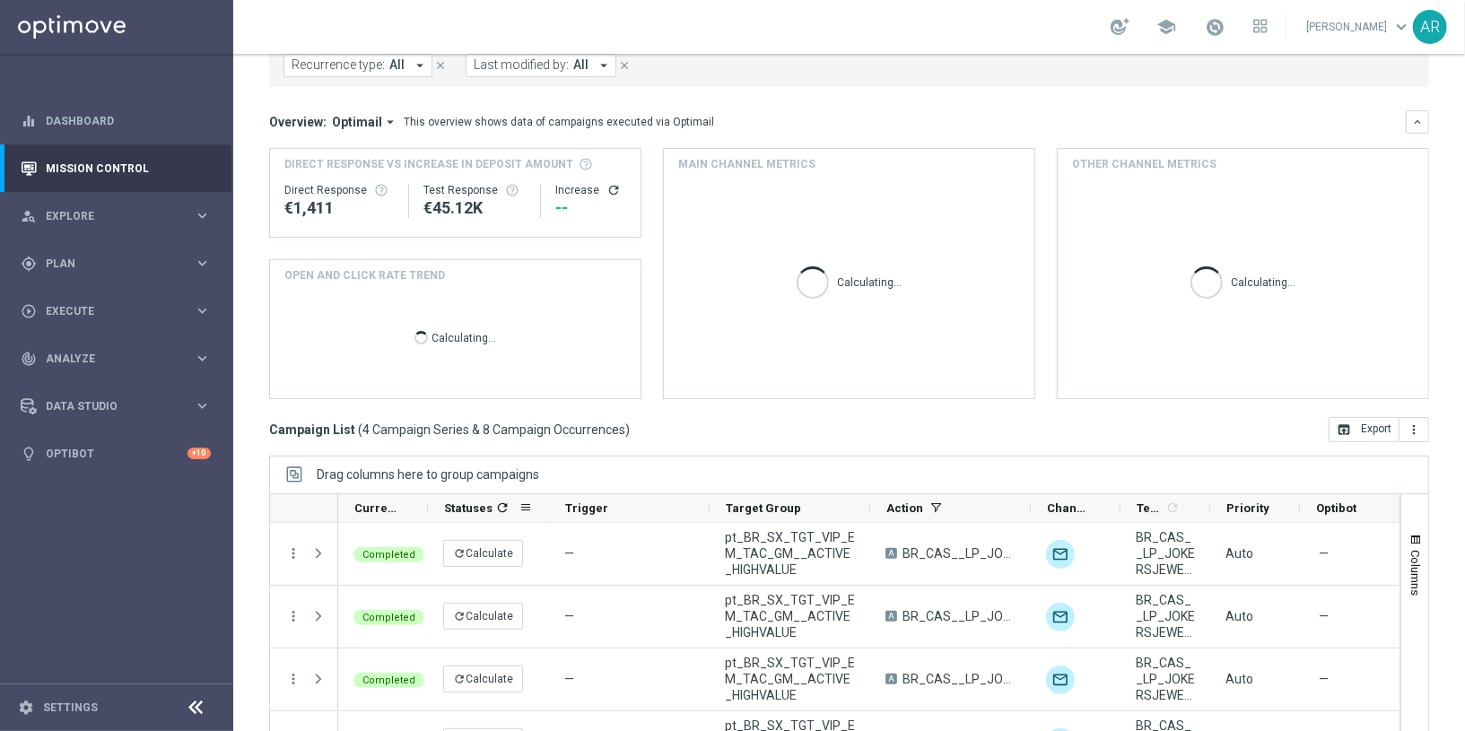
scroll to position [162, 0]
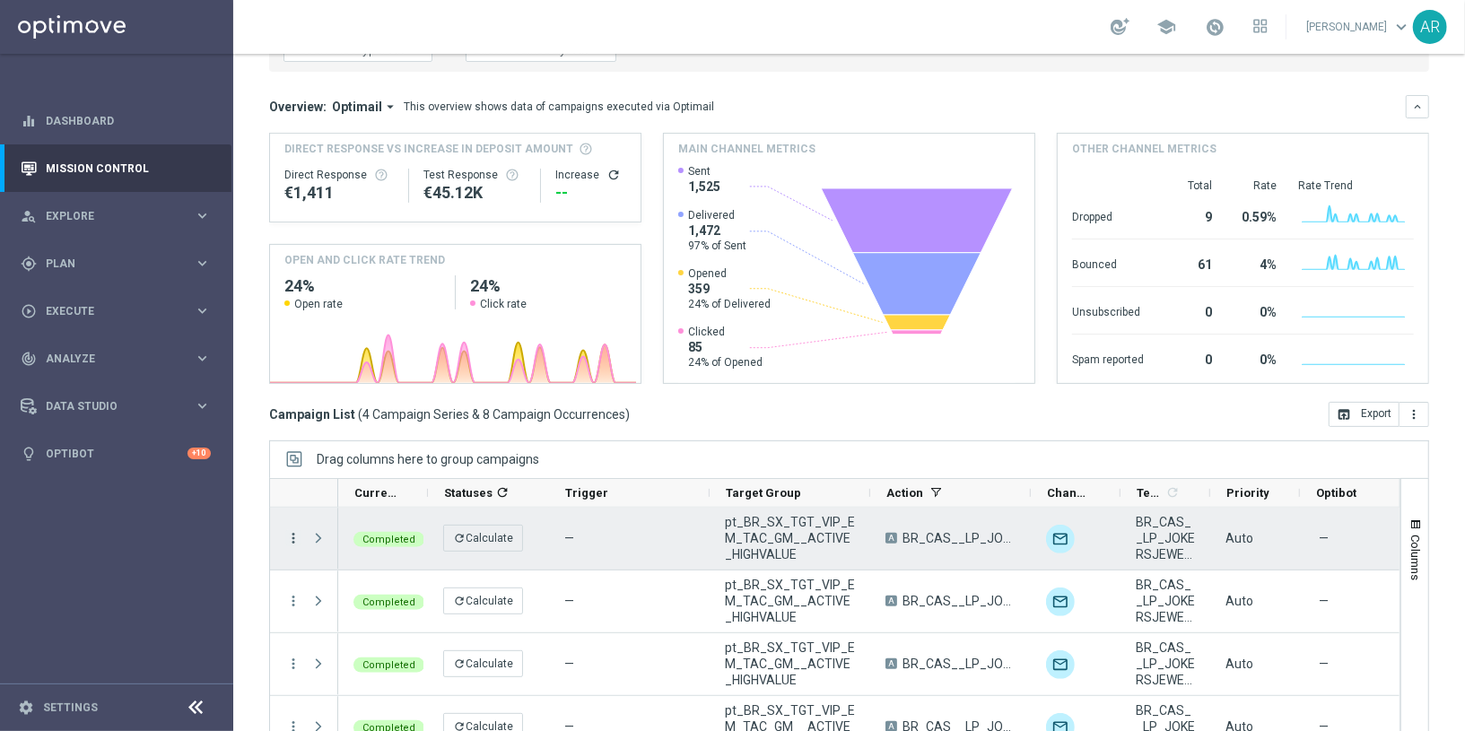
click at [290, 536] on icon "more_vert" at bounding box center [293, 538] width 16 height 16
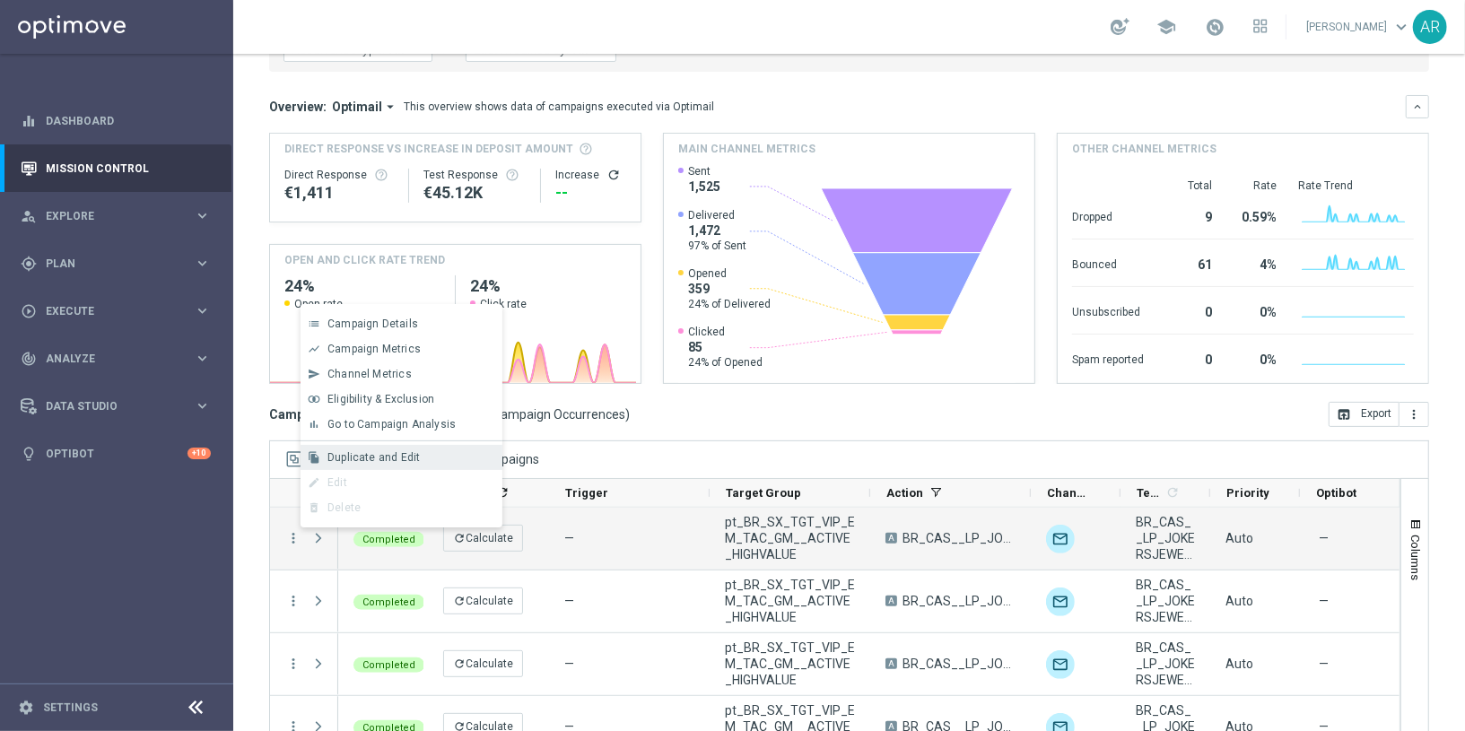
click at [426, 455] on div "Duplicate and Edit" at bounding box center [411, 457] width 167 height 13
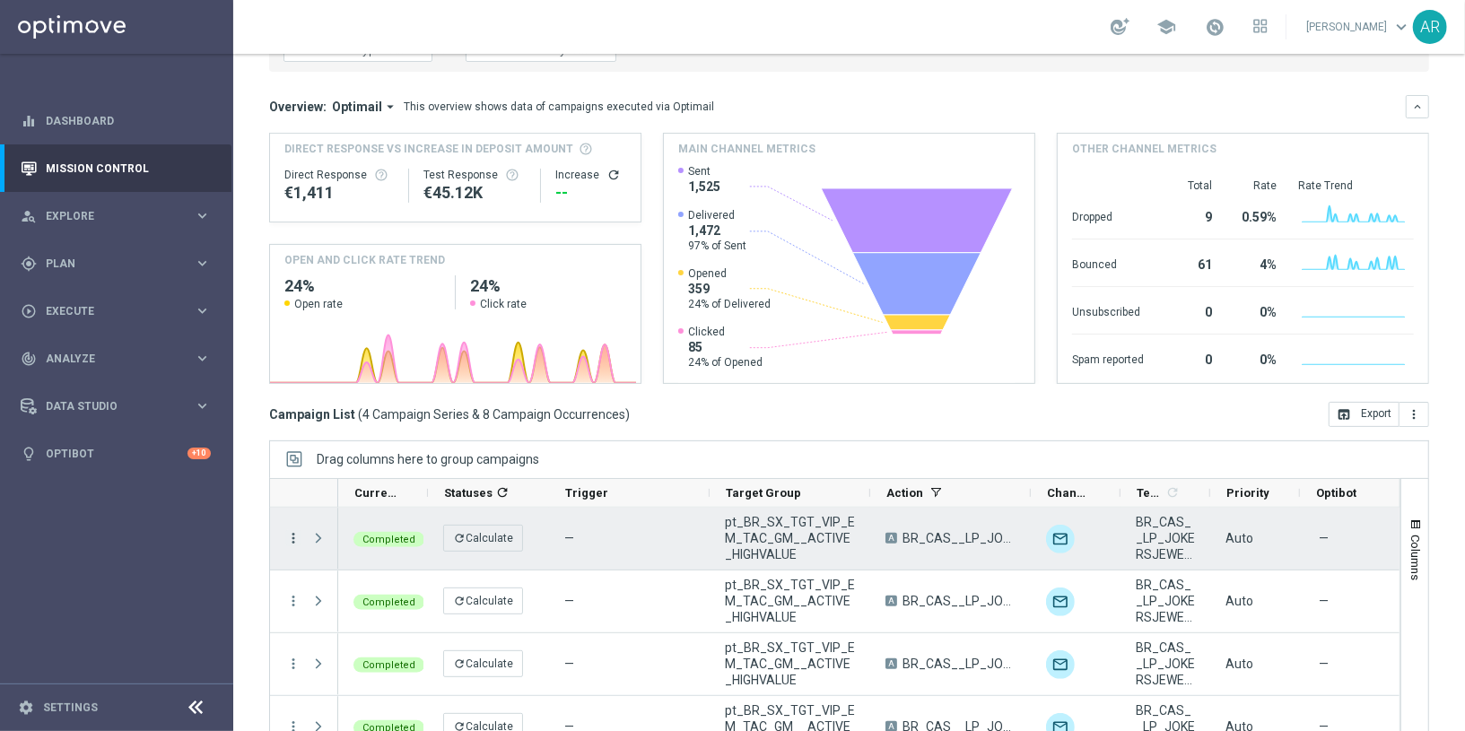
click at [293, 530] on icon "more_vert" at bounding box center [293, 538] width 16 height 16
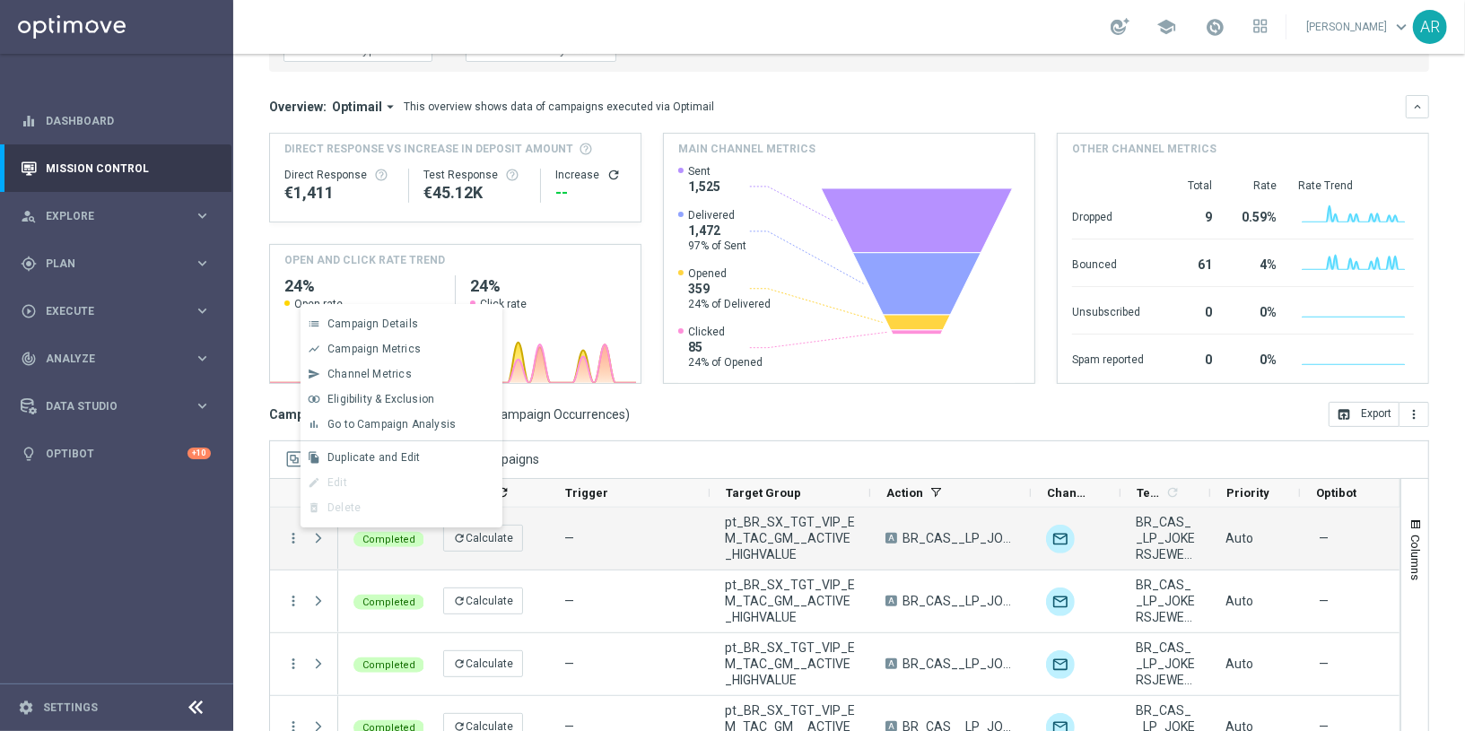
click at [251, 466] on div "today 01 Jul 2025 - 04 Aug 2025 arrow_back arrow_forward Campaign KPI trending_…" at bounding box center [849, 256] width 1232 height 596
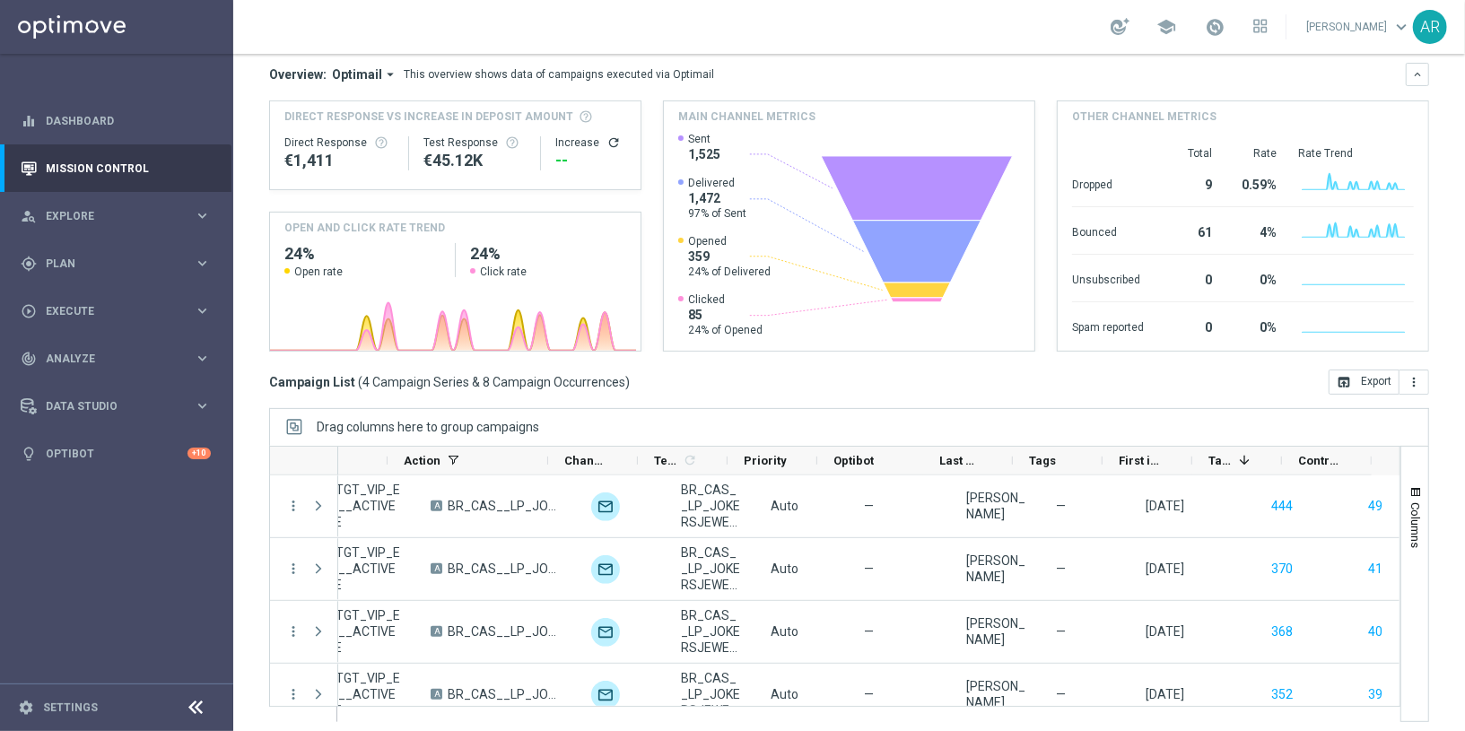
scroll to position [199, 0]
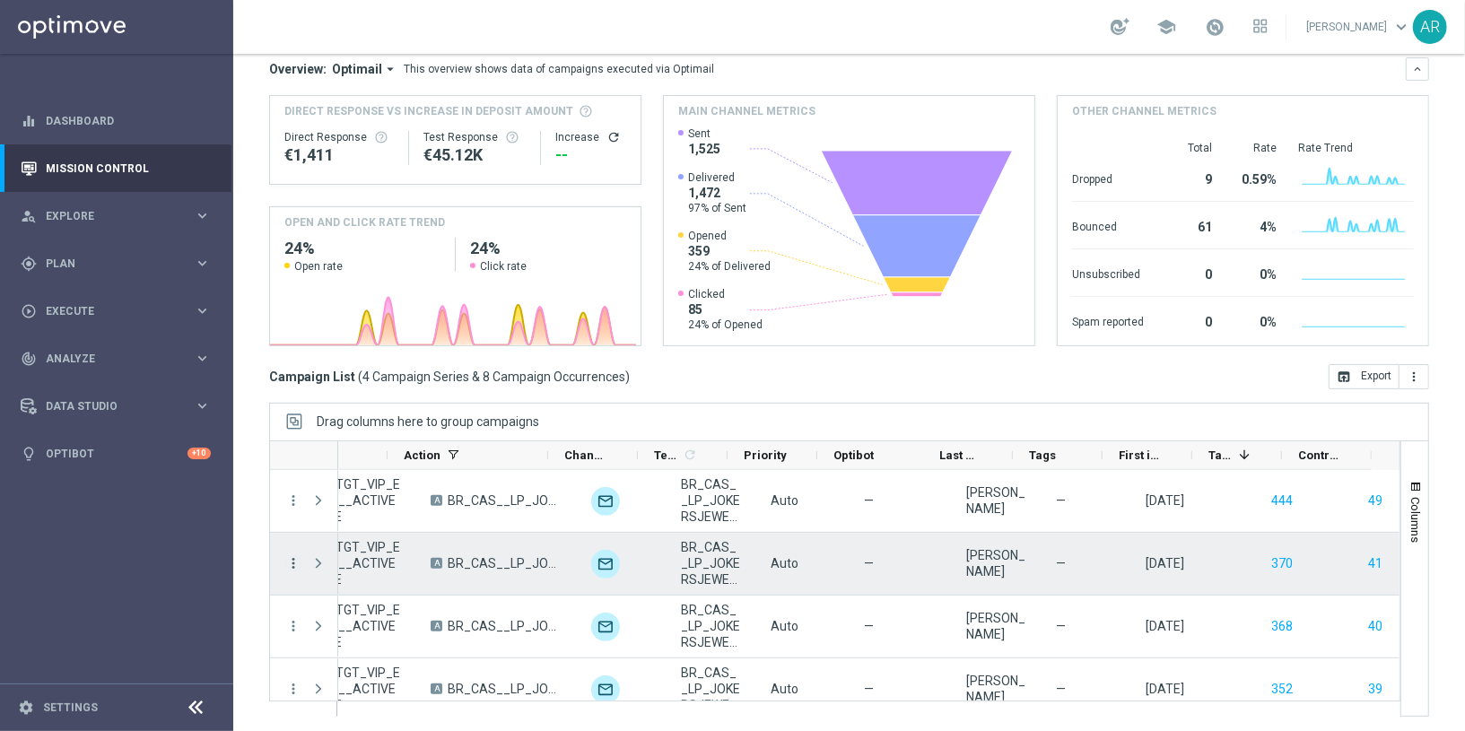
click at [298, 558] on icon "more_vert" at bounding box center [293, 563] width 16 height 16
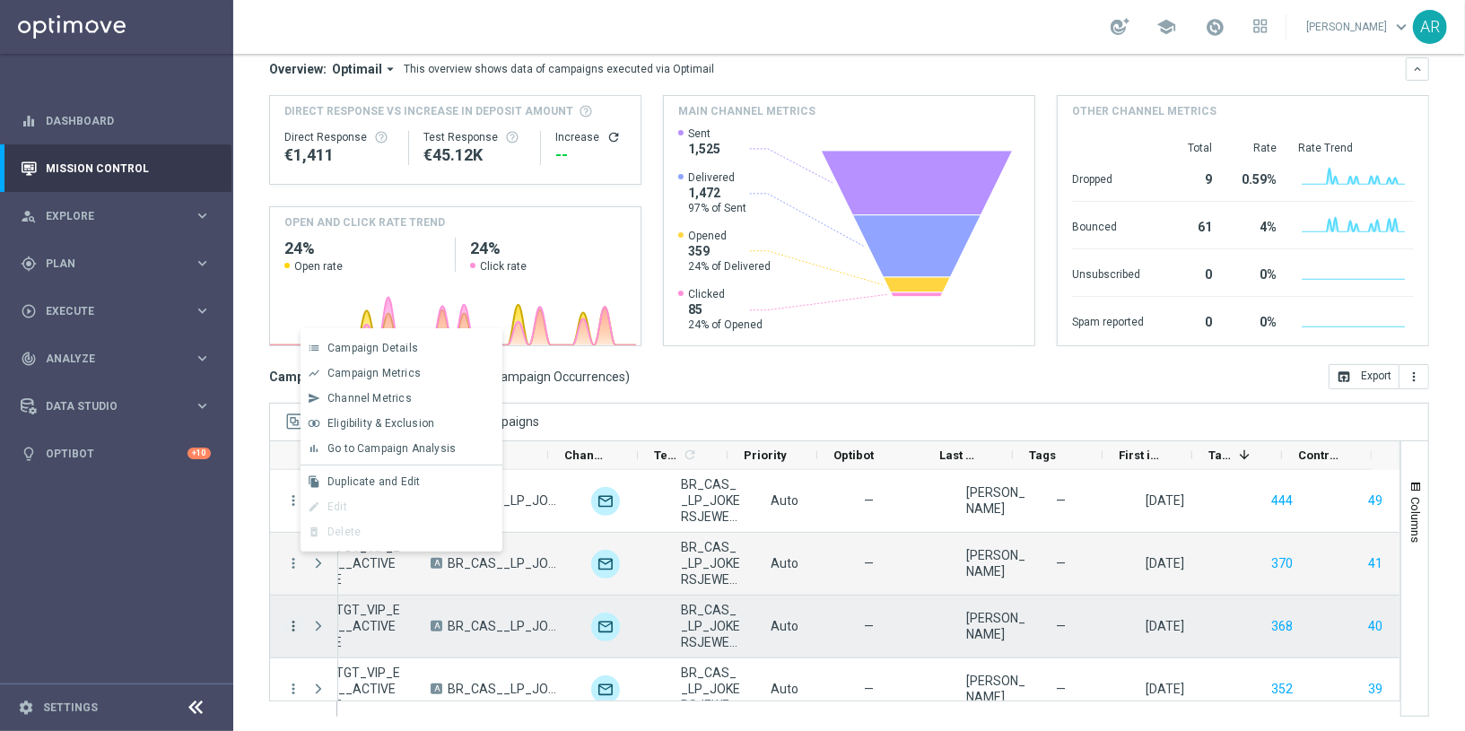
click at [293, 620] on icon "more_vert" at bounding box center [293, 626] width 16 height 16
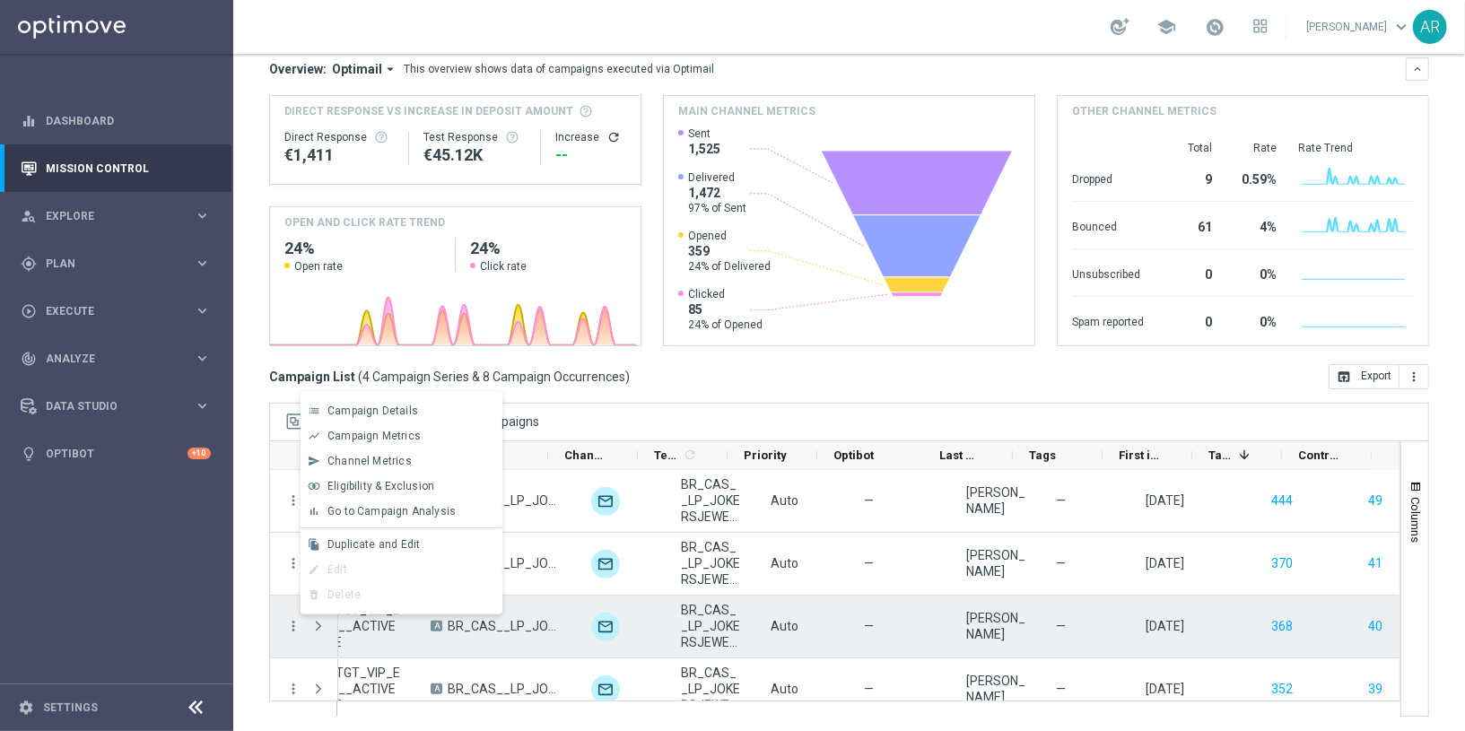
scroll to position [20, 0]
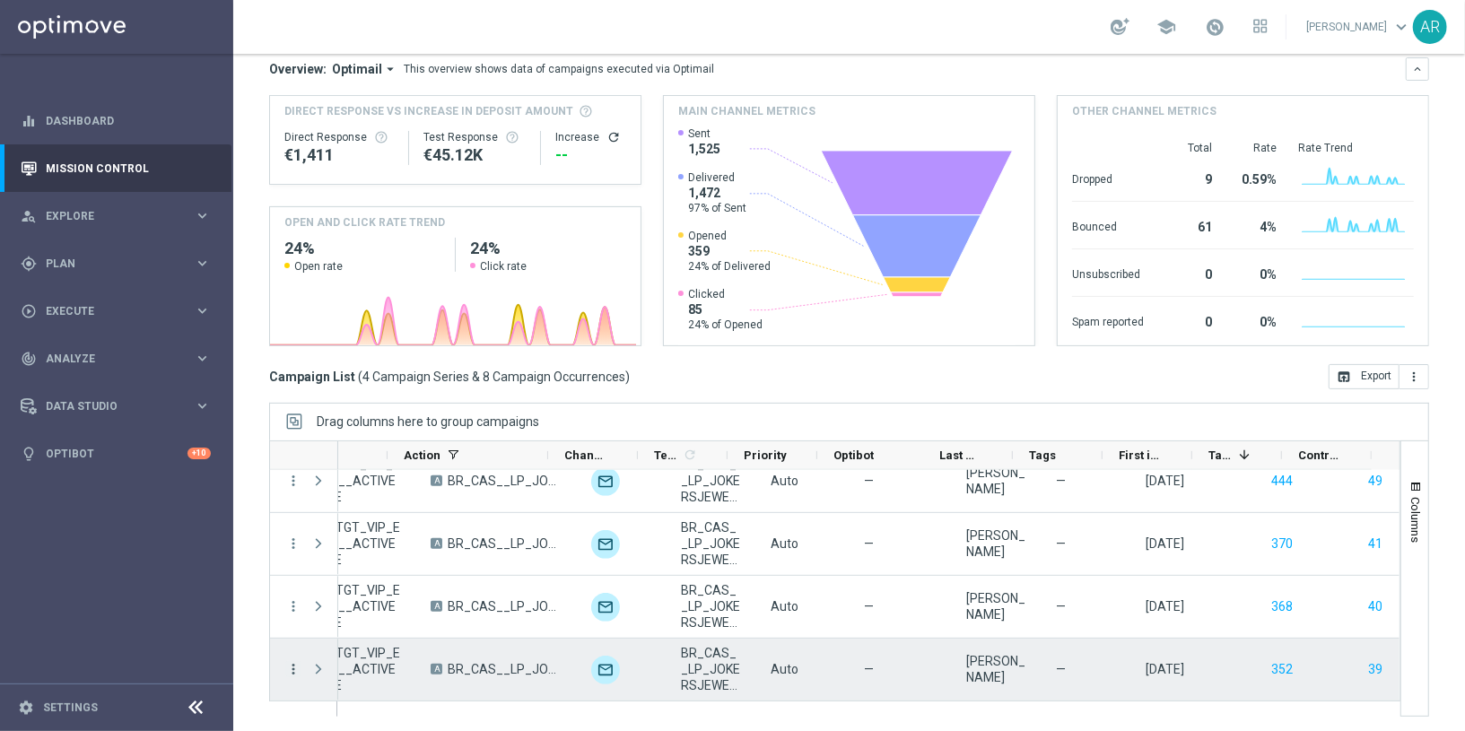
click at [293, 665] on icon "more_vert" at bounding box center [293, 669] width 16 height 16
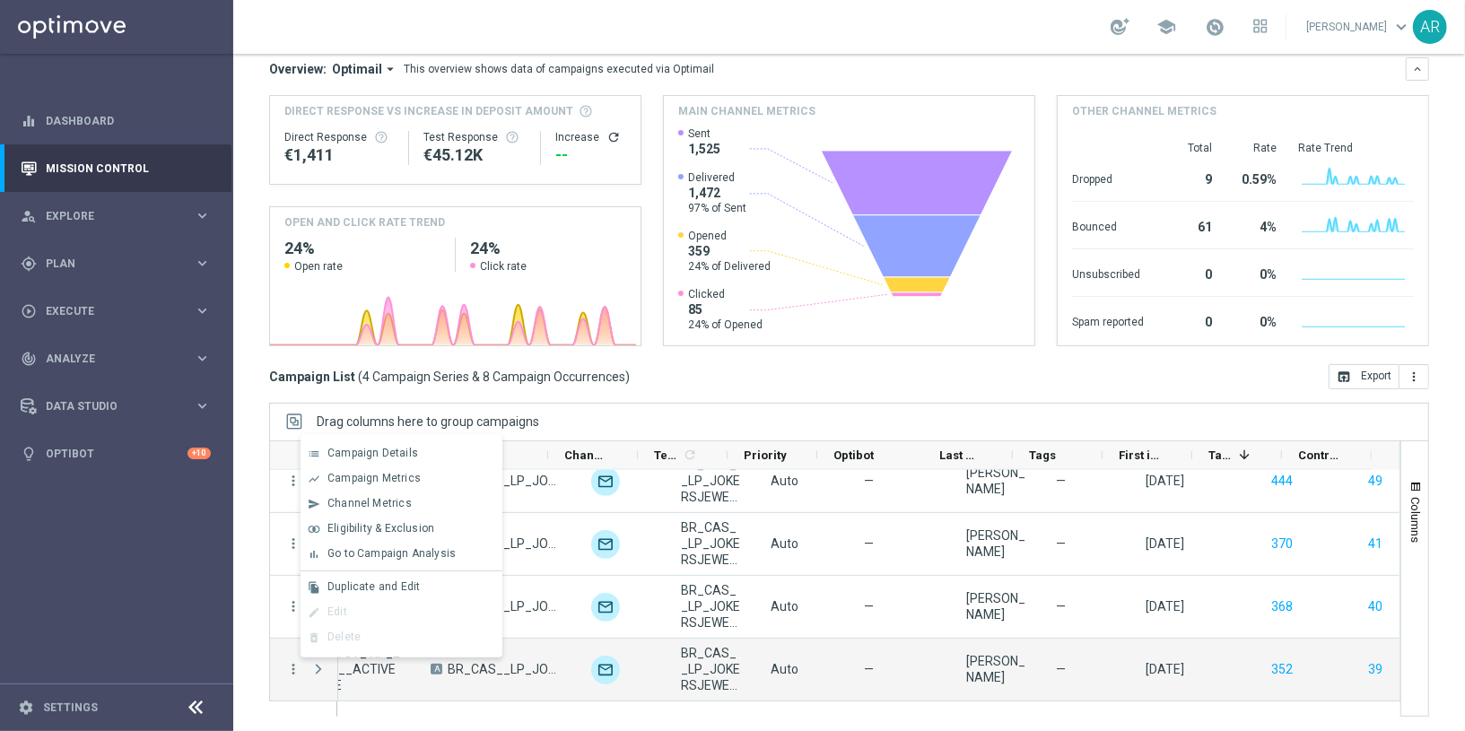
click at [253, 513] on div "today 01 Jul 2025 - 04 Aug 2025 arrow_back arrow_forward Campaign KPI trending_…" at bounding box center [849, 218] width 1232 height 596
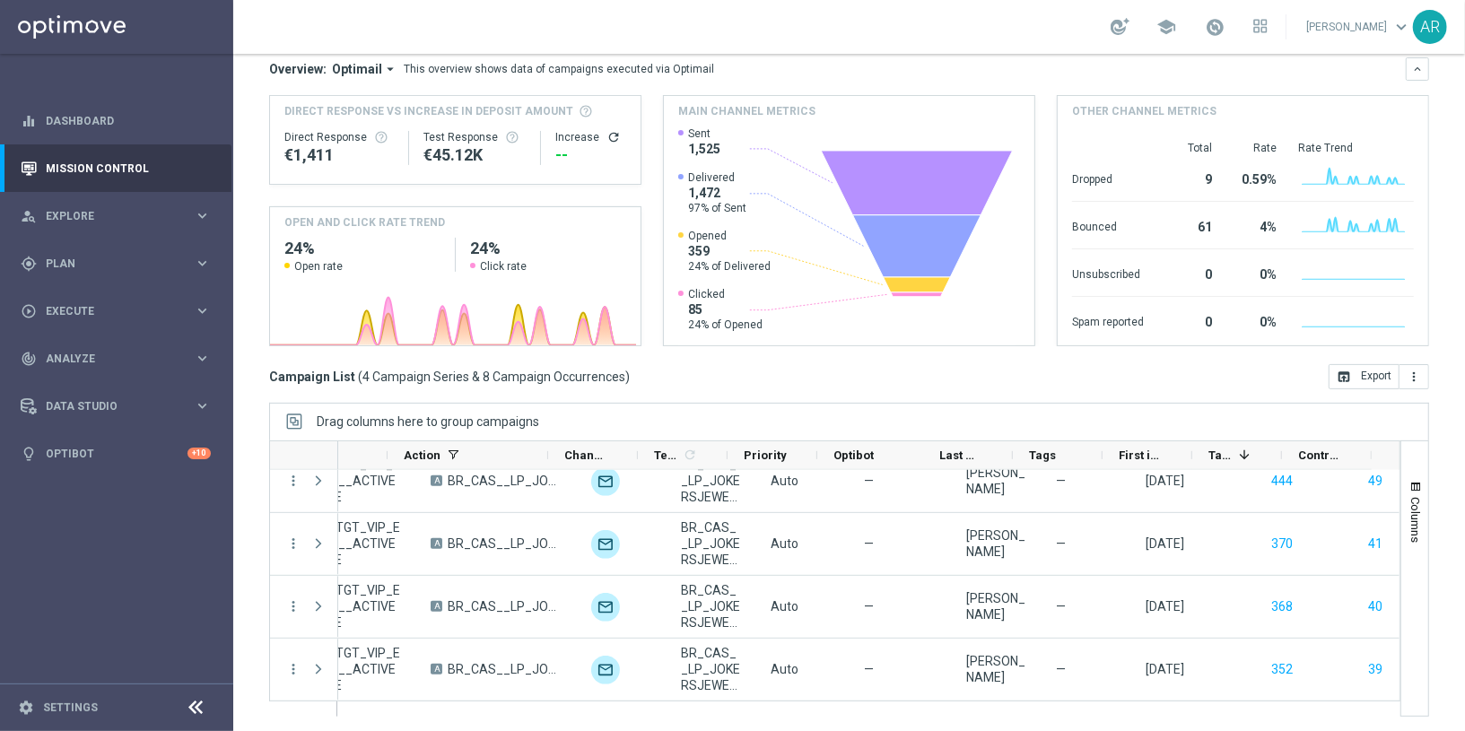
click at [716, 375] on div "Campaign List ( 4 Campaign Series & 8 Campaign Occurrences ) open_in_browser Ex…" at bounding box center [849, 376] width 1160 height 25
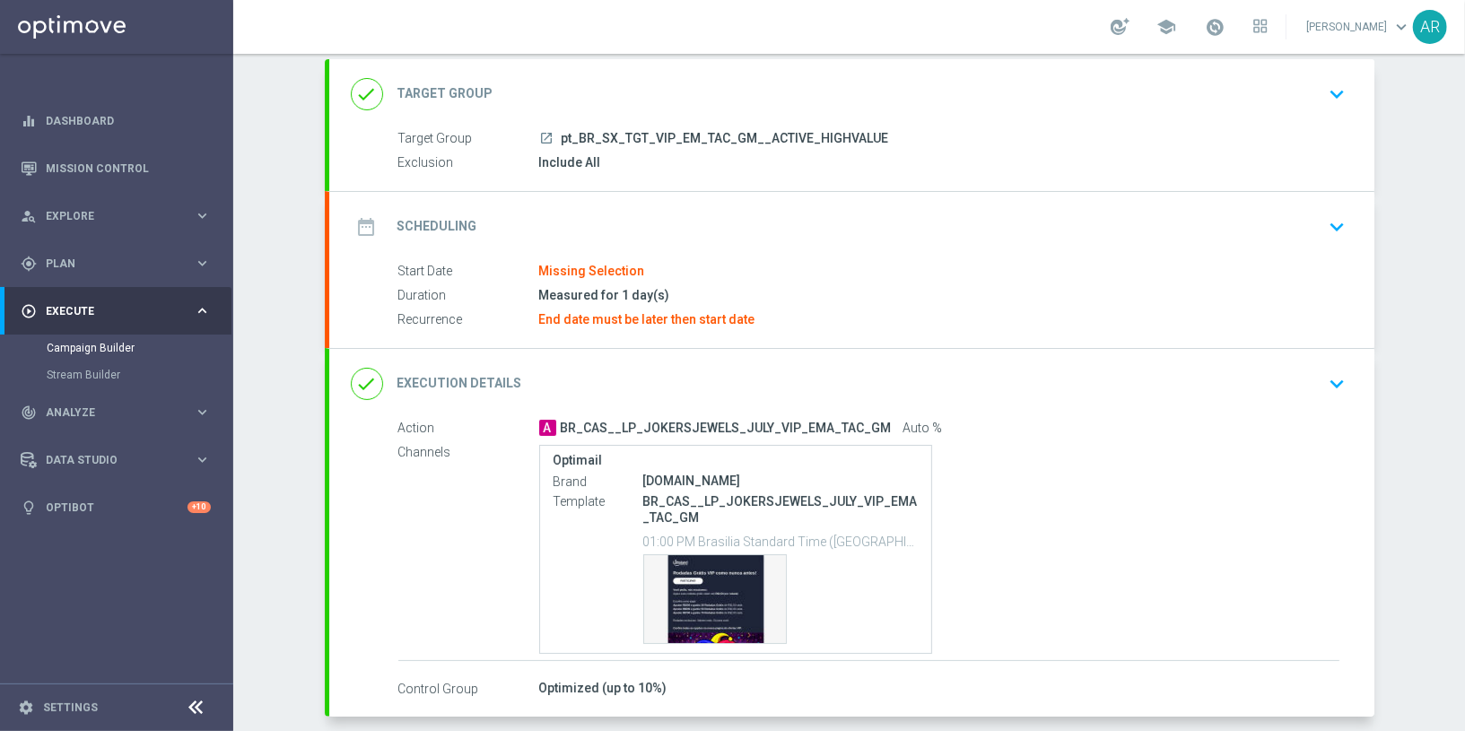
scroll to position [99, 0]
click at [1328, 227] on icon "keyboard_arrow_down" at bounding box center [1337, 229] width 27 height 27
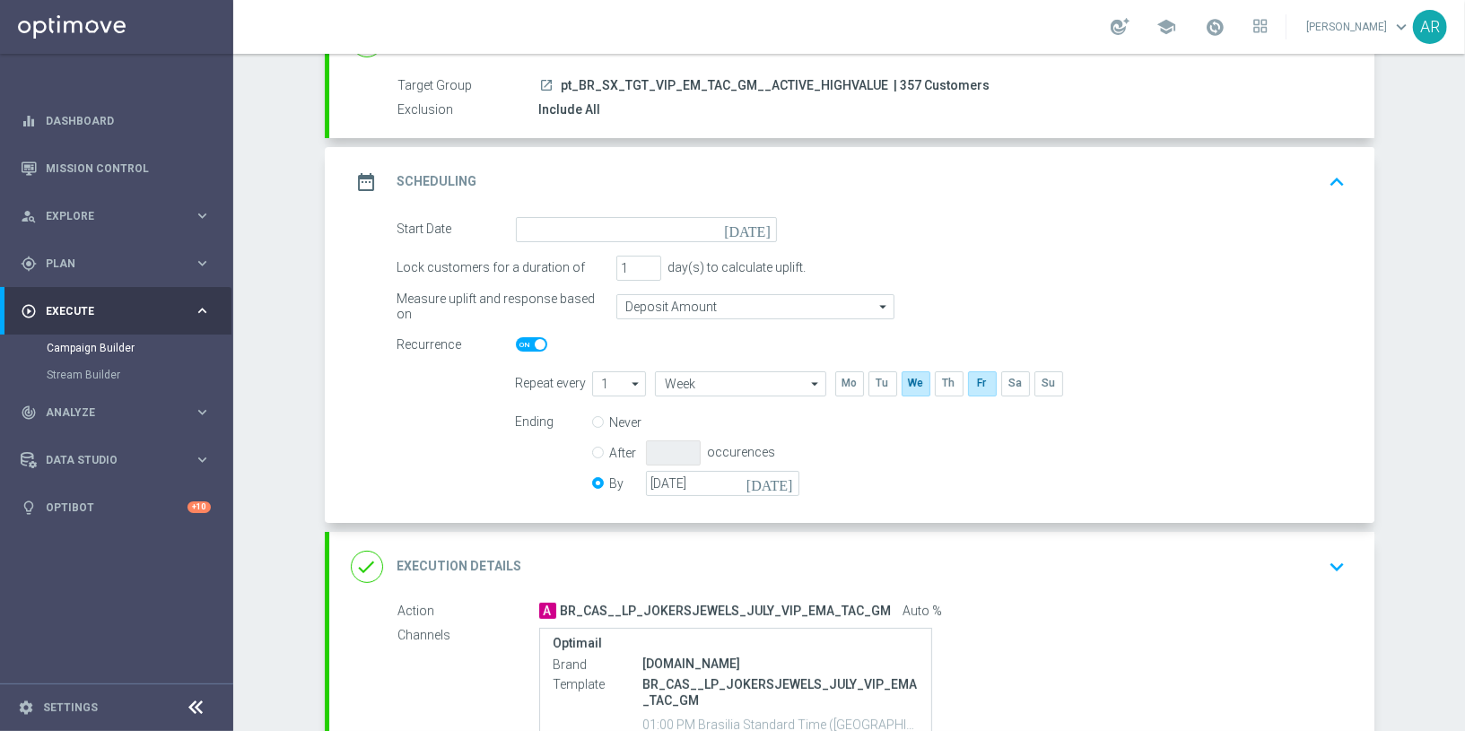
scroll to position [0, 0]
